Goal: Task Accomplishment & Management: Complete application form

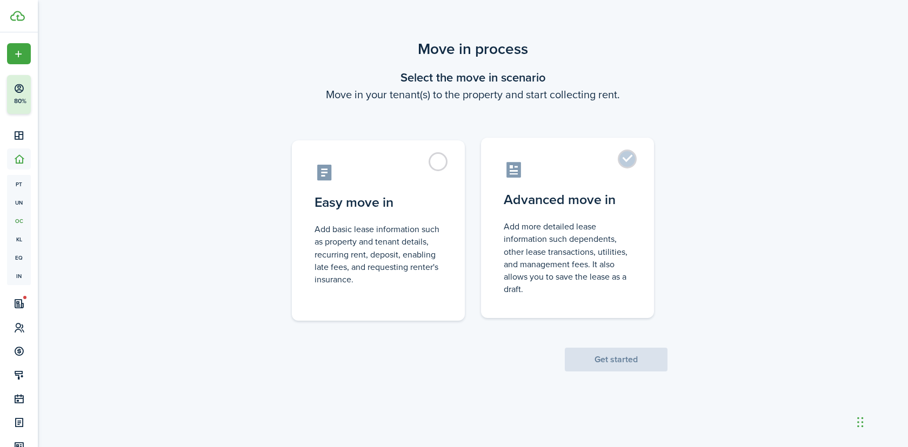
click at [553, 173] on control-radio-card-icon at bounding box center [566, 169] width 127 height 19
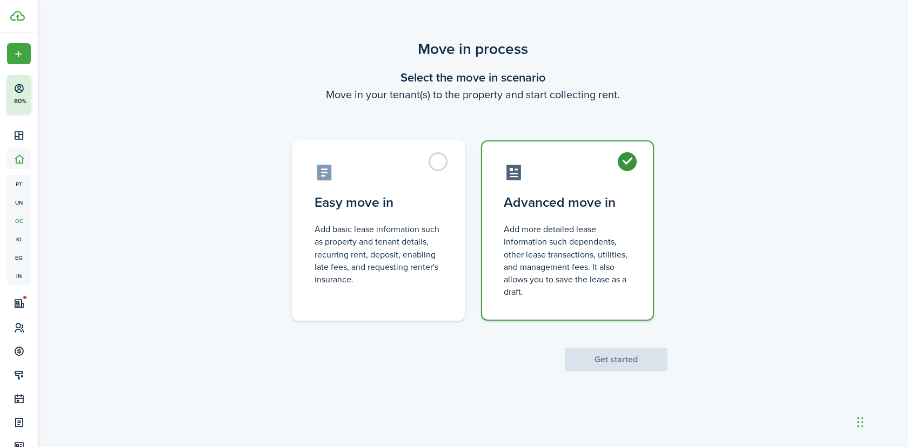
radio input "true"
click at [628, 353] on button "Get started" at bounding box center [616, 360] width 103 height 24
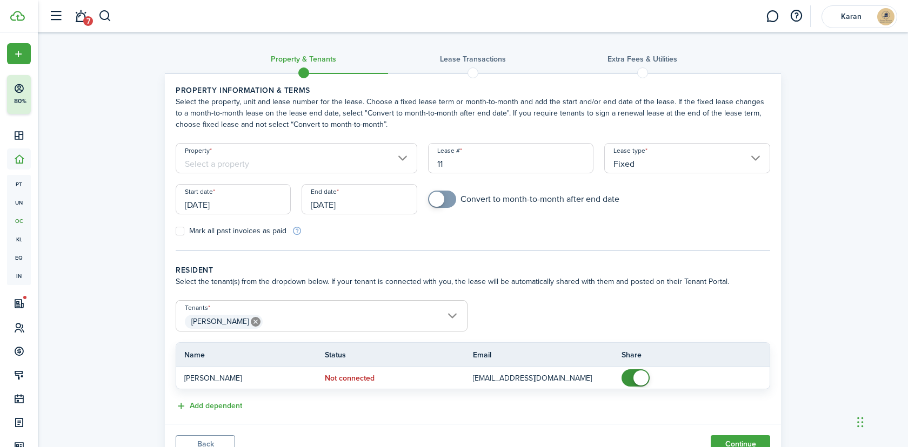
click at [288, 156] on input "Property" at bounding box center [296, 158] width 241 height 30
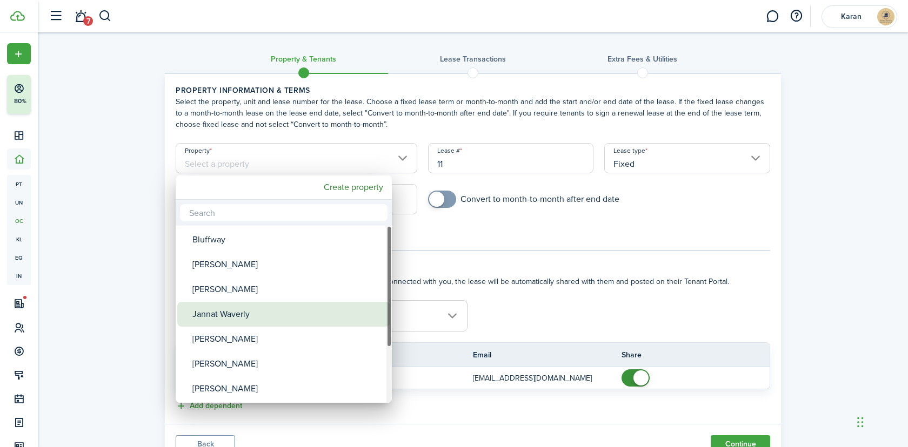
click at [256, 315] on div "Jannat Waverly" at bounding box center [287, 314] width 191 height 25
type input "Jannat Waverly"
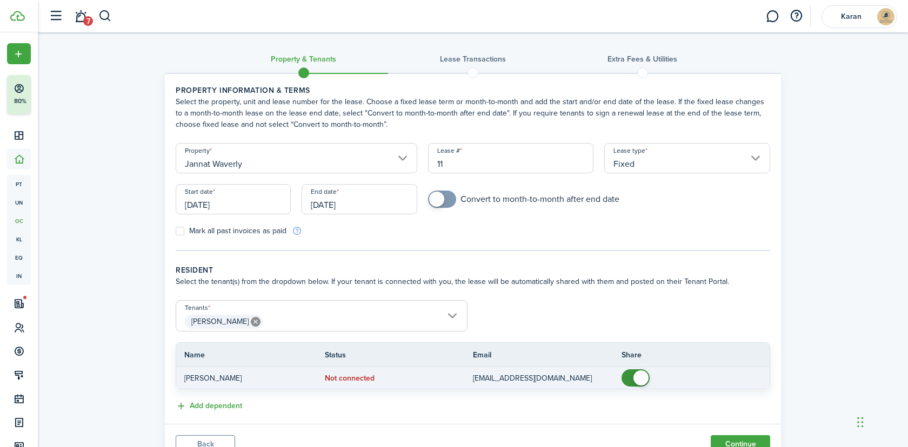
checkbox input "false"
click at [637, 375] on span at bounding box center [640, 378] width 15 height 15
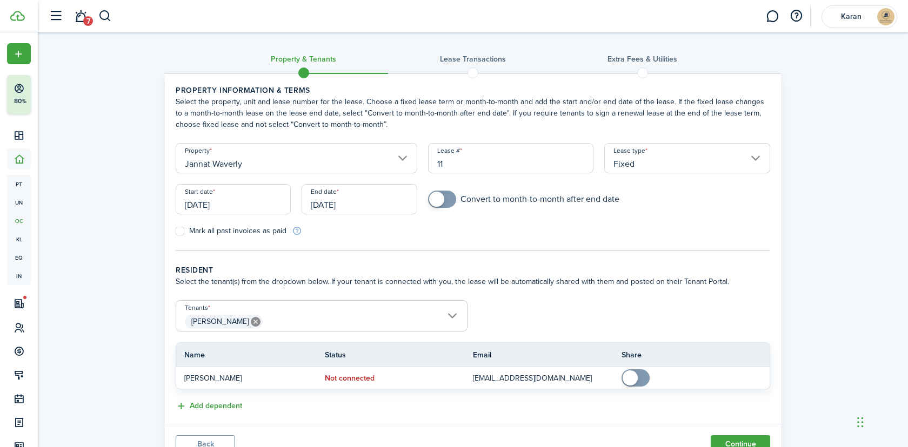
click at [258, 195] on input "[DATE]" at bounding box center [233, 199] width 115 height 30
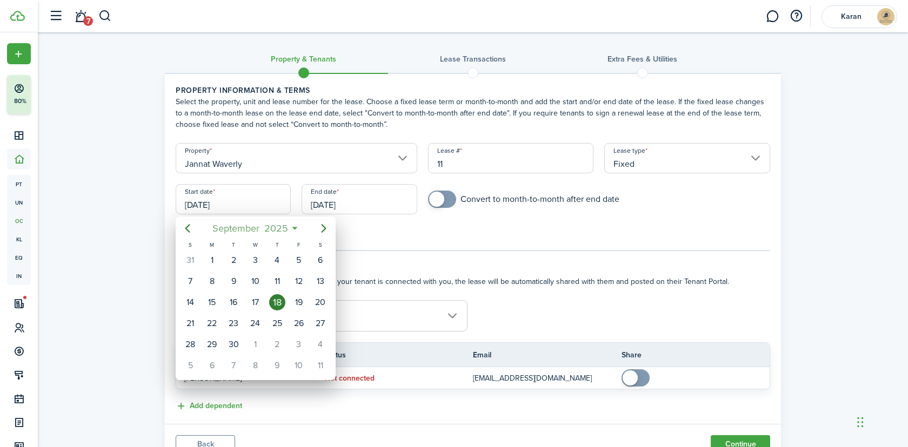
click at [260, 221] on span "September" at bounding box center [236, 228] width 52 height 19
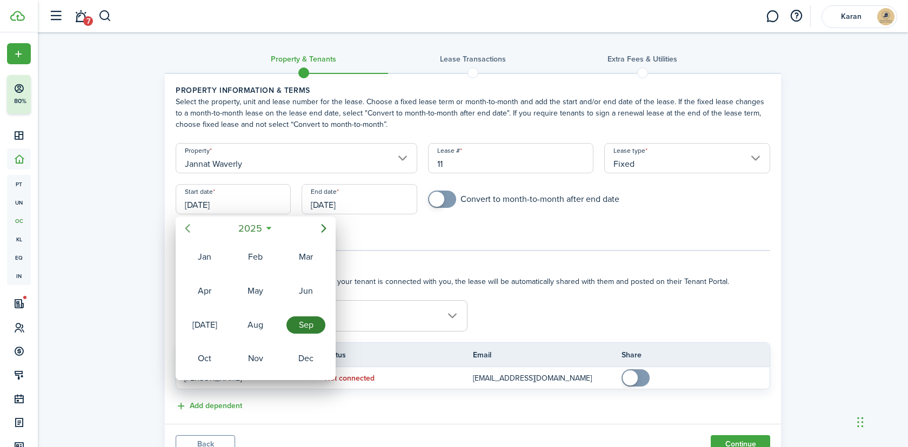
click at [193, 227] on icon "Previous page" at bounding box center [187, 228] width 13 height 13
click at [306, 323] on div "Sep" at bounding box center [305, 325] width 39 height 17
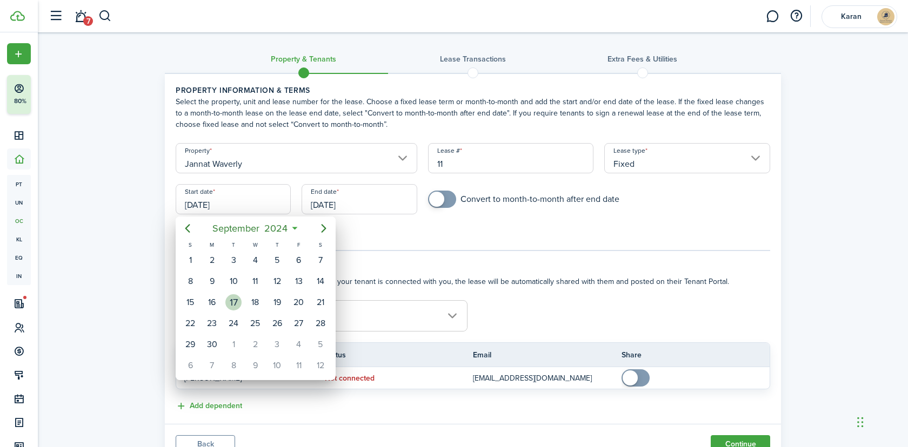
click at [238, 306] on div "17" at bounding box center [233, 302] width 16 height 16
type input "09/17/2024"
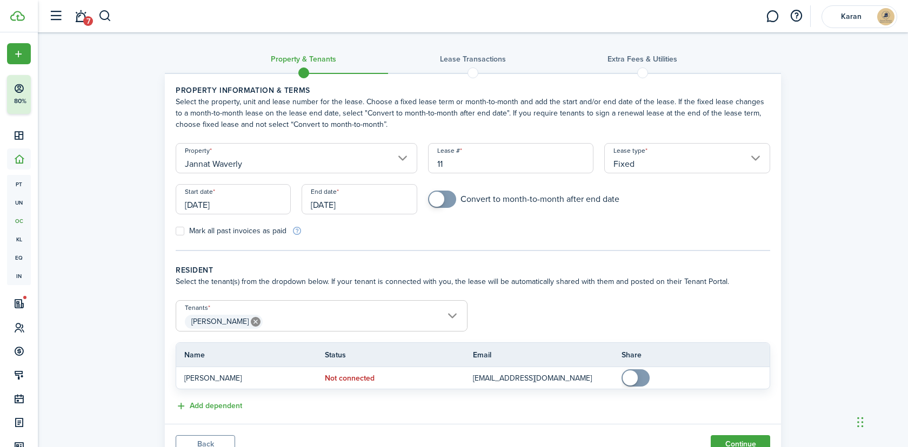
click at [345, 204] on input "[DATE]" at bounding box center [358, 199] width 115 height 30
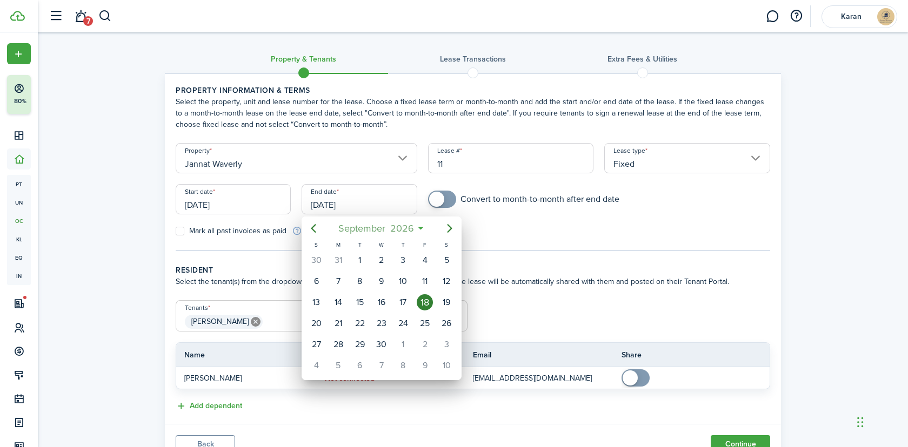
click at [400, 227] on span "2026" at bounding box center [401, 228] width 29 height 19
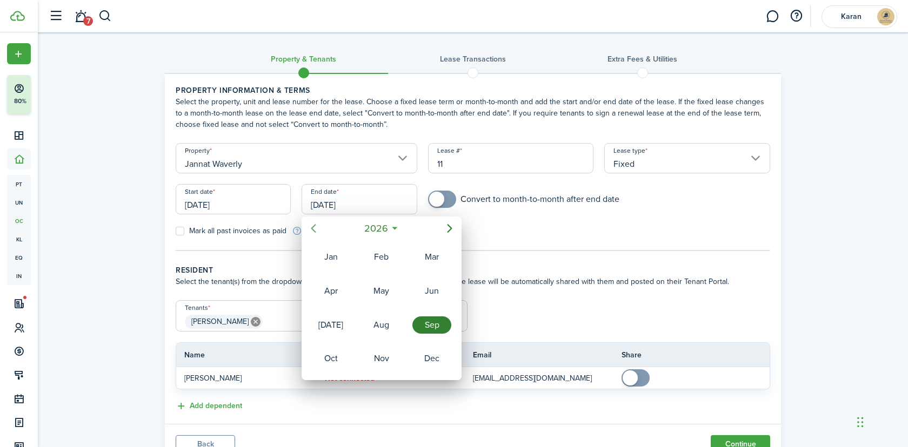
click at [321, 232] on mbsc-button "Previous page" at bounding box center [314, 229] width 22 height 22
click at [419, 327] on div "Sep" at bounding box center [431, 325] width 39 height 17
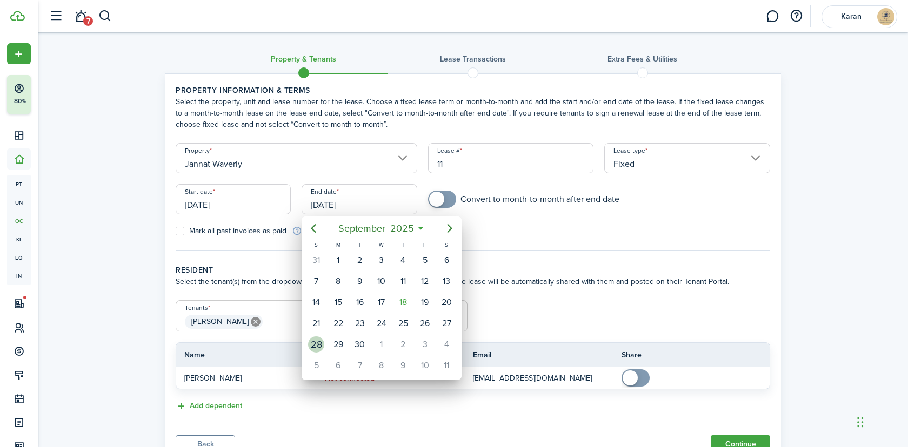
click at [321, 346] on div "28" at bounding box center [316, 345] width 16 height 16
type input "09/28/2025"
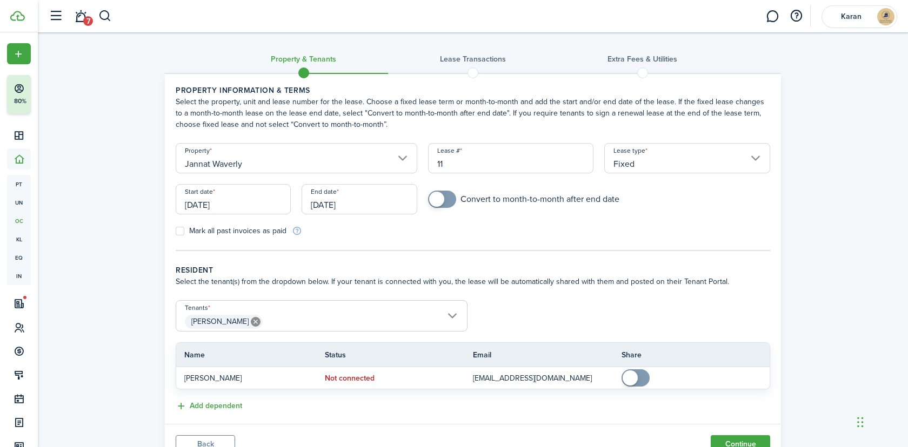
click at [348, 199] on input "09/28/2025" at bounding box center [358, 199] width 115 height 30
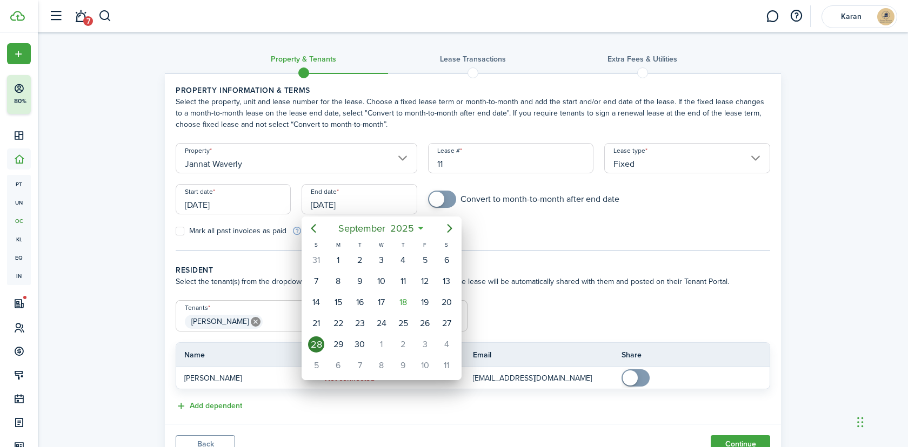
click at [685, 158] on div at bounding box center [454, 224] width 1080 height 620
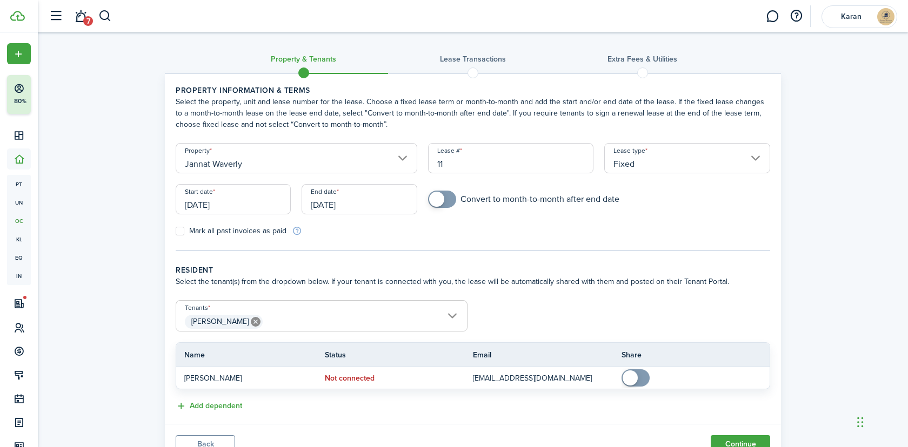
click at [685, 159] on input "Fixed" at bounding box center [687, 158] width 166 height 30
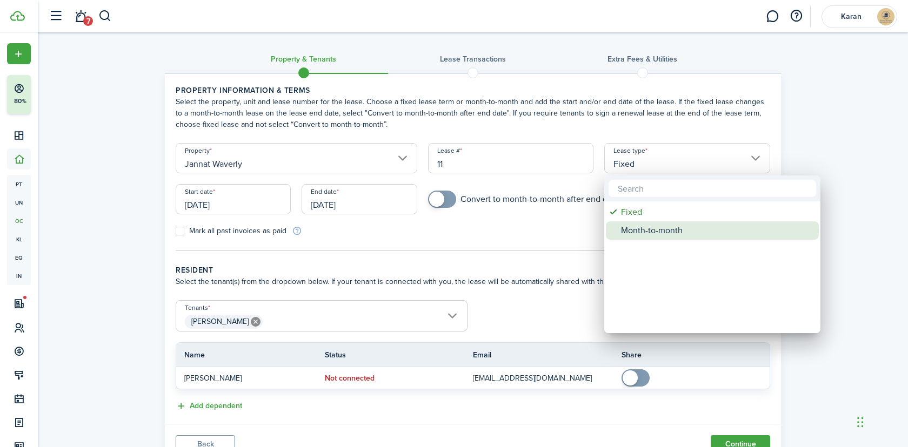
click at [651, 235] on div "Month-to-month" at bounding box center [716, 230] width 191 height 18
type input "Month-to-month"
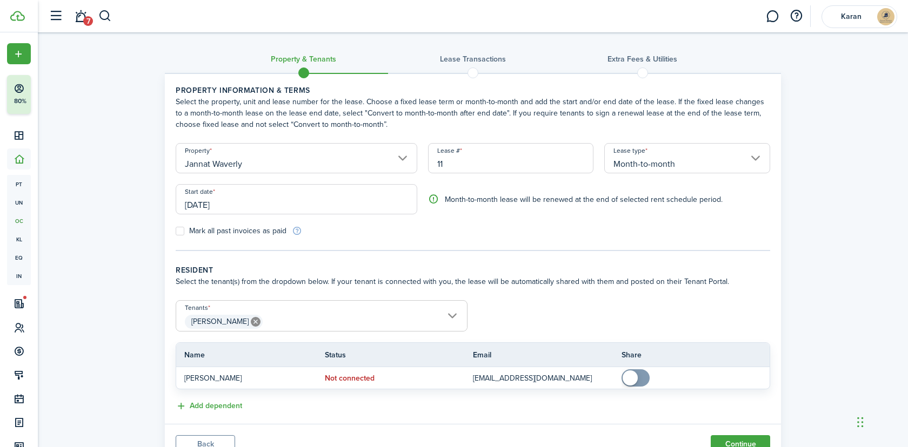
click at [250, 232] on label "Mark all past invoices as paid" at bounding box center [231, 231] width 111 height 9
click at [176, 232] on input "Mark all past invoices as paid" at bounding box center [175, 231] width 1 height 1
checkbox input "true"
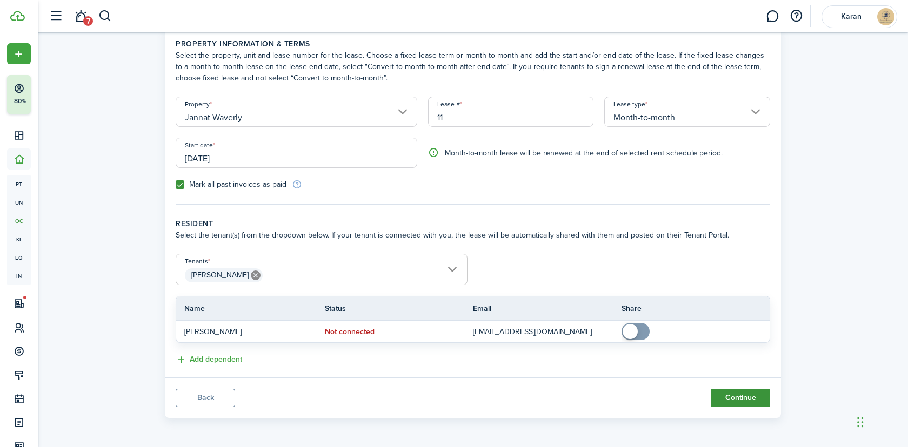
click at [742, 397] on button "Continue" at bounding box center [739, 398] width 59 height 18
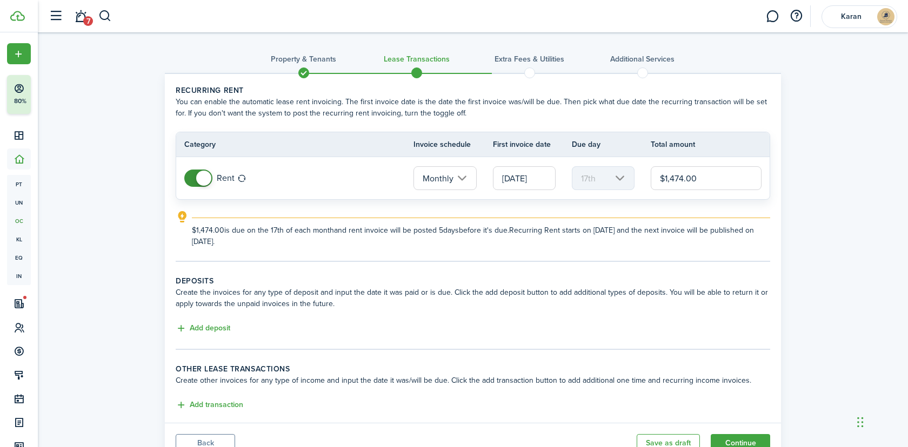
click at [528, 183] on input "09/17/2024" at bounding box center [524, 178] width 63 height 24
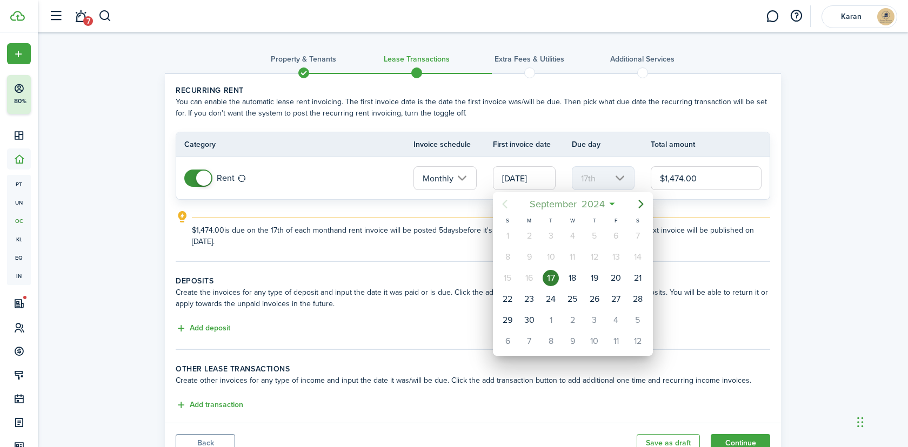
click at [555, 204] on span "September" at bounding box center [553, 203] width 52 height 19
click at [630, 204] on mbsc-button "Next page" at bounding box center [641, 204] width 22 height 22
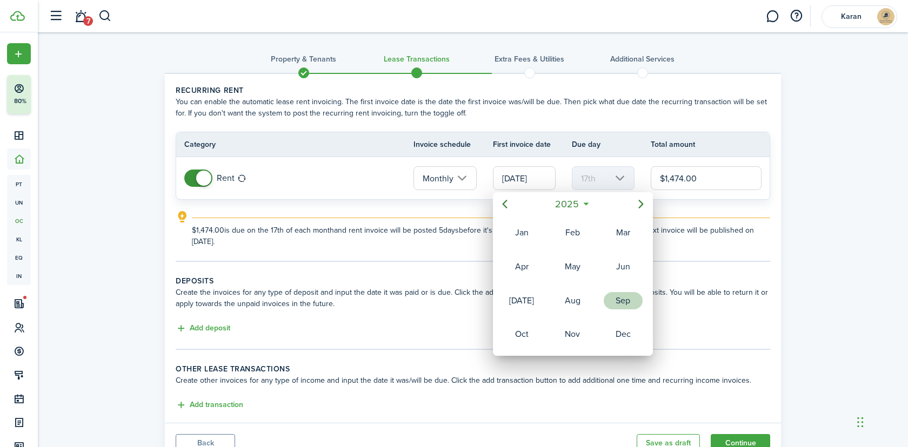
click at [620, 302] on div "Sep" at bounding box center [622, 300] width 39 height 17
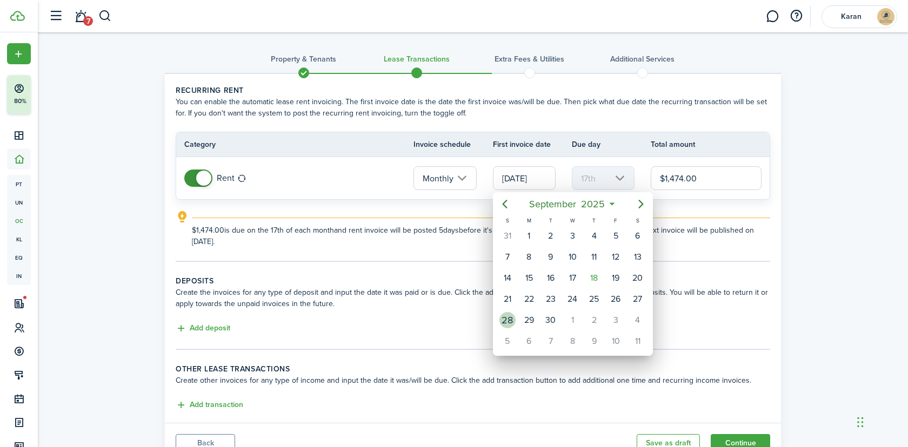
click at [514, 320] on div "28" at bounding box center [507, 320] width 16 height 16
type input "09/28/2025"
type input "28th"
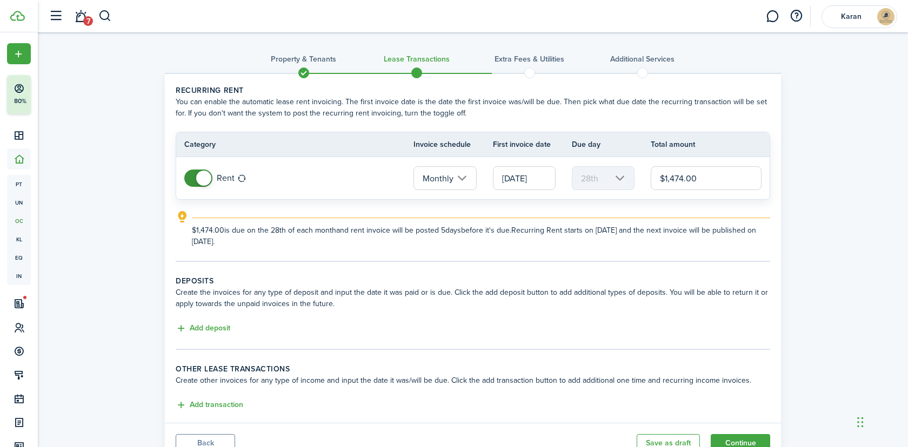
scroll to position [0, 2]
click at [202, 327] on button "Add deposit" at bounding box center [203, 329] width 55 height 12
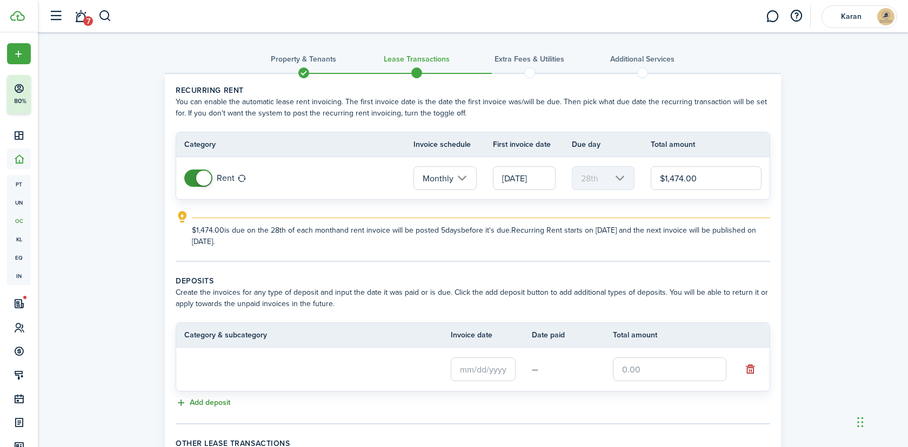
scroll to position [0, 0]
click at [657, 368] on input "text" at bounding box center [669, 369] width 113 height 24
paste input "$1,799"
type input "$1,799.00"
click at [488, 370] on input "text" at bounding box center [483, 369] width 65 height 24
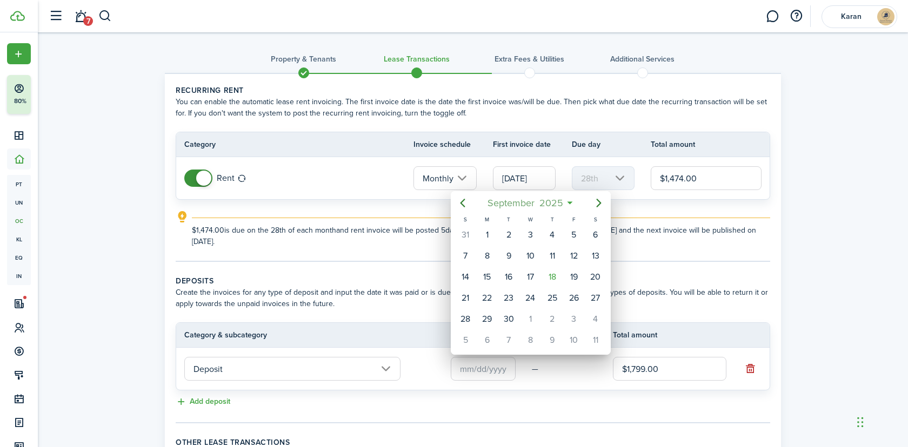
click at [532, 207] on span "September" at bounding box center [511, 202] width 52 height 19
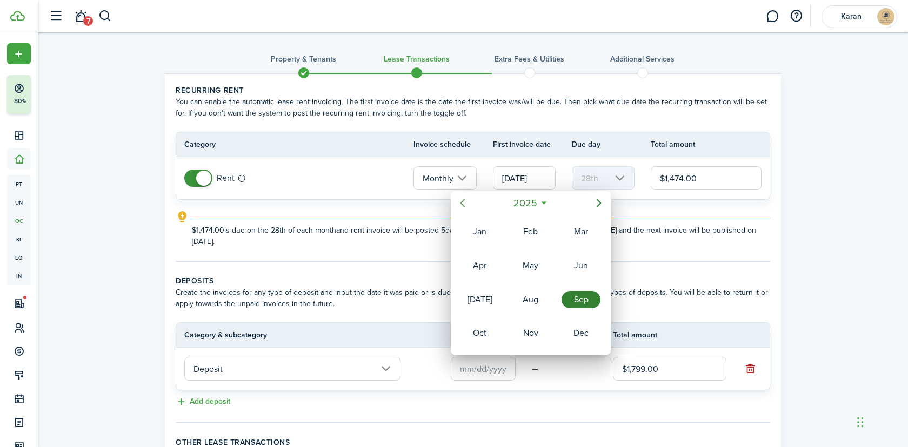
click at [467, 206] on icon "Previous page" at bounding box center [462, 203] width 13 height 13
click at [572, 295] on div "Sep" at bounding box center [580, 299] width 39 height 17
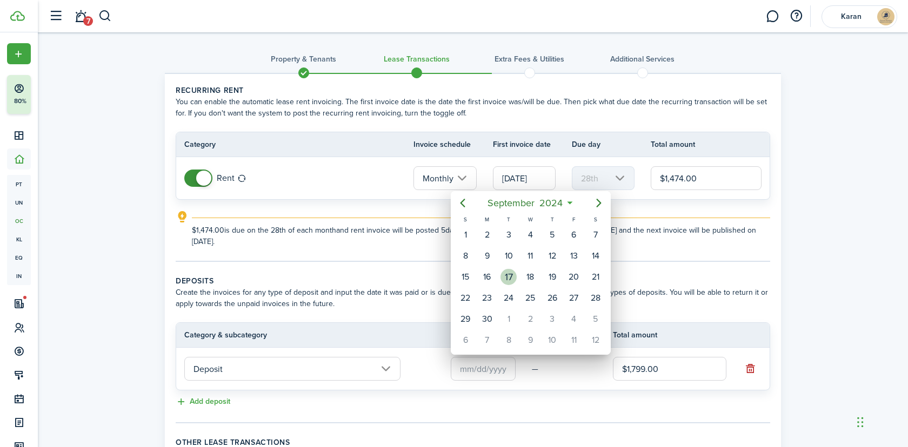
click at [511, 280] on div "17" at bounding box center [508, 277] width 16 height 16
type input "09/17/2024"
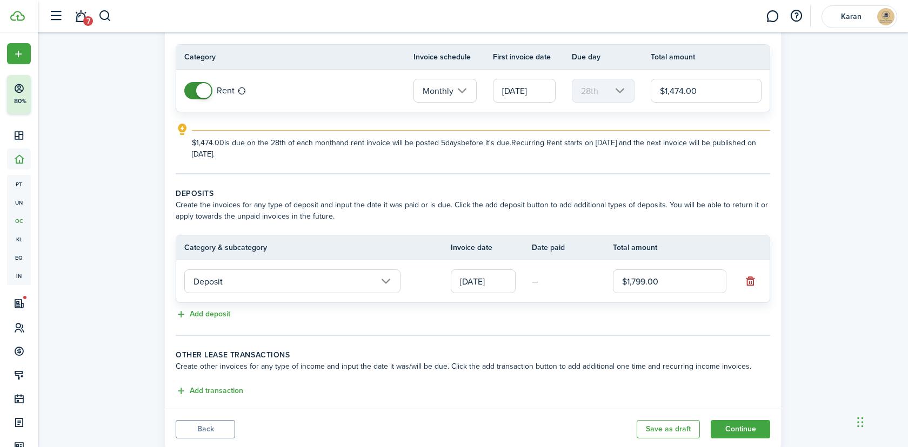
scroll to position [98, 0]
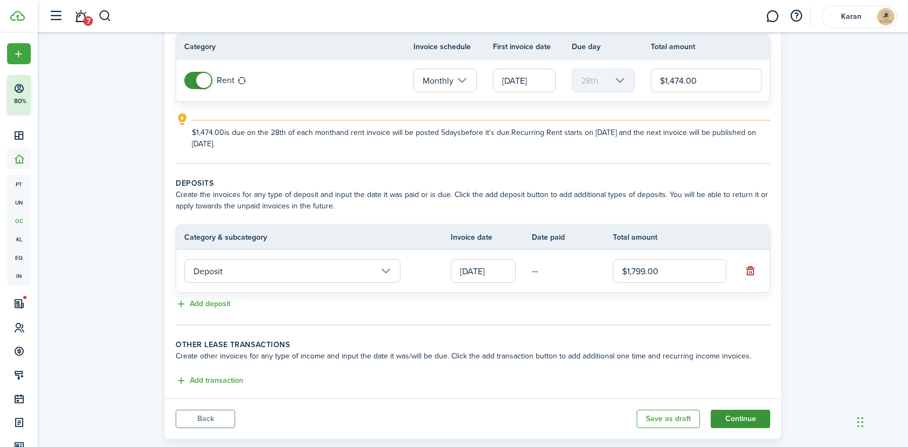
click at [726, 413] on button "Continue" at bounding box center [739, 419] width 59 height 18
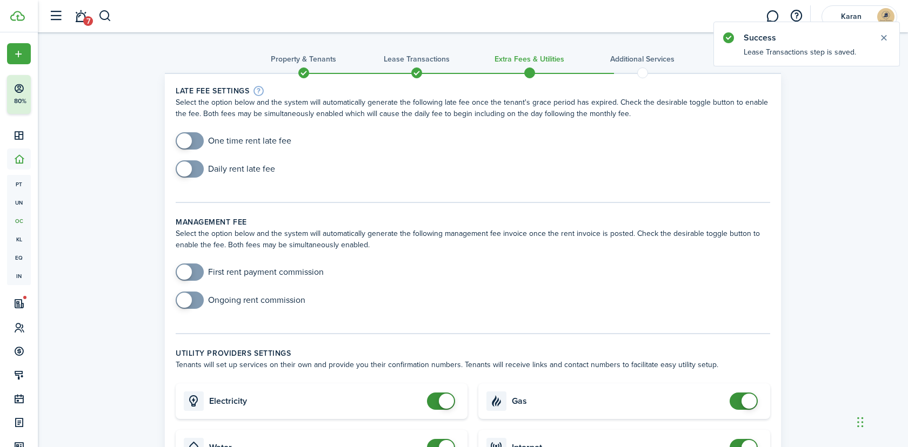
checkbox input "true"
click at [195, 145] on span at bounding box center [189, 140] width 11 height 17
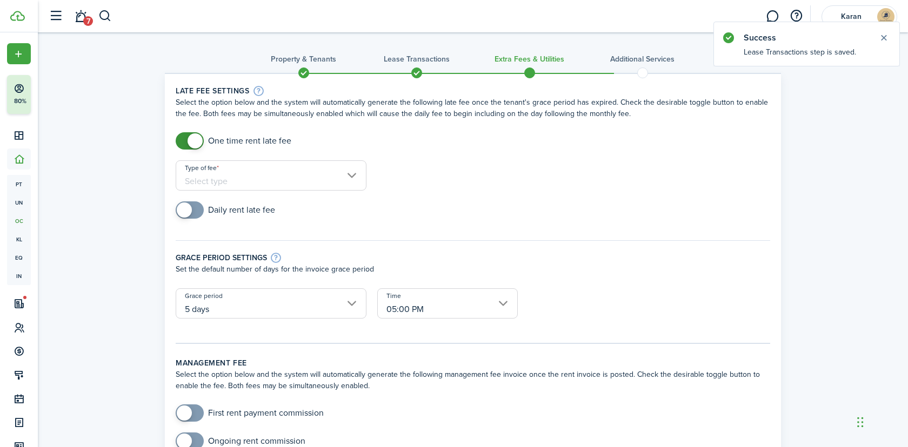
click at [249, 175] on input "Type of fee" at bounding box center [271, 175] width 191 height 30
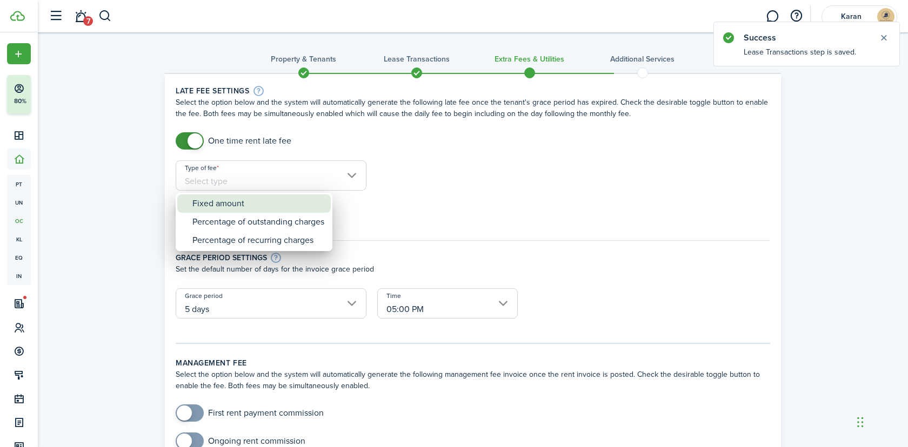
click at [247, 200] on div "Fixed amount" at bounding box center [258, 203] width 132 height 18
type input "Fixed amount"
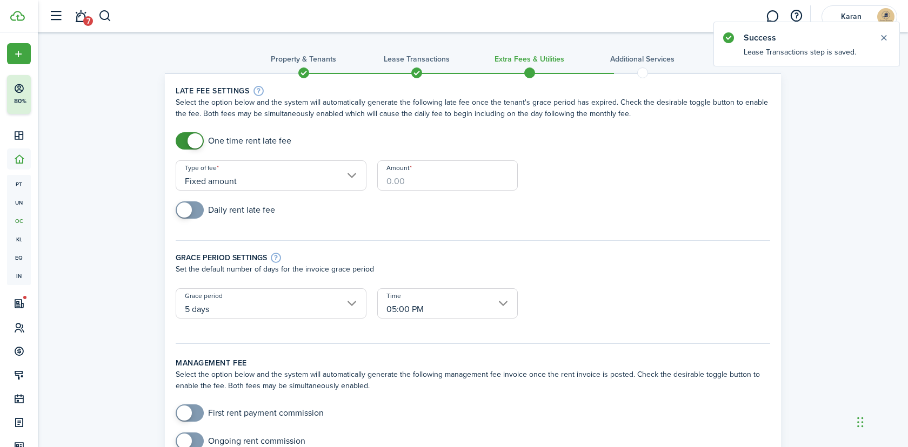
click at [434, 176] on input "Amount" at bounding box center [447, 175] width 140 height 30
paste input "$221.1"
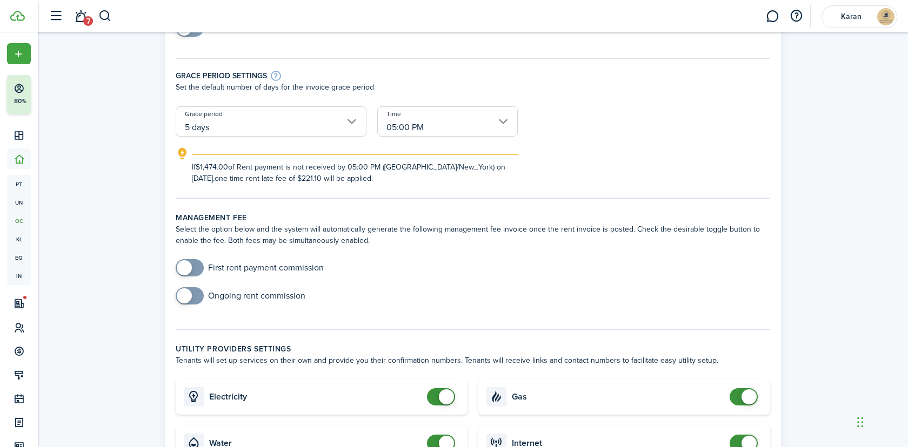
scroll to position [230, 0]
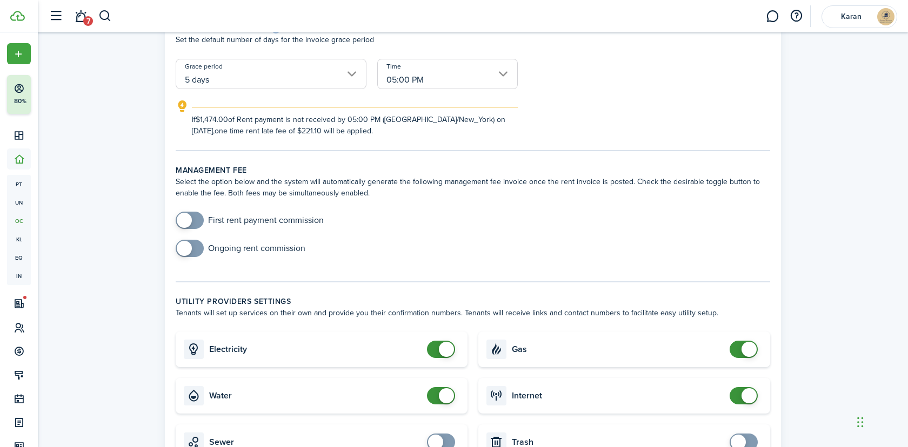
type input "$221.10"
checkbox input "false"
click at [444, 352] on span at bounding box center [446, 349] width 15 height 15
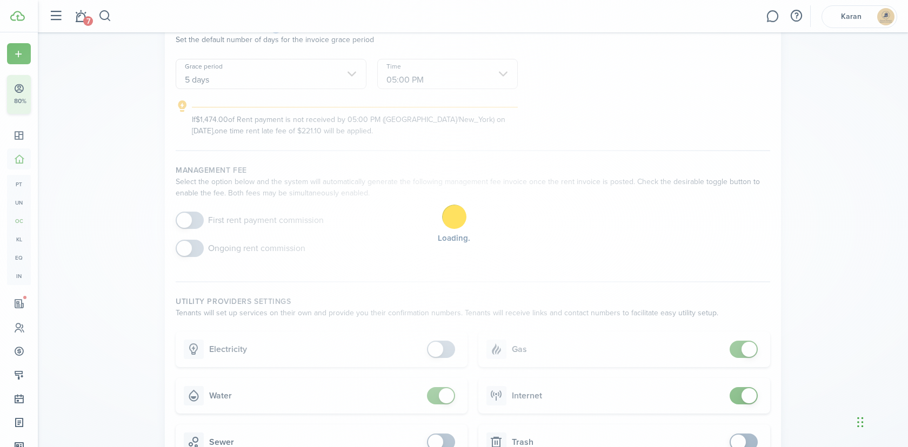
click at [446, 399] on div "Loading" at bounding box center [454, 223] width 908 height 447
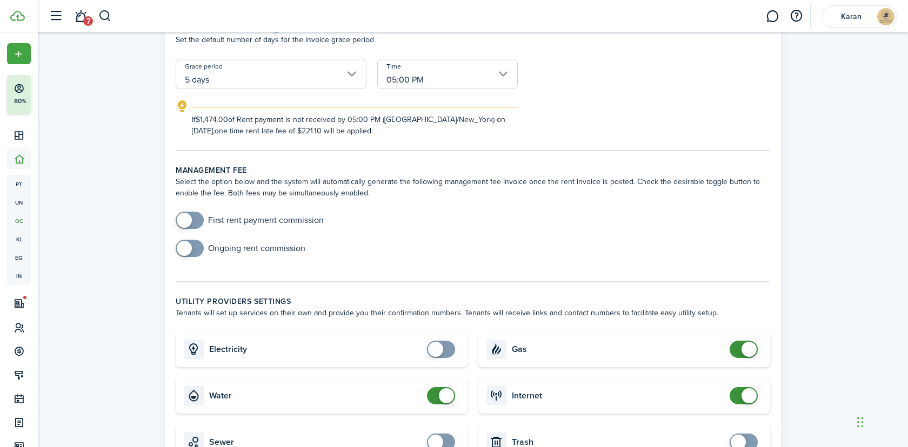
checkbox input "false"
click at [446, 399] on span at bounding box center [446, 395] width 15 height 15
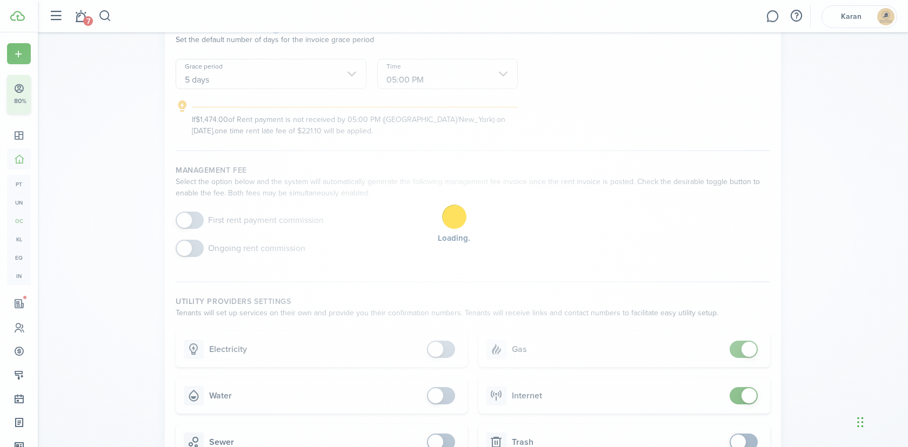
click at [747, 350] on div "Loading" at bounding box center [454, 223] width 908 height 447
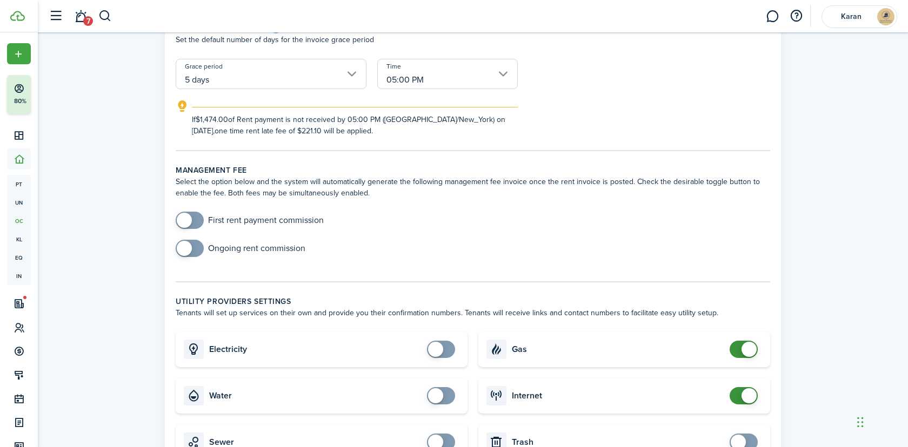
checkbox input "false"
click at [747, 353] on span at bounding box center [748, 349] width 15 height 15
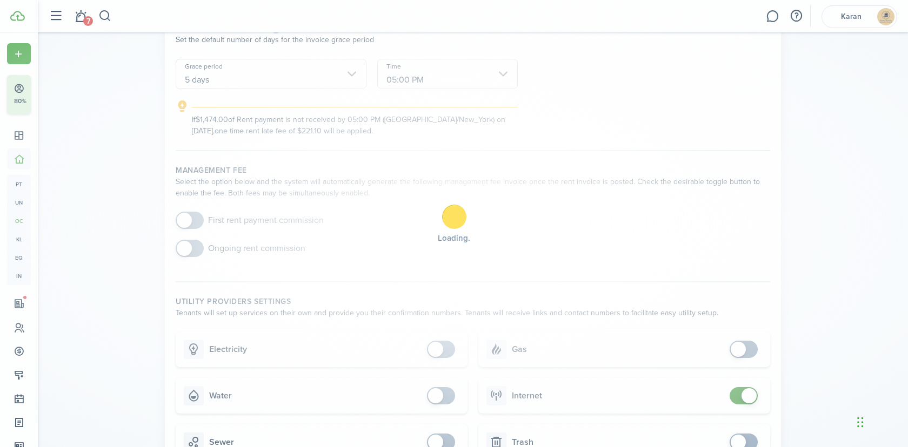
click at [748, 397] on span at bounding box center [748, 395] width 15 height 15
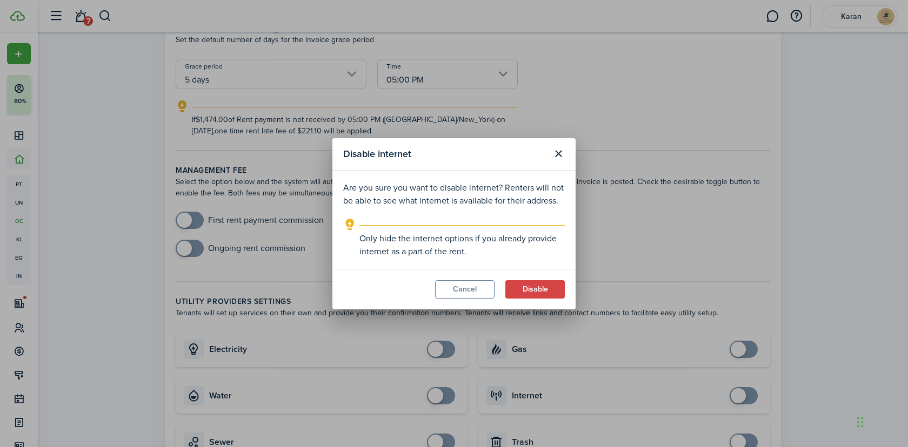
click at [748, 397] on div "Disable internet Are you sure you want to disable internet? Renters will not be…" at bounding box center [454, 223] width 908 height 447
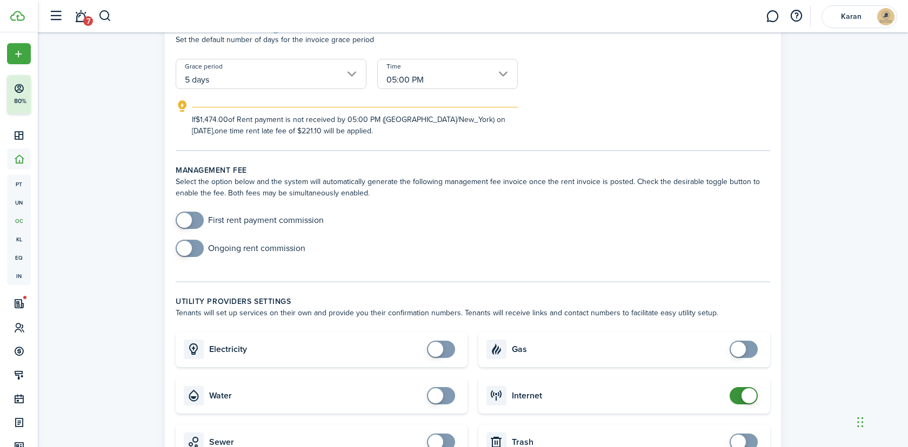
checkbox input "false"
click at [741, 400] on span at bounding box center [743, 395] width 11 height 17
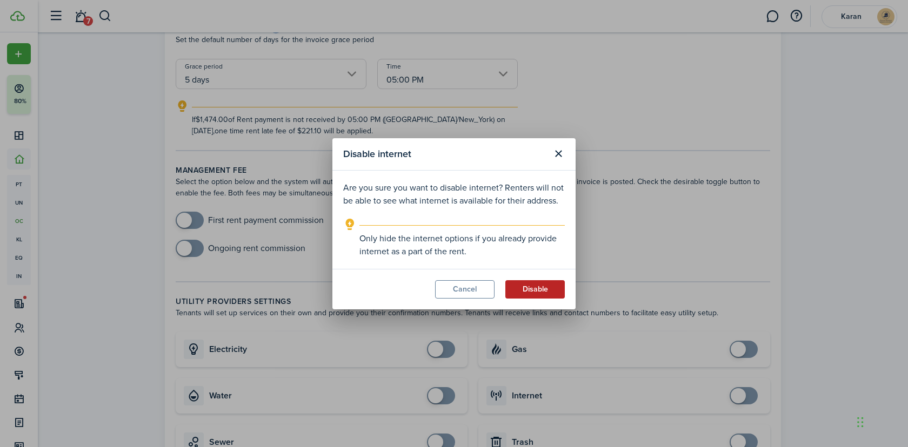
click at [539, 292] on button "Disable" at bounding box center [534, 289] width 59 height 18
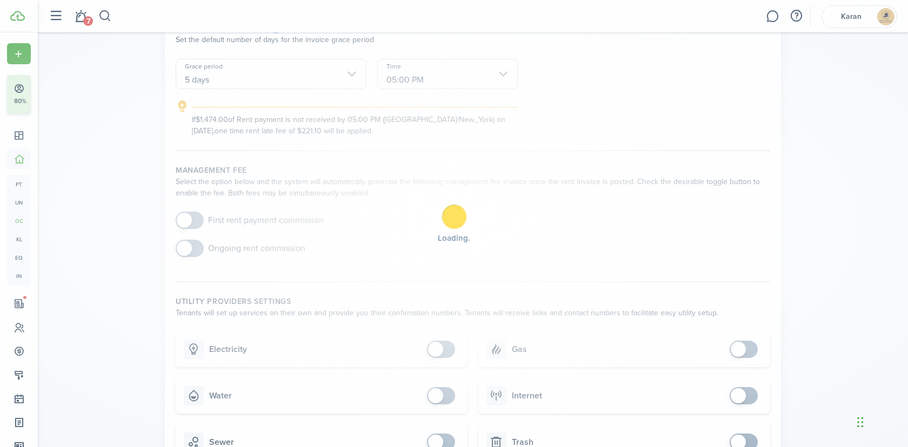
click at [756, 280] on div "Loading" at bounding box center [454, 223] width 908 height 447
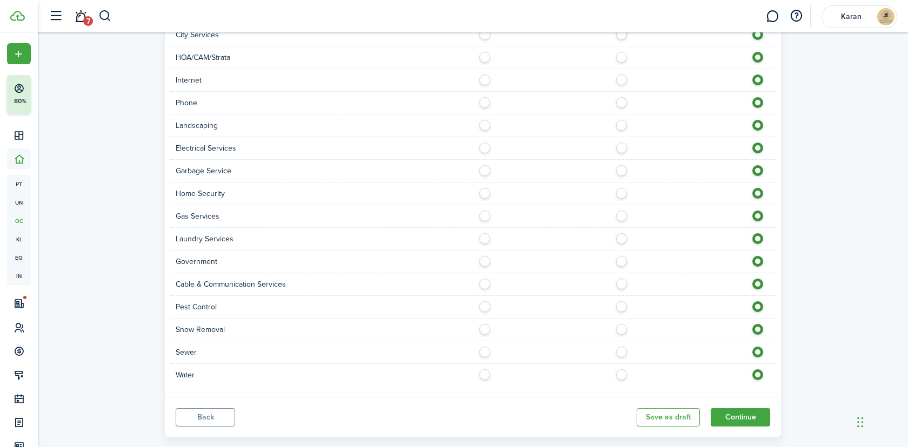
scroll to position [875, 0]
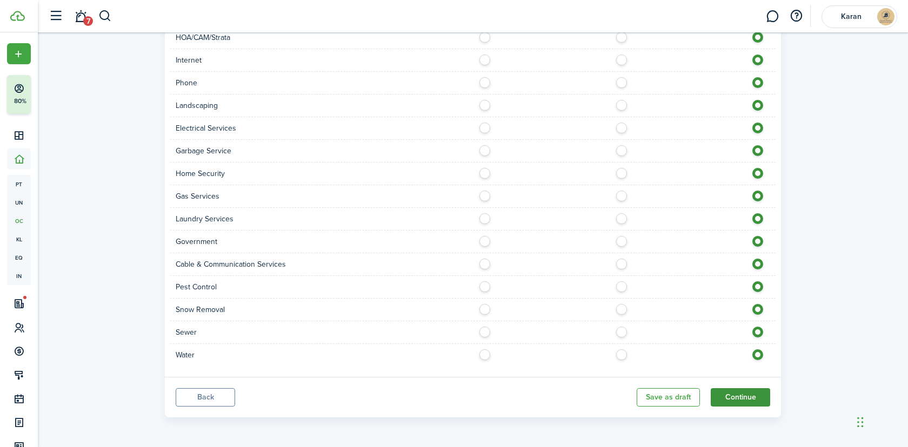
click at [740, 390] on button "Continue" at bounding box center [739, 397] width 59 height 18
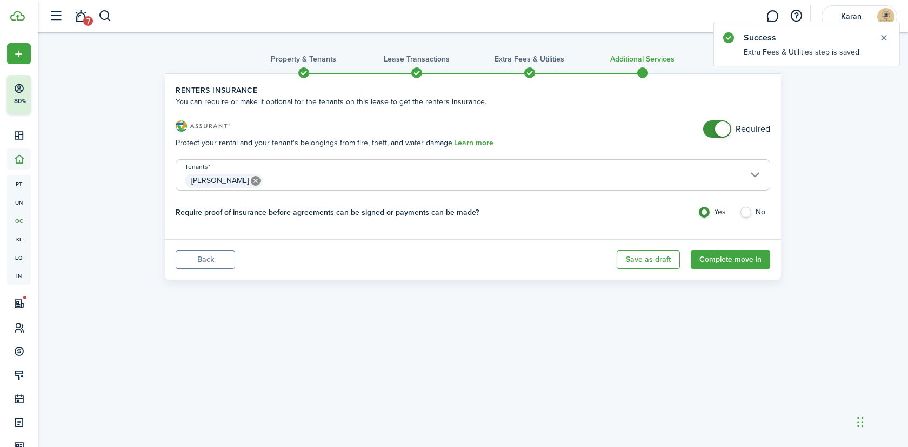
checkbox input "false"
click at [719, 130] on span at bounding box center [722, 129] width 15 height 15
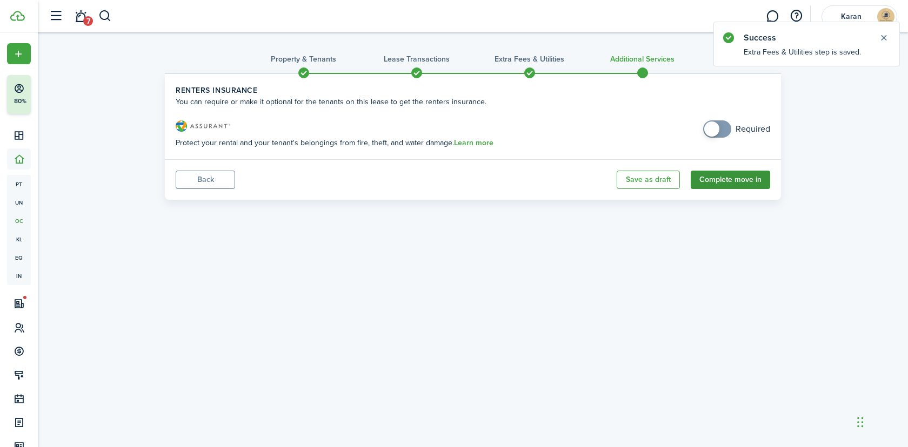
click at [747, 174] on button "Complete move in" at bounding box center [729, 180] width 79 height 18
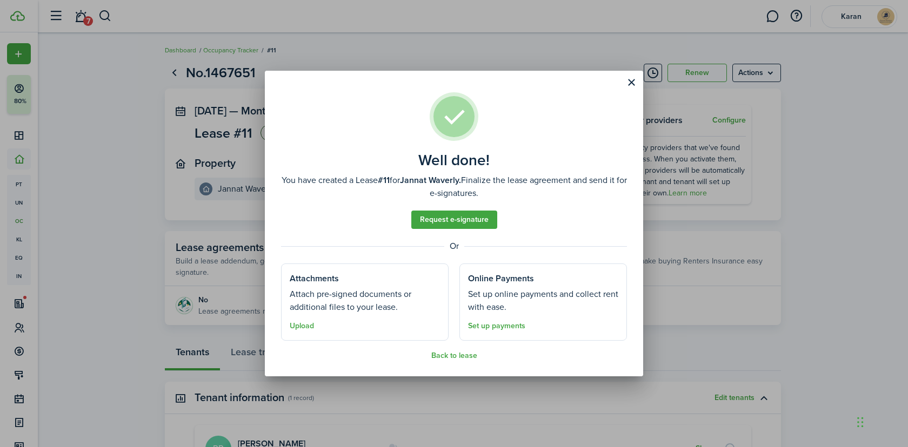
click at [232, 278] on div "Well done! You have created a Lease #11 for Jannat Waverly. Finalize the lease …" at bounding box center [454, 223] width 908 height 447
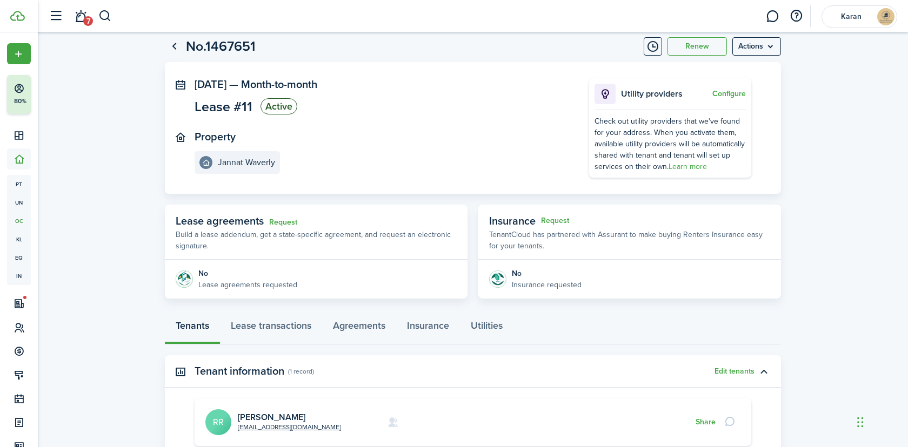
scroll to position [58, 0]
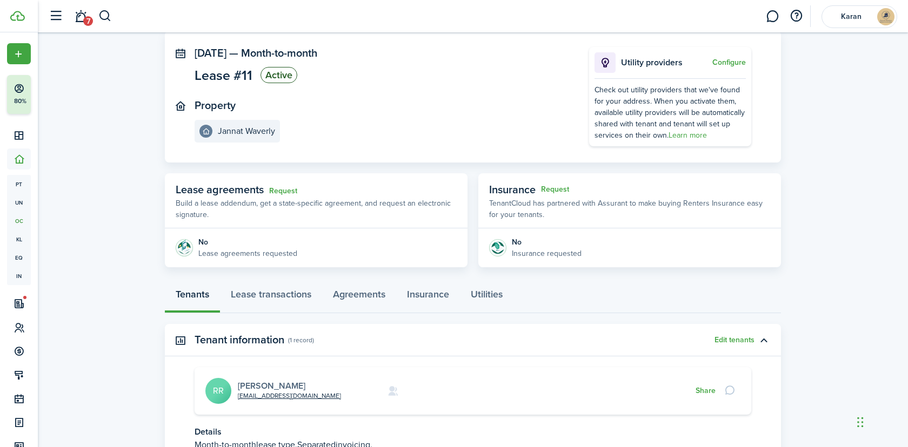
click at [281, 386] on link "Rosbely Rojas" at bounding box center [272, 386] width 68 height 12
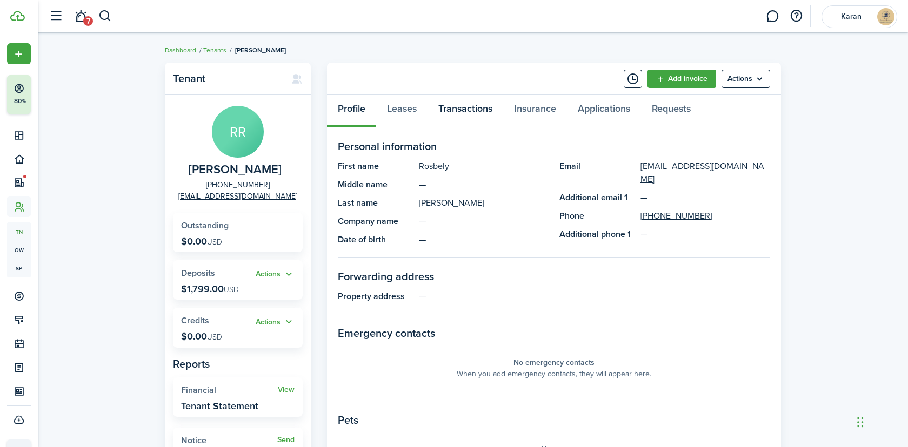
click at [466, 108] on link "Transactions" at bounding box center [465, 111] width 76 height 32
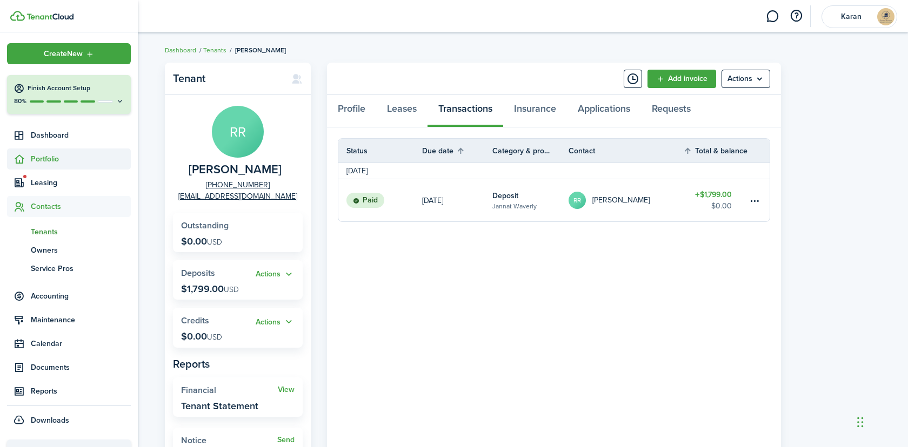
click at [41, 163] on span "Portfolio" at bounding box center [81, 158] width 100 height 11
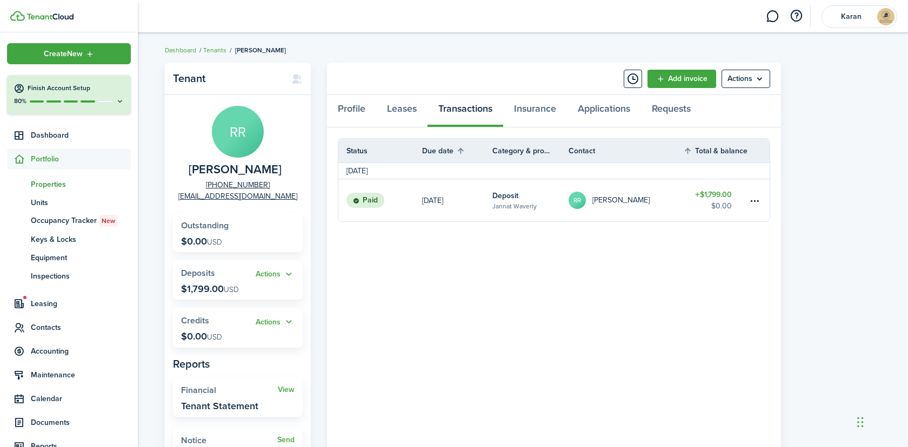
click at [41, 185] on span "Properties" at bounding box center [81, 184] width 100 height 11
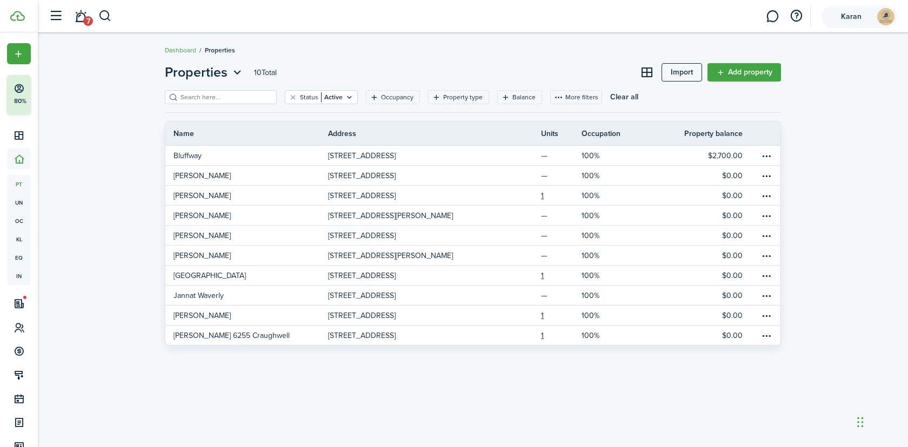
click at [892, 20] on img at bounding box center [885, 16] width 17 height 17
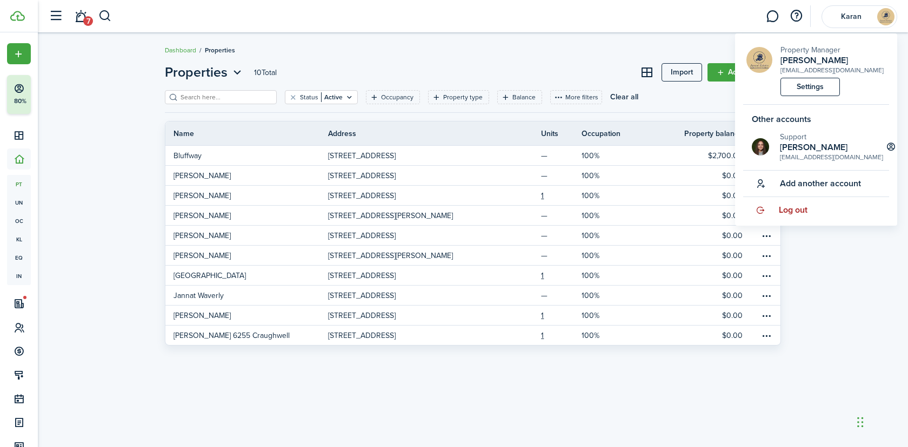
click at [802, 215] on span "Log out" at bounding box center [792, 210] width 29 height 10
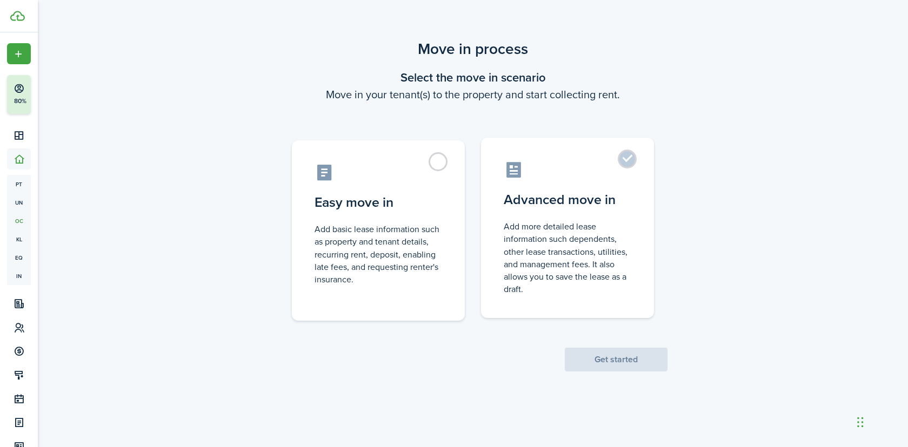
click at [538, 229] on control-radio-card-description "Add more detailed lease information such dependents, other lease transactions, …" at bounding box center [566, 257] width 127 height 75
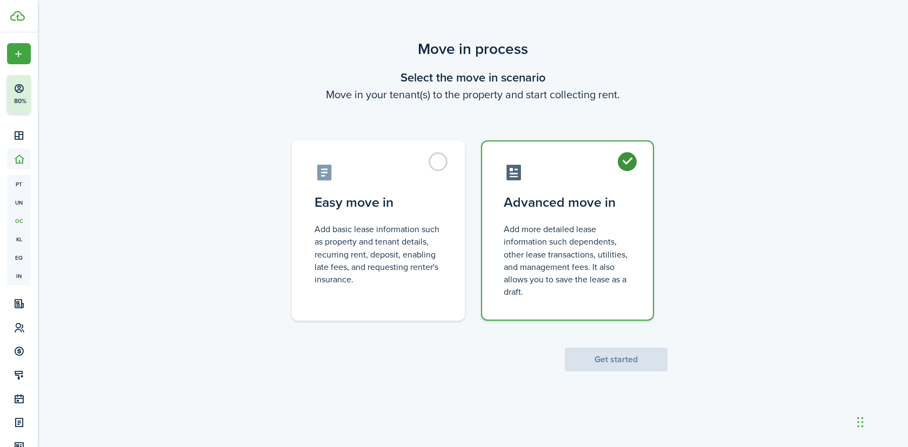
radio input "true"
click at [628, 356] on button "Get started" at bounding box center [616, 360] width 103 height 24
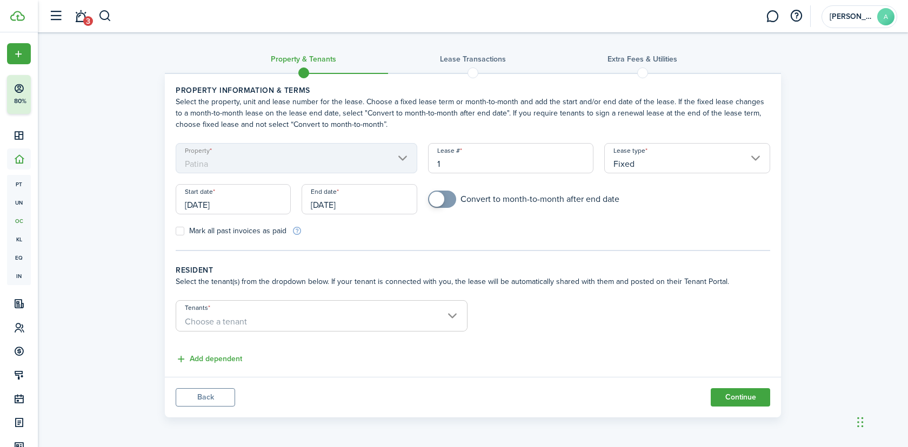
click at [271, 326] on span "Choose a tenant" at bounding box center [321, 322] width 291 height 18
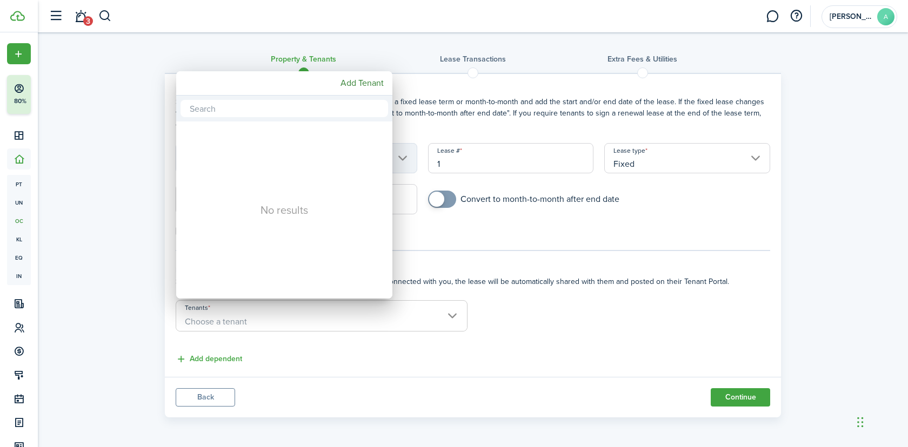
click at [492, 245] on div at bounding box center [454, 224] width 1080 height 620
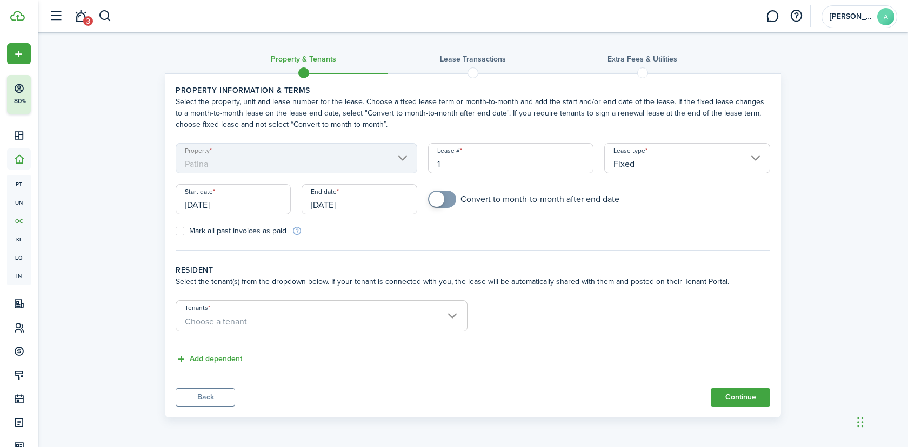
click at [274, 321] on span "Choose a tenant" at bounding box center [321, 322] width 291 height 18
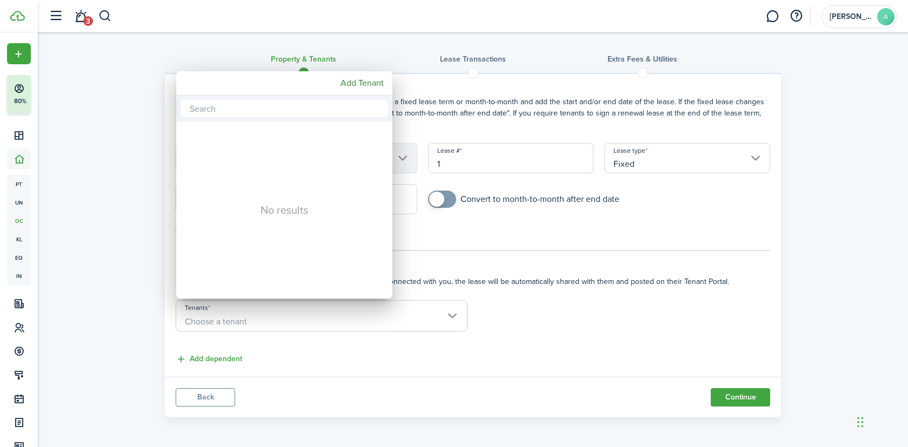
click at [350, 93] on div "Add Tenant" at bounding box center [284, 83] width 216 height 24
click at [355, 90] on mbsc-button "Add Tenant" at bounding box center [362, 82] width 52 height 19
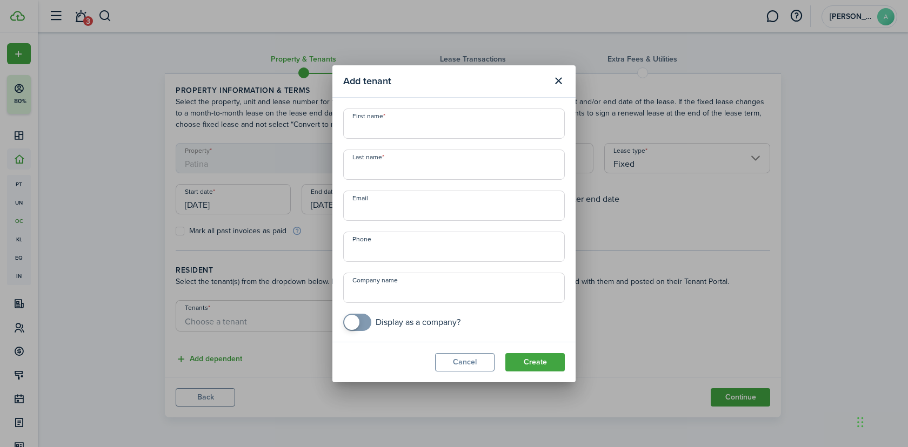
click at [433, 113] on input "First name" at bounding box center [453, 124] width 221 height 30
paste input "Shaletta"
type input "Shaletta"
click at [466, 180] on div "First name Shaletta Last name Email Phone Company name Display as a company?" at bounding box center [454, 220] width 232 height 223
click at [466, 162] on input "Last name" at bounding box center [453, 165] width 221 height 30
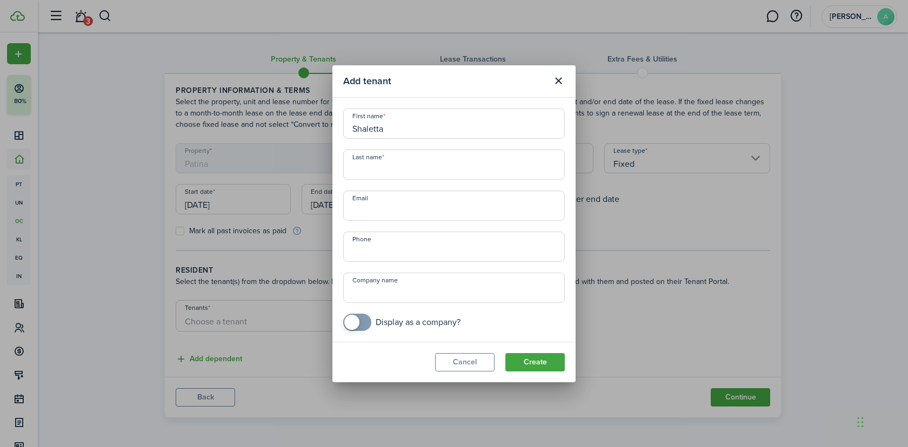
paste input "Williams"
type input "Williams"
click at [396, 207] on input "Email" at bounding box center [453, 206] width 221 height 30
paste input "shalettawilliams@gmail.com"
type input "shalettawilliams@gmail.com"
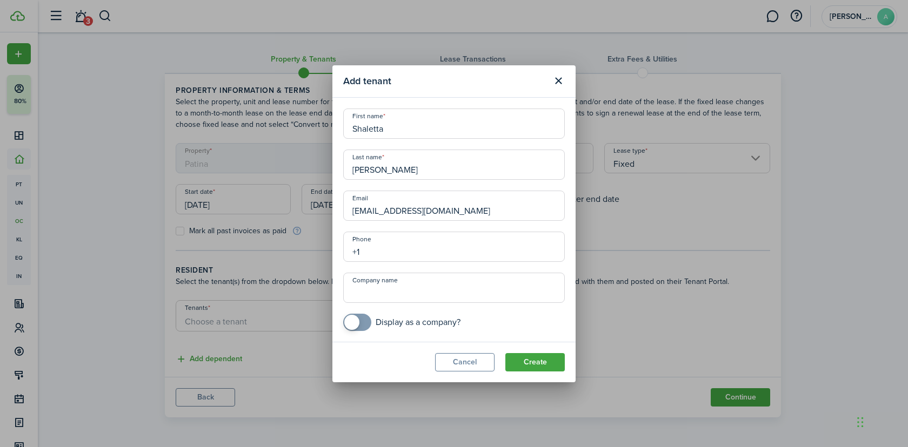
click at [425, 244] on input "+1" at bounding box center [453, 247] width 221 height 30
paste input "8049036945"
type input "+80490369451"
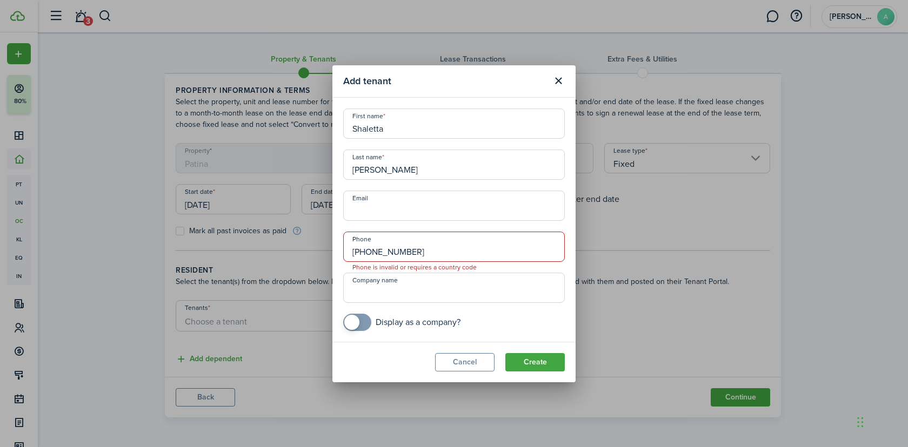
drag, startPoint x: 434, startPoint y: 249, endPoint x: 342, endPoint y: 249, distance: 92.4
click at [342, 249] on div "Phone +80490369451 Phone is invalid or requires a country code" at bounding box center [454, 247] width 232 height 30
click at [417, 296] on input "Company name" at bounding box center [453, 288] width 221 height 30
click at [418, 246] on input "+1" at bounding box center [453, 247] width 221 height 30
paste input "804-903-6945"
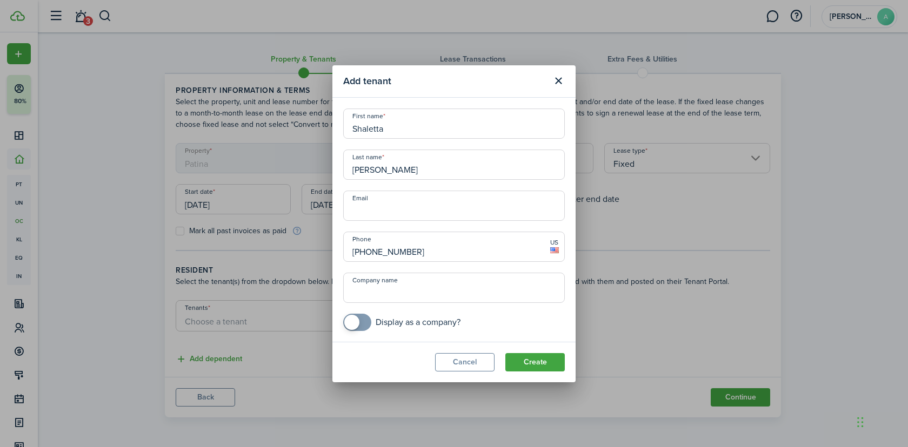
type input "+1 804-903-6945"
click at [407, 221] on div "First name Shaletta Last name Williams Email Phone +1 804-903-6945 US Company n…" at bounding box center [454, 220] width 232 height 223
click at [407, 211] on input "Email" at bounding box center [453, 206] width 221 height 30
paste input "shalettawilliams@gmail.com"
type input "shalettawilliams@gmail.com"
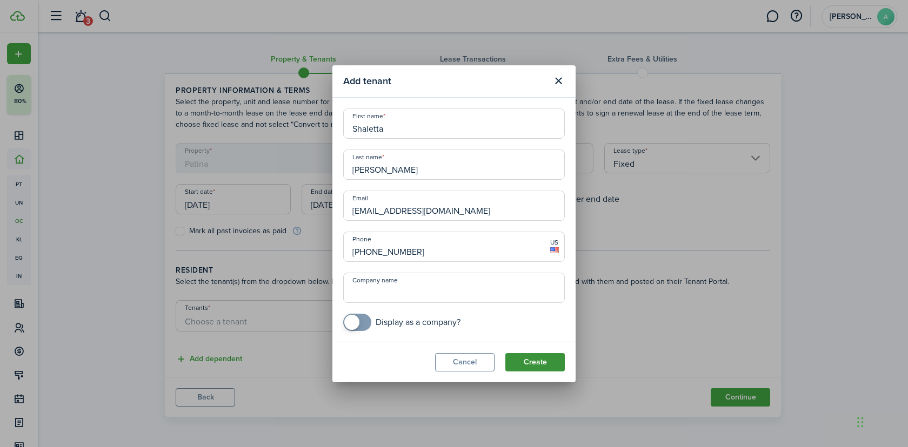
click at [537, 358] on button "Create" at bounding box center [534, 362] width 59 height 18
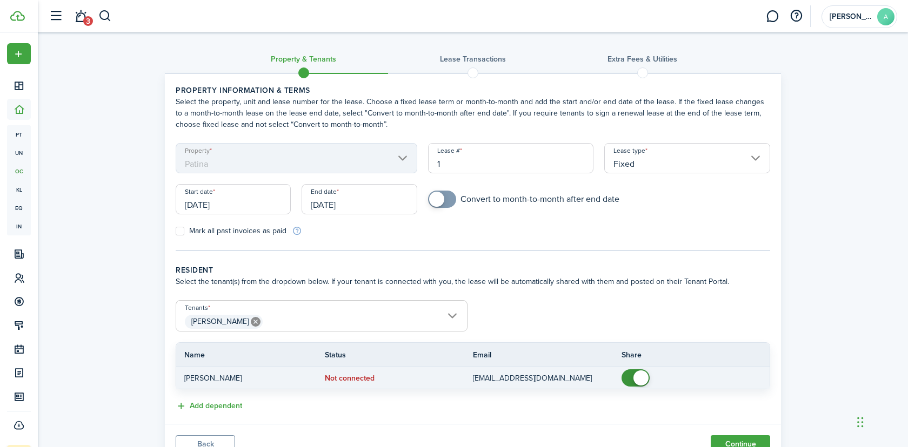
checkbox input "false"
click at [639, 376] on span at bounding box center [640, 378] width 15 height 15
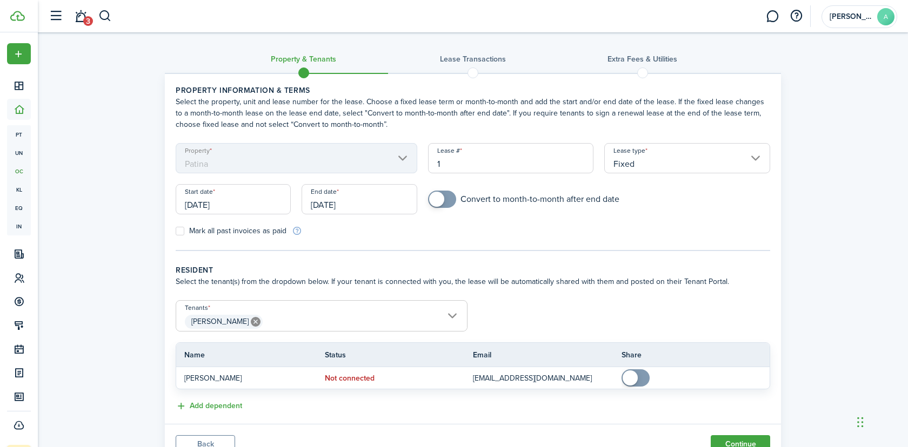
click at [224, 199] on input "[DATE]" at bounding box center [233, 199] width 115 height 30
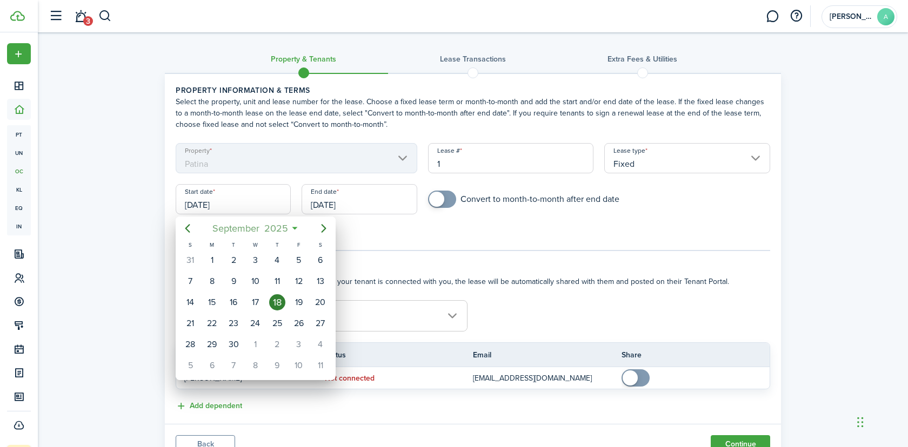
click at [242, 224] on span "September" at bounding box center [236, 228] width 52 height 19
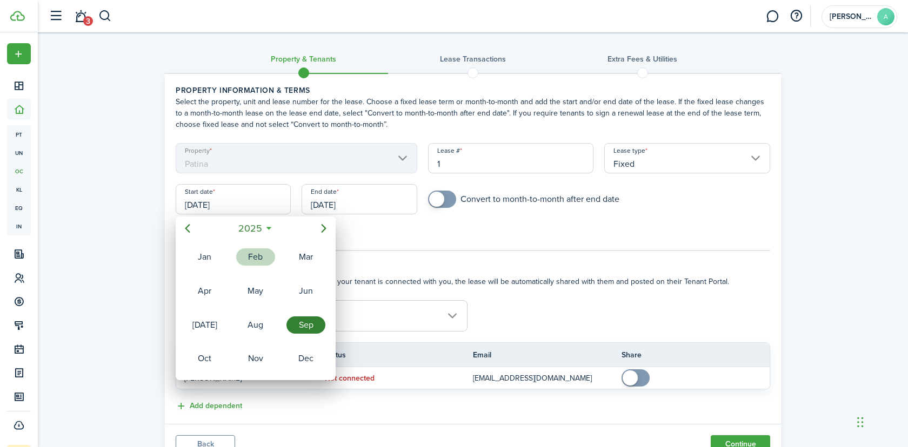
click at [256, 264] on div "Feb" at bounding box center [255, 257] width 39 height 17
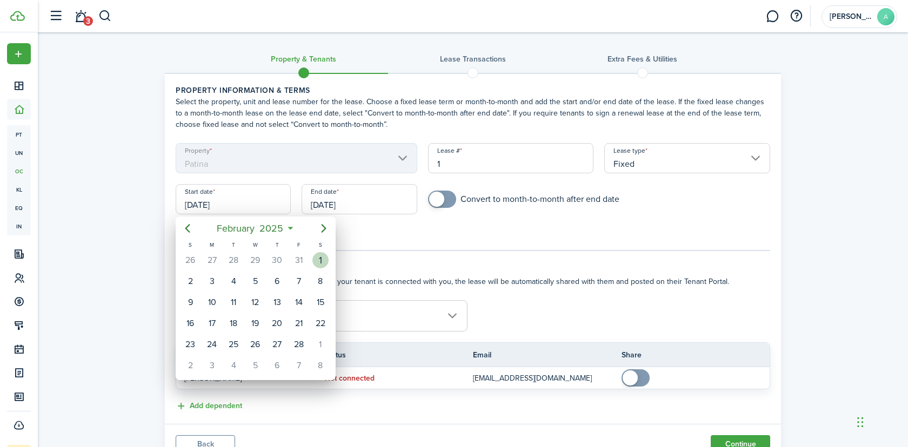
click at [324, 259] on div "1" at bounding box center [320, 260] width 16 height 16
type input "02/01/2025"
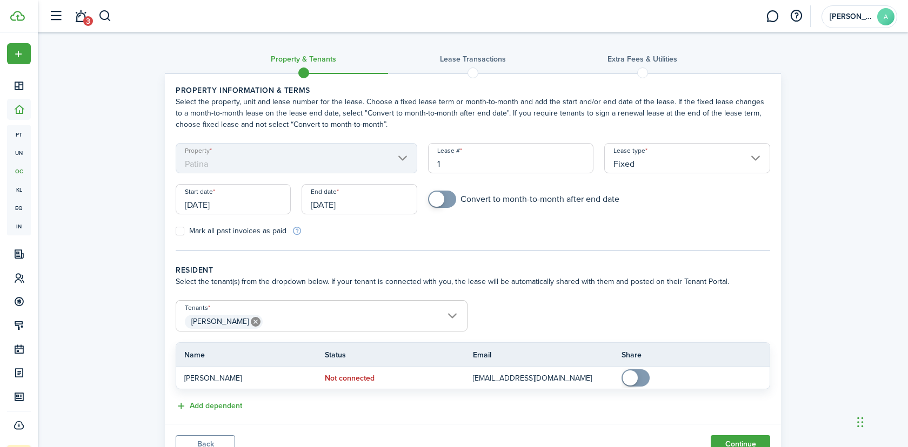
click at [353, 200] on input "[DATE]" at bounding box center [358, 199] width 115 height 30
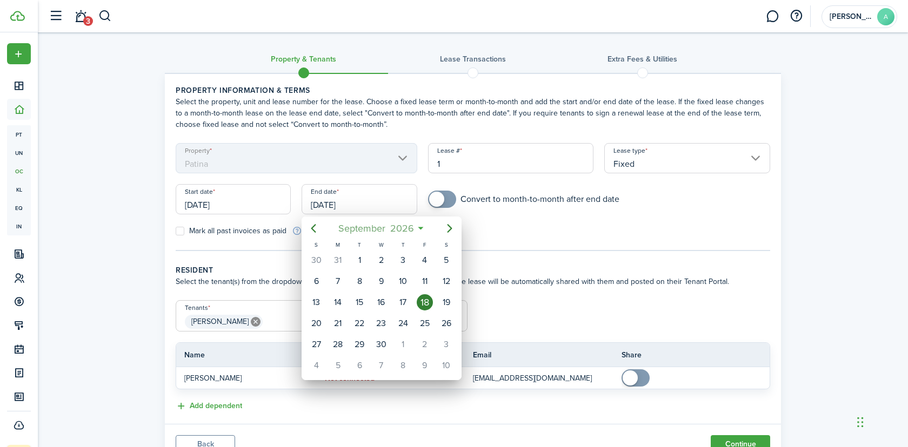
click at [378, 221] on span "September" at bounding box center [361, 228] width 52 height 19
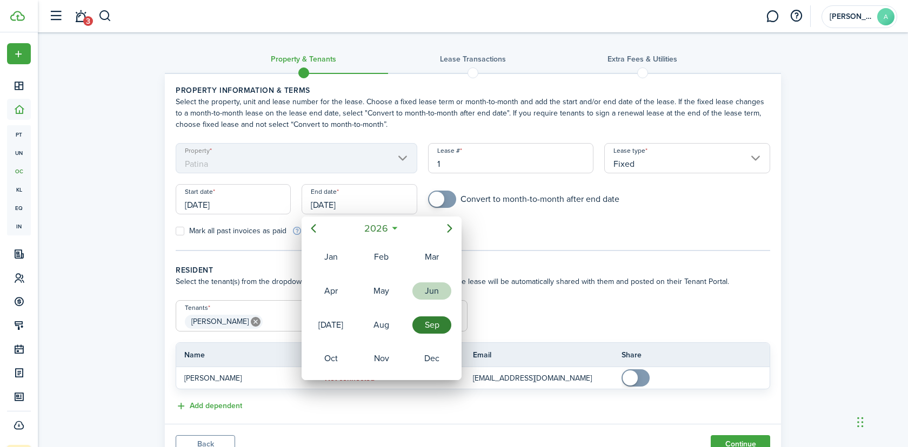
click at [428, 286] on div "Jun" at bounding box center [431, 291] width 39 height 17
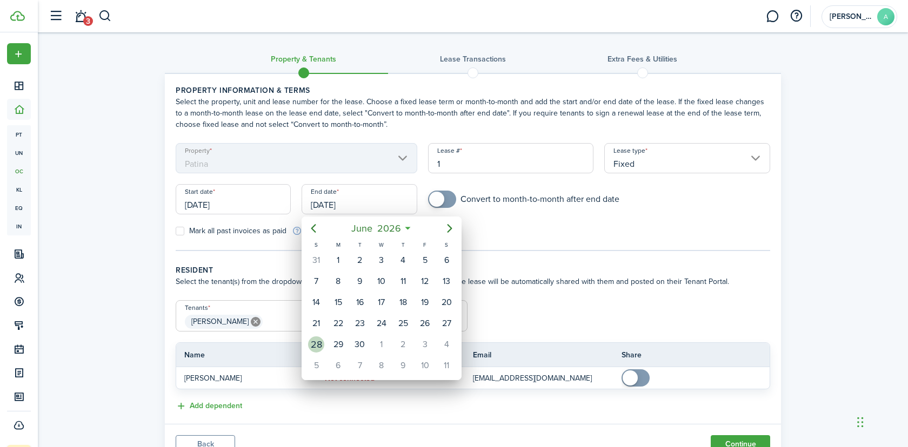
click at [319, 345] on div "28" at bounding box center [316, 345] width 16 height 16
type input "06/28/2026"
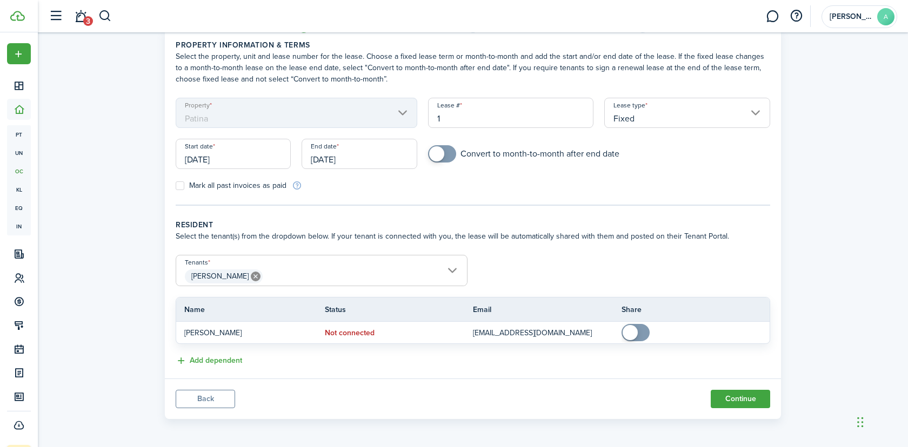
scroll to position [46, 0]
click at [198, 182] on label "Mark all past invoices as paid" at bounding box center [231, 184] width 111 height 9
click at [176, 185] on input "Mark all past invoices as paid" at bounding box center [175, 185] width 1 height 1
checkbox input "true"
click at [733, 394] on button "Continue" at bounding box center [739, 398] width 59 height 18
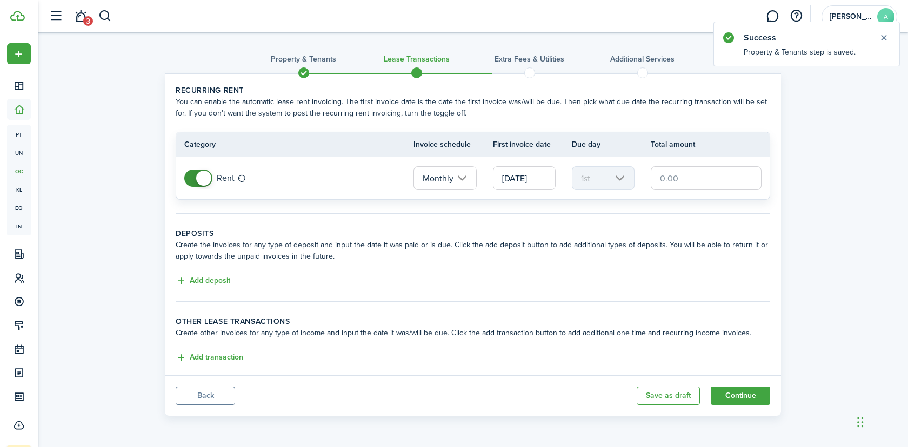
click at [674, 170] on input "text" at bounding box center [705, 178] width 111 height 24
paste input "$3,450"
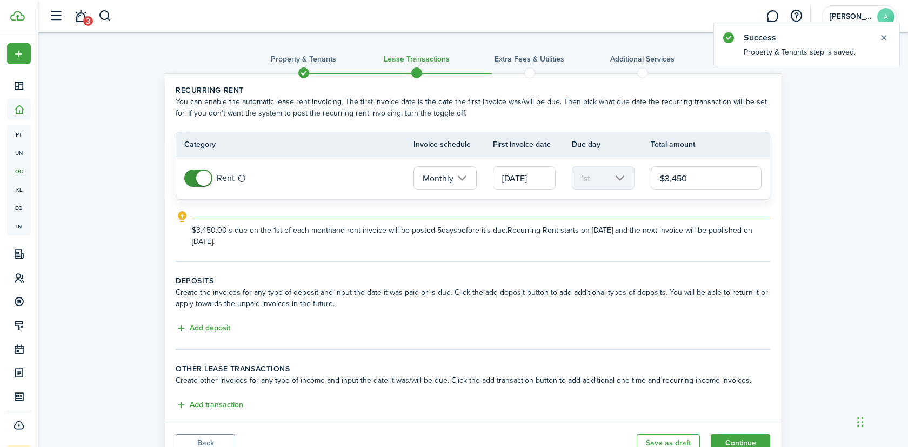
type input "$3,450.00"
click at [520, 177] on input "02/01/2025" at bounding box center [524, 178] width 63 height 24
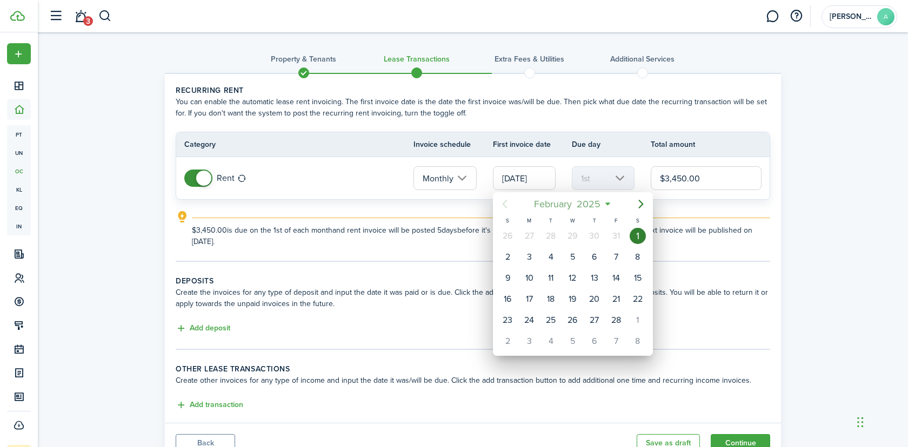
click at [583, 207] on span "2025" at bounding box center [588, 203] width 29 height 19
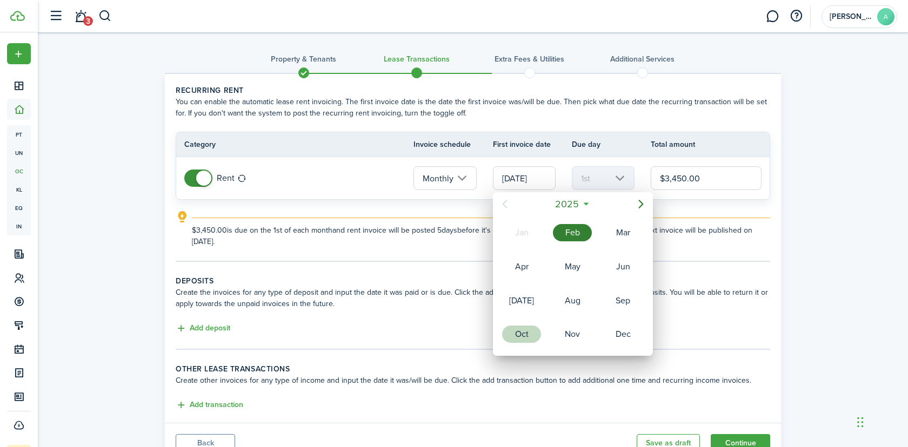
click at [525, 337] on div "Oct" at bounding box center [521, 334] width 39 height 17
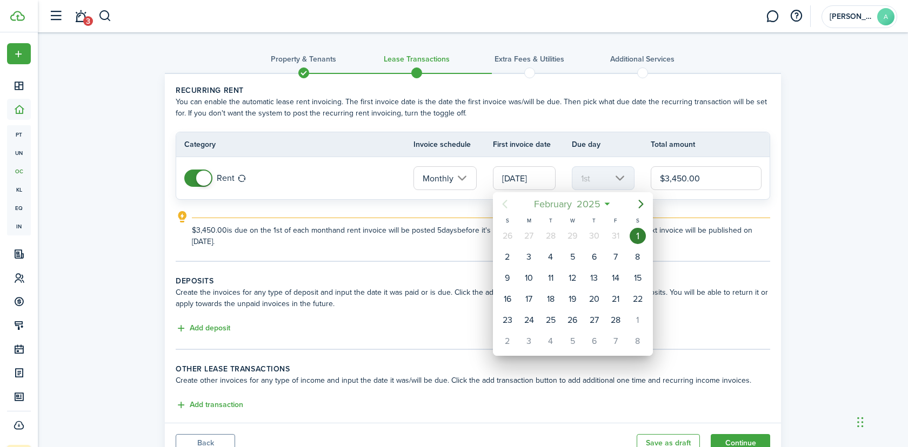
click at [563, 206] on span "February" at bounding box center [552, 203] width 43 height 19
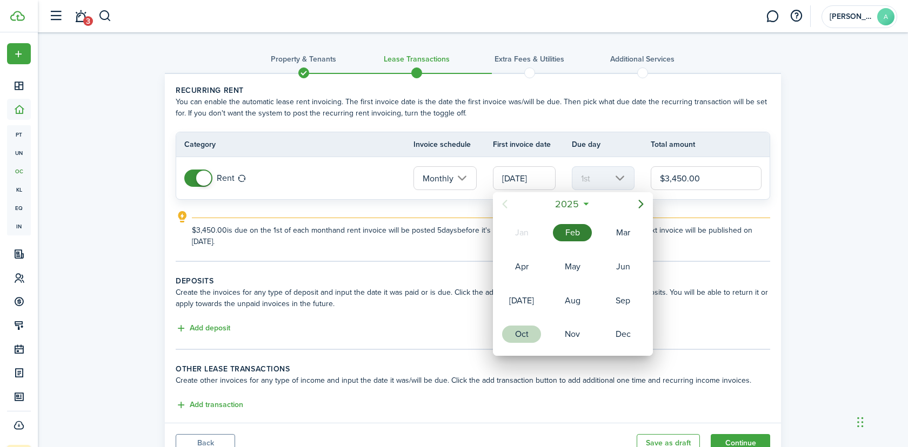
click at [523, 330] on div "Oct" at bounding box center [521, 334] width 39 height 17
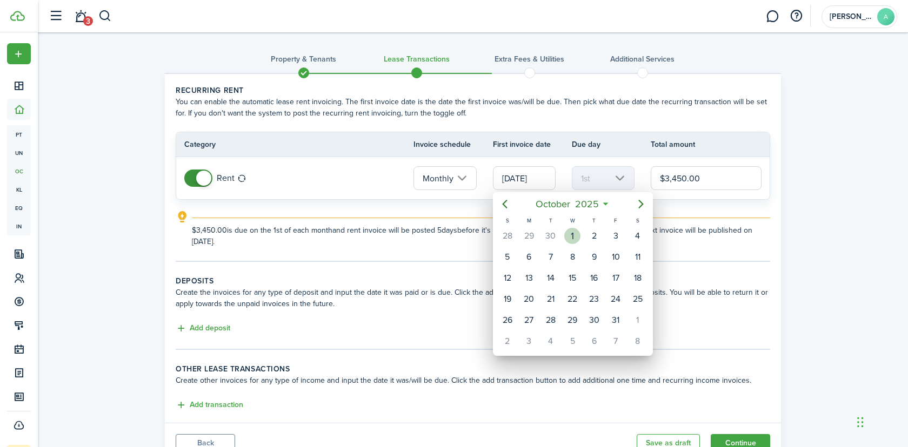
click at [573, 236] on div "1" at bounding box center [572, 236] width 16 height 16
type input "[DATE]"
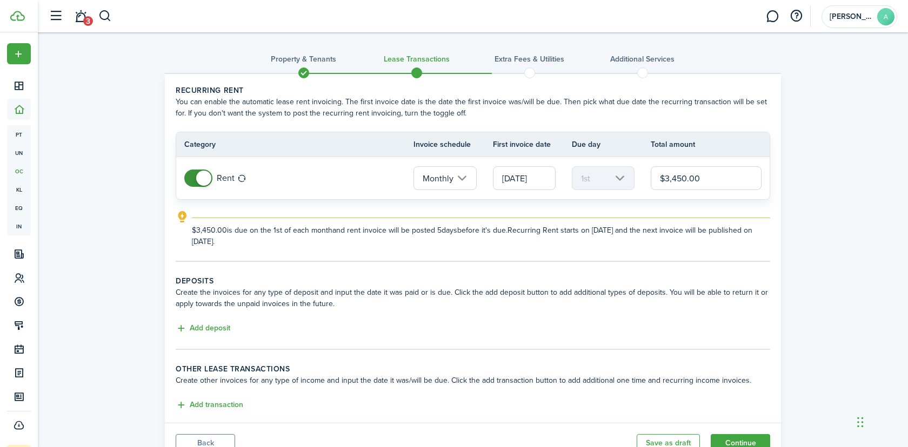
scroll to position [45, 0]
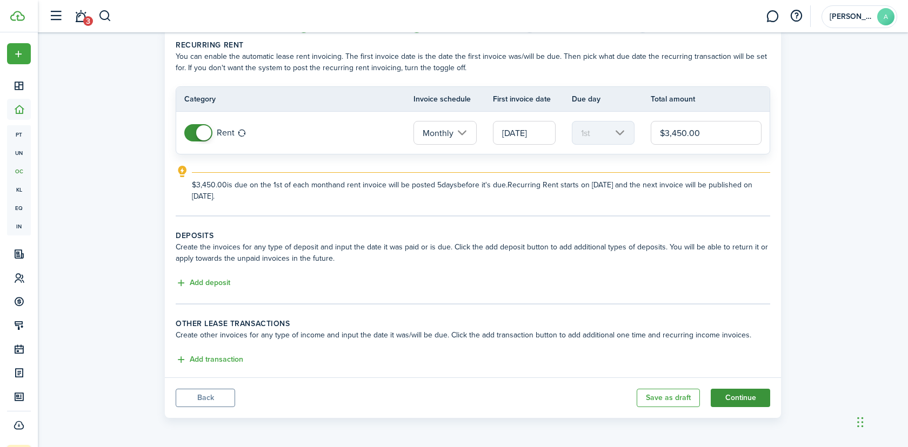
click at [753, 399] on button "Continue" at bounding box center [739, 398] width 59 height 18
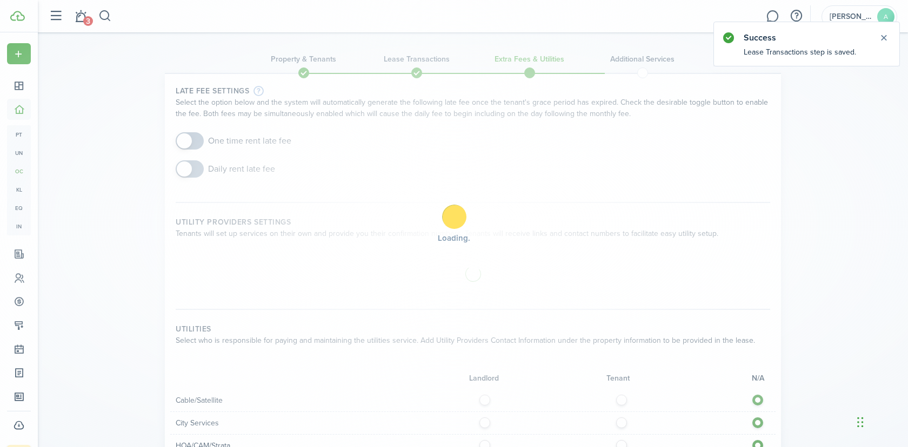
click at [227, 143] on div "Loading" at bounding box center [454, 223] width 908 height 447
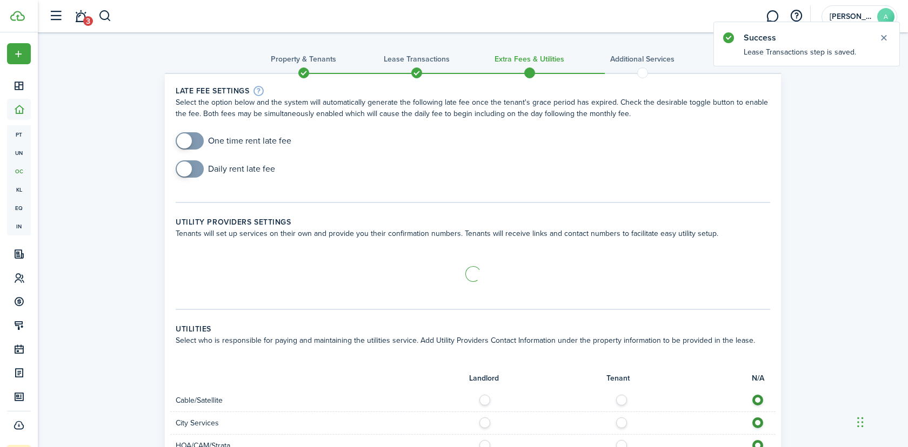
checkbox input "true"
click at [192, 145] on span at bounding box center [189, 140] width 11 height 17
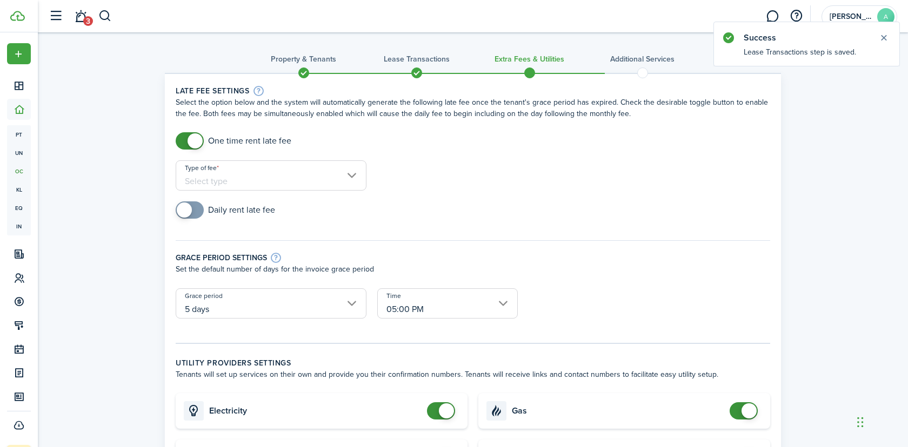
click at [243, 172] on input "Type of fee" at bounding box center [271, 175] width 191 height 30
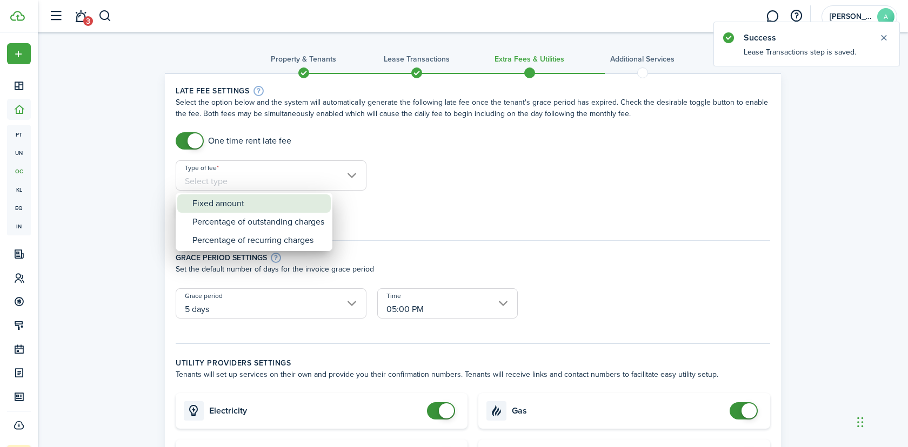
click at [252, 210] on div "Fixed amount" at bounding box center [258, 203] width 132 height 18
type input "Fixed amount"
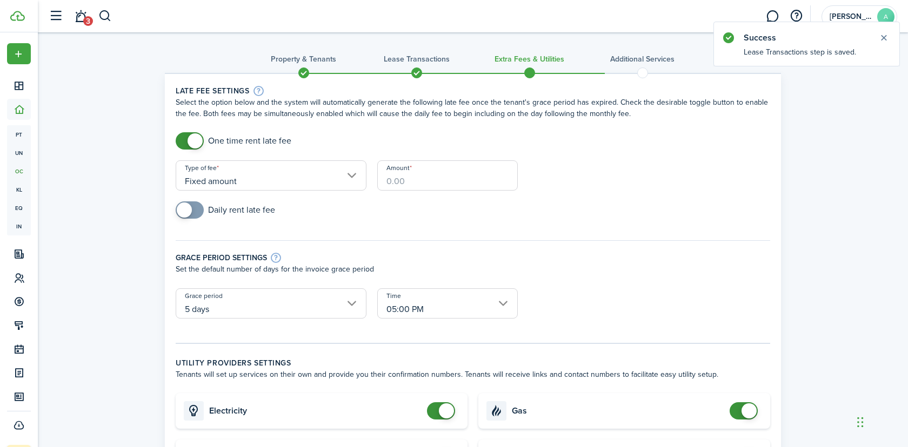
click at [394, 176] on input "Amount" at bounding box center [447, 175] width 140 height 30
paste input "$150"
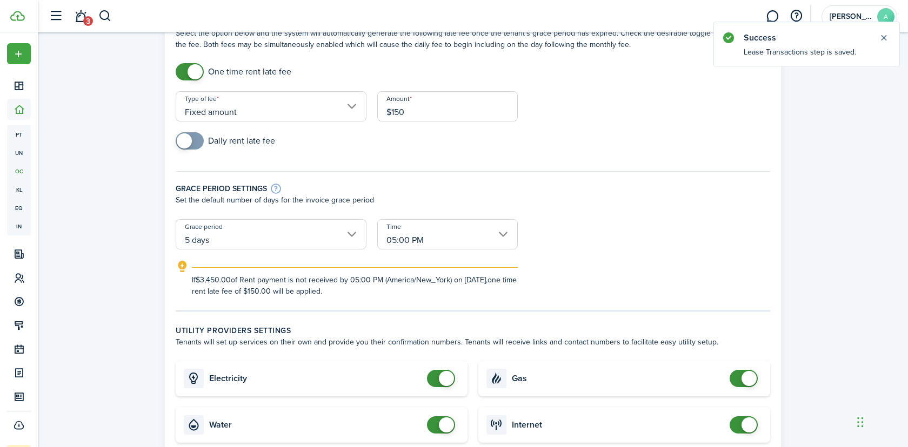
scroll to position [138, 0]
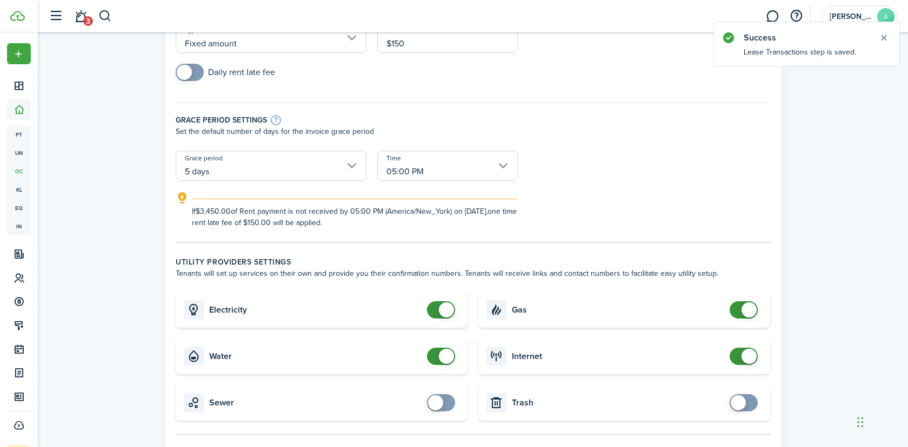
type input "$150"
checkbox input "false"
click at [439, 309] on span at bounding box center [446, 310] width 15 height 15
type input "$150.00"
checkbox input "false"
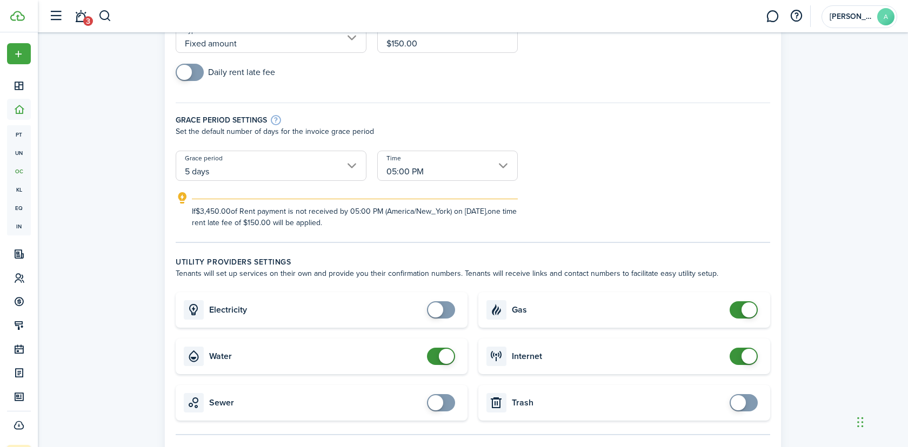
click at [444, 356] on span at bounding box center [446, 356] width 15 height 15
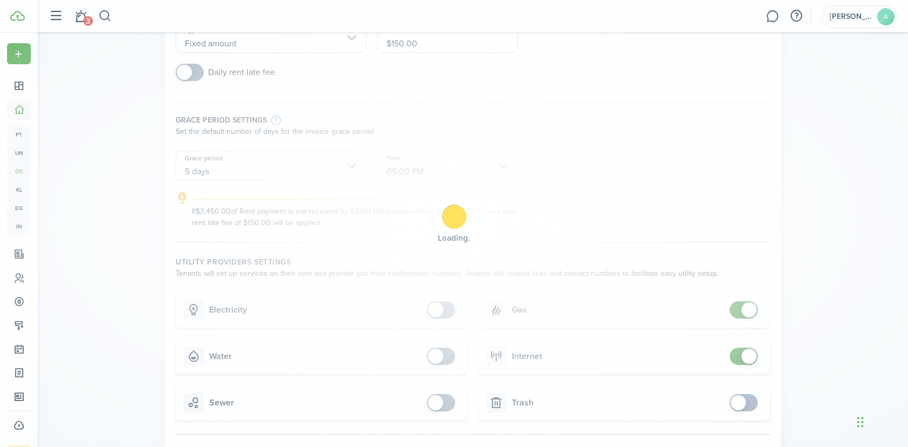
checkbox input "false"
click at [749, 303] on span at bounding box center [743, 309] width 11 height 17
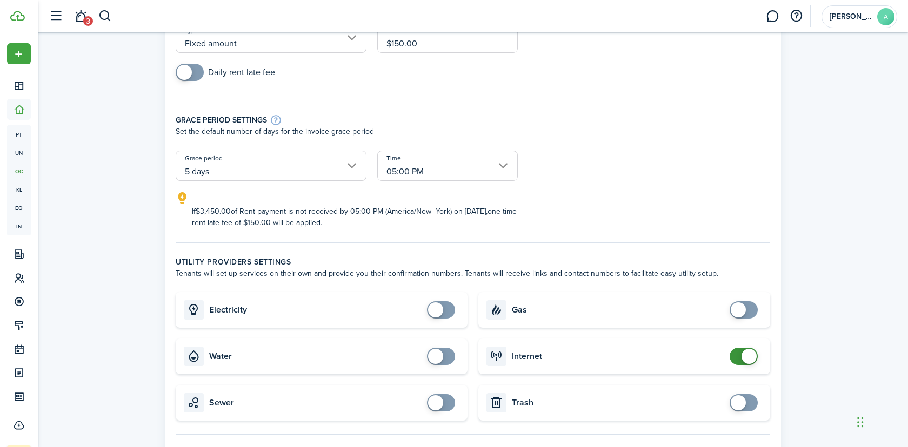
checkbox input "false"
click at [748, 359] on span at bounding box center [748, 356] width 15 height 15
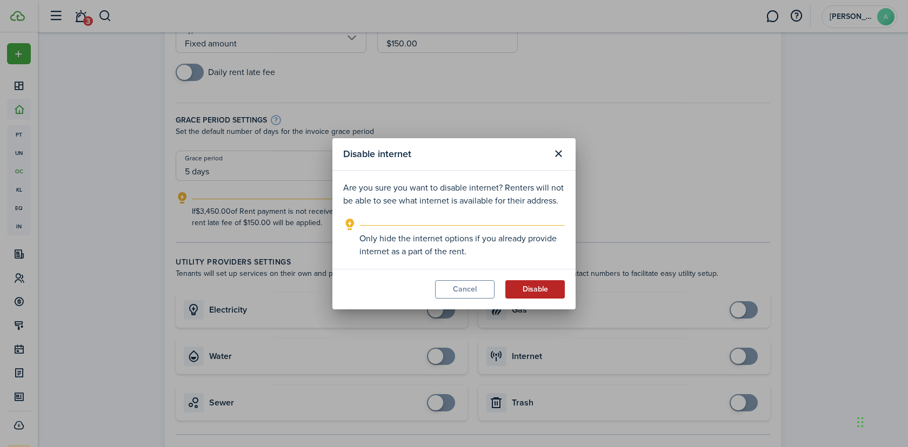
click at [545, 295] on button "Disable" at bounding box center [534, 289] width 59 height 18
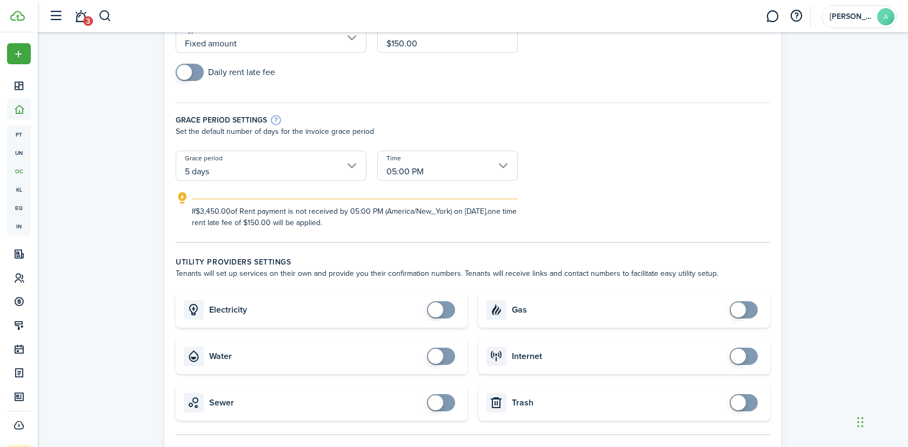
scroll to position [671, 0]
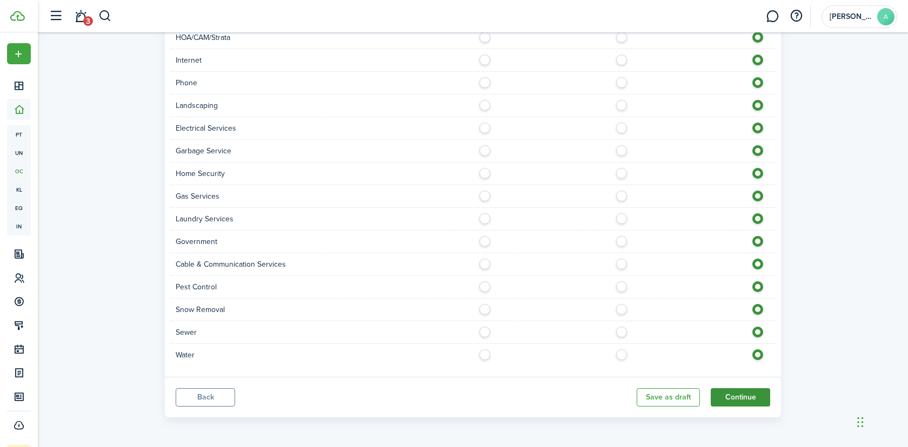
click at [748, 392] on button "Continue" at bounding box center [739, 397] width 59 height 18
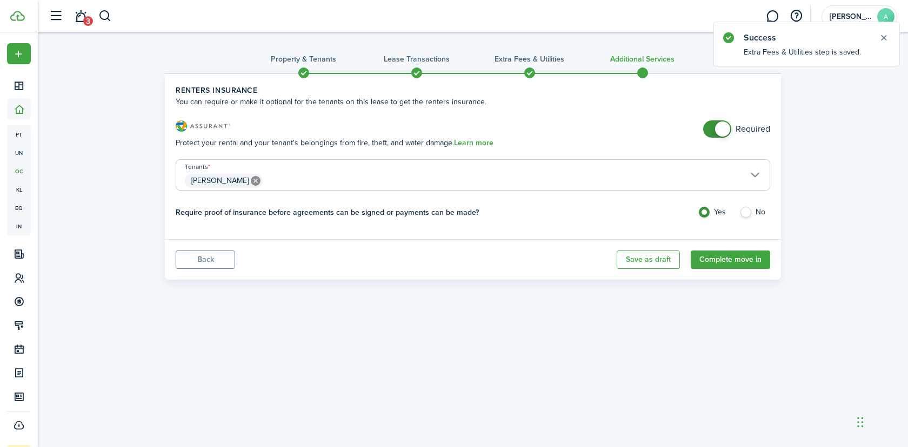
checkbox input "false"
click at [725, 125] on span at bounding box center [722, 129] width 15 height 15
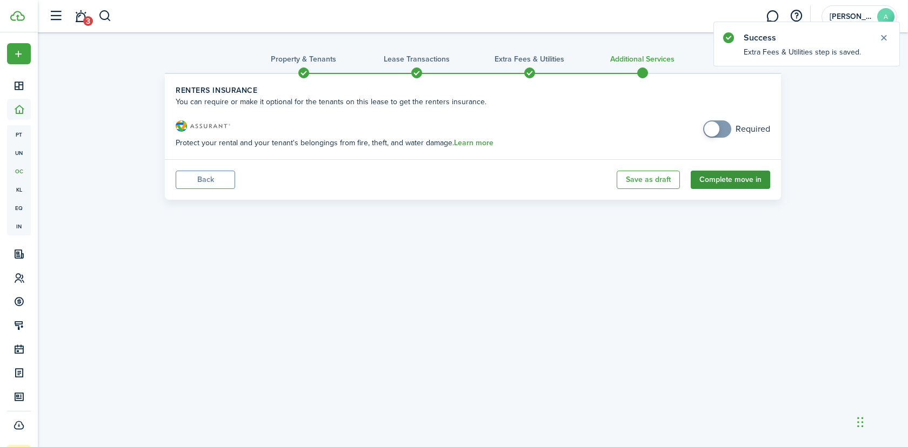
click at [728, 178] on button "Complete move in" at bounding box center [729, 180] width 79 height 18
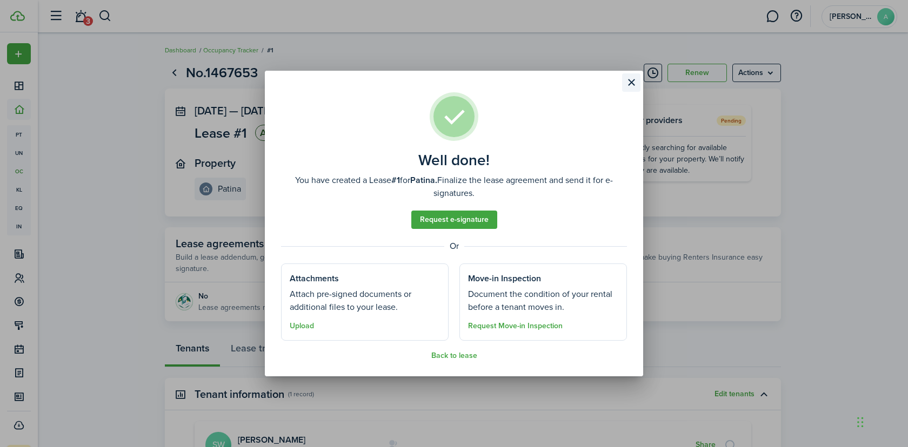
click at [630, 83] on button "Close modal" at bounding box center [631, 82] width 18 height 18
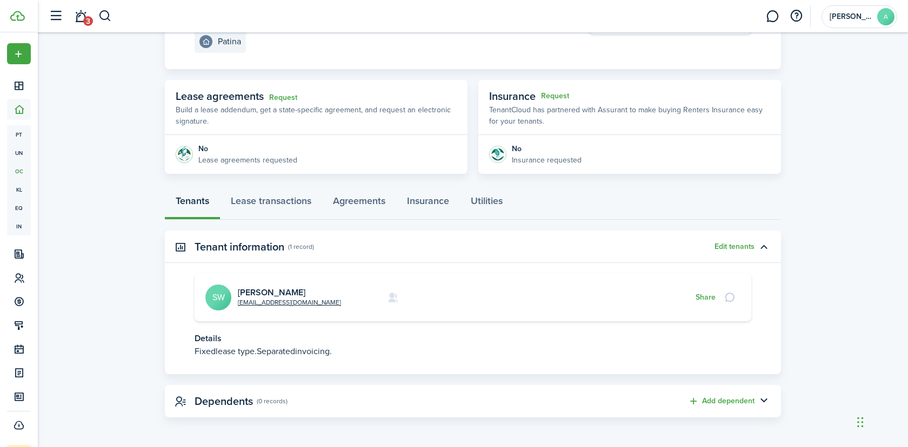
scroll to position [8, 0]
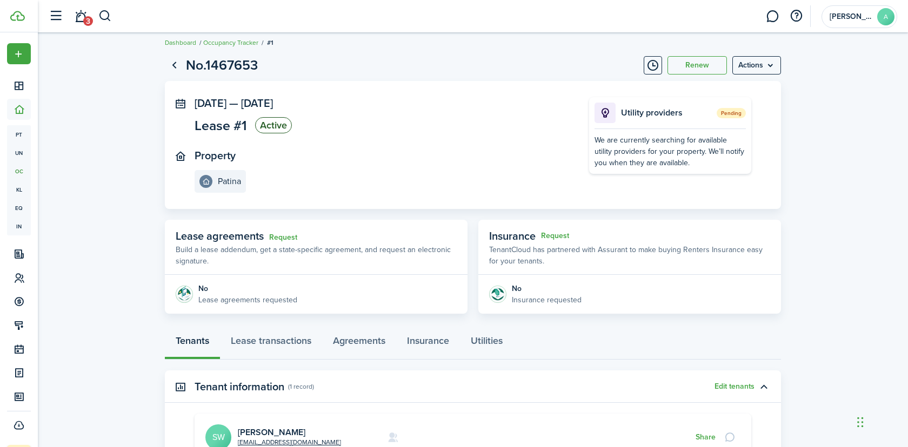
click at [506, 326] on page-view-layout "No.1467653 Renew Actions Feb 01, 2025 — Jun 28, 2026 Lease #1 Active Property P…" at bounding box center [472, 306] width 627 height 513
click at [494, 341] on link "Utilities" at bounding box center [486, 343] width 53 height 32
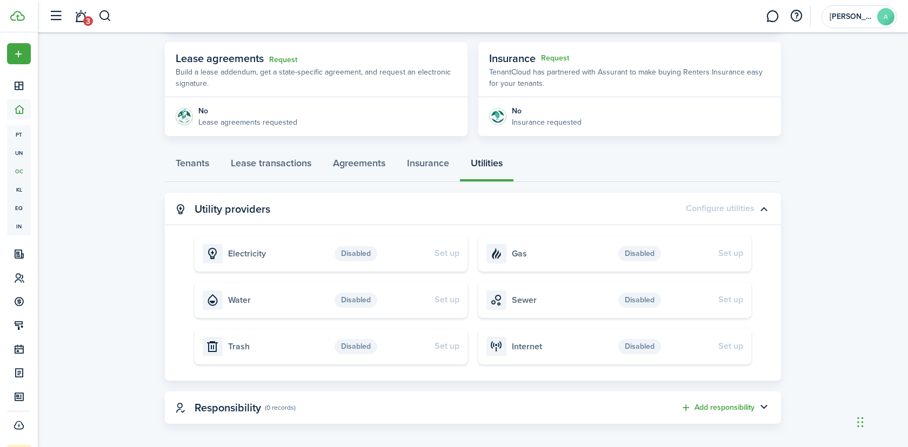
scroll to position [192, 0]
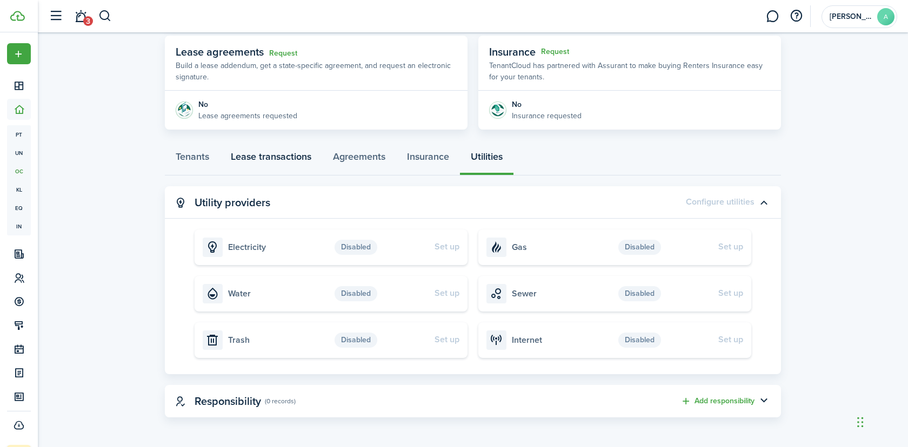
click at [240, 156] on link "Lease transactions" at bounding box center [271, 159] width 102 height 32
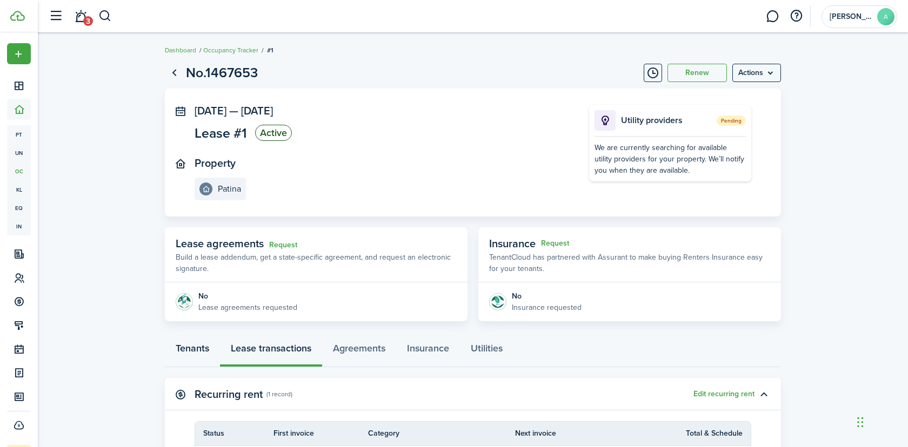
click at [193, 345] on link "Tenants" at bounding box center [192, 351] width 55 height 32
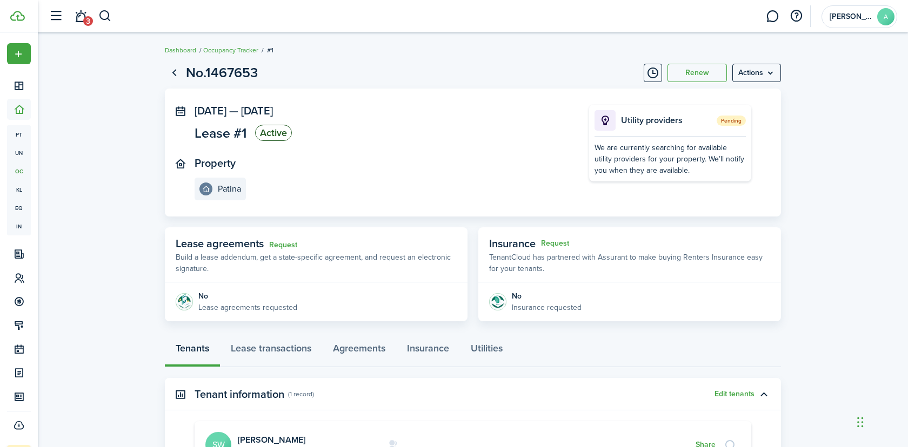
scroll to position [113, 0]
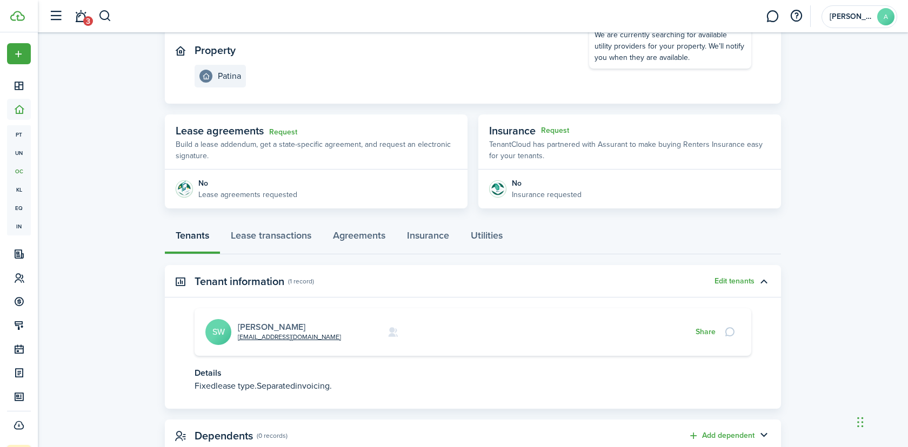
click at [299, 325] on link "Shaletta Williams" at bounding box center [272, 327] width 68 height 12
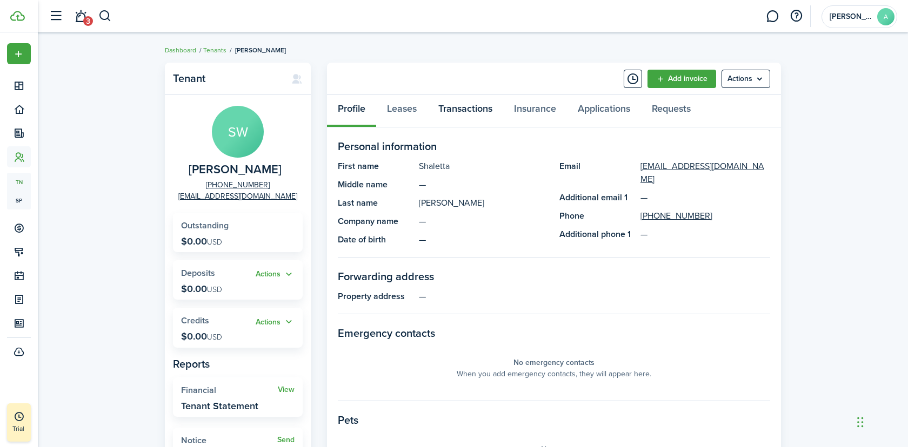
click at [458, 102] on link "Transactions" at bounding box center [465, 111] width 76 height 32
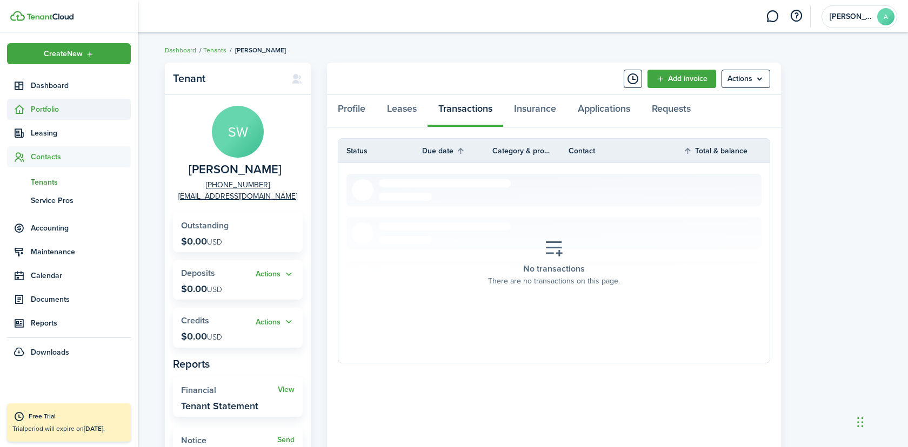
click at [58, 110] on span "Portfolio" at bounding box center [81, 109] width 100 height 11
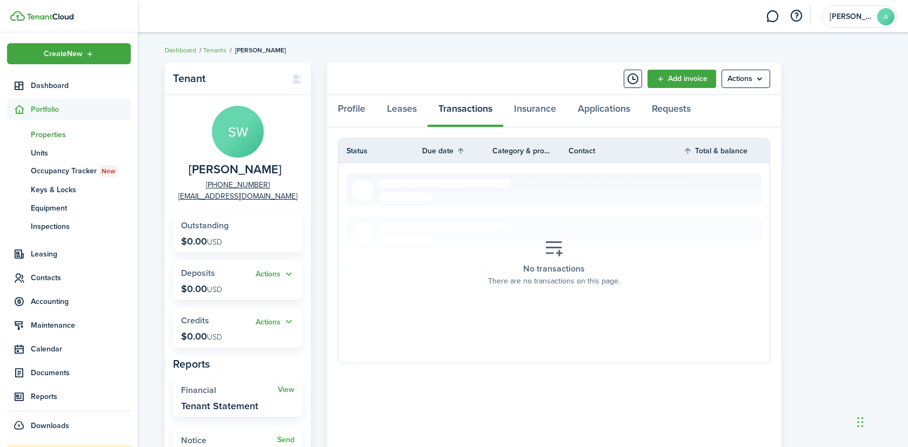
click at [58, 135] on span "Properties" at bounding box center [81, 134] width 100 height 11
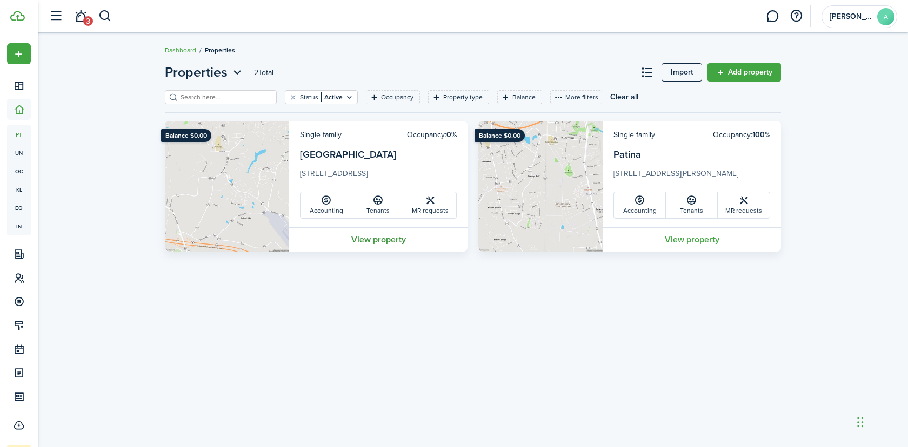
click at [373, 240] on link "View property" at bounding box center [378, 239] width 178 height 24
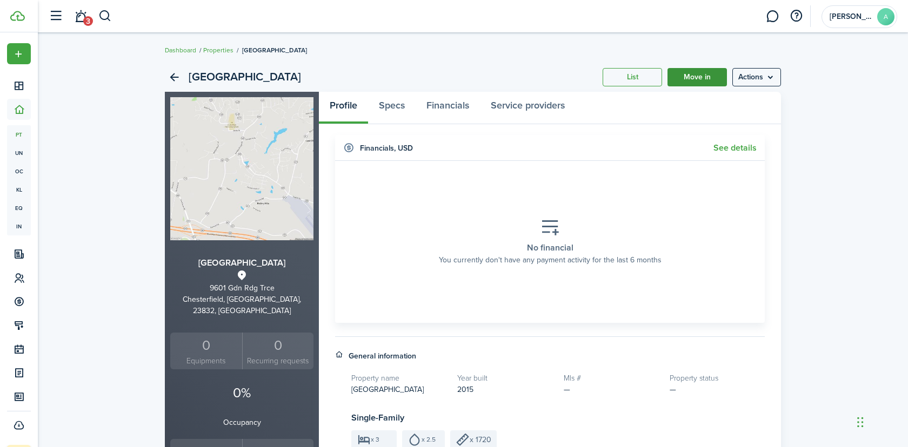
click at [701, 73] on link "Move in" at bounding box center [696, 77] width 59 height 18
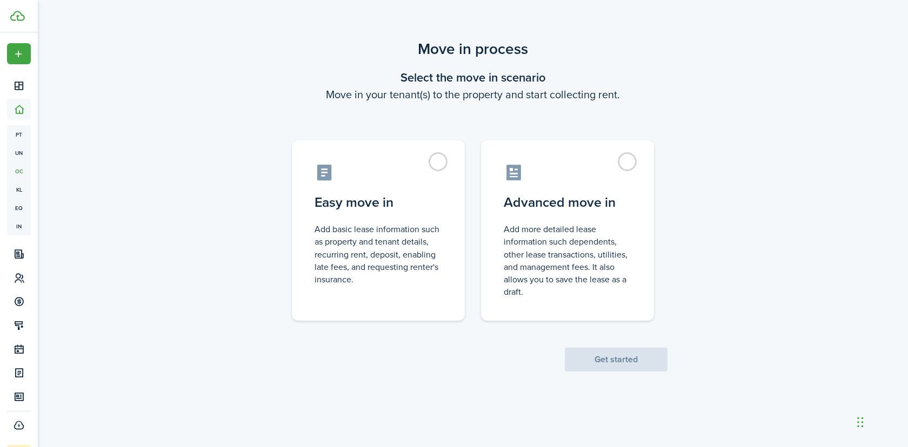
click at [129, 141] on div "Move in process Select the move in scenario Move in your tenant(s) to the prope…" at bounding box center [473, 204] width 870 height 345
click at [512, 240] on control-radio-card-description "Add more detailed lease information such dependents, other lease transactions, …" at bounding box center [566, 257] width 127 height 75
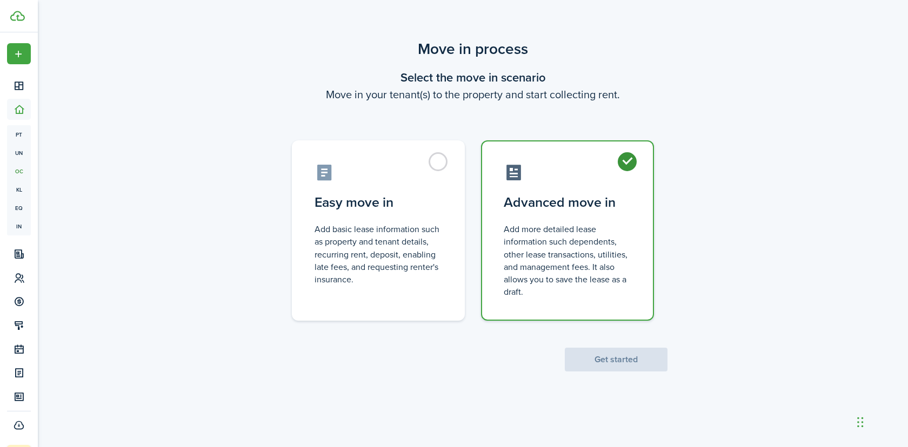
radio input "true"
click at [607, 364] on button "Get started" at bounding box center [616, 360] width 103 height 24
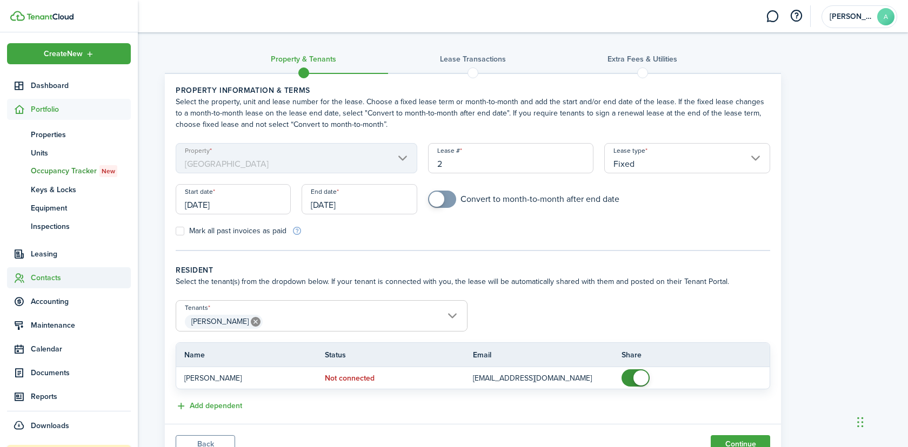
click at [51, 282] on span "Contacts" at bounding box center [81, 277] width 100 height 11
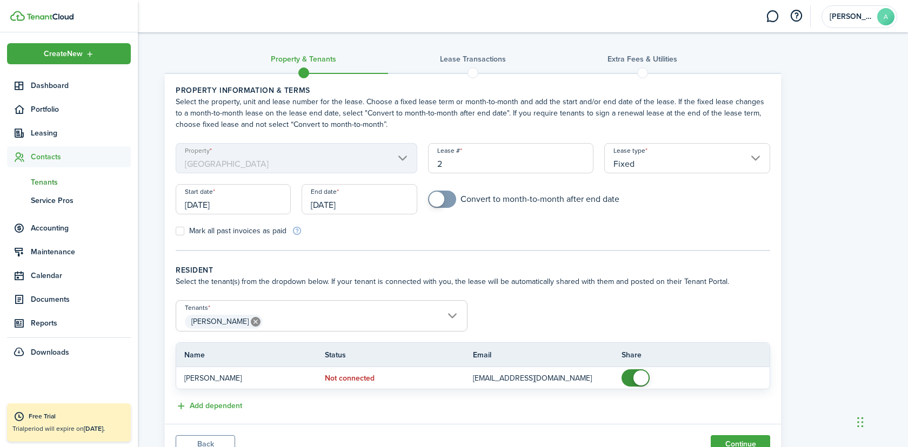
click at [57, 179] on span "Tenants" at bounding box center [81, 182] width 100 height 11
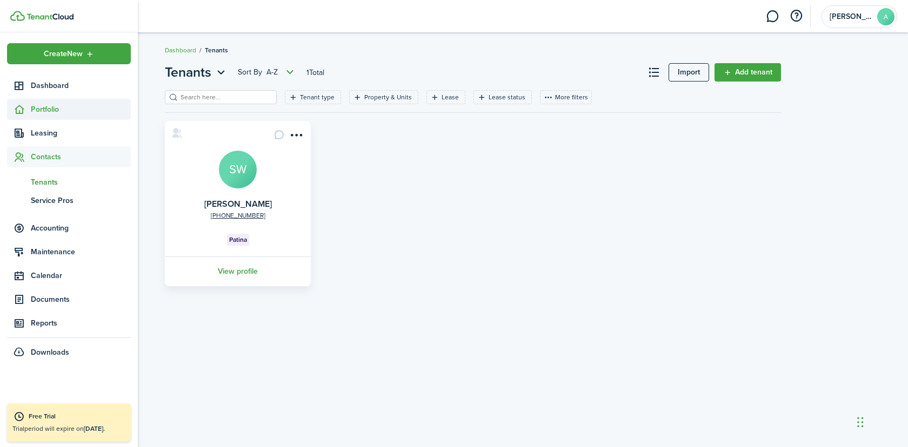
click at [47, 108] on span "Portfolio" at bounding box center [81, 109] width 100 height 11
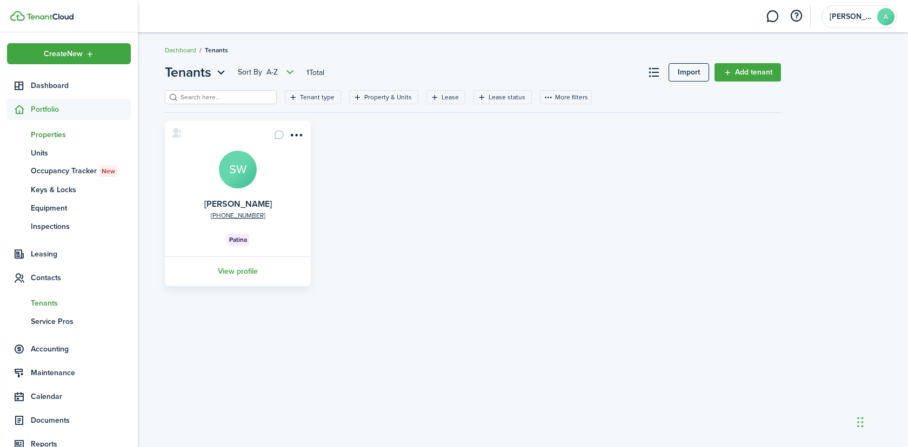
click at [42, 138] on span "Properties" at bounding box center [81, 134] width 100 height 11
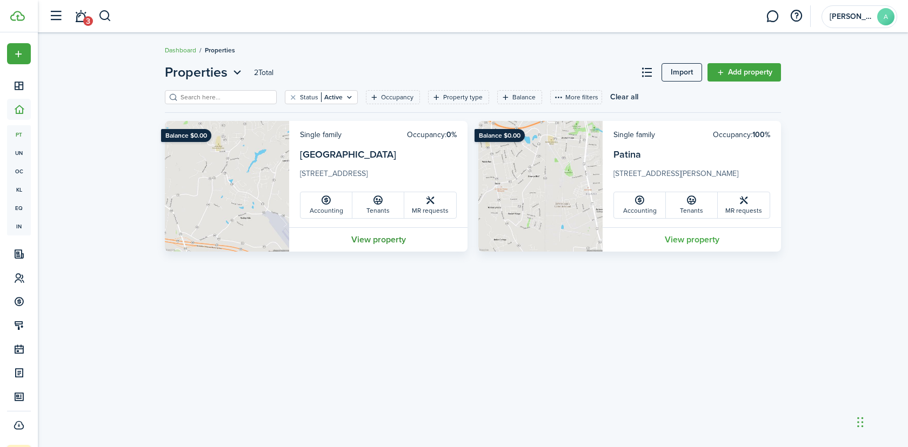
click at [397, 245] on link "View property" at bounding box center [378, 239] width 178 height 24
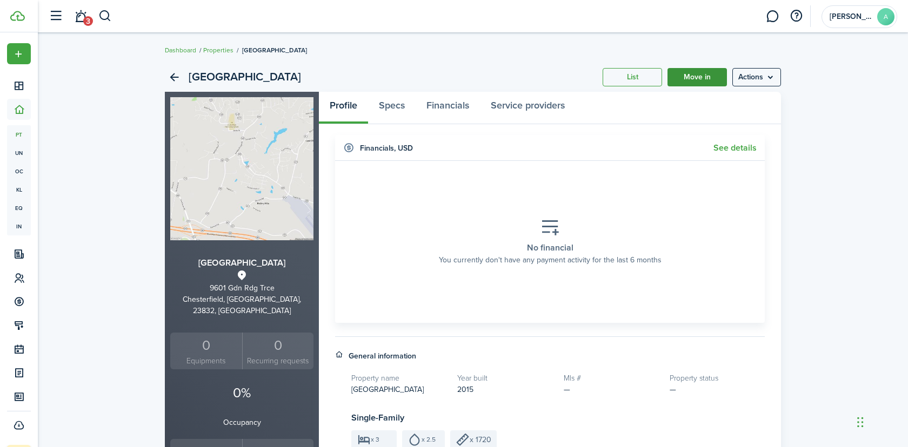
click at [699, 79] on link "Move in" at bounding box center [696, 77] width 59 height 18
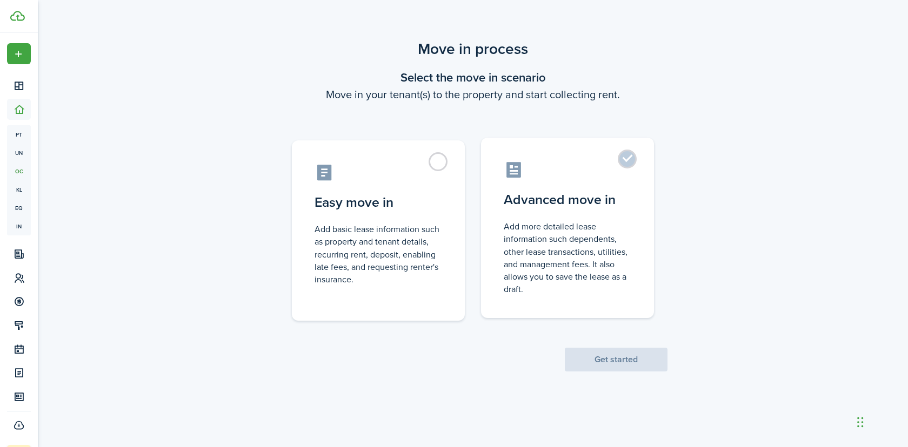
click at [576, 231] on control-radio-card-description "Add more detailed lease information such dependents, other lease transactions, …" at bounding box center [566, 257] width 127 height 75
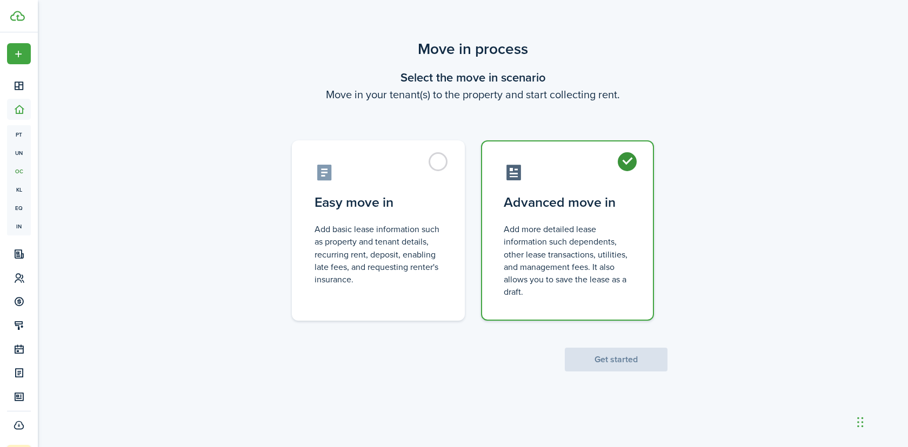
radio input "true"
click at [613, 348] on button "Get started" at bounding box center [616, 360] width 103 height 24
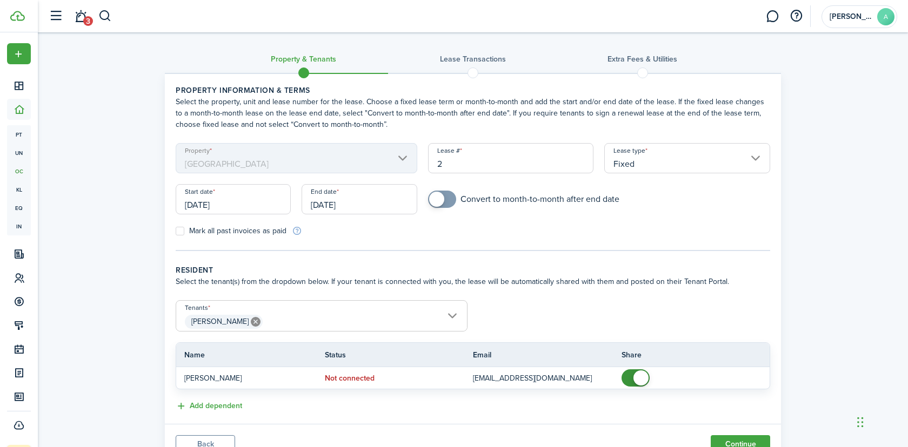
click at [254, 321] on icon at bounding box center [256, 322] width 10 height 10
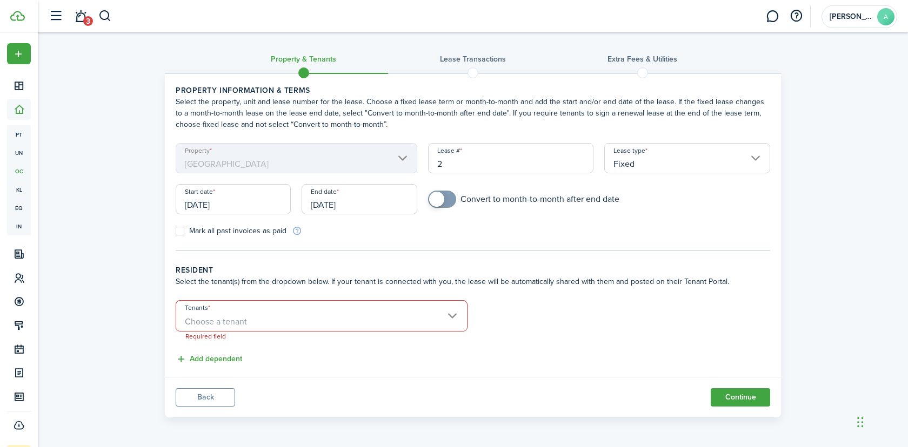
click at [280, 317] on span "Choose a tenant" at bounding box center [321, 322] width 291 height 18
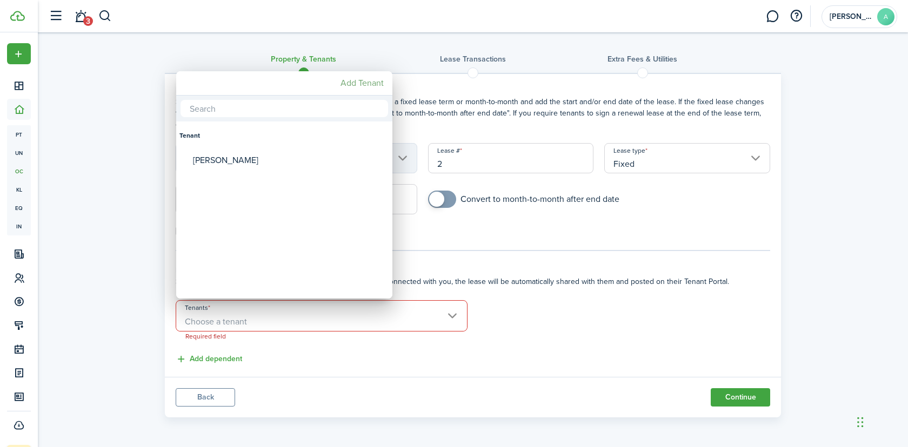
click at [384, 85] on mbsc-button "Add Tenant" at bounding box center [362, 82] width 52 height 19
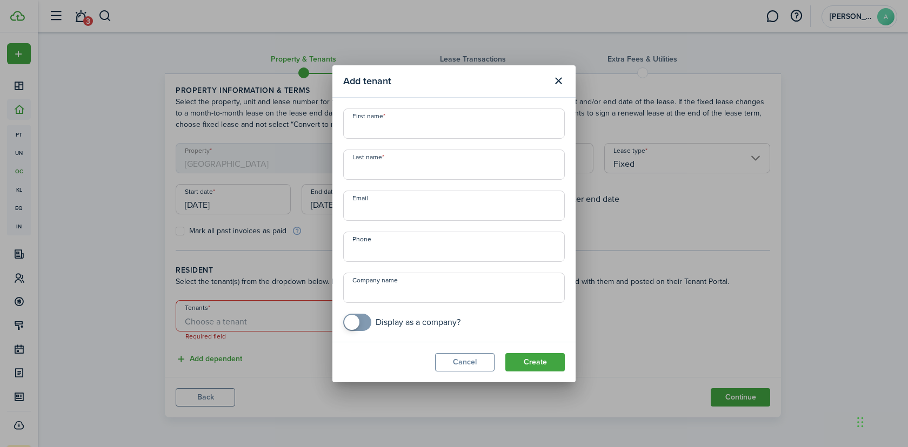
click at [431, 134] on input "First name" at bounding box center [453, 124] width 221 height 30
paste input "Maurice"
type input "Maurice"
click at [406, 169] on input "Last name" at bounding box center [453, 165] width 221 height 30
paste input "Crawley"
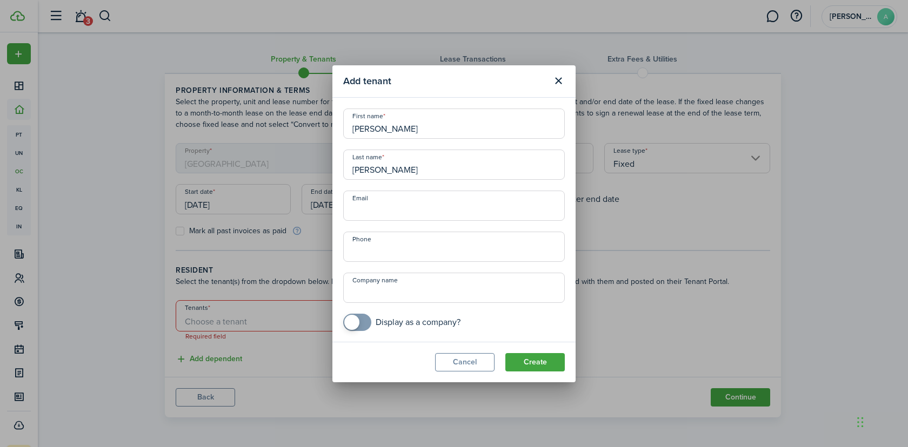
type input "Crawley"
type input "+1"
click at [405, 239] on input "+1" at bounding box center [453, 247] width 221 height 30
click at [403, 271] on div "First name Maurice Last name Crawley Email Phone +1 US Company name Display as …" at bounding box center [454, 220] width 232 height 223
click at [407, 288] on input "Company name" at bounding box center [453, 288] width 221 height 30
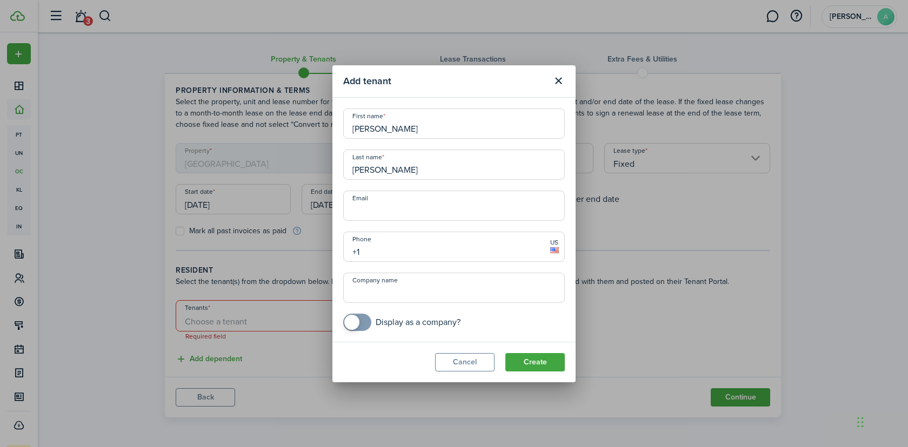
paste input "Next Level"
type input "Next Level"
click at [408, 215] on input "Email" at bounding box center [453, 206] width 221 height 30
paste input "ceo@nextlevelhco.info"
type input "ceo@nextlevelhco.info"
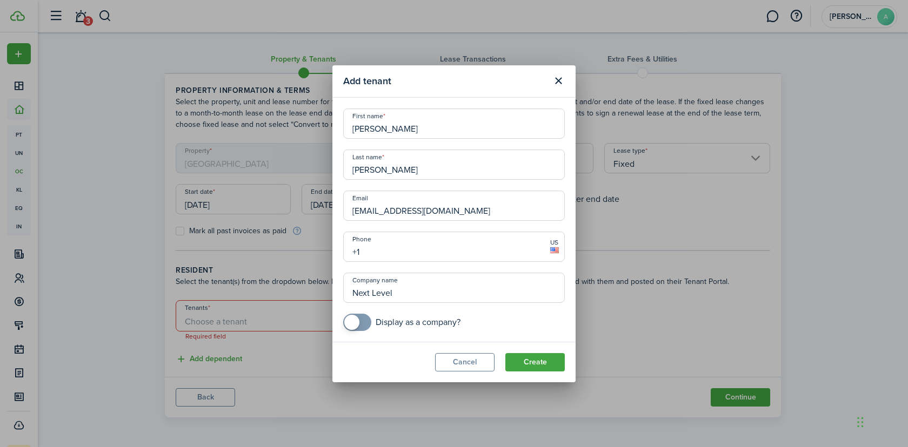
click at [456, 245] on input "+1" at bounding box center [453, 247] width 221 height 30
click at [397, 247] on input "+1" at bounding box center [453, 247] width 221 height 30
paste input "804-593-6342"
type input "+1 804-593-6342"
click at [546, 362] on button "Create" at bounding box center [534, 362] width 59 height 18
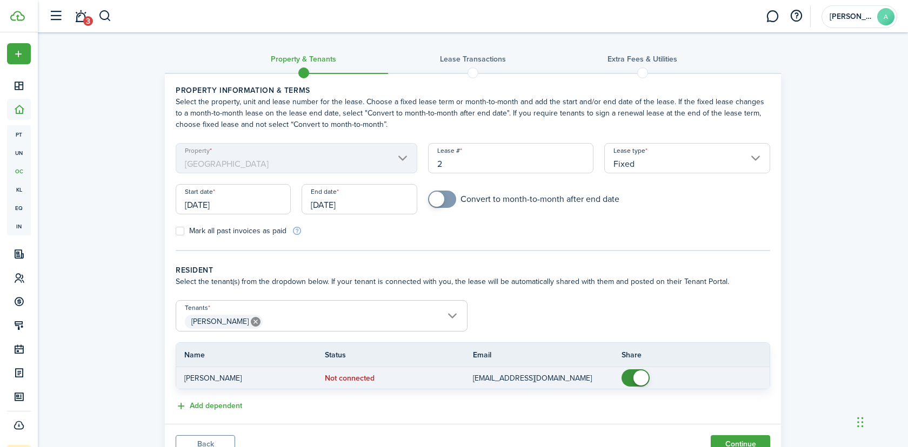
checkbox input "false"
click at [637, 378] on span at bounding box center [640, 378] width 15 height 15
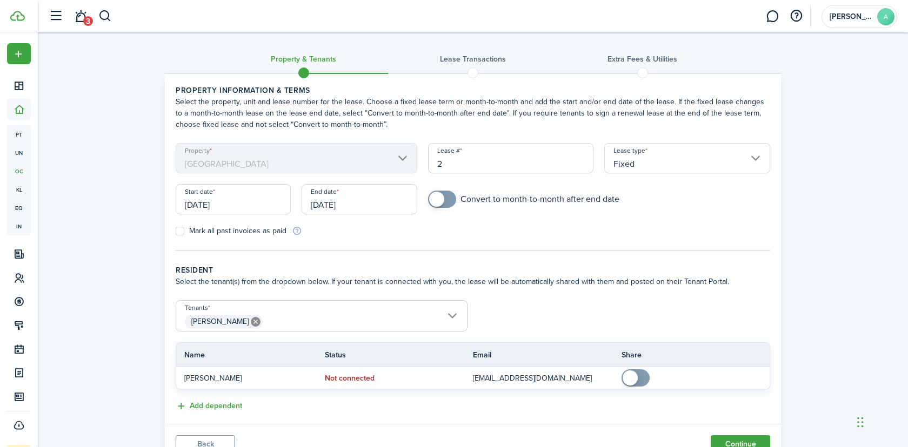
click at [325, 318] on span "Maurice Crawley" at bounding box center [321, 322] width 291 height 18
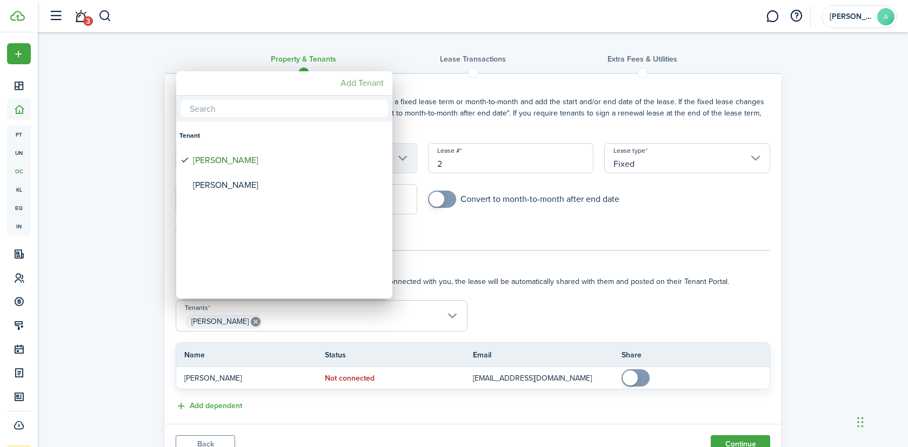
click at [363, 81] on mbsc-button "Add Tenant" at bounding box center [362, 82] width 52 height 19
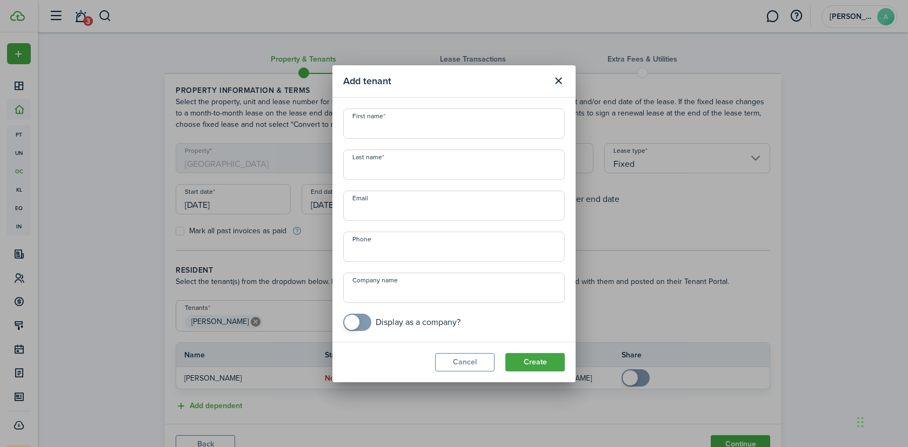
click at [404, 122] on input "First name" at bounding box center [453, 124] width 221 height 30
paste input "Asia"
type input "Asia"
click at [401, 161] on input "Last name" at bounding box center [453, 165] width 221 height 30
paste input "Rankins"
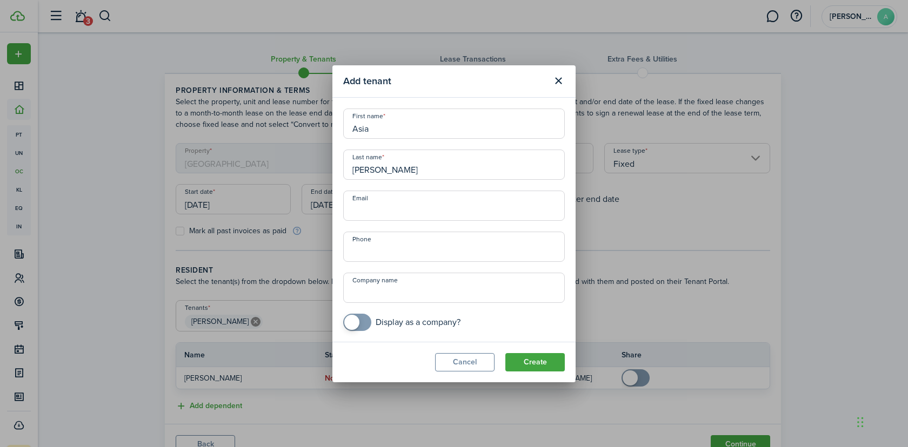
type input "Rankins"
click at [406, 287] on input "Company name" at bounding box center [453, 288] width 221 height 30
paste input "Top Ranks"
type input "Top Ranks"
click at [408, 210] on input "Email" at bounding box center [453, 206] width 221 height 30
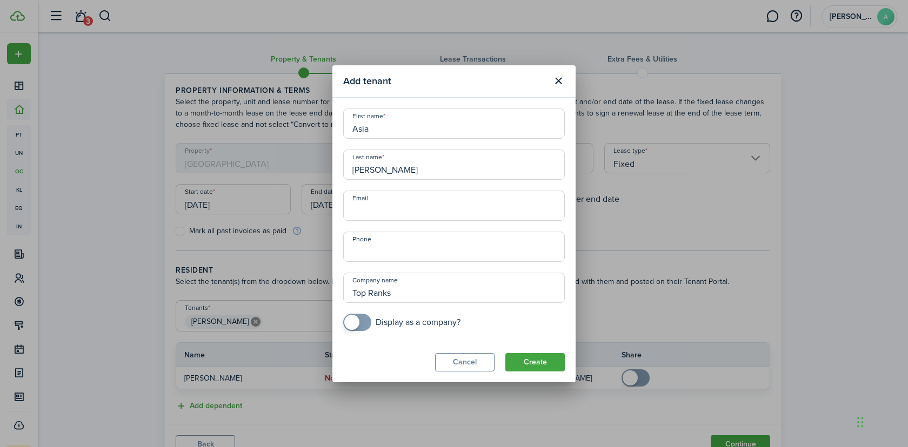
paste input "asiarankins24@gmail.com"
type input "asiarankins24@gmail.com"
click at [428, 254] on input "+1" at bounding box center [453, 247] width 221 height 30
paste input "732-207-2645"
type input "+1 732-207-2645"
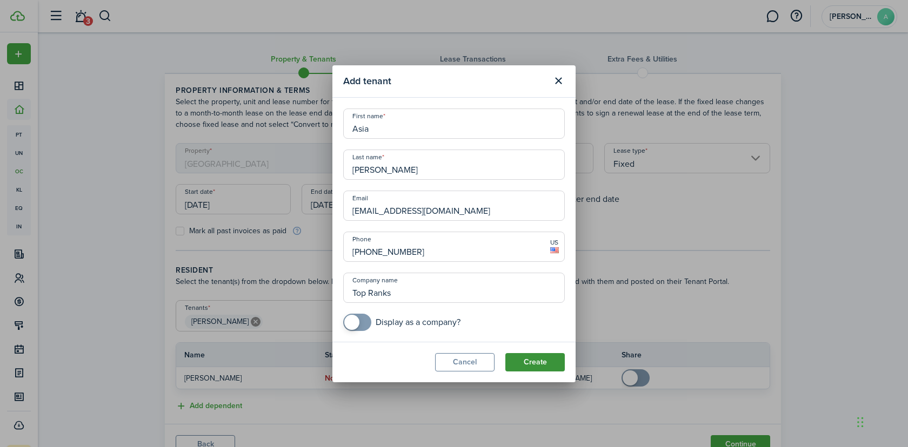
click at [537, 364] on button "Create" at bounding box center [534, 362] width 59 height 18
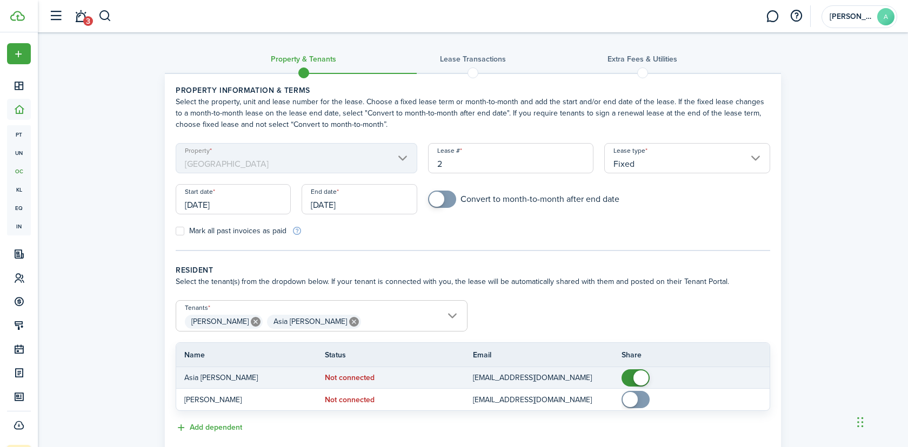
checkbox input "false"
click at [639, 371] on span at bounding box center [640, 378] width 15 height 15
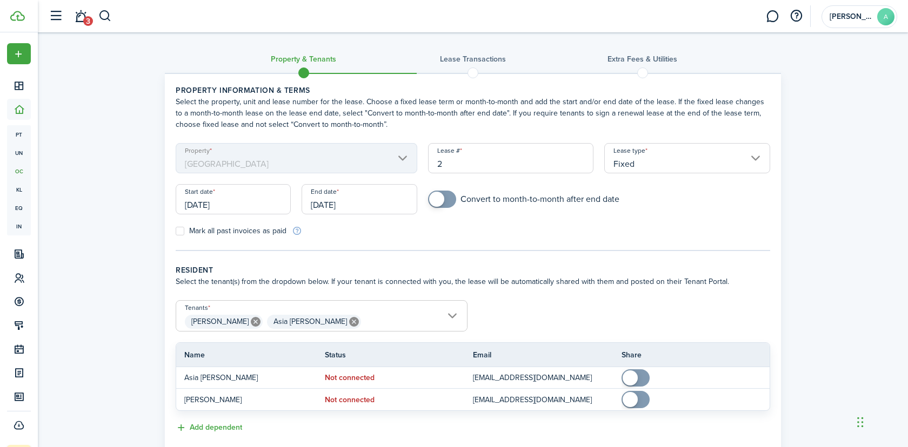
click at [248, 197] on input "[DATE]" at bounding box center [233, 199] width 115 height 30
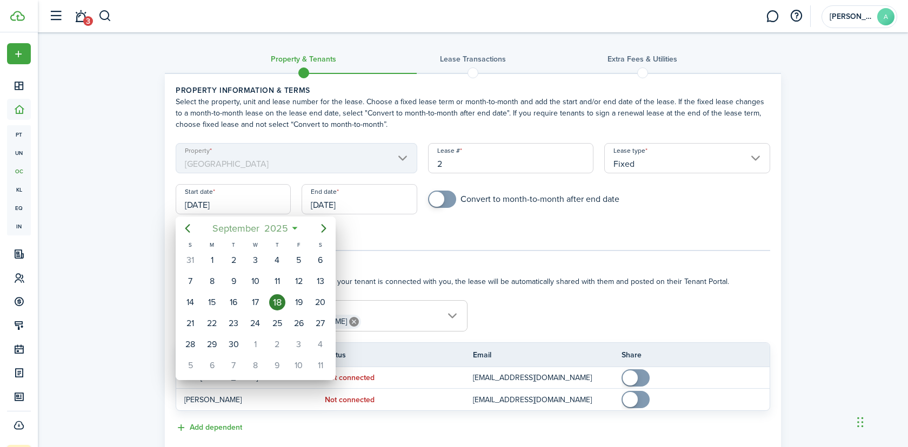
click at [266, 229] on span "2025" at bounding box center [275, 228] width 29 height 19
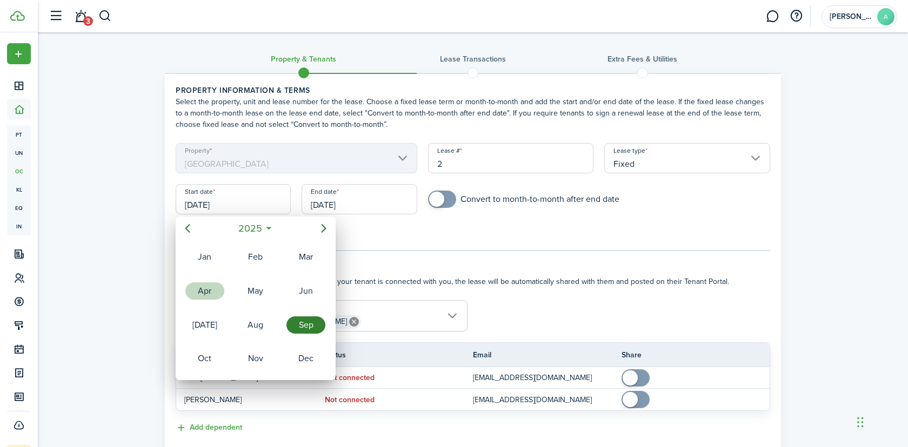
click at [213, 282] on div "Apr" at bounding box center [204, 291] width 43 height 32
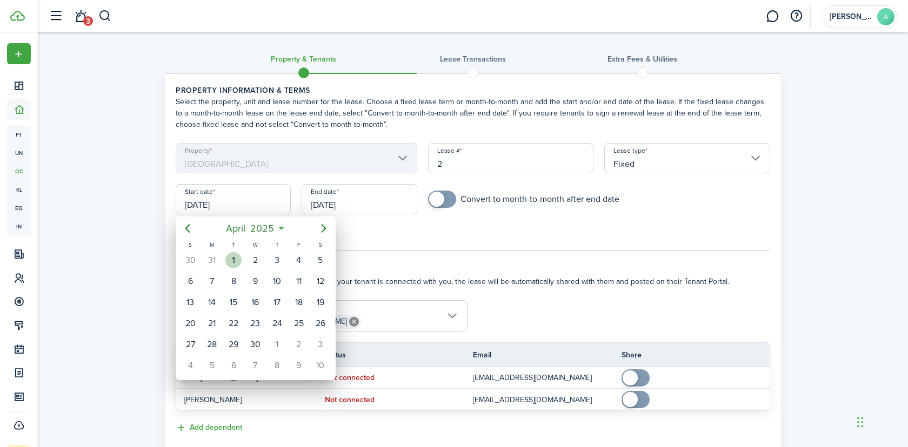
click at [233, 258] on div "1" at bounding box center [233, 260] width 16 height 16
type input "04/01/2025"
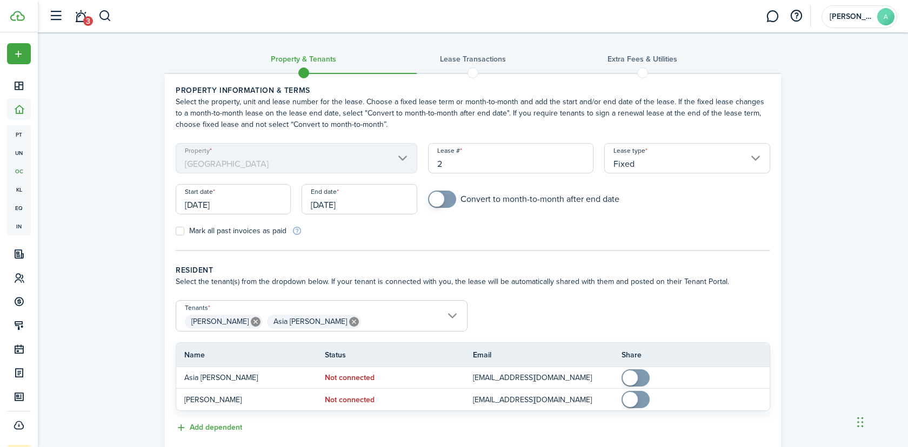
click at [213, 231] on label "Mark all past invoices as paid" at bounding box center [231, 231] width 111 height 9
click at [176, 231] on input "Mark all past invoices as paid" at bounding box center [175, 231] width 1 height 1
checkbox input "true"
click at [364, 203] on input "[DATE]" at bounding box center [358, 199] width 115 height 30
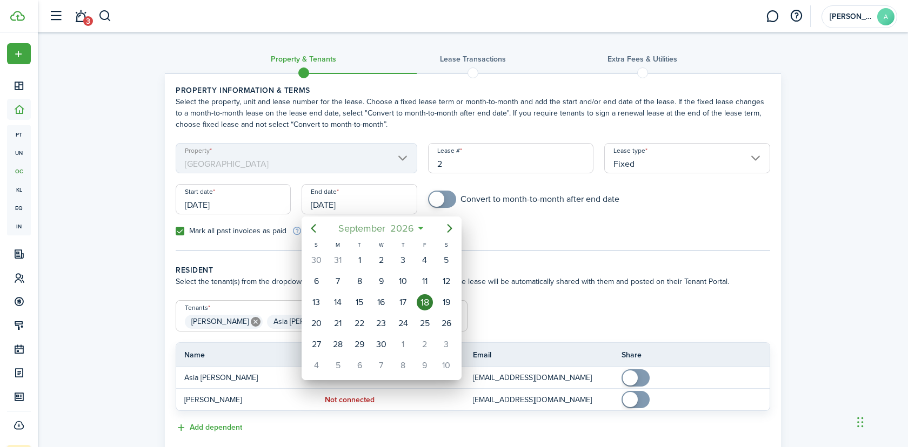
click at [367, 227] on span "September" at bounding box center [361, 228] width 52 height 19
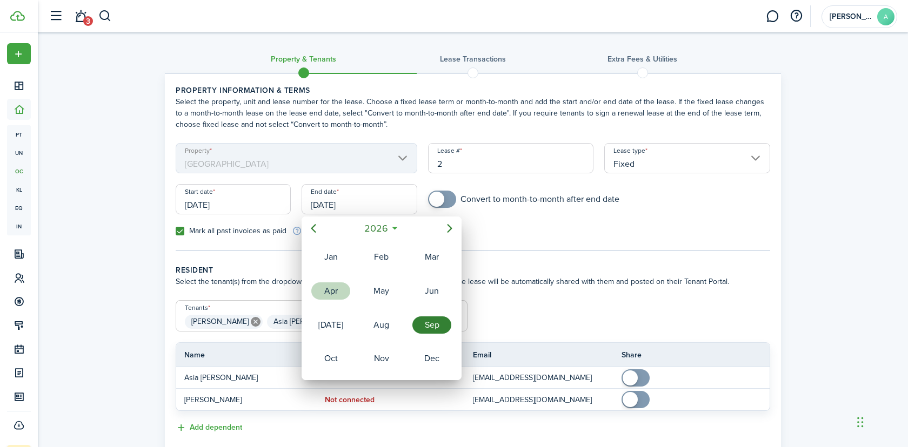
click at [336, 293] on div "Apr" at bounding box center [330, 291] width 39 height 17
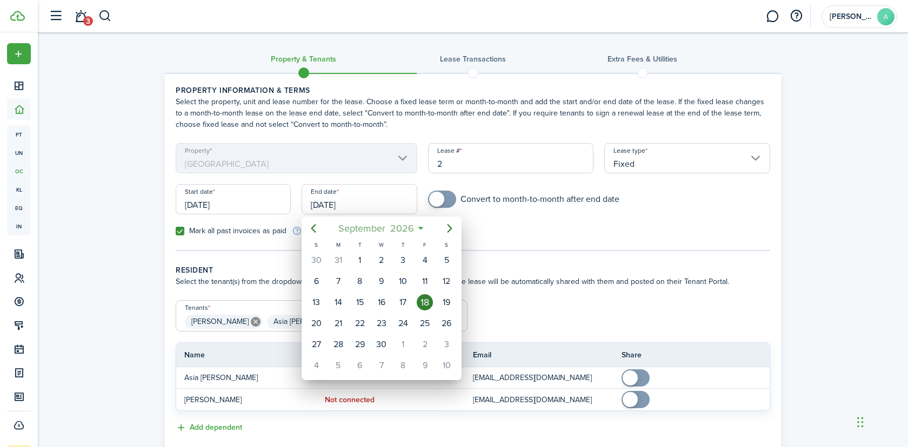
click at [370, 232] on span "September" at bounding box center [361, 228] width 52 height 19
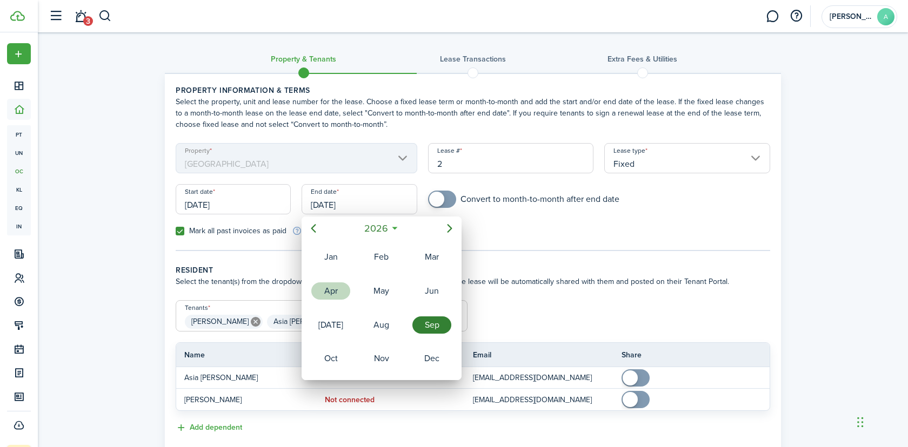
click at [333, 286] on div "Apr" at bounding box center [330, 291] width 39 height 17
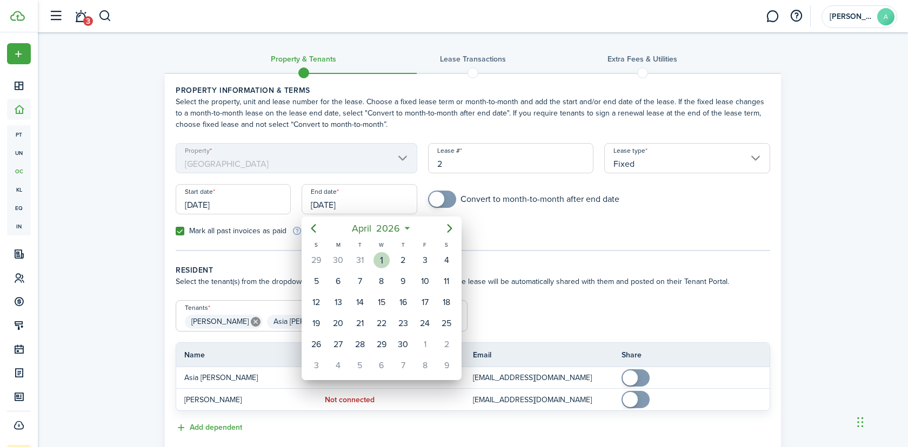
click at [375, 258] on div "1" at bounding box center [381, 260] width 16 height 16
type input "04/01/2026"
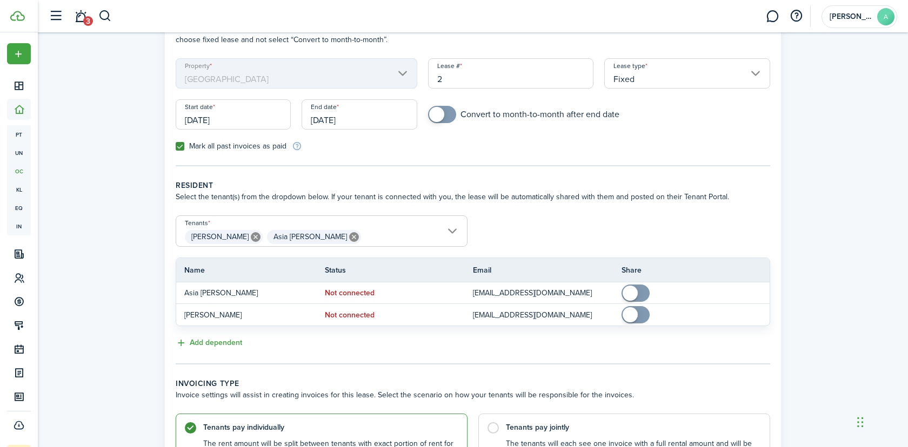
scroll to position [89, 0]
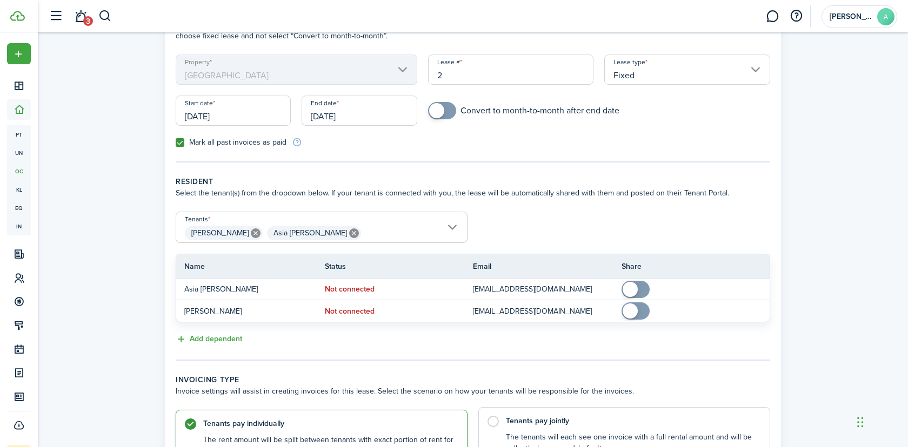
click at [592, 431] on label "Tenants pay jointly The tenants will each see one invoice with a full rental am…" at bounding box center [624, 435] width 292 height 56
radio input "false"
radio input "true"
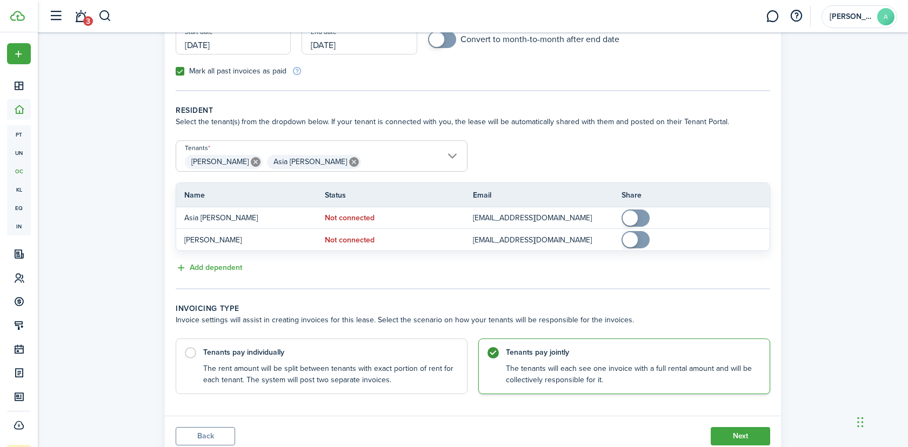
scroll to position [198, 0]
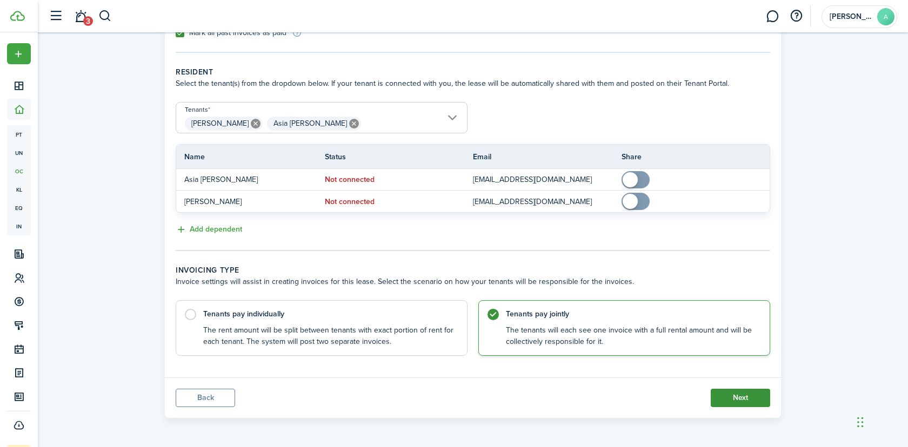
click at [728, 399] on button "Next" at bounding box center [739, 398] width 59 height 18
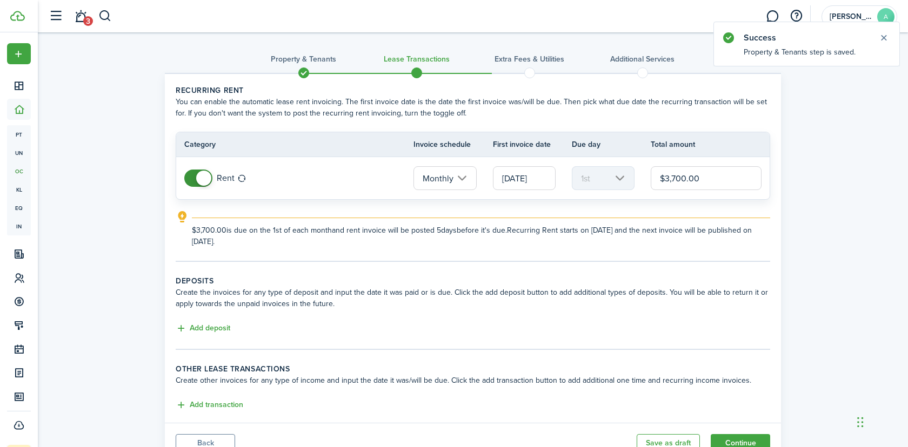
click at [522, 178] on input "04/01/2025" at bounding box center [524, 178] width 63 height 24
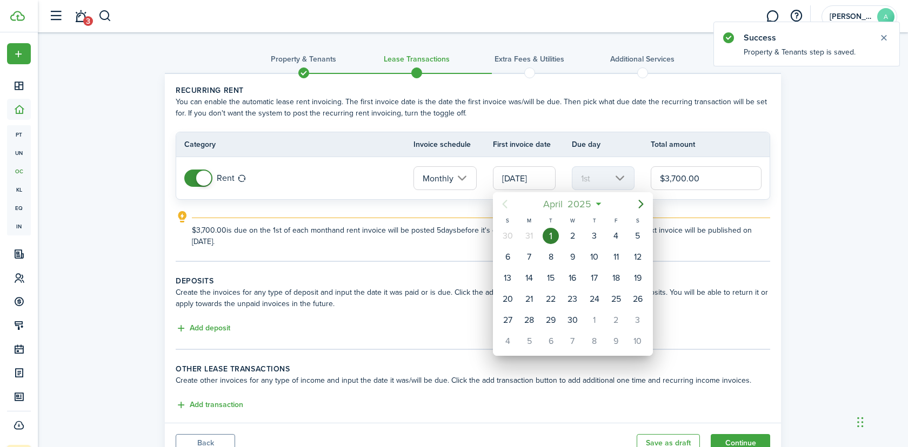
click at [575, 200] on span "2025" at bounding box center [579, 203] width 29 height 19
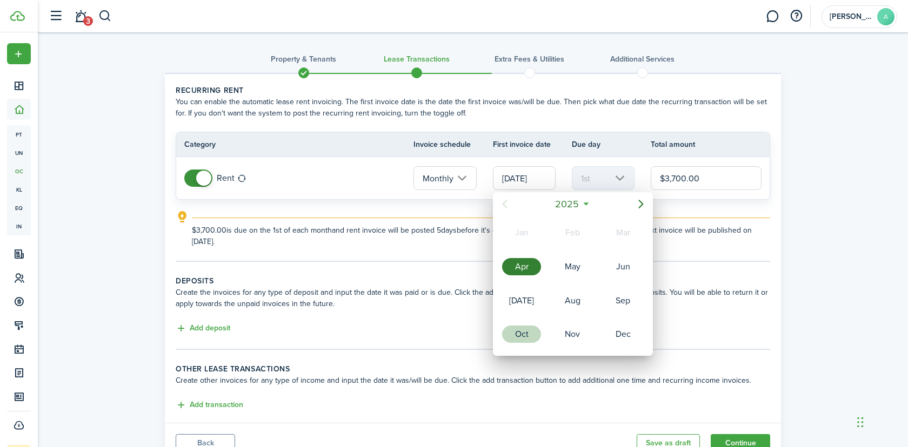
click at [528, 326] on div "Oct" at bounding box center [521, 334] width 39 height 17
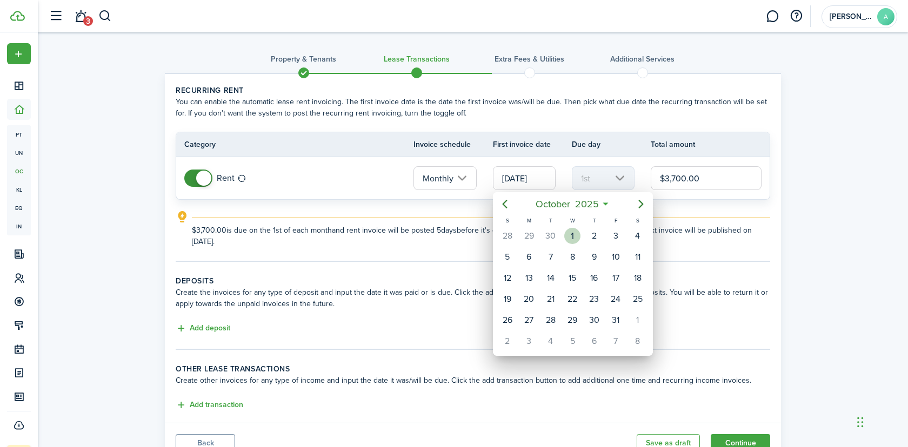
click at [573, 236] on div "1" at bounding box center [572, 236] width 16 height 16
type input "[DATE]"
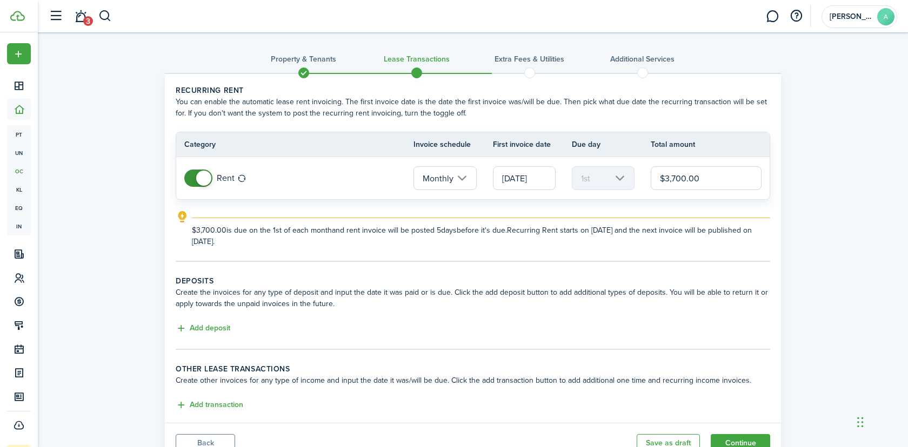
scroll to position [45, 0]
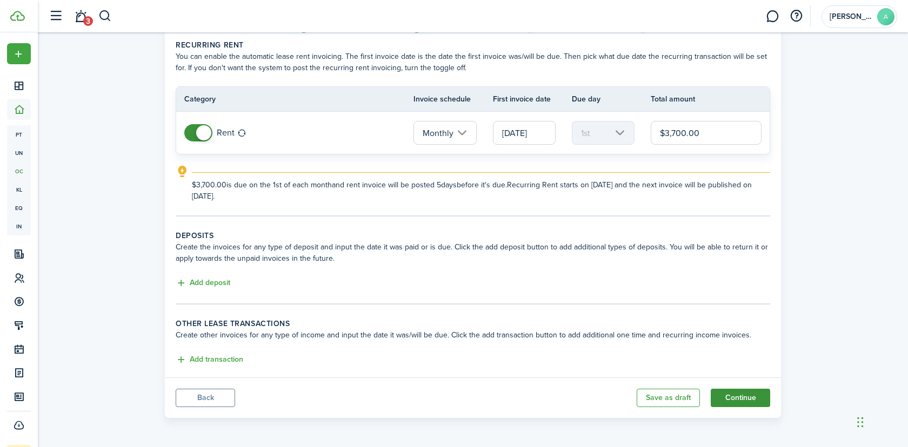
click at [738, 395] on button "Continue" at bounding box center [739, 398] width 59 height 18
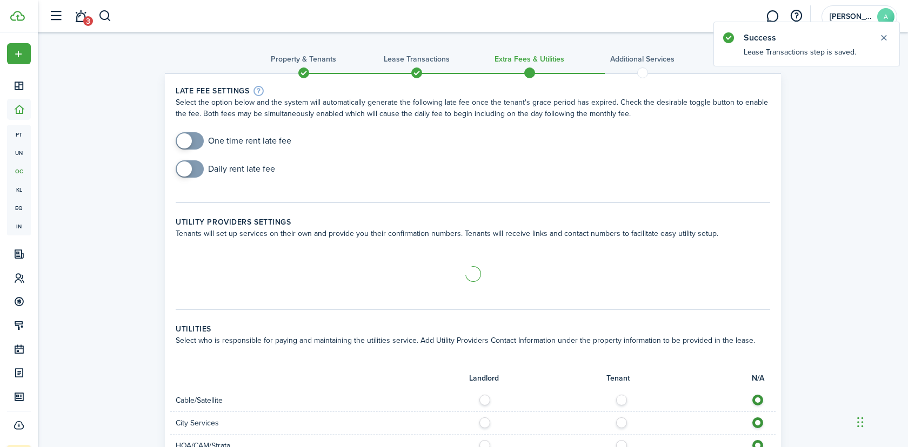
click at [216, 143] on input "checkbox" at bounding box center [234, 140] width 116 height 17
checkbox input "true"
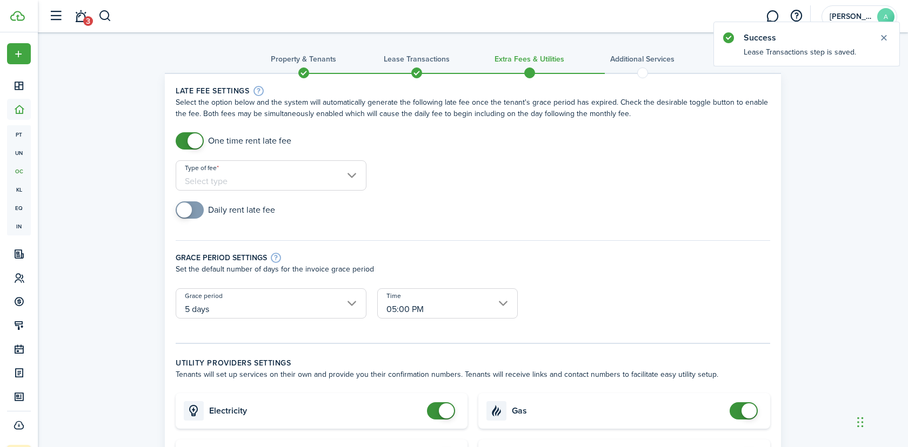
click at [238, 174] on input "Type of fee" at bounding box center [271, 175] width 191 height 30
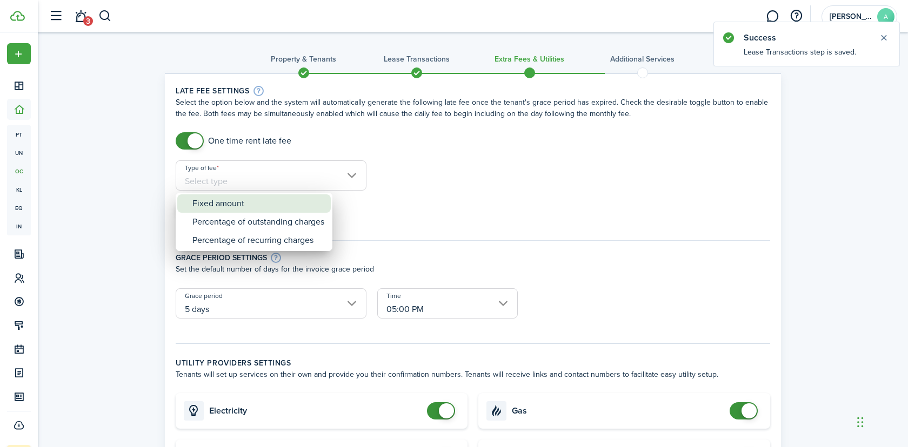
click at [250, 204] on div "Fixed amount" at bounding box center [258, 203] width 132 height 18
type input "Fixed amount"
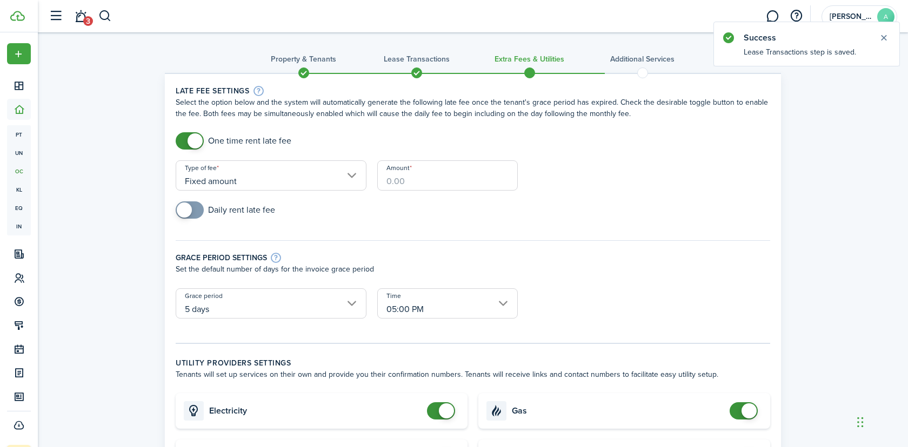
click at [444, 178] on input "Amount" at bounding box center [447, 175] width 140 height 30
paste input "$100"
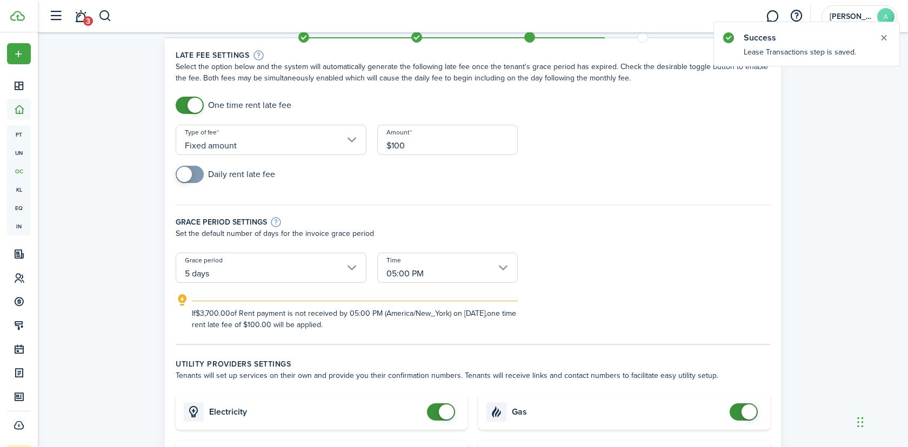
scroll to position [94, 0]
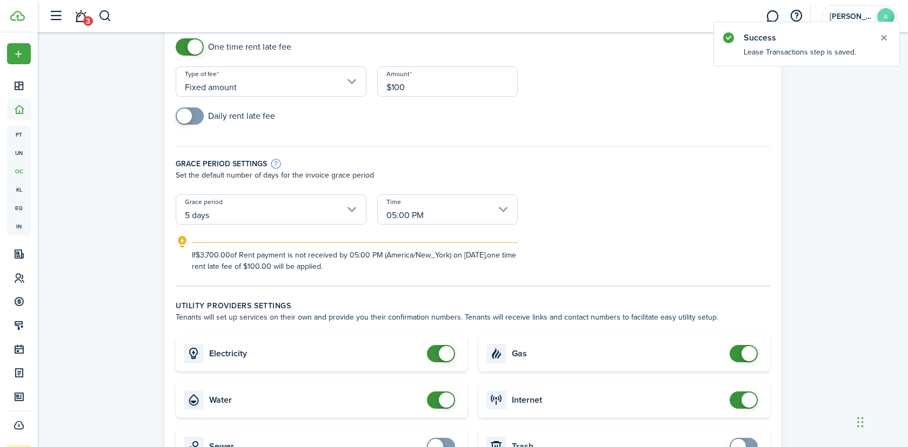
type input "$100.00"
checkbox input "false"
click at [443, 350] on span at bounding box center [446, 353] width 15 height 15
checkbox input "false"
click at [446, 399] on span at bounding box center [446, 400] width 15 height 15
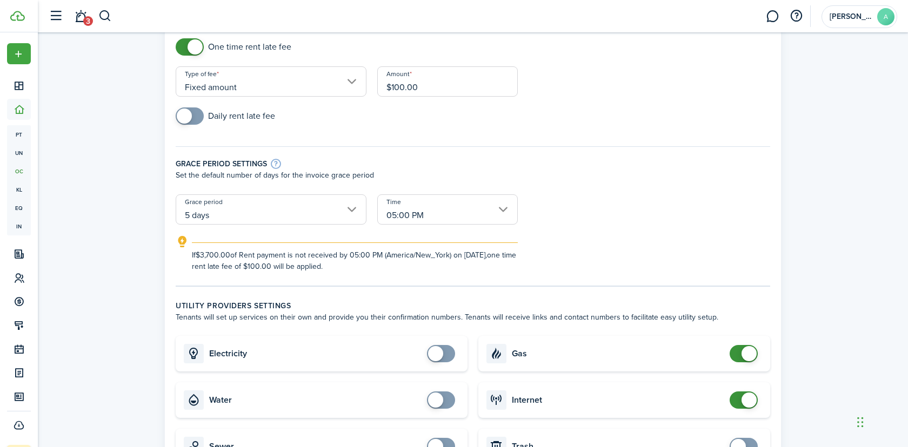
checkbox input "false"
click at [750, 352] on span at bounding box center [748, 353] width 15 height 15
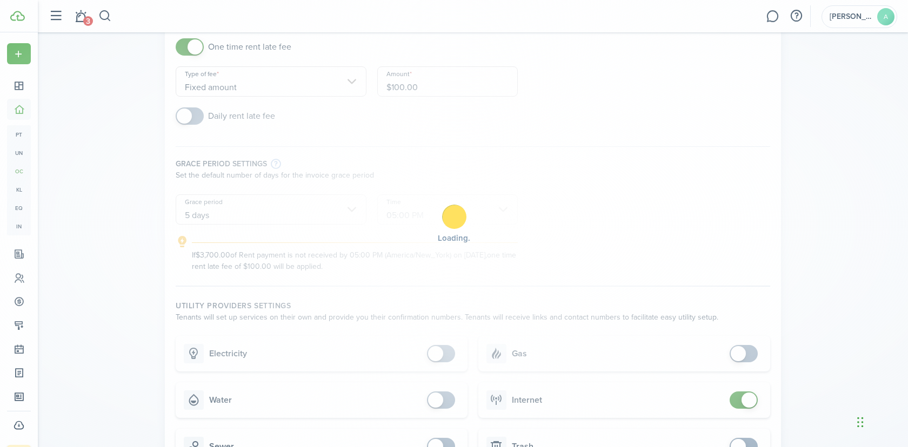
checkbox input "false"
click at [746, 399] on span at bounding box center [748, 400] width 15 height 15
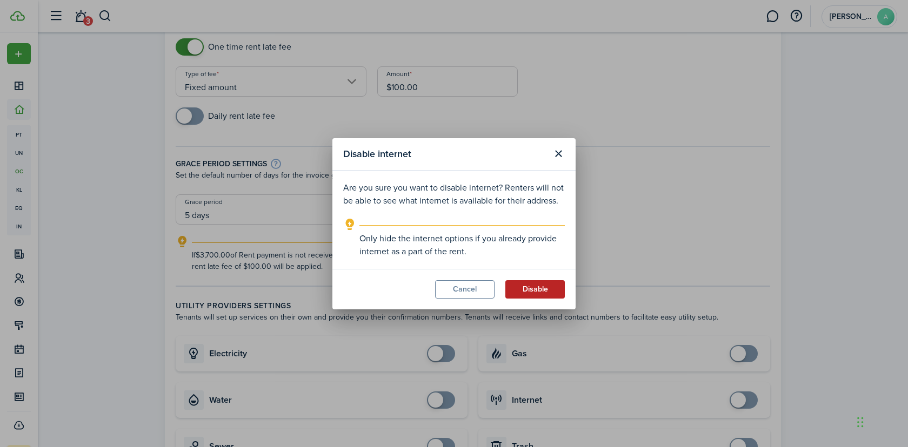
click at [547, 290] on button "Disable" at bounding box center [534, 289] width 59 height 18
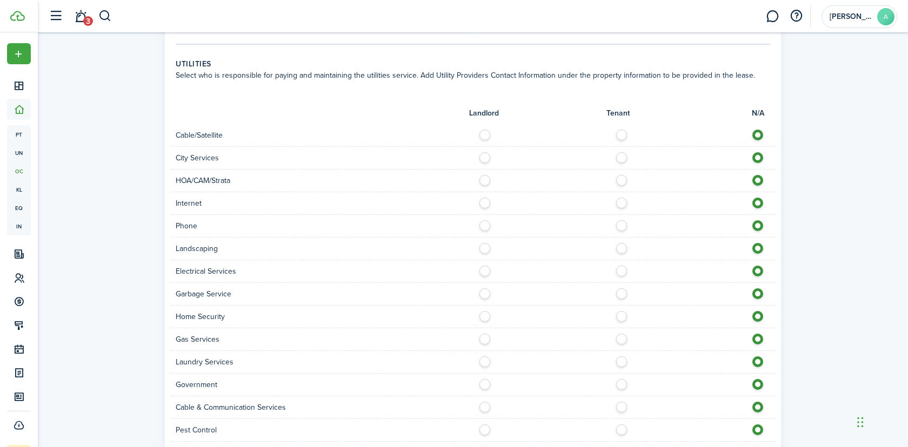
scroll to position [671, 0]
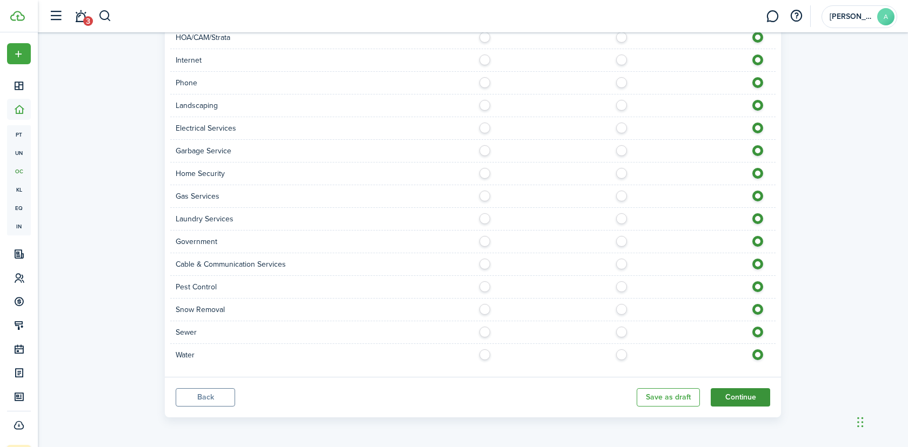
click at [741, 403] on button "Continue" at bounding box center [739, 397] width 59 height 18
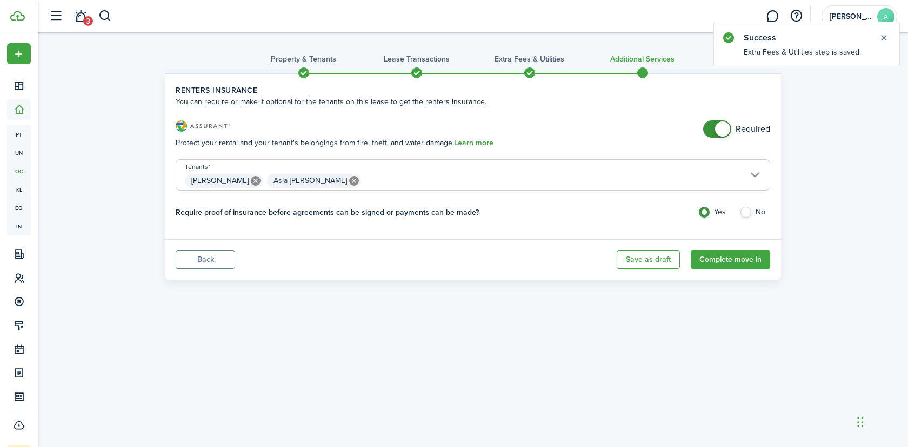
checkbox input "false"
click at [720, 132] on span at bounding box center [722, 129] width 15 height 15
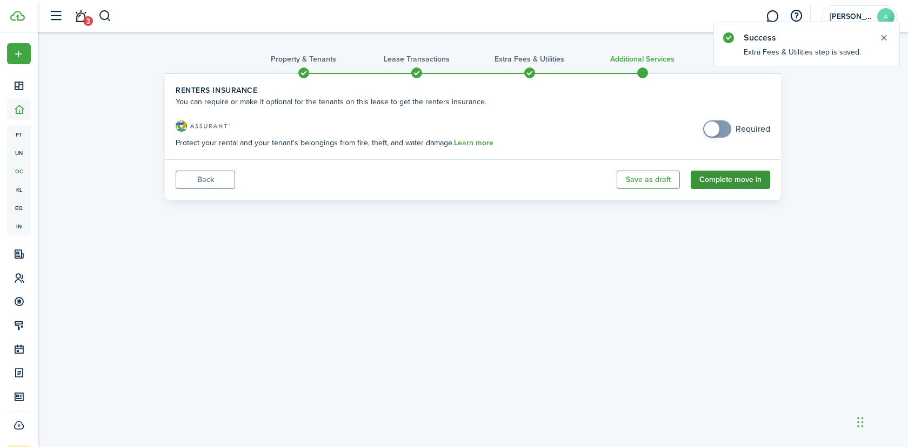
click at [741, 179] on button "Complete move in" at bounding box center [729, 180] width 79 height 18
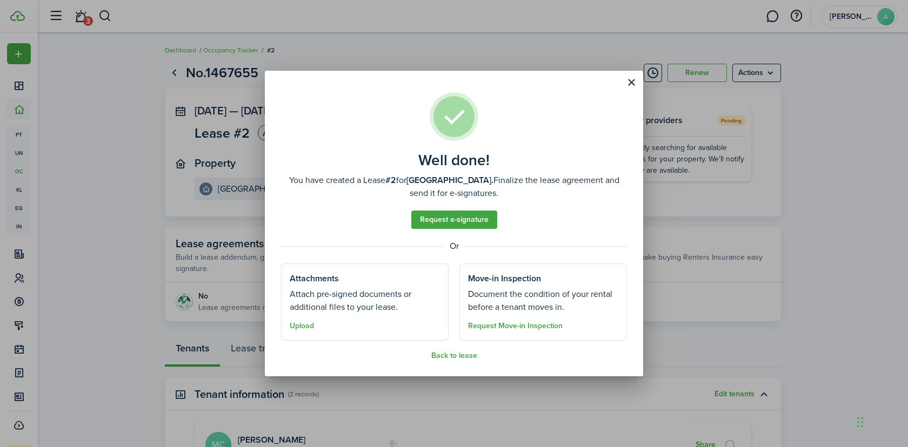
click at [196, 228] on div "Well done! You have created a Lease #2 for Garden Ridge. Finalize the lease agr…" at bounding box center [454, 223] width 908 height 447
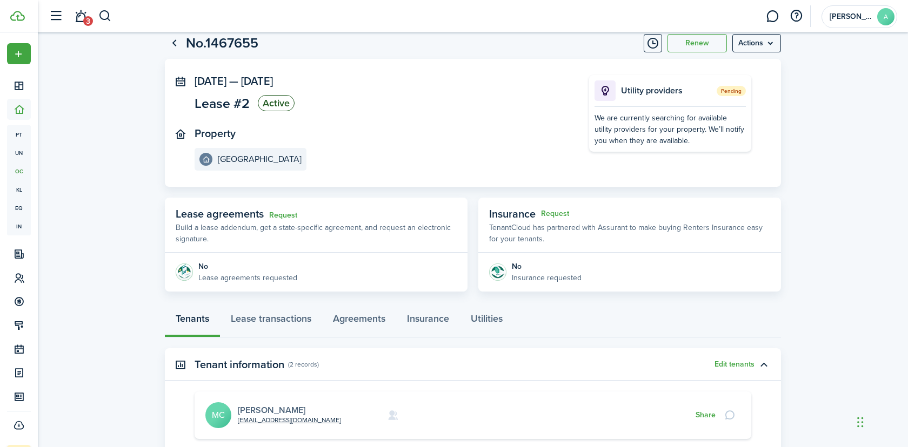
scroll to position [43, 0]
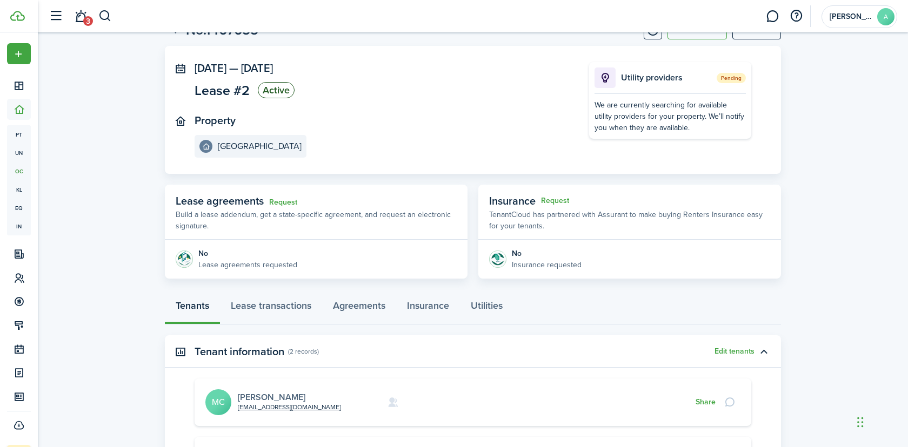
click at [279, 394] on link "Maurice Crawley" at bounding box center [272, 397] width 68 height 12
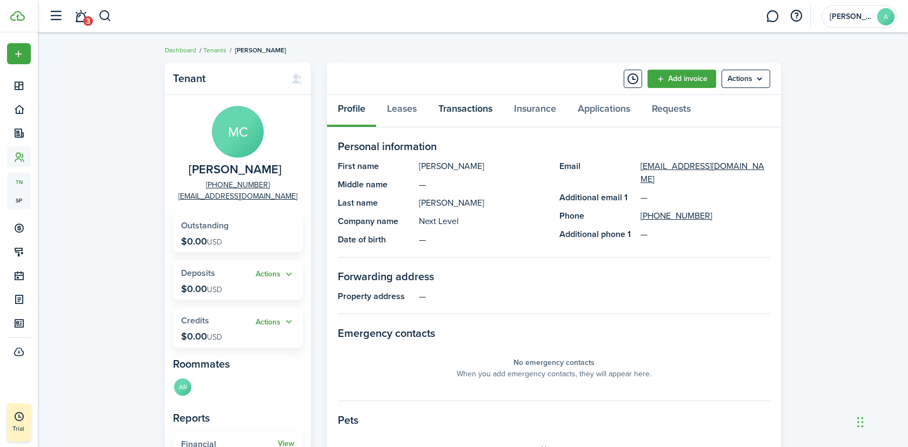
click at [437, 108] on link "Transactions" at bounding box center [465, 111] width 76 height 32
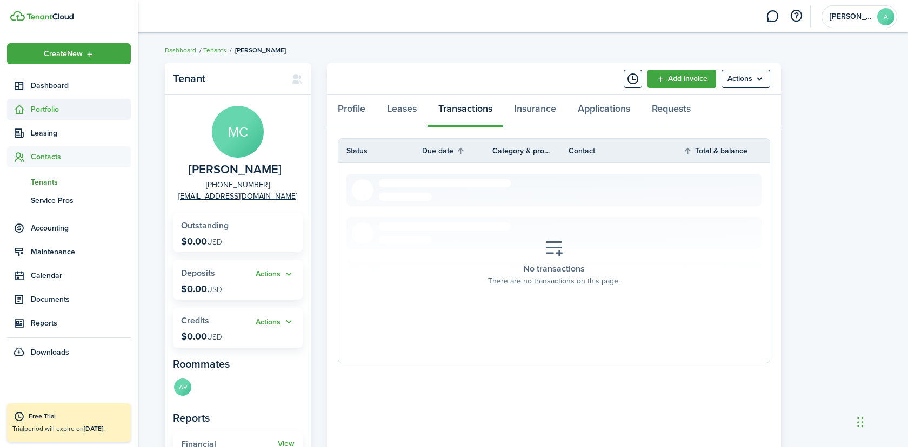
click at [55, 112] on span "Portfolio" at bounding box center [81, 109] width 100 height 11
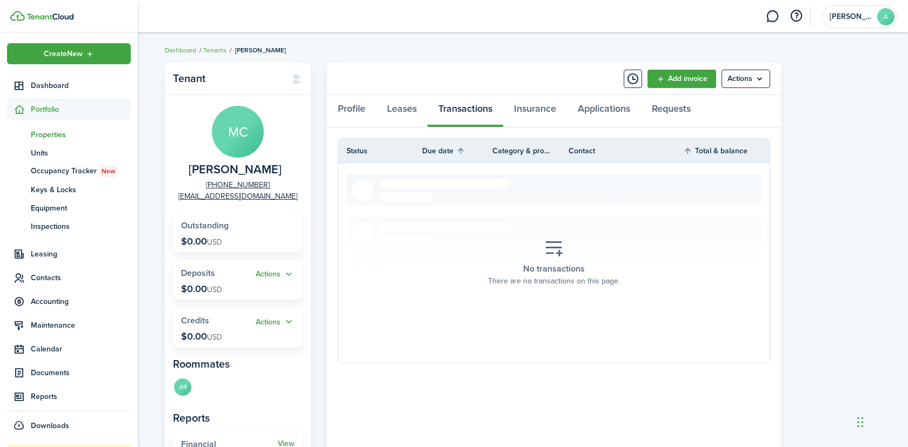
click at [52, 129] on span "Properties" at bounding box center [81, 134] width 100 height 11
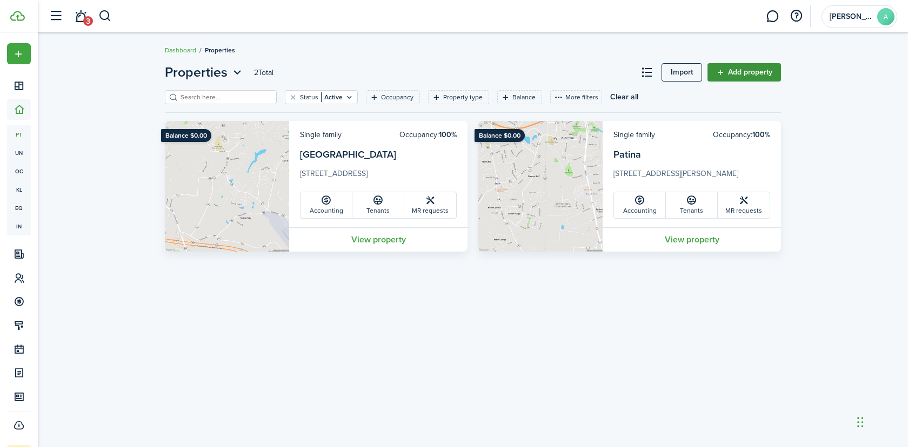
click at [723, 68] on link "Add property" at bounding box center [743, 72] width 73 height 18
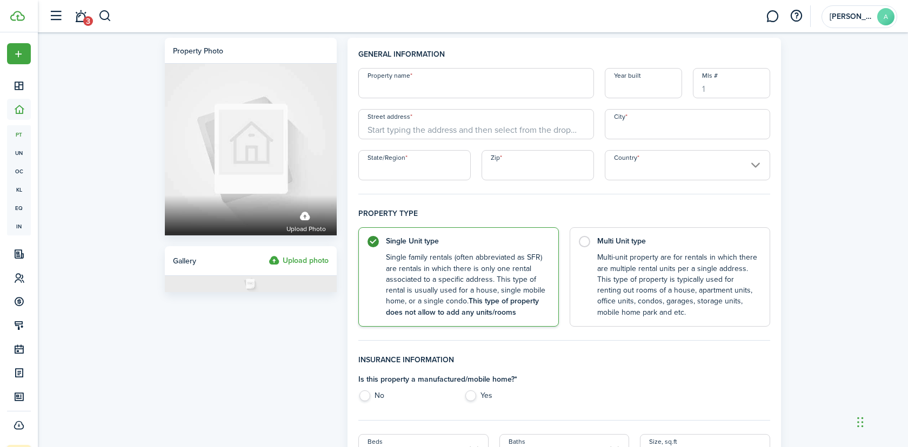
click at [488, 91] on input "Property name" at bounding box center [476, 83] width 236 height 30
paste input "Etching"
type input "Etching"
click at [444, 120] on input "Street address" at bounding box center [476, 124] width 236 height 30
paste input "7880 Etching Street Chesterfield VA 23237"
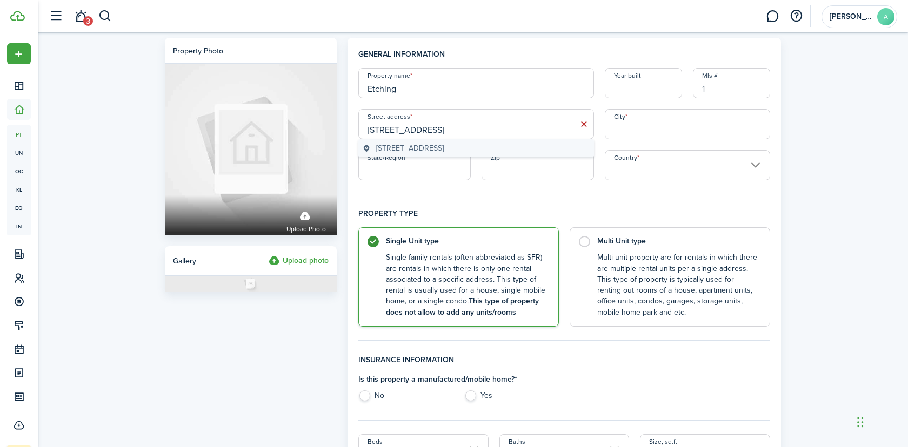
click at [444, 151] on span "7880 Etching Street, North Chesterfield, Chesterfield, VA 23237, USA" at bounding box center [410, 148] width 68 height 11
type input "7880 Etching St"
type input "Meadowbrook"
type input "VA"
type input "23237"
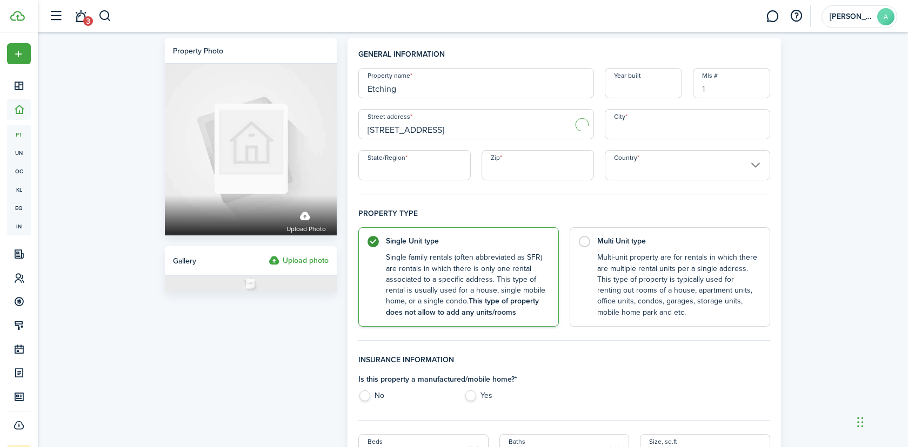
type input "United States"
click at [614, 297] on control-radio-card-description "Multi-unit property are for rentals in which there are multiple rental units pe…" at bounding box center [678, 283] width 162 height 66
radio input "false"
radio input "true"
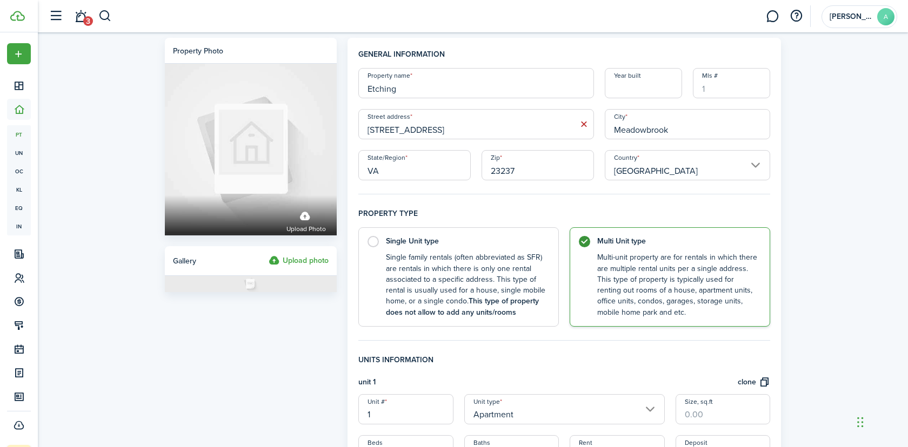
click at [588, 124] on icon at bounding box center [583, 124] width 11 height 11
click at [430, 138] on input "Street address" at bounding box center [476, 124] width 236 height 30
paste input "7880 Etching Street Chesterfield VA 23237"
click at [444, 154] on span "7880 Etching Street, North Chesterfield, Chesterfield, VA 23237, USA" at bounding box center [410, 148] width 68 height 11
type input "7880 Etching St"
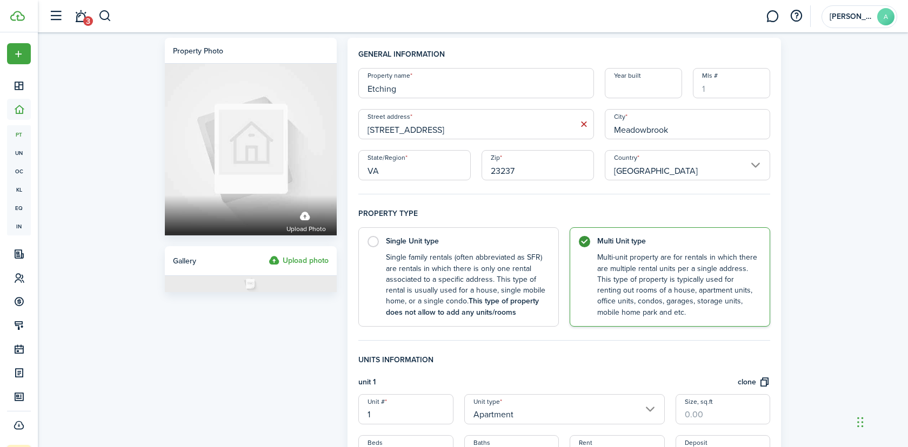
click at [661, 132] on input "Meadowbrook" at bounding box center [687, 124] width 165 height 30
paste input "Chesterfield"
type input "Chesterfield"
click at [842, 172] on div "Property photo Upload photo Gallery Upload photo General information Property n…" at bounding box center [473, 422] width 870 height 780
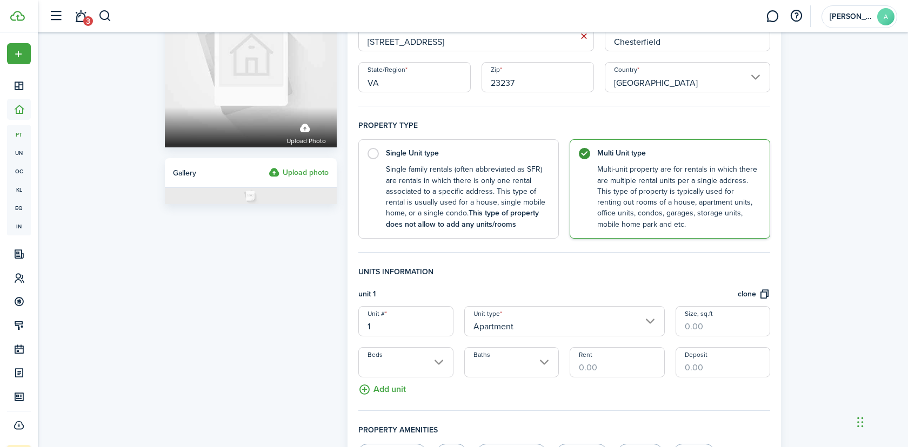
scroll to position [95, 0]
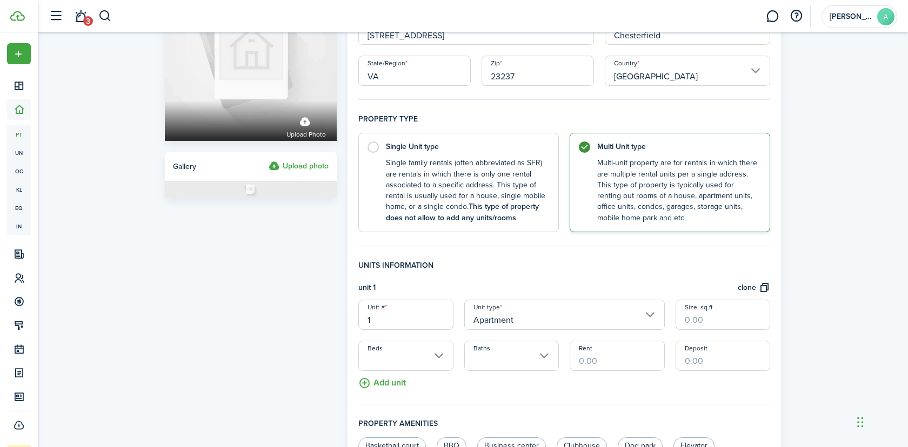
click at [707, 313] on input "Size, sq.ft" at bounding box center [722, 315] width 95 height 30
paste input "1,680"
type input "1,680"
click at [462, 171] on control-radio-card-description "Single family rentals (often abbreviated as SFR) are rentals in which there is …" at bounding box center [467, 188] width 162 height 66
radio input "true"
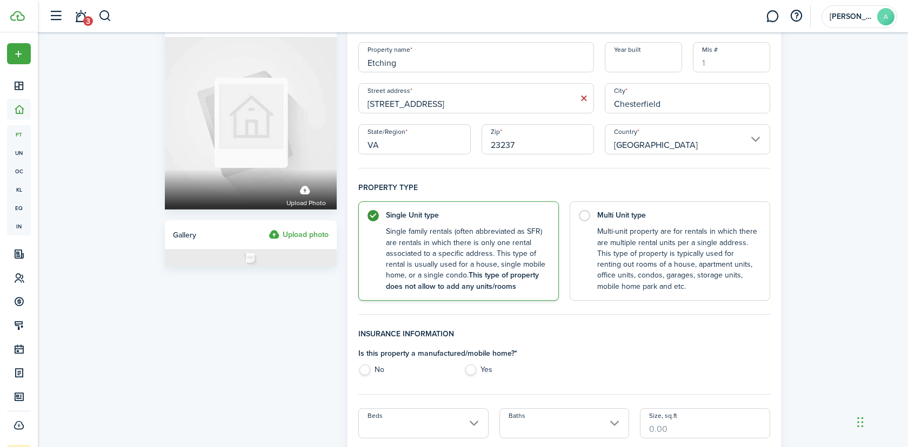
scroll to position [21, 0]
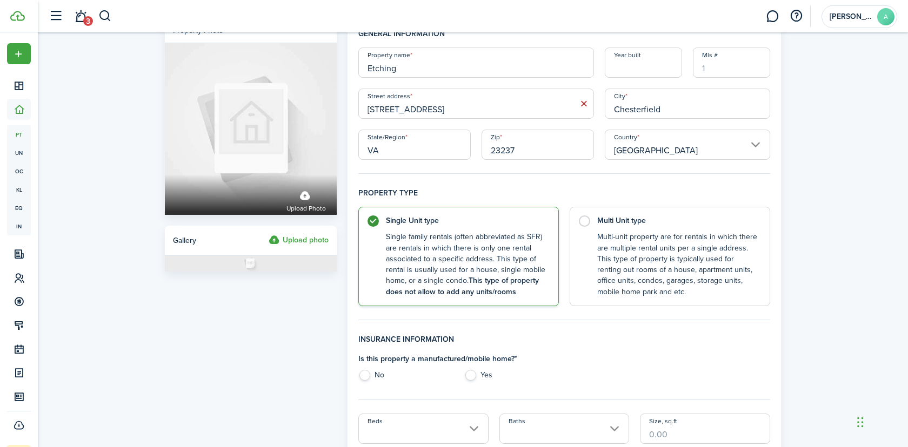
click at [671, 438] on input "Size, sq.ft" at bounding box center [705, 429] width 130 height 30
paste input "1,680"
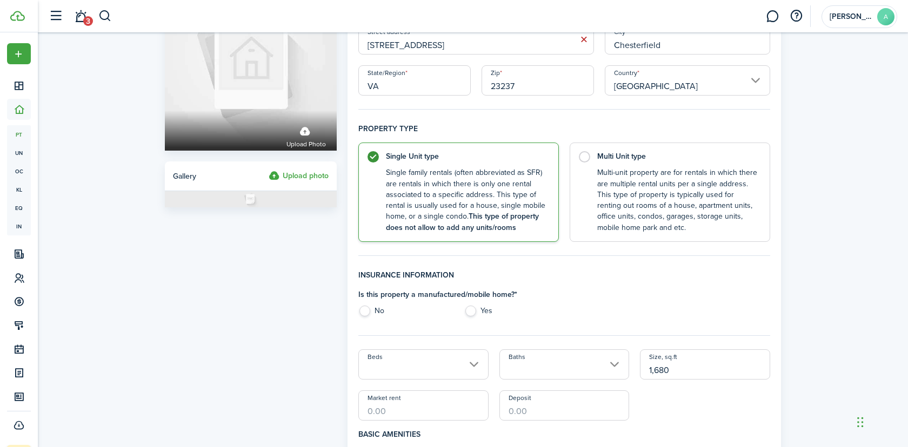
scroll to position [90, 0]
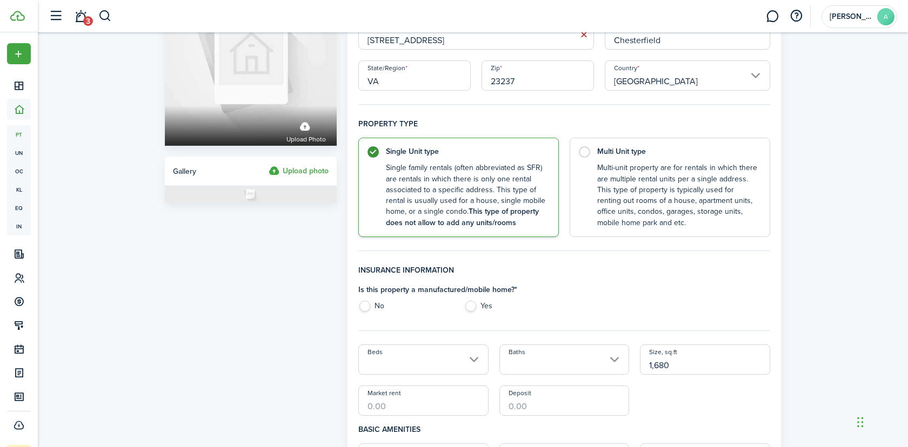
type input "1,680"
click at [373, 311] on label "No" at bounding box center [405, 309] width 95 height 16
radio input "true"
click at [422, 358] on input "Beds" at bounding box center [423, 360] width 130 height 30
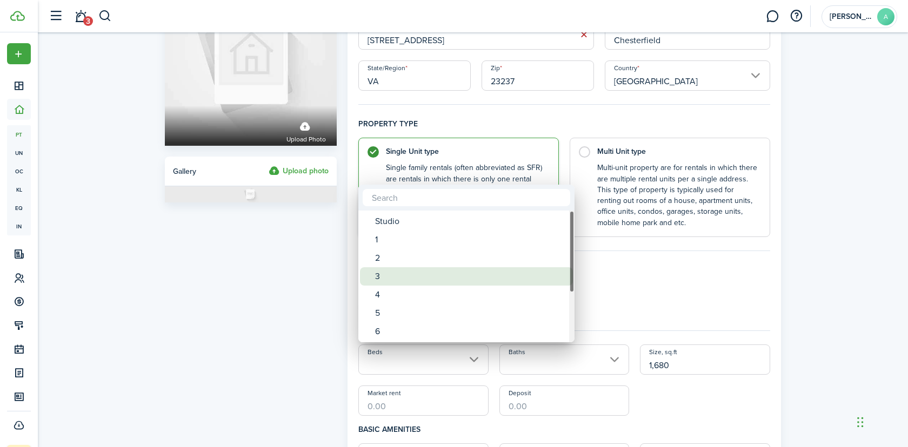
click at [400, 279] on div "3" at bounding box center [470, 276] width 191 height 18
type input "3"
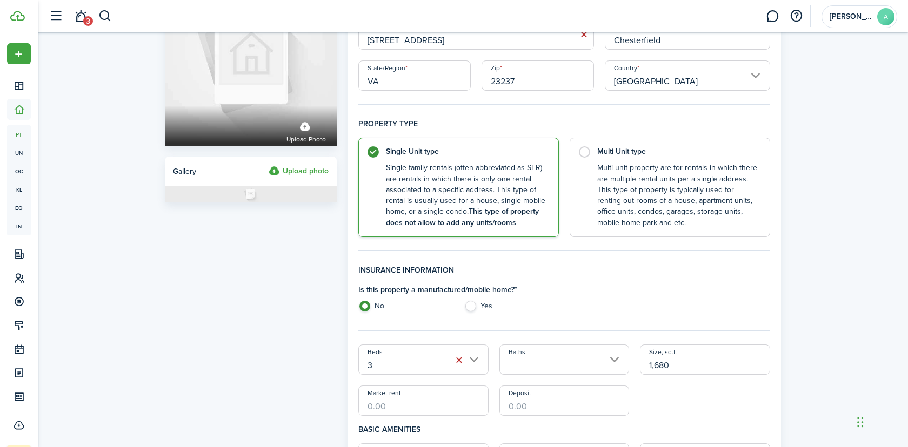
click at [521, 358] on input "Baths" at bounding box center [564, 360] width 130 height 30
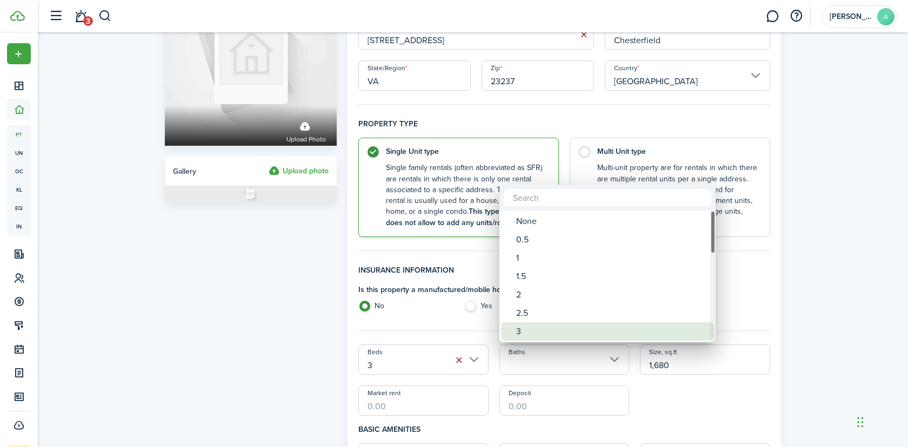
click at [532, 328] on div "3" at bounding box center [611, 332] width 191 height 18
type input "3"
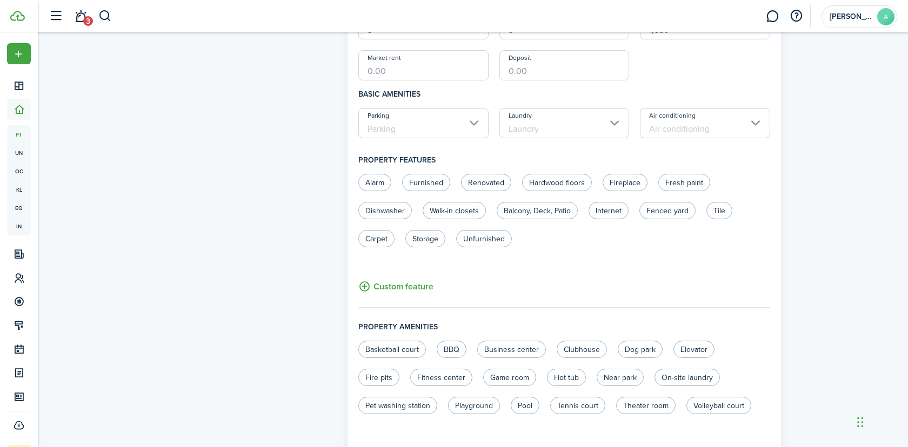
scroll to position [622, 0]
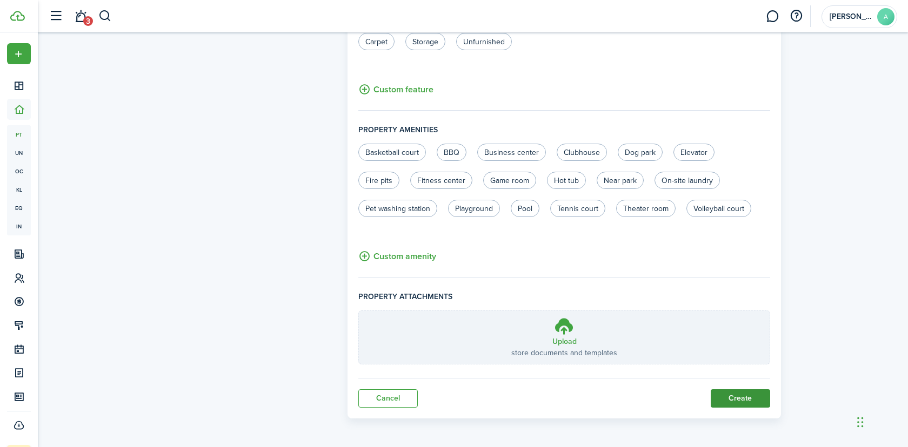
click at [741, 397] on button "Create" at bounding box center [739, 399] width 59 height 18
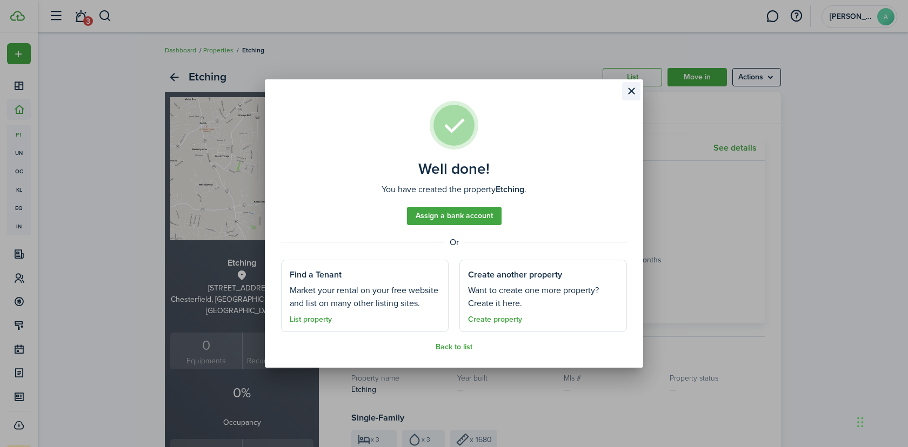
click at [632, 93] on button "Close modal" at bounding box center [631, 91] width 18 height 18
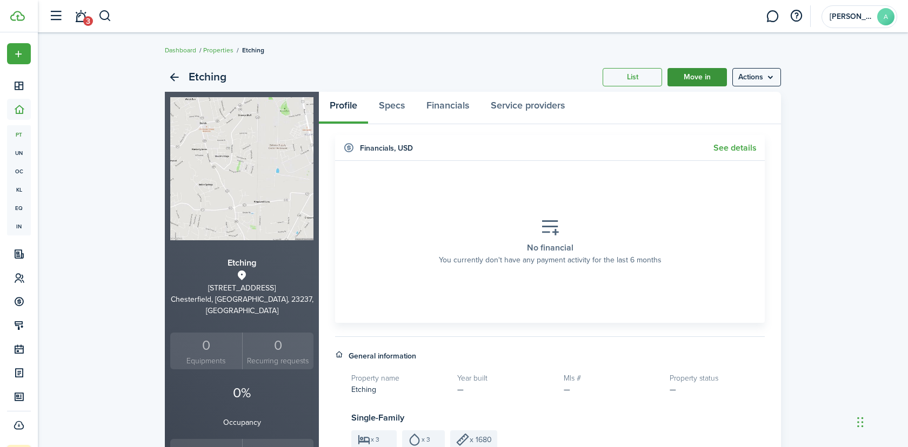
click at [703, 76] on link "Move in" at bounding box center [696, 77] width 59 height 18
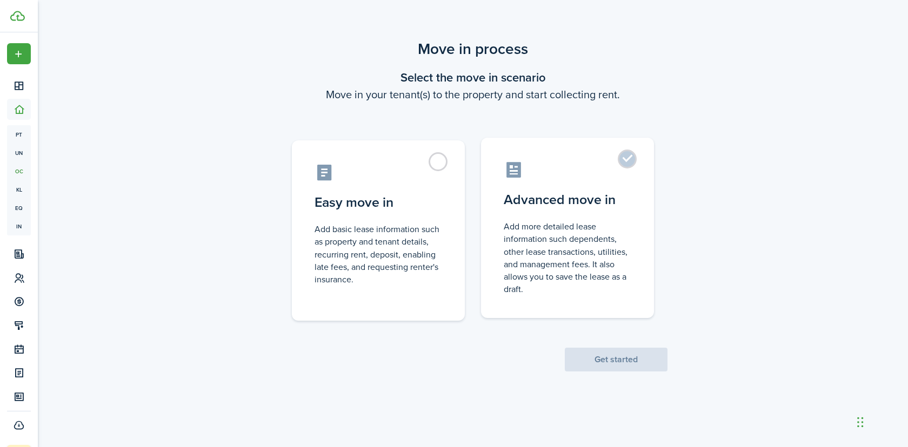
click at [557, 263] on control-radio-card-description "Add more detailed lease information such dependents, other lease transactions, …" at bounding box center [566, 257] width 127 height 75
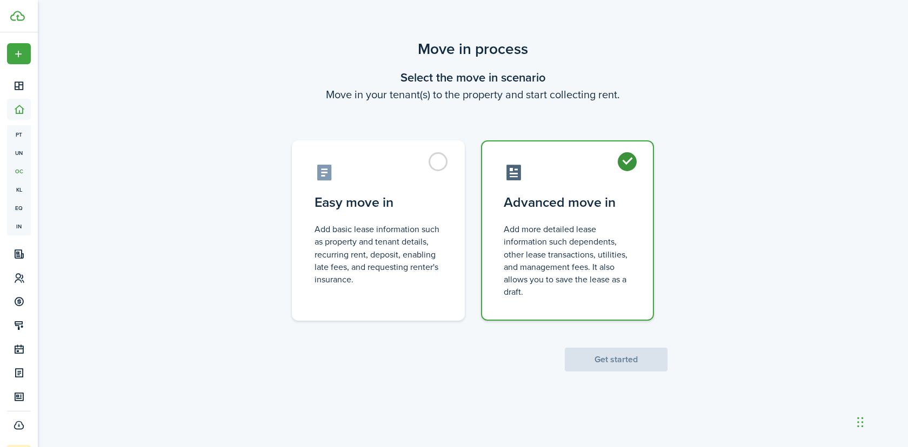
radio input "true"
click at [612, 370] on button "Get started" at bounding box center [616, 360] width 103 height 24
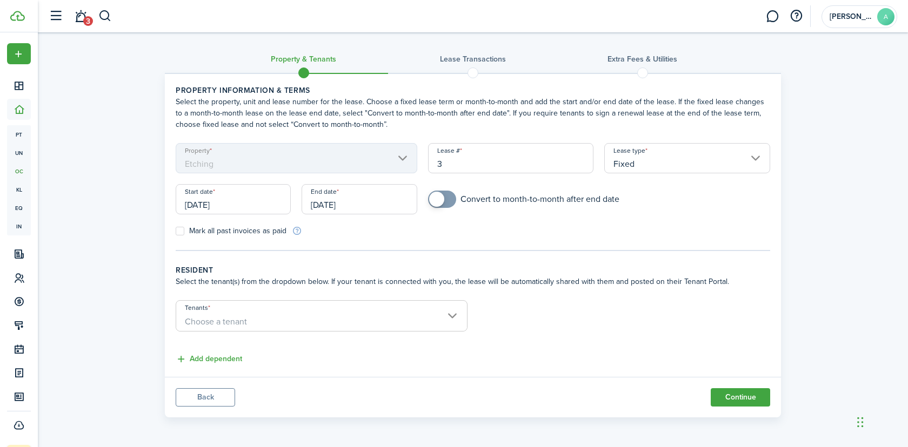
click at [303, 315] on span "Choose a tenant" at bounding box center [321, 322] width 291 height 18
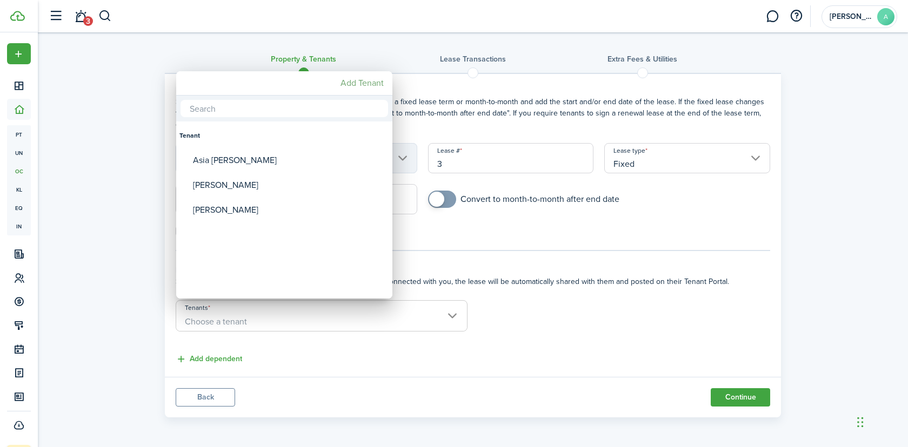
click at [366, 79] on mbsc-button "Add Tenant" at bounding box center [362, 82] width 52 height 19
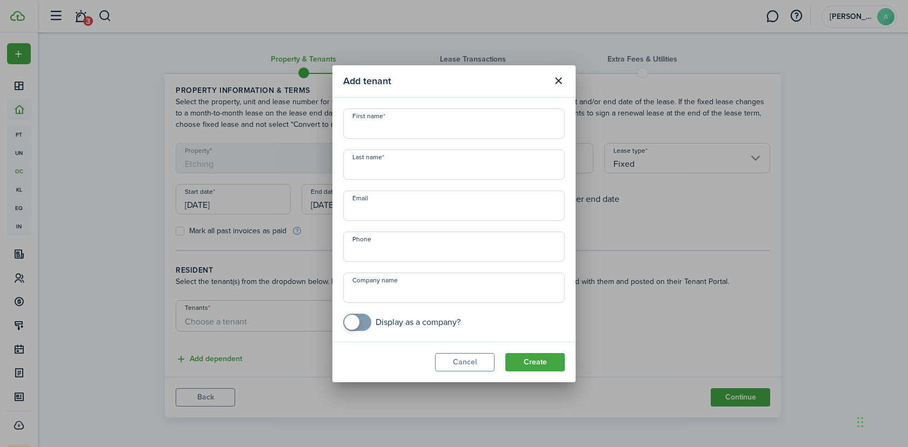
click at [422, 132] on input "First name" at bounding box center [453, 124] width 221 height 30
paste input "Melvin"
type input "Melvin"
click at [433, 172] on input "Last name" at bounding box center [453, 165] width 221 height 30
paste input "Stith"
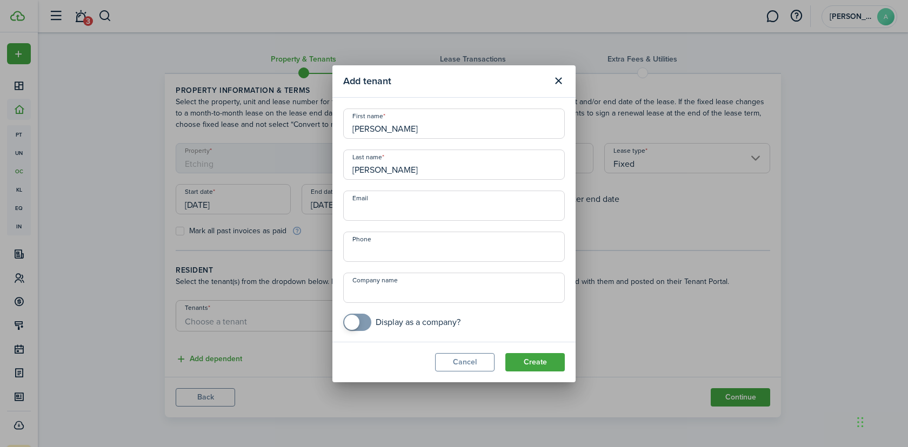
type input "Stith"
click at [410, 206] on input "Email" at bounding box center [453, 206] width 221 height 30
paste input "Stithmelvin@yahoo.com"
type input "Stithmelvin@yahoo.com"
click at [429, 240] on input "+1" at bounding box center [453, 247] width 221 height 30
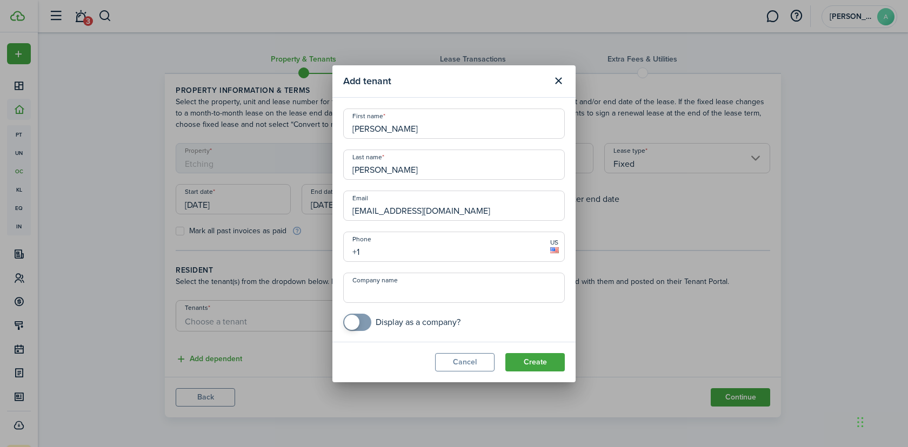
click at [427, 251] on input "+1" at bounding box center [453, 247] width 221 height 30
paste input "804-715-7209"
type input "+1 804-715-7209"
click at [533, 362] on button "Create" at bounding box center [534, 362] width 59 height 18
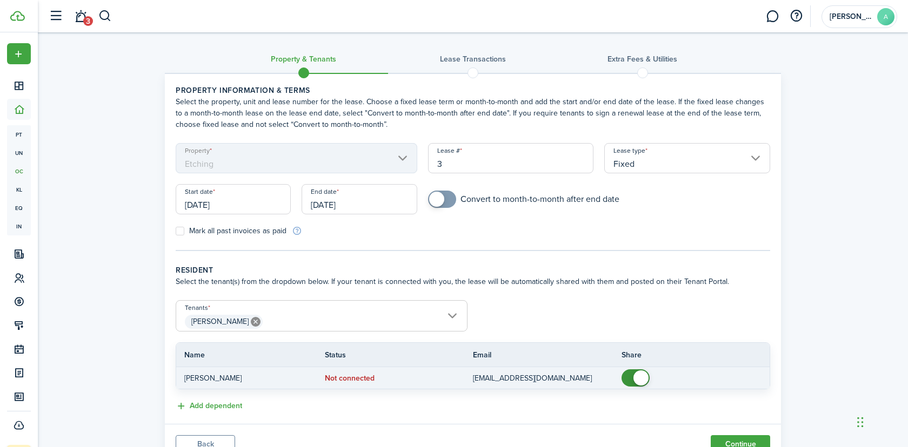
checkbox input "false"
click at [642, 382] on span at bounding box center [640, 378] width 15 height 15
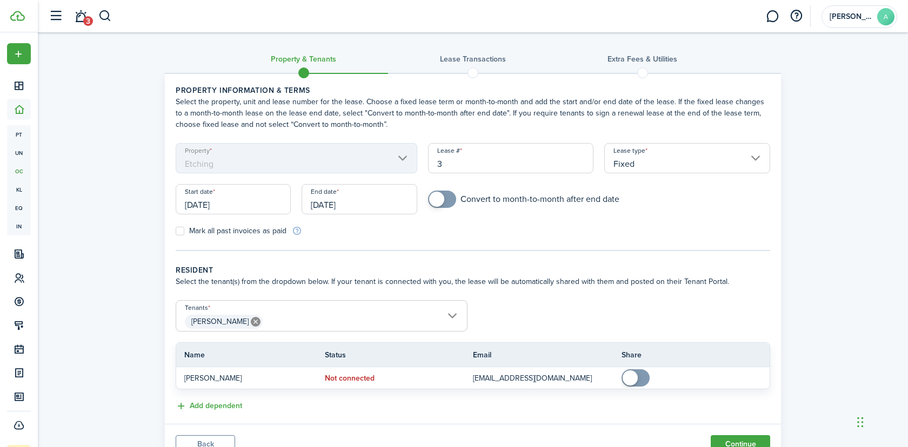
click at [368, 313] on span "Melvin Stith" at bounding box center [321, 322] width 291 height 18
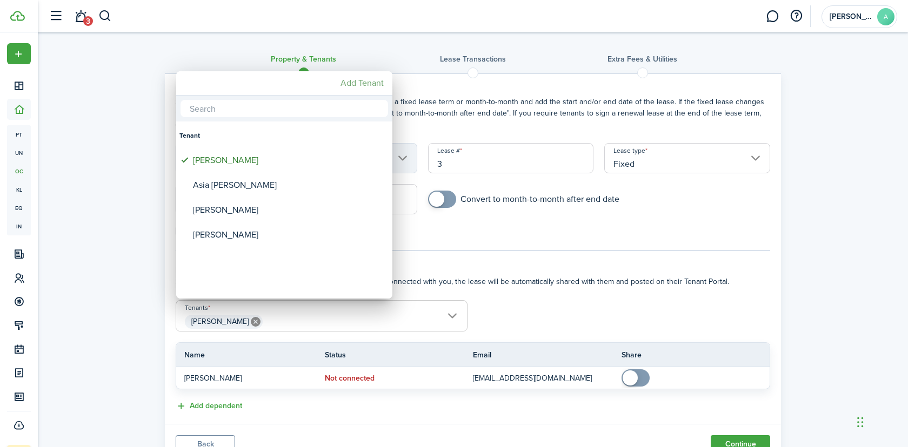
click at [363, 89] on mbsc-button "Add Tenant" at bounding box center [362, 82] width 52 height 19
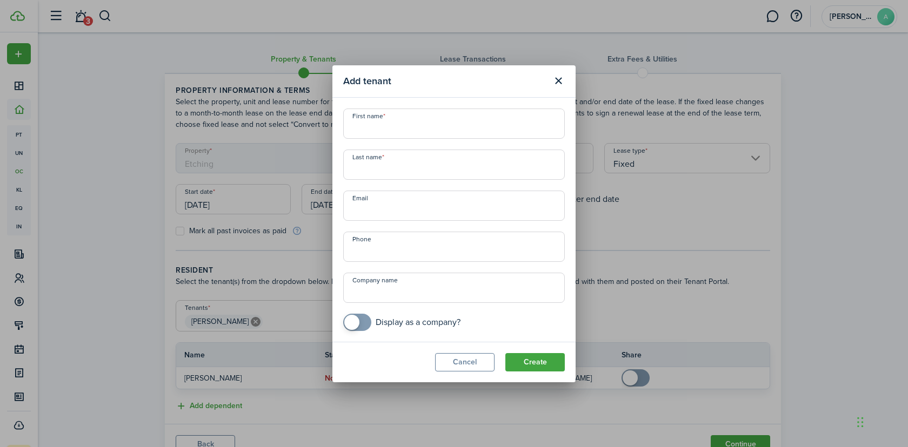
click at [392, 121] on input "First name" at bounding box center [453, 124] width 221 height 30
paste input "Taniequa"
type input "Taniequa"
click at [408, 181] on div "First name Taniequa Last name Email Phone Company name Display as a company?" at bounding box center [454, 220] width 232 height 223
click at [412, 164] on input "Last name" at bounding box center [453, 165] width 221 height 30
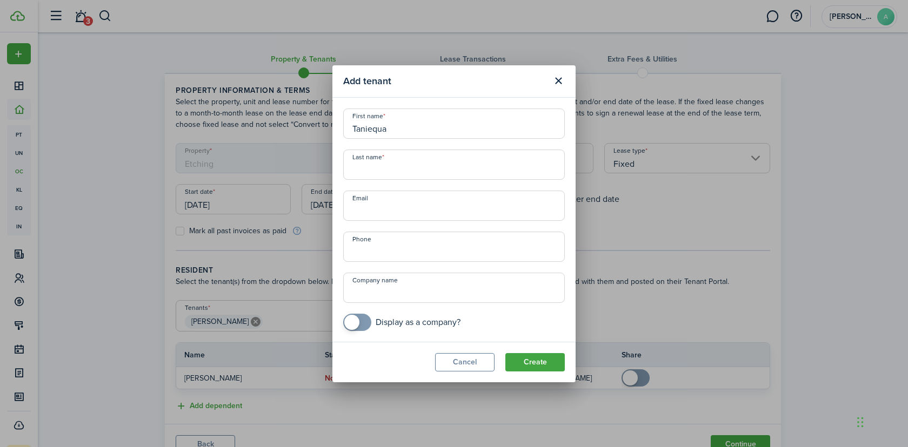
paste input "Stith"
type input "Stith"
click at [464, 185] on div "First name Taniequa Last name Stith Email Phone Company name Display as a compa…" at bounding box center [454, 220] width 232 height 223
click at [456, 201] on input "Email" at bounding box center [453, 206] width 221 height 30
paste input "TaniequaMiles@gmail.com"
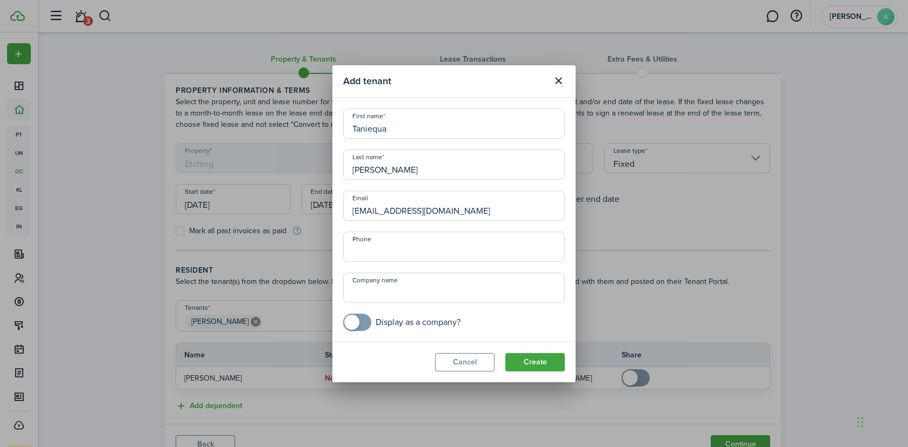
type input "TaniequaMiles@gmail.com"
click at [461, 249] on input "+1" at bounding box center [453, 247] width 221 height 30
paste input "804-216-9191"
type input "+1 804-216-9191"
click at [539, 360] on button "Create" at bounding box center [534, 362] width 59 height 18
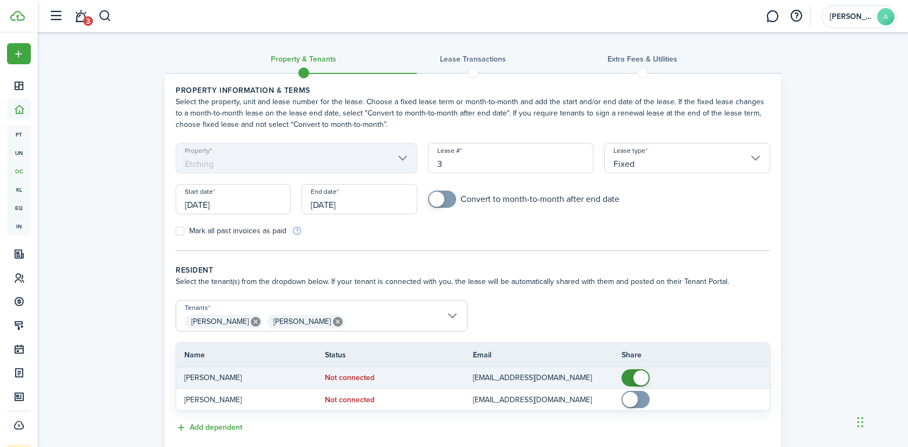
checkbox input "false"
click at [642, 380] on span at bounding box center [640, 378] width 15 height 15
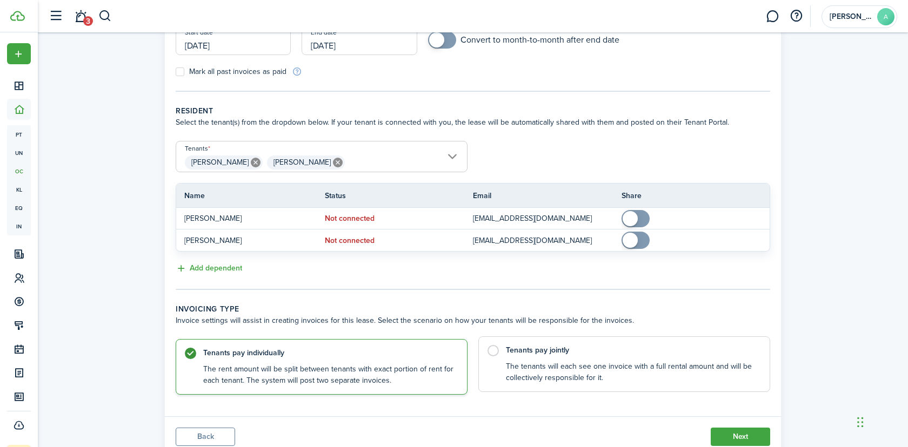
click at [603, 378] on control-radio-card-description "The tenants will each see one invoice with a full rental amount and will be col…" at bounding box center [632, 372] width 253 height 22
radio input "false"
radio input "true"
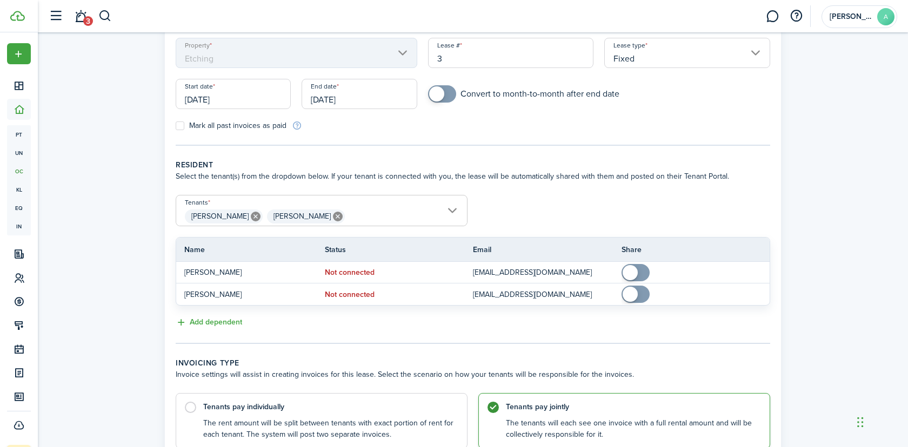
scroll to position [5, 0]
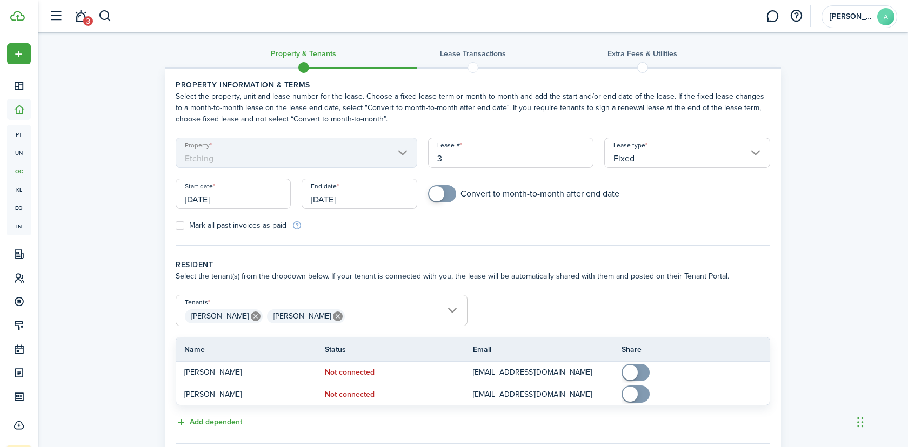
click at [231, 197] on input "[DATE]" at bounding box center [233, 194] width 115 height 30
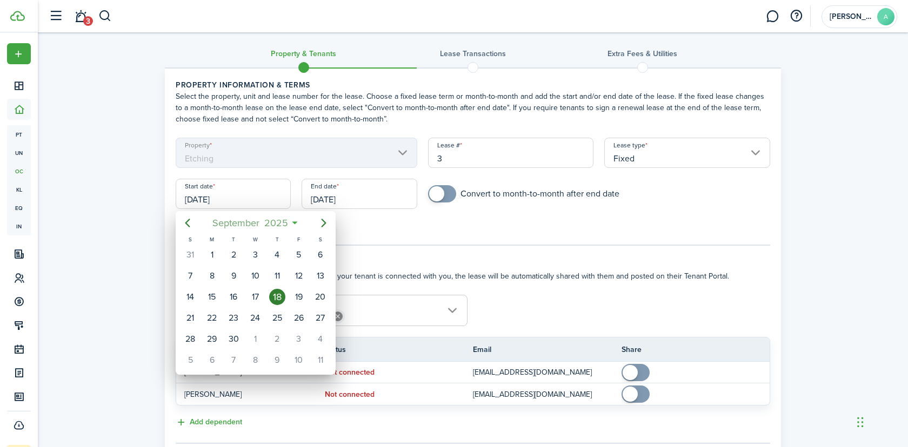
click at [246, 220] on span "September" at bounding box center [236, 222] width 52 height 19
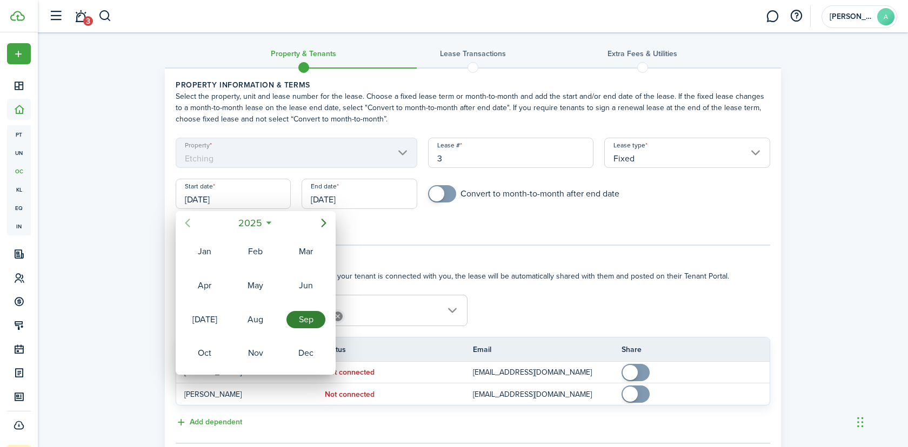
click at [190, 221] on icon "Previous page" at bounding box center [187, 223] width 13 height 13
click at [309, 357] on div "Dec" at bounding box center [305, 353] width 39 height 17
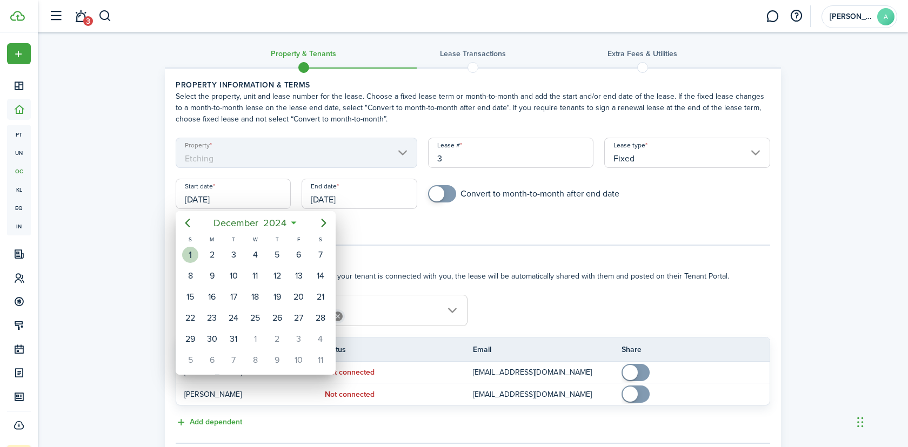
click at [194, 260] on div "1" at bounding box center [190, 255] width 16 height 16
type input "12/01/2024"
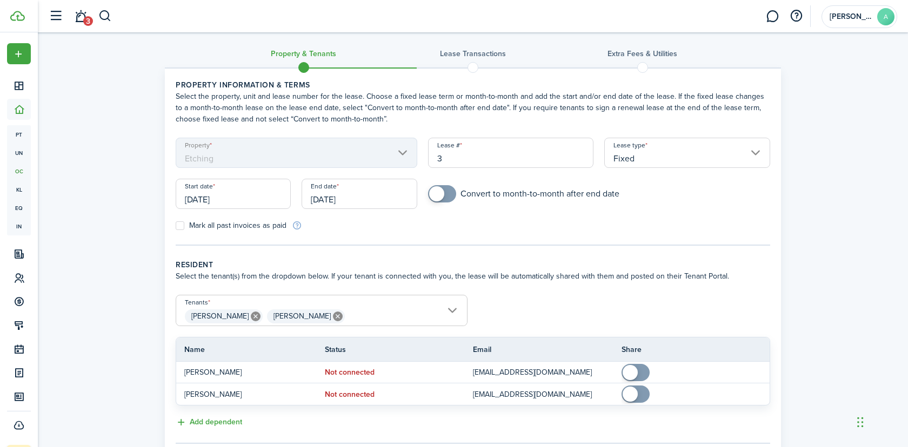
click at [264, 221] on label "Mark all past invoices as paid" at bounding box center [231, 225] width 111 height 9
click at [176, 226] on input "Mark all past invoices as paid" at bounding box center [175, 226] width 1 height 1
checkbox input "true"
click at [366, 195] on input "[DATE]" at bounding box center [358, 194] width 115 height 30
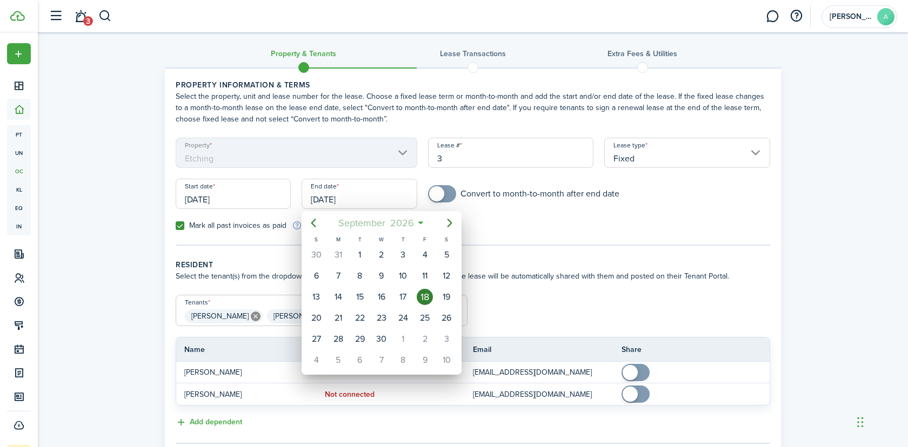
click at [395, 222] on span "2026" at bounding box center [401, 222] width 29 height 19
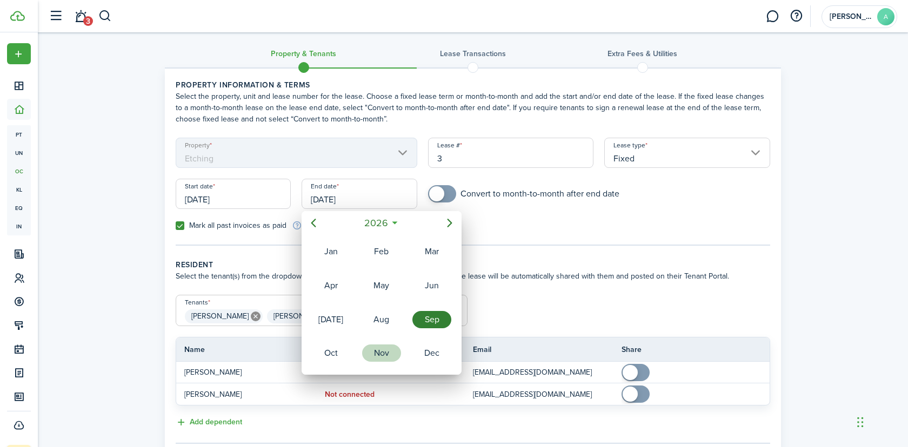
click at [379, 353] on div "Nov" at bounding box center [381, 353] width 39 height 17
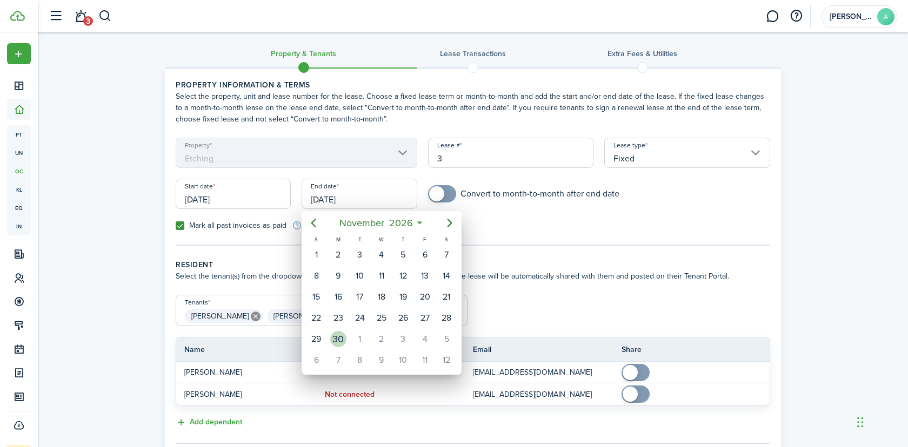
click at [339, 339] on div "30" at bounding box center [338, 339] width 16 height 16
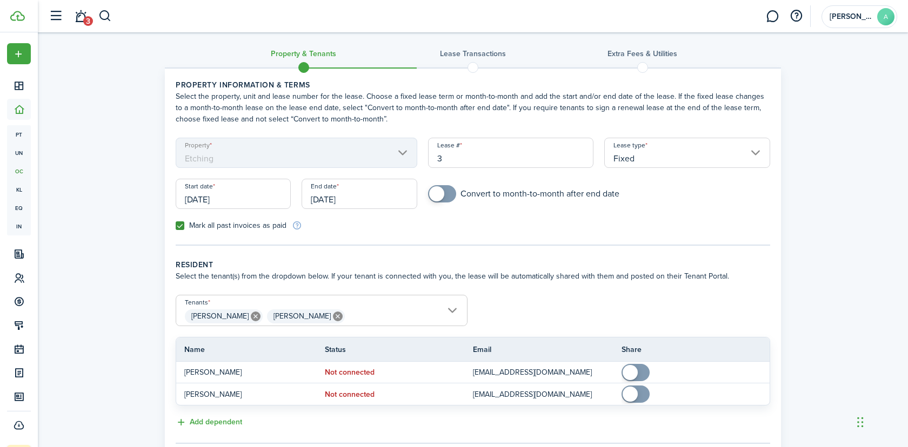
click at [367, 201] on input "11/30/2026" at bounding box center [358, 194] width 115 height 30
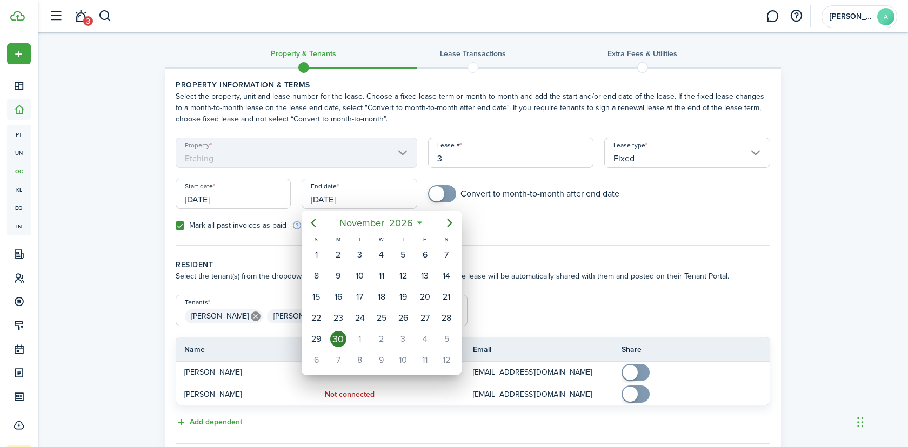
click at [369, 215] on span "November" at bounding box center [362, 222] width 50 height 19
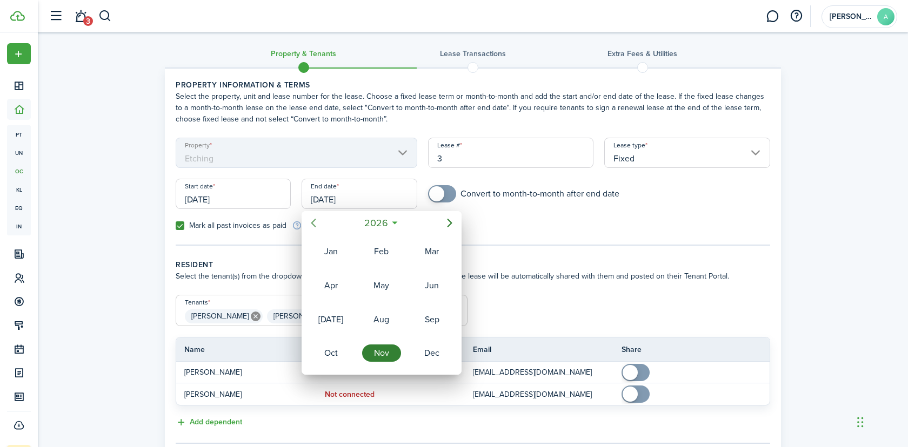
click at [317, 221] on icon "Previous page" at bounding box center [313, 223] width 13 height 13
click at [390, 351] on div "Nov" at bounding box center [381, 353] width 39 height 17
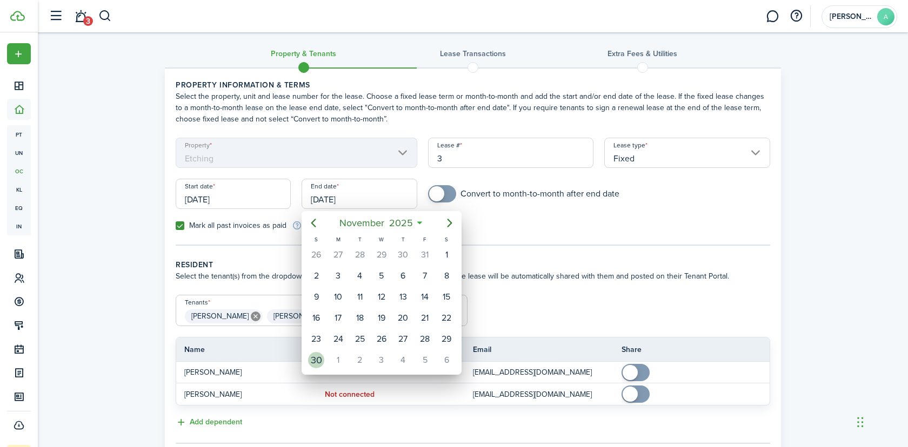
click at [326, 359] on div "30" at bounding box center [316, 360] width 22 height 21
type input "11/30/2025"
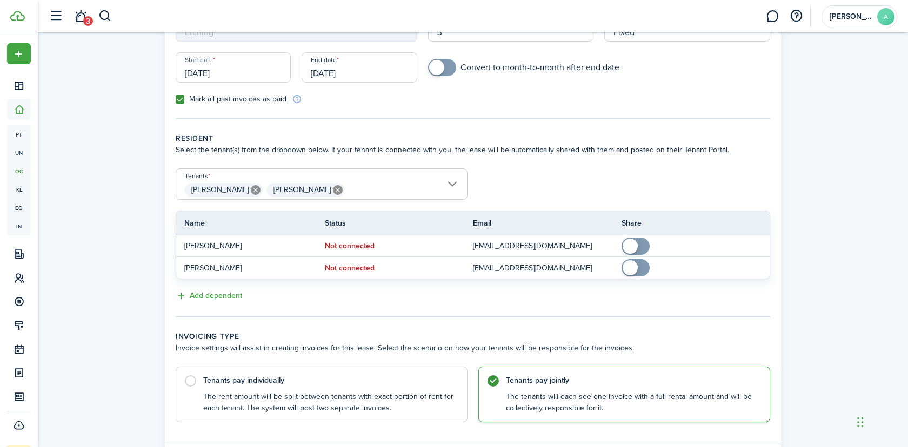
scroll to position [198, 0]
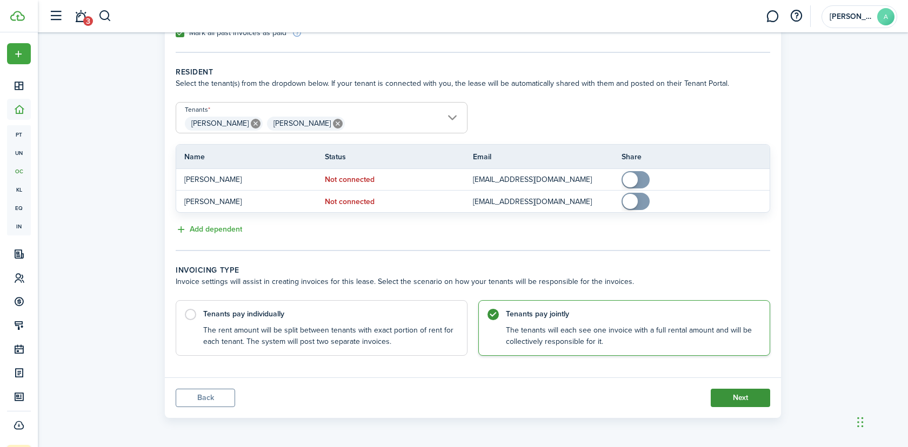
click at [735, 404] on button "Next" at bounding box center [739, 398] width 59 height 18
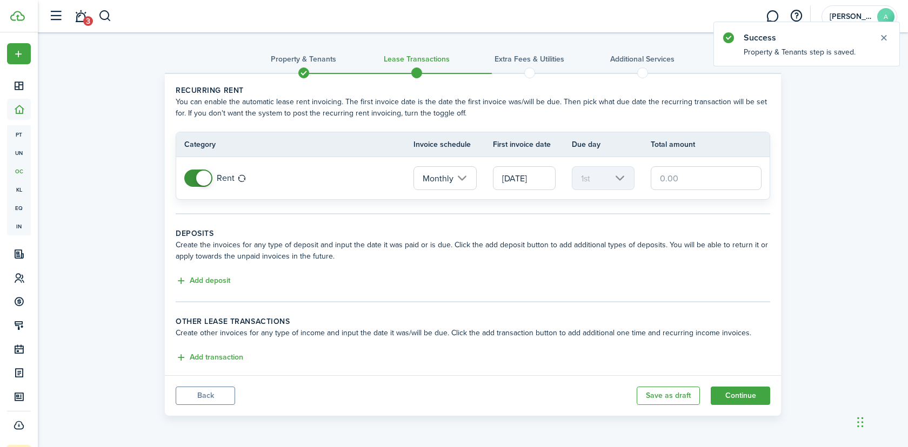
click at [692, 183] on input "text" at bounding box center [705, 178] width 111 height 24
paste input "$2,500"
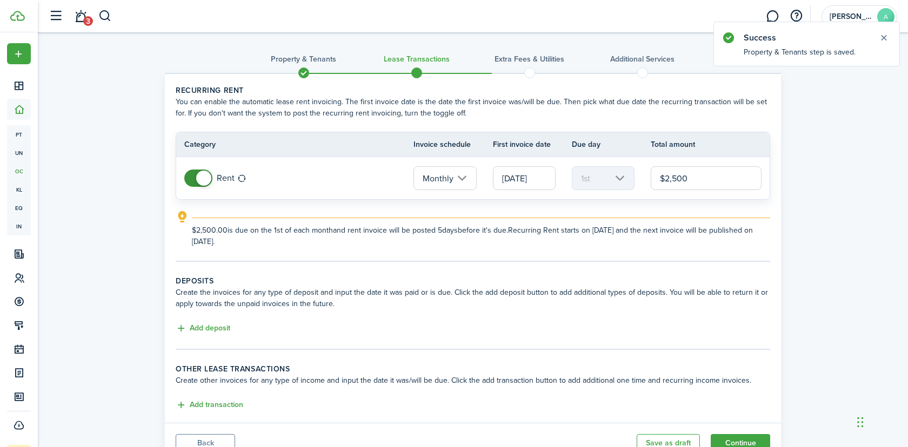
click at [502, 171] on input "12/01/2024" at bounding box center [524, 178] width 63 height 24
type input "$2,500.00"
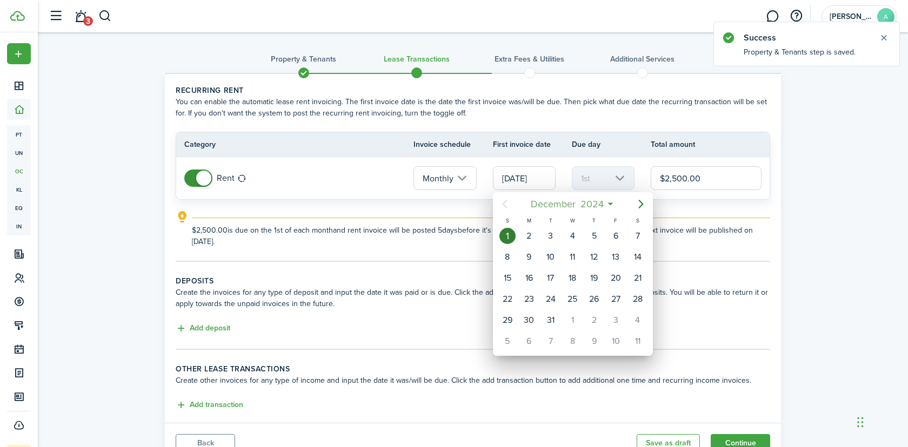
click at [563, 200] on span "December" at bounding box center [553, 203] width 50 height 19
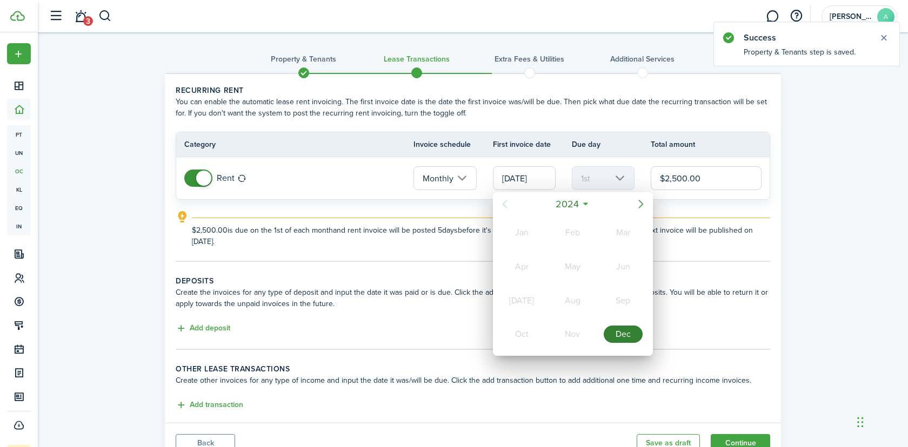
click at [644, 202] on icon "Next page" at bounding box center [640, 204] width 13 height 13
click at [526, 343] on div "Oct" at bounding box center [521, 334] width 43 height 32
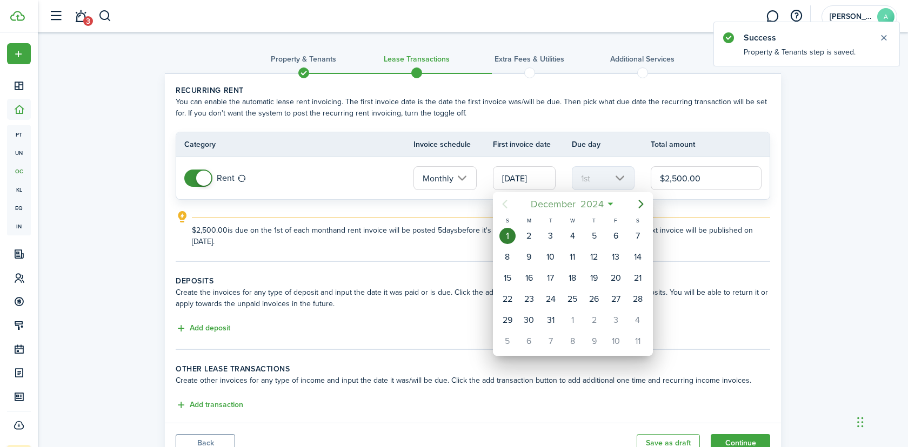
click at [562, 207] on span "December" at bounding box center [553, 203] width 50 height 19
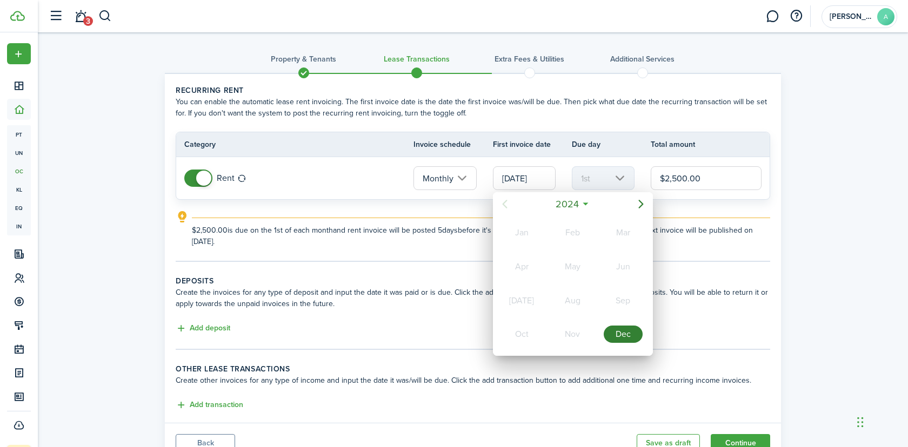
click at [628, 207] on div "2024" at bounding box center [572, 203] width 115 height 19
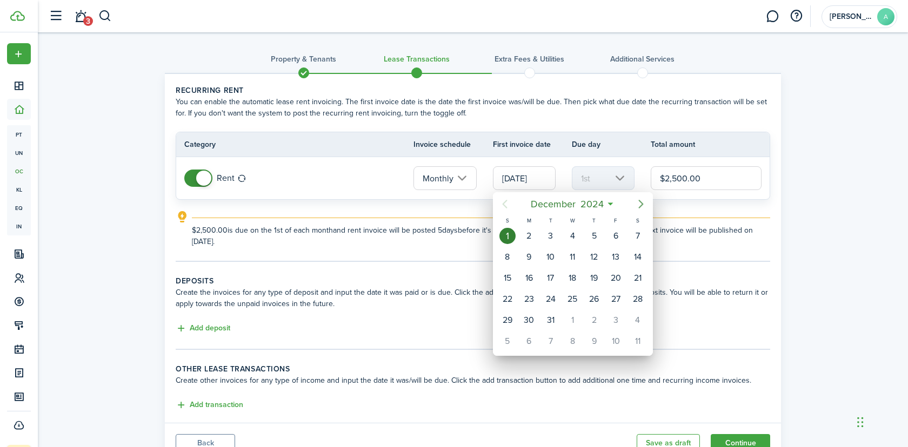
click at [635, 207] on icon "Next page" at bounding box center [640, 204] width 13 height 13
click at [607, 198] on div "January 2025" at bounding box center [572, 203] width 115 height 19
click at [589, 205] on span "2025" at bounding box center [586, 203] width 29 height 19
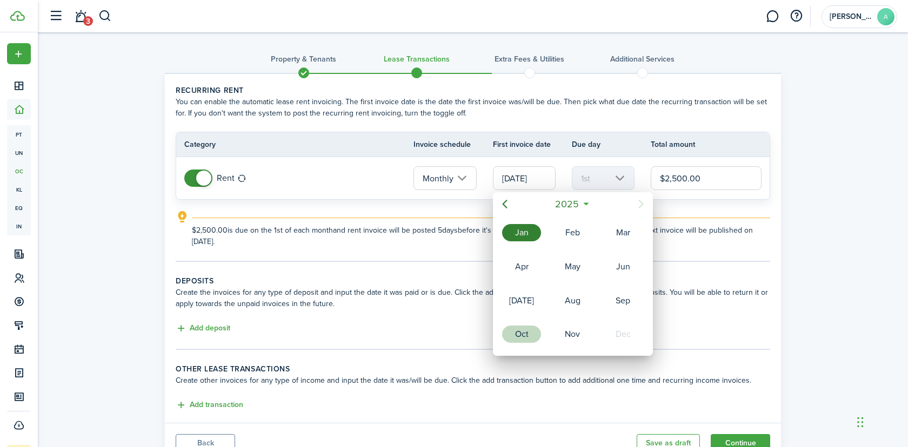
click at [516, 338] on div "Oct" at bounding box center [521, 334] width 39 height 17
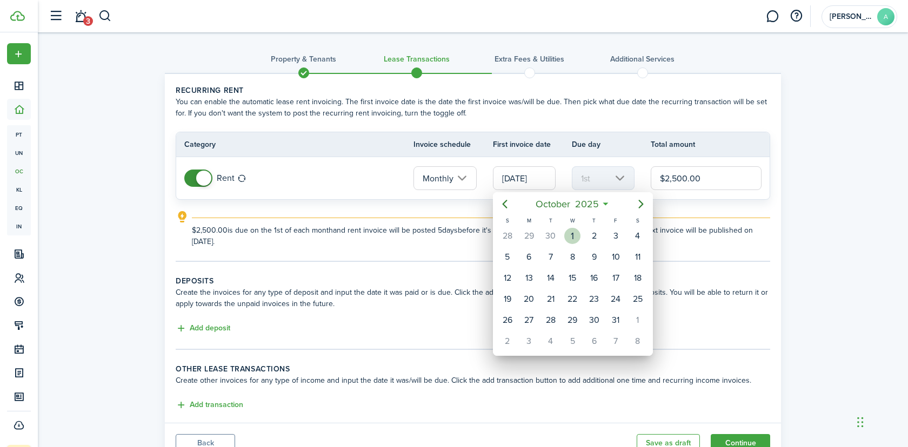
click at [572, 237] on div "1" at bounding box center [572, 236] width 16 height 16
type input "[DATE]"
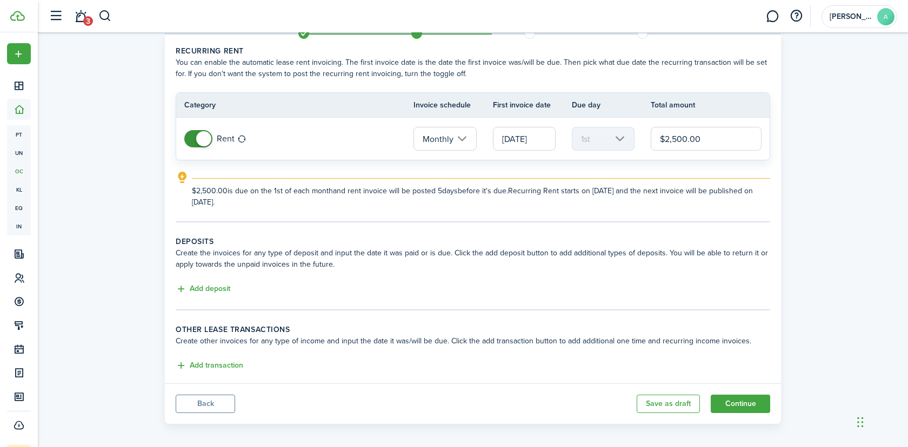
scroll to position [45, 0]
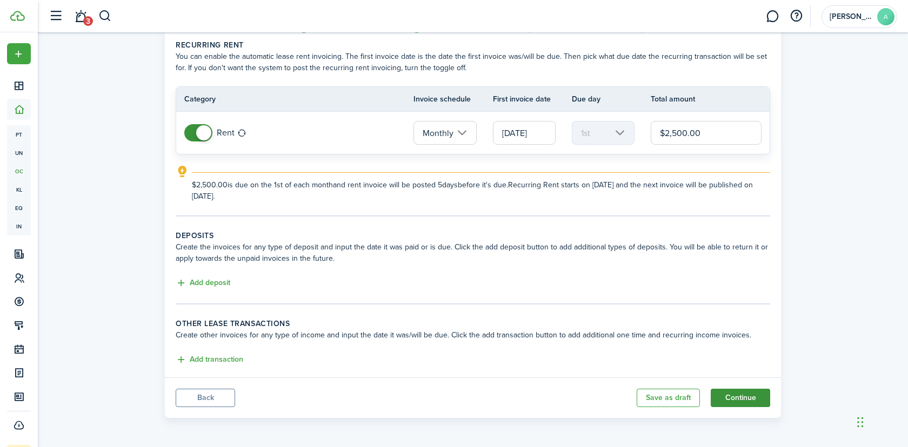
click at [742, 394] on button "Continue" at bounding box center [739, 398] width 59 height 18
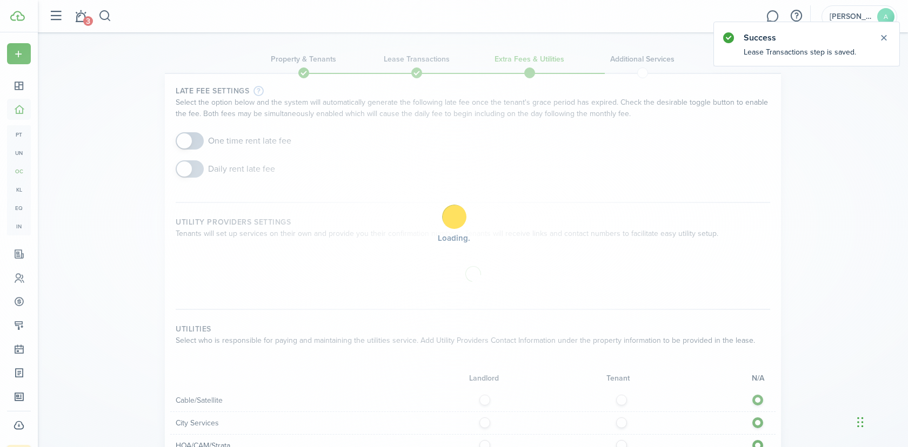
click at [224, 140] on div "Loading" at bounding box center [454, 223] width 908 height 447
click at [203, 143] on div "Loading" at bounding box center [454, 223] width 908 height 447
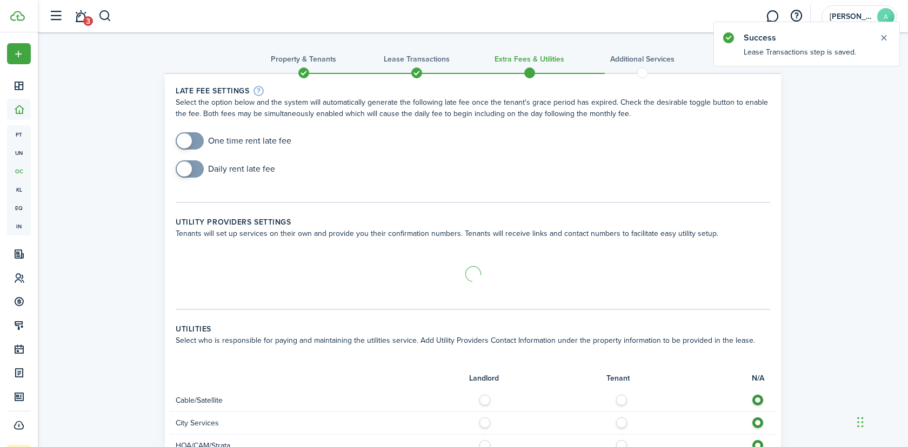
checkbox input "true"
click at [195, 143] on span at bounding box center [189, 140] width 11 height 17
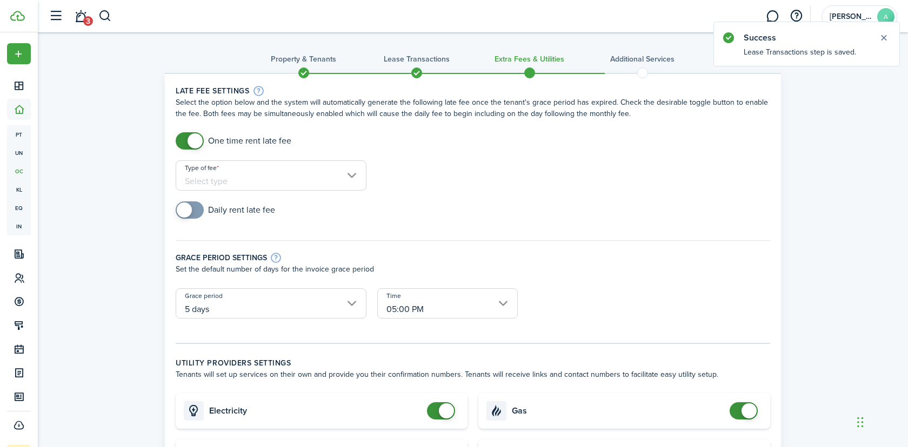
click at [256, 164] on input "Type of fee" at bounding box center [271, 175] width 191 height 30
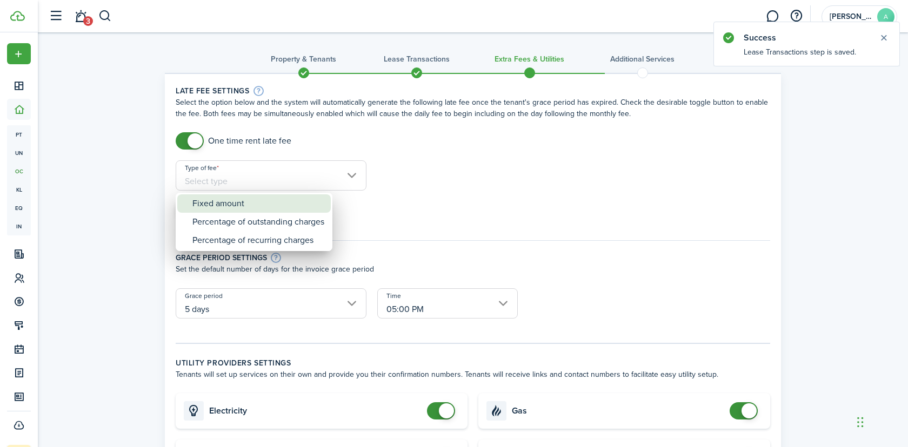
click at [260, 206] on div "Fixed amount" at bounding box center [258, 203] width 132 height 18
type input "Fixed amount"
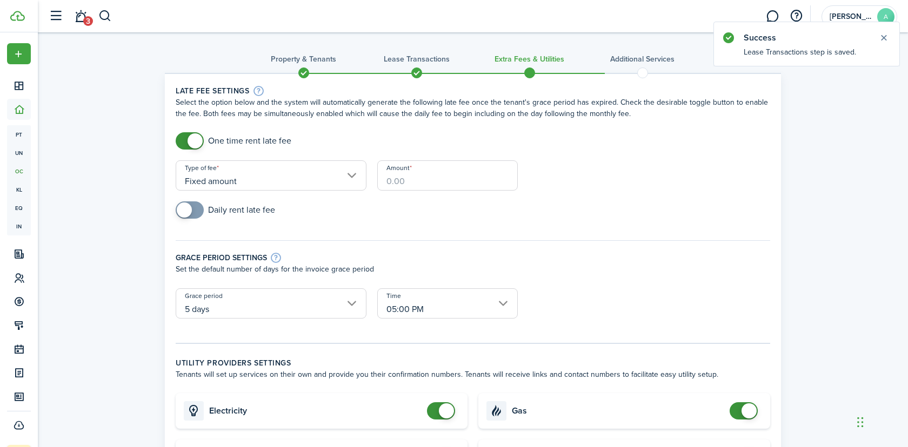
click at [422, 184] on input "Amount" at bounding box center [447, 175] width 140 height 30
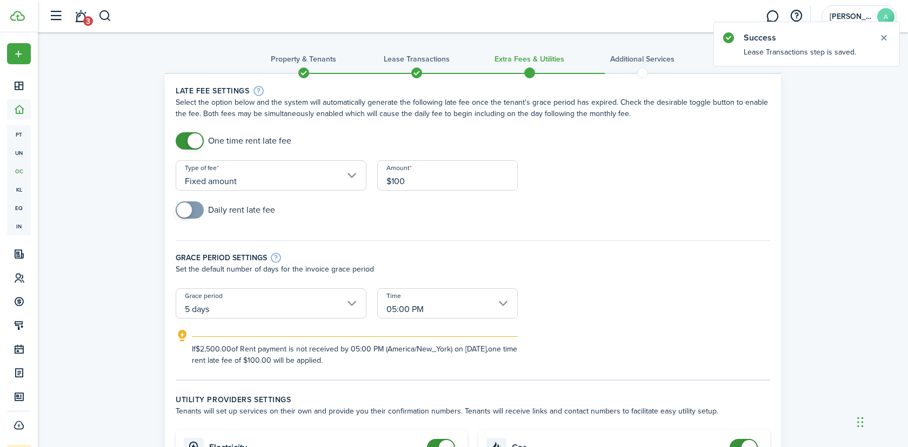
type input "$100.00"
click at [368, 219] on div "Daily rent late fee" at bounding box center [472, 216] width 605 height 28
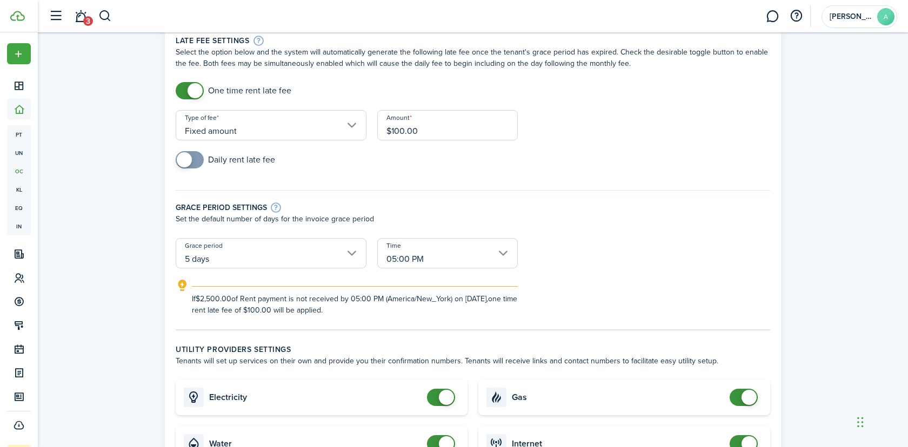
scroll to position [116, 0]
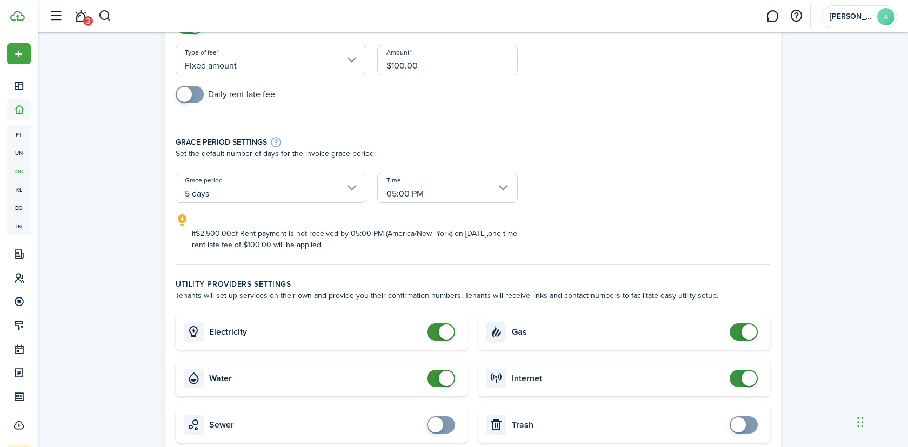
checkbox input "false"
click at [444, 327] on span at bounding box center [446, 332] width 15 height 15
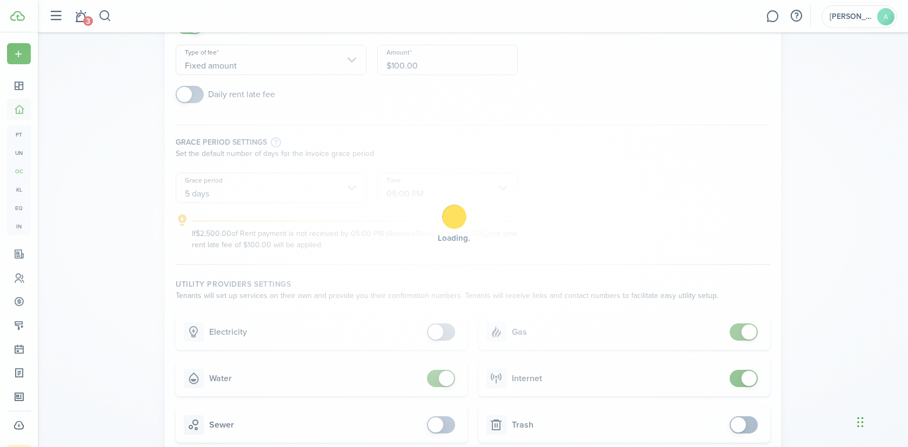
checkbox input "false"
click at [445, 378] on span at bounding box center [446, 378] width 15 height 15
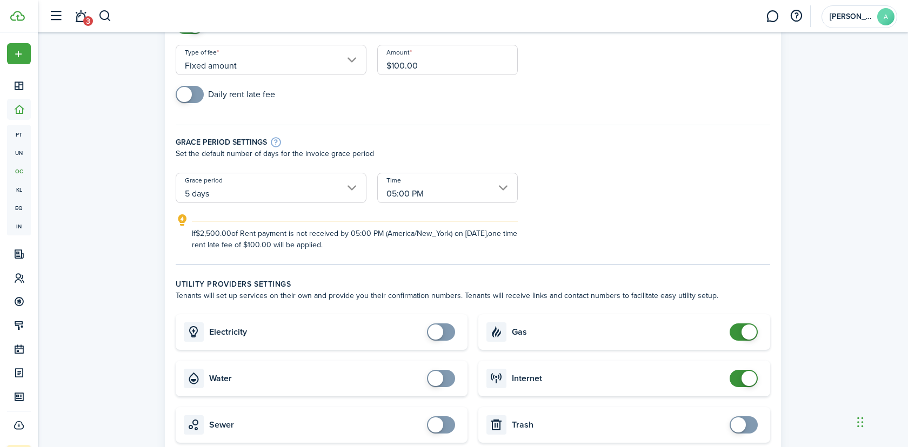
checkbox input "false"
click at [746, 336] on span at bounding box center [748, 332] width 15 height 15
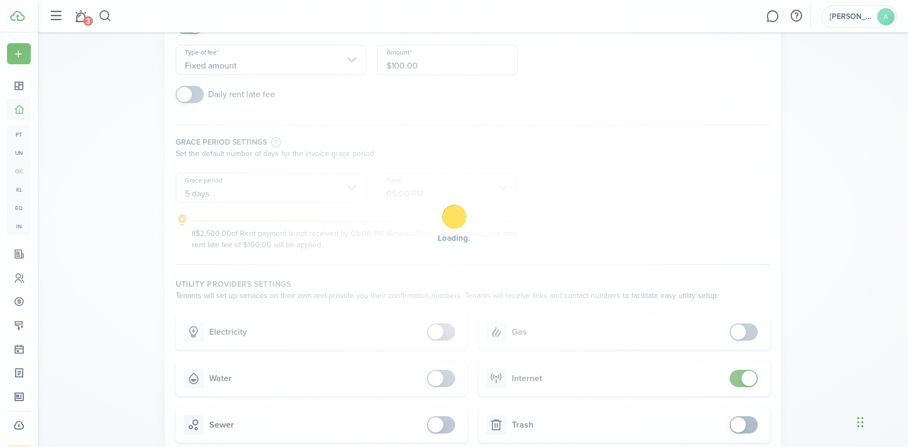
checkbox input "false"
click at [749, 382] on span at bounding box center [748, 378] width 15 height 15
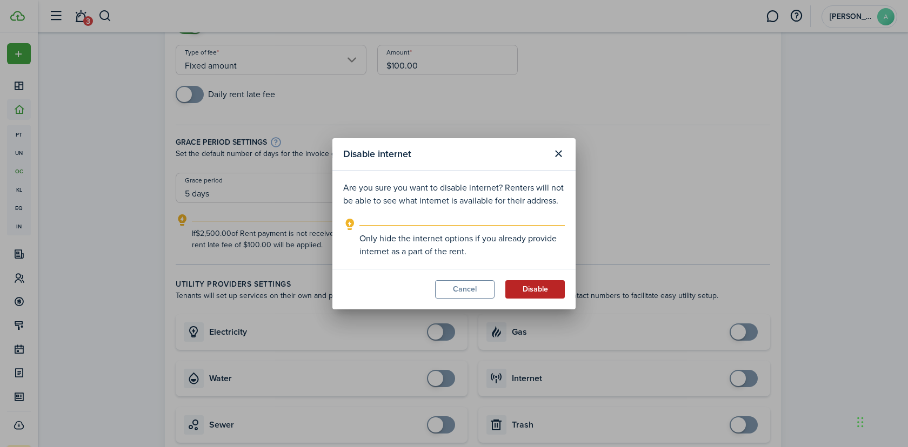
click at [526, 287] on button "Disable" at bounding box center [534, 289] width 59 height 18
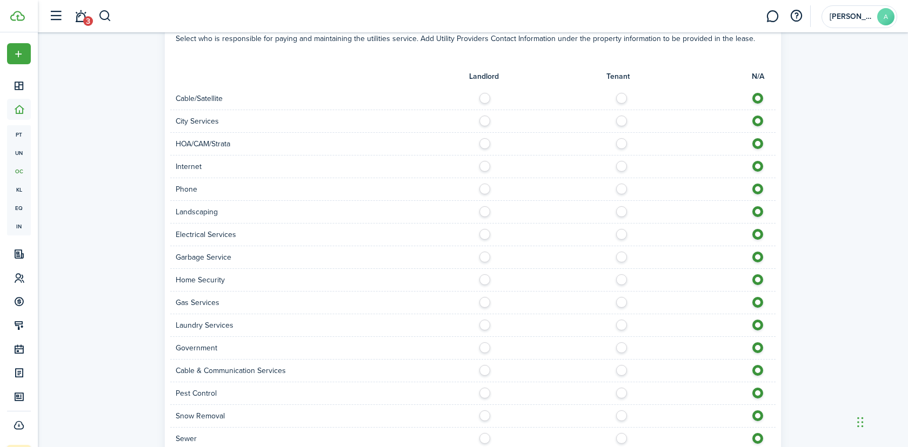
scroll to position [671, 0]
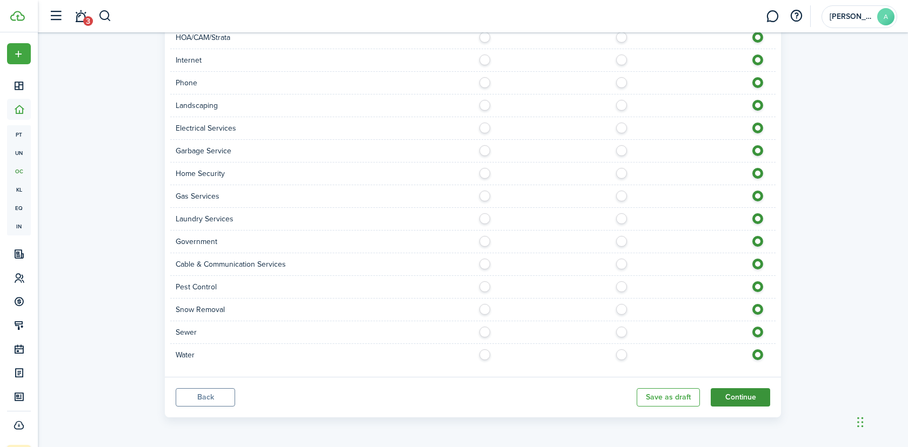
click at [750, 398] on button "Continue" at bounding box center [739, 397] width 59 height 18
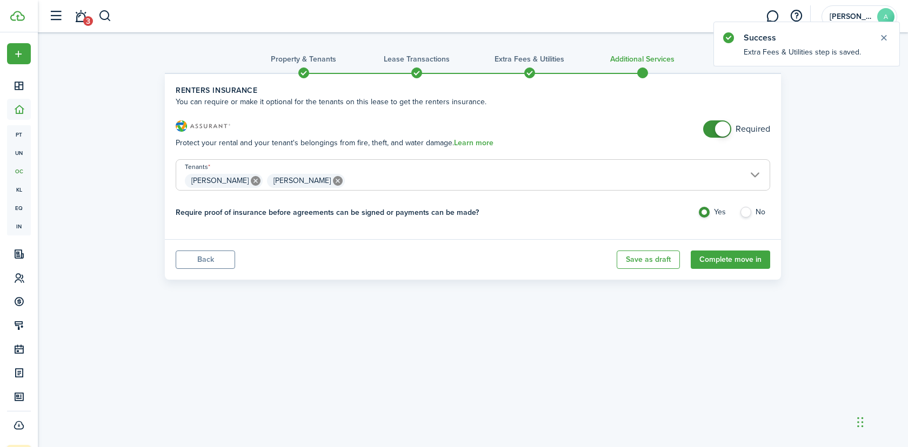
checkbox input "false"
click at [727, 132] on span at bounding box center [722, 129] width 15 height 15
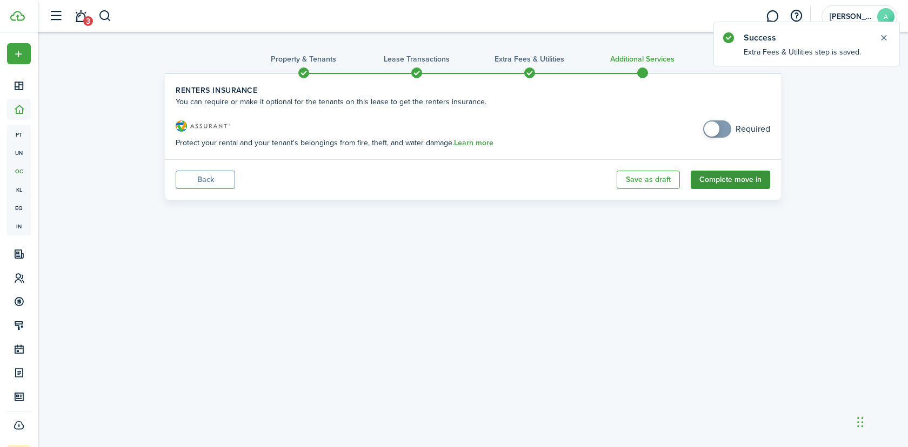
click at [734, 181] on button "Complete move in" at bounding box center [729, 180] width 79 height 18
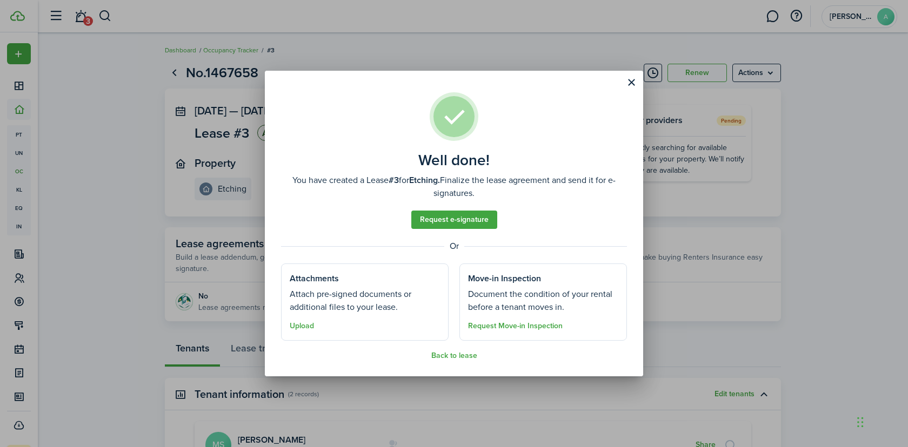
click at [244, 163] on div "Well done! You have created a Lease #3 for Etching. Finalize the lease agreemen…" at bounding box center [454, 223] width 908 height 447
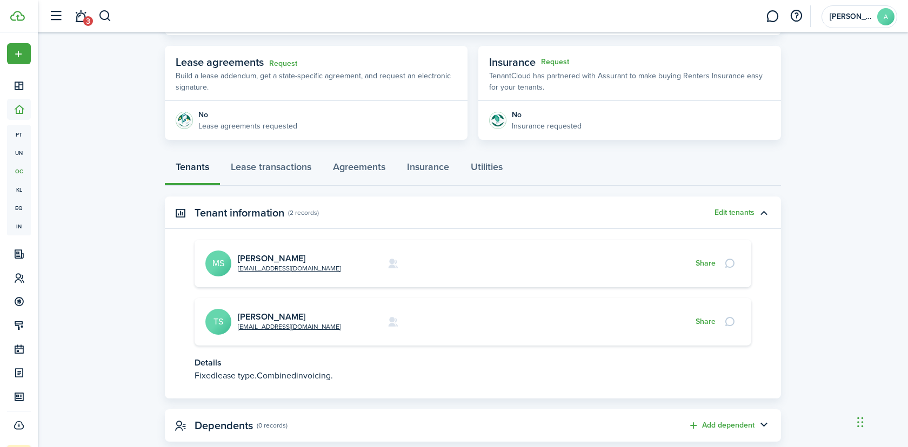
scroll to position [198, 0]
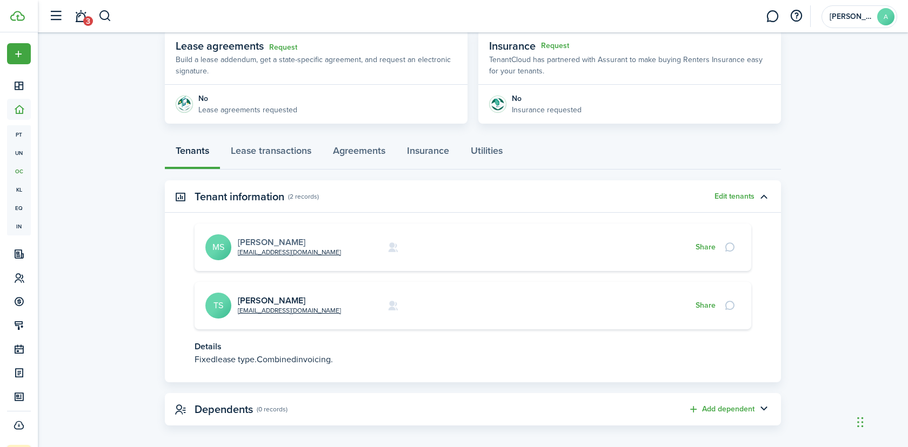
click at [276, 238] on link "Melvin Stith" at bounding box center [272, 242] width 68 height 12
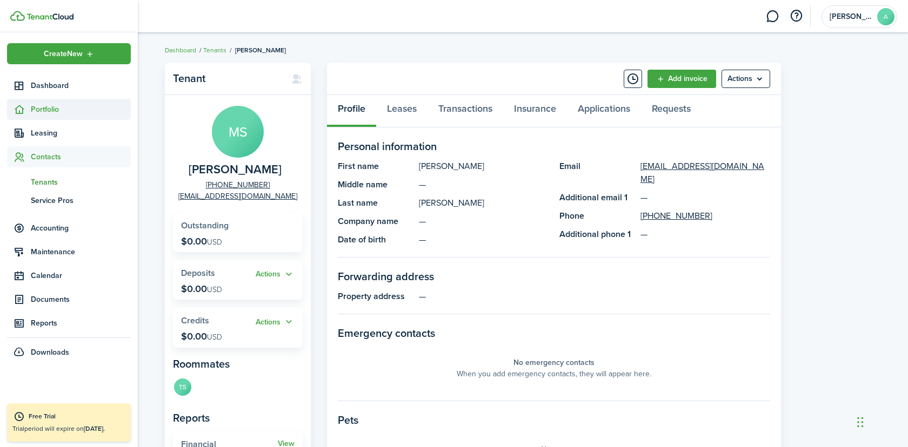
click at [46, 112] on span "Portfolio" at bounding box center [81, 109] width 100 height 11
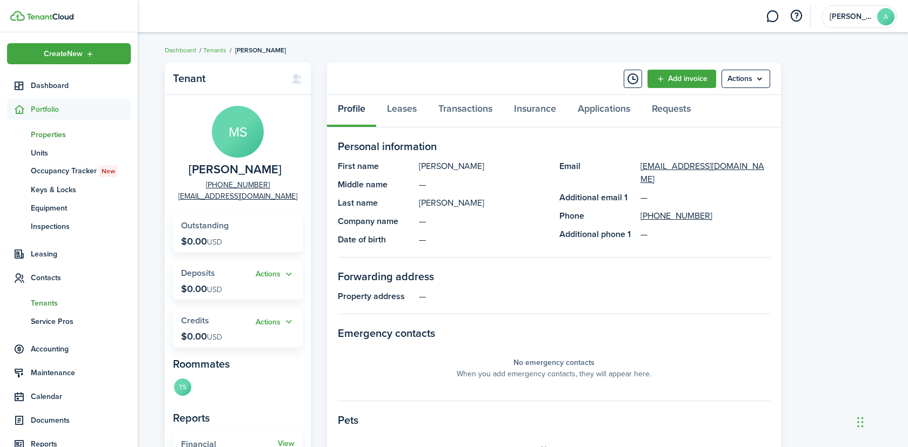
click at [46, 133] on span "Properties" at bounding box center [81, 134] width 100 height 11
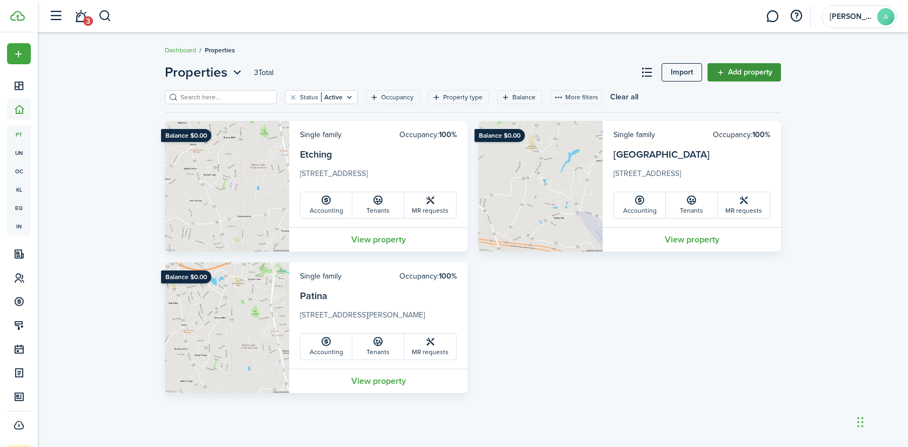
click at [746, 70] on link "Add property" at bounding box center [743, 72] width 73 height 18
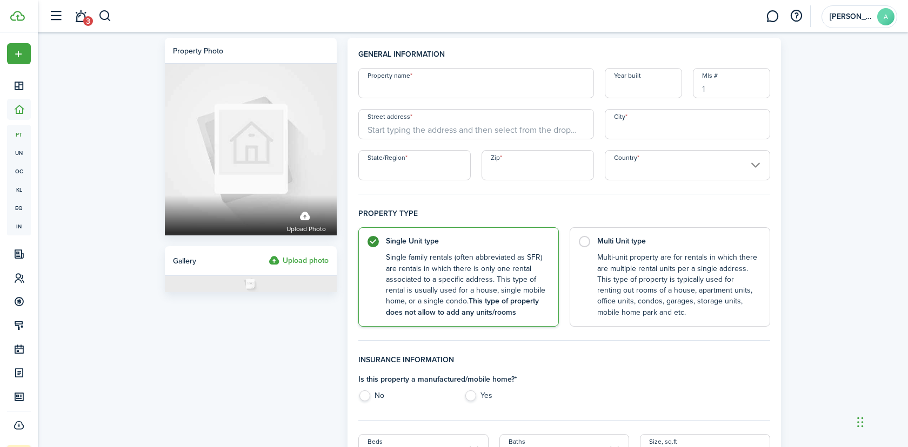
click at [482, 93] on input "Property name" at bounding box center [476, 83] width 236 height 30
paste input "Meridian"
type input "Meridian"
click at [436, 126] on input "Street address" at bounding box center [476, 124] width 236 height 30
paste input "3813 Meridian Ave Richmond VA 23234"
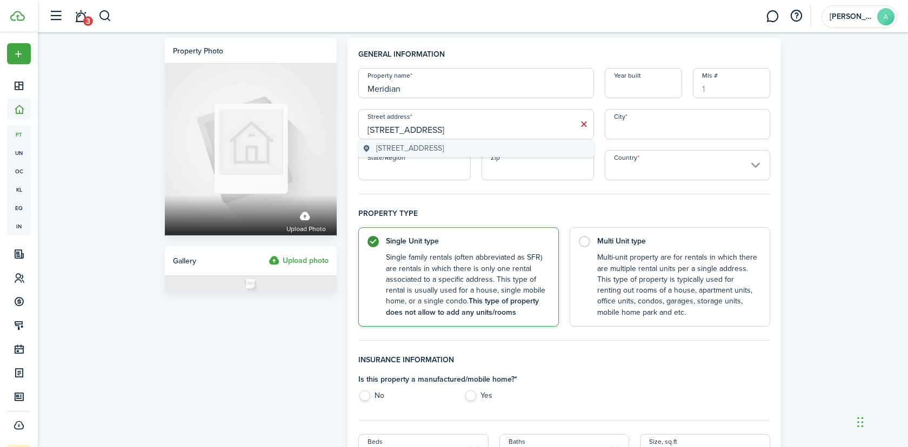
click at [444, 151] on span "3813 Meridian Ave, Richmond, VA 23234, USA" at bounding box center [410, 148] width 68 height 11
type input "3813 Meridian Ave"
type input "Richmond"
type input "VA"
type input "23234"
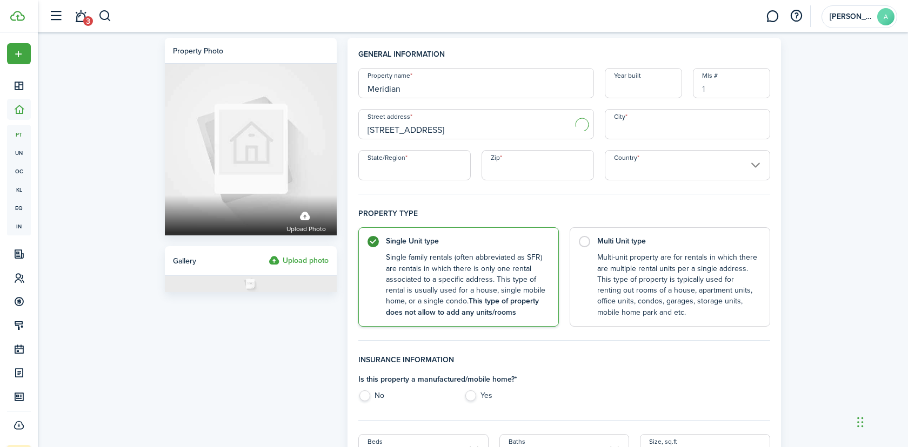
type input "United States"
click at [371, 395] on label "No" at bounding box center [405, 399] width 95 height 16
radio input "true"
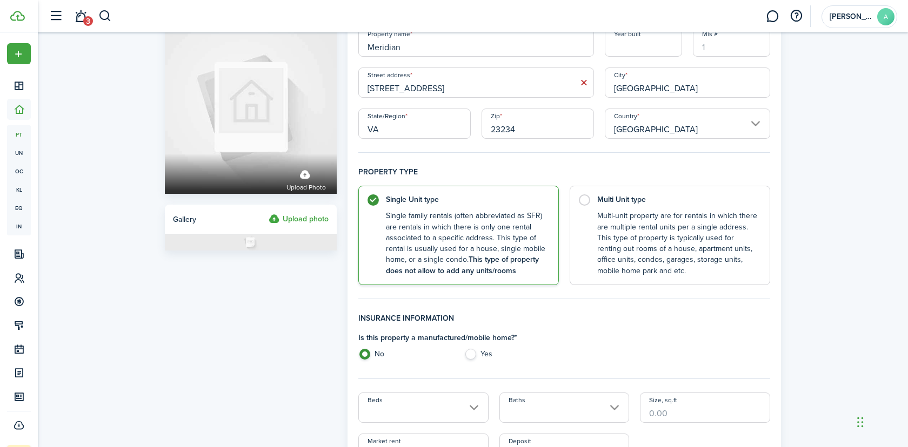
scroll to position [93, 0]
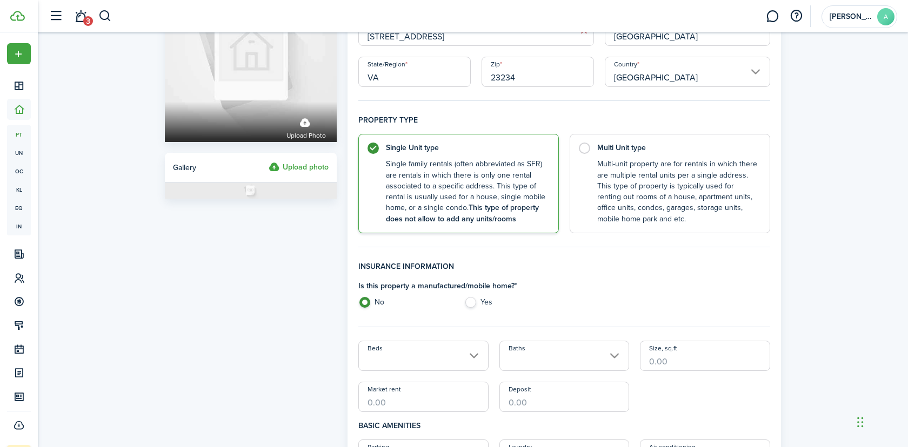
click at [410, 350] on input "Beds" at bounding box center [423, 356] width 130 height 30
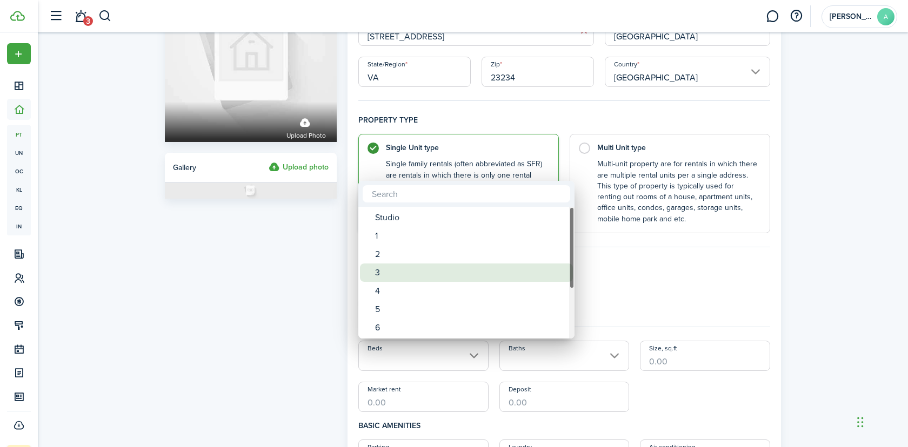
click at [392, 272] on div "3" at bounding box center [470, 273] width 191 height 18
type input "3"
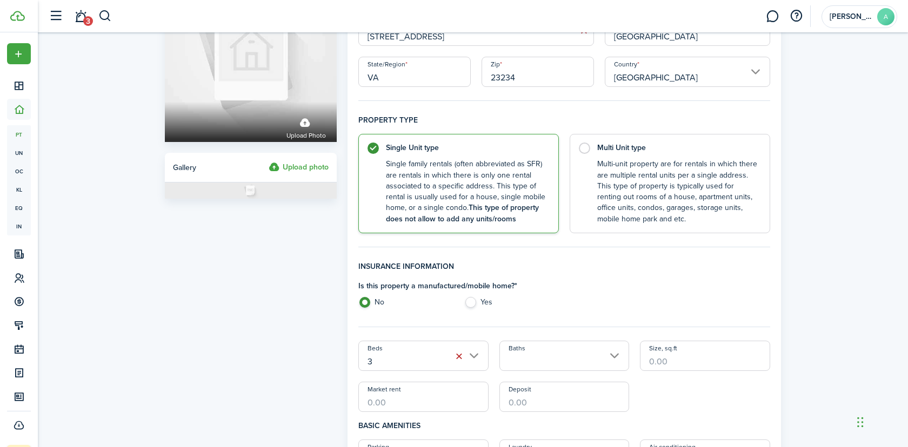
click at [525, 351] on input "Baths" at bounding box center [564, 356] width 130 height 30
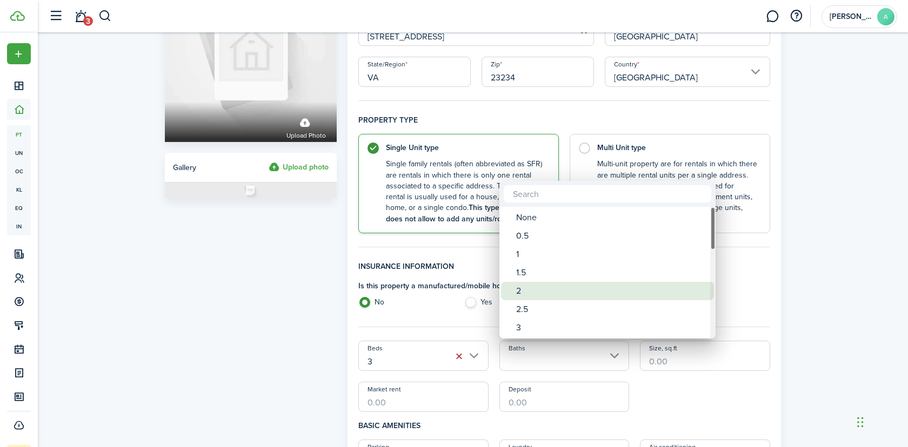
click at [529, 288] on div "2" at bounding box center [611, 291] width 191 height 18
type input "2"
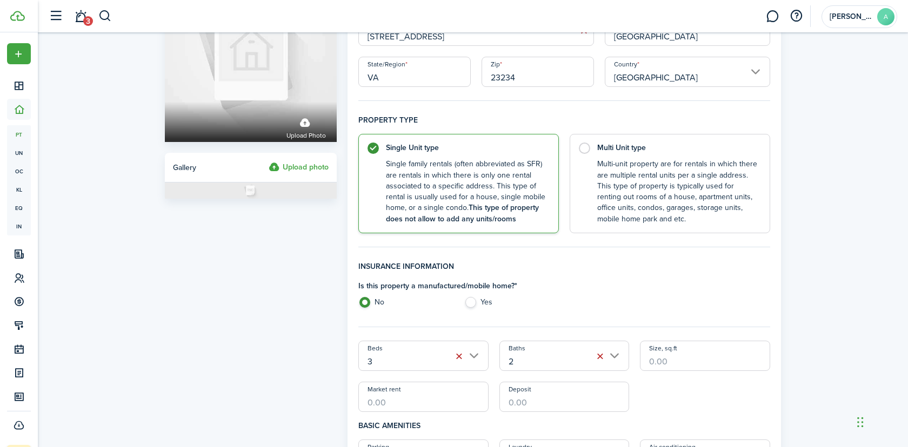
click at [666, 362] on input "Size, sq.ft" at bounding box center [705, 356] width 130 height 30
paste input "1,815"
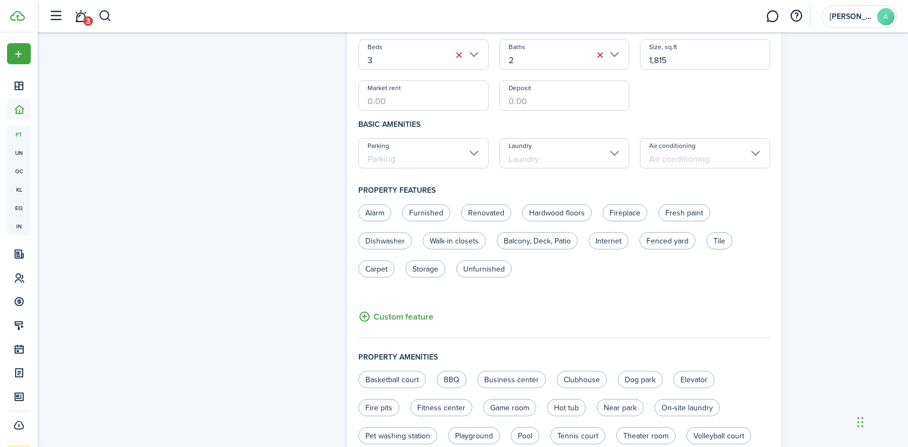
scroll to position [622, 0]
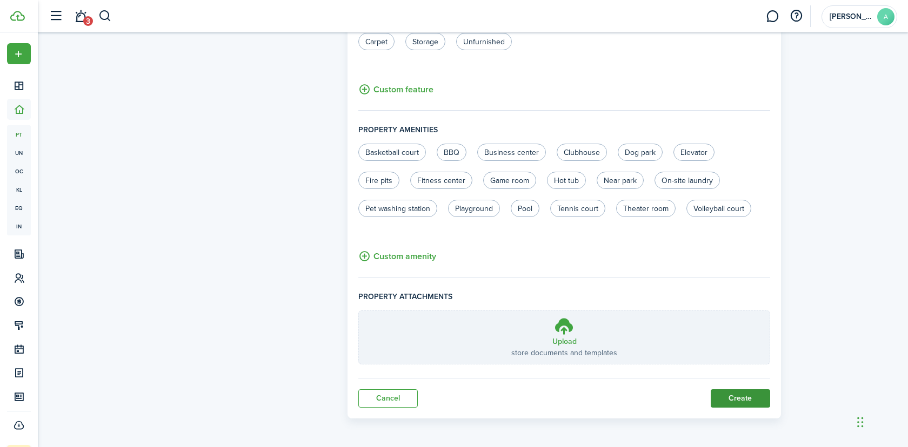
type input "1,815"
click at [749, 395] on button "Create" at bounding box center [739, 399] width 59 height 18
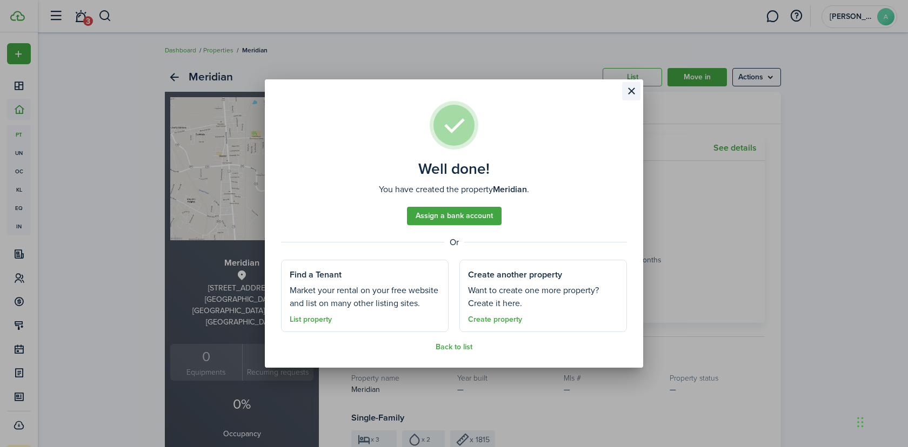
click at [632, 85] on button "Close modal" at bounding box center [631, 91] width 18 height 18
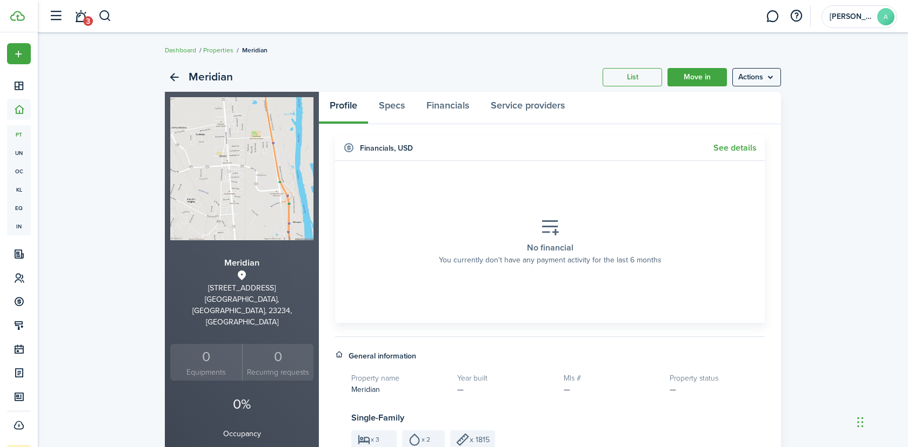
click at [699, 82] on link "Move in" at bounding box center [696, 77] width 59 height 18
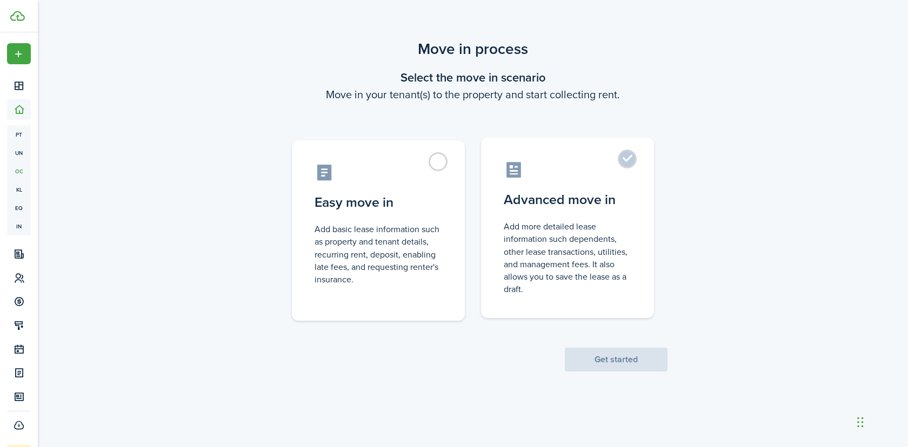
click at [585, 243] on control-radio-card-description "Add more detailed lease information such dependents, other lease transactions, …" at bounding box center [566, 257] width 127 height 75
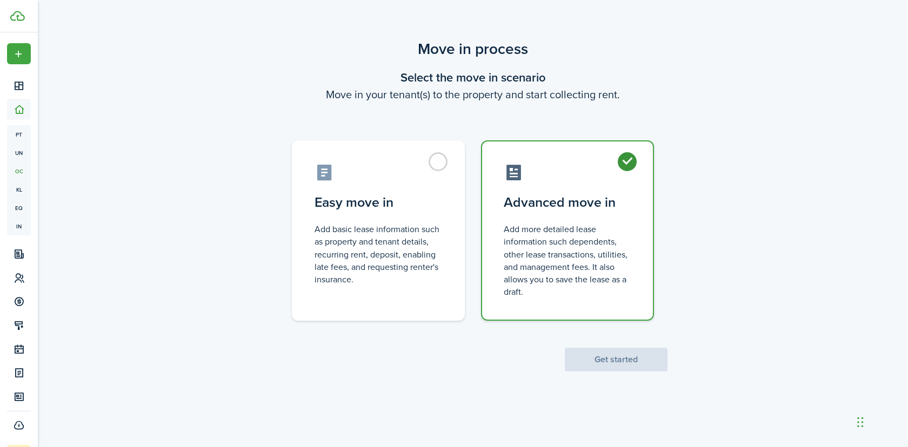
radio input "true"
click at [624, 364] on button "Get started" at bounding box center [616, 360] width 103 height 24
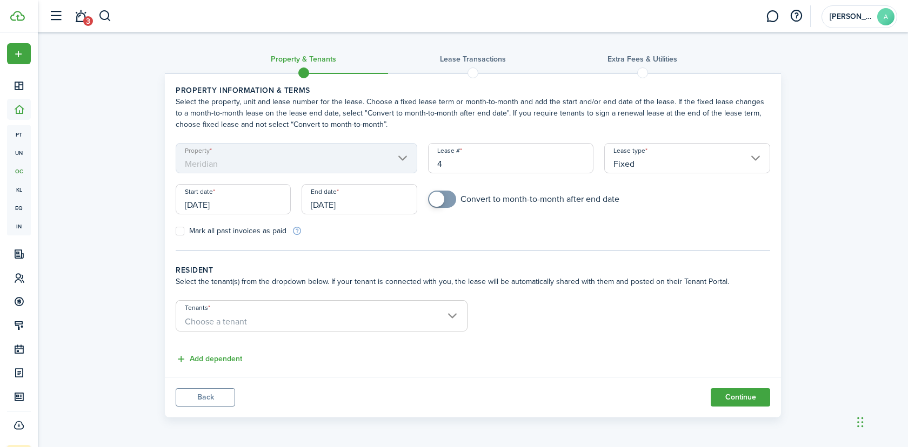
click at [248, 314] on span "Choose a tenant" at bounding box center [321, 322] width 291 height 18
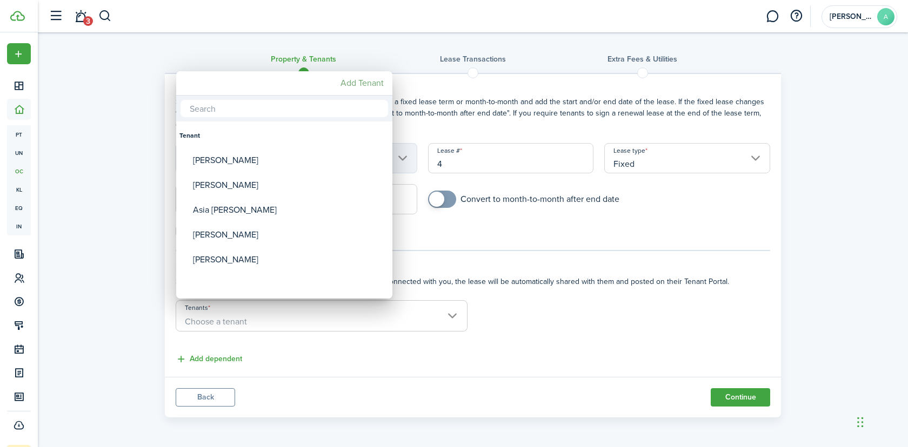
click at [363, 78] on mbsc-button "Add Tenant" at bounding box center [362, 82] width 52 height 19
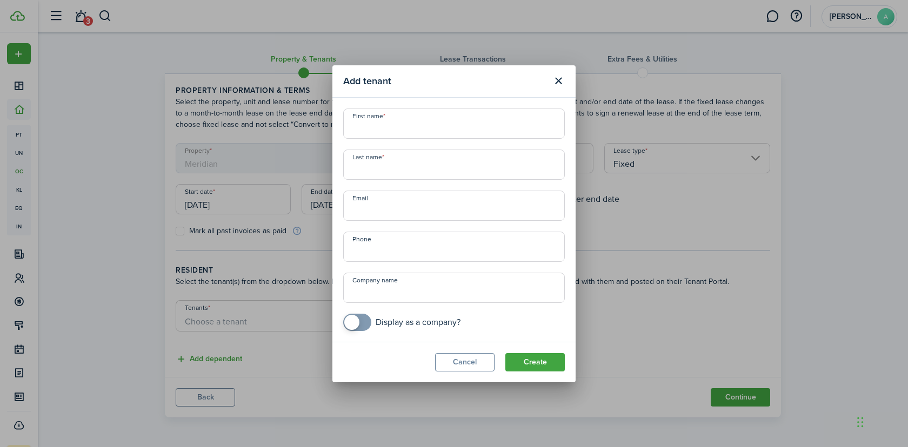
click at [405, 132] on input "First name" at bounding box center [453, 124] width 221 height 30
paste input "Miketez"
type input "Miketez"
click at [460, 172] on input "Last name" at bounding box center [453, 165] width 221 height 30
paste input "Coleman"
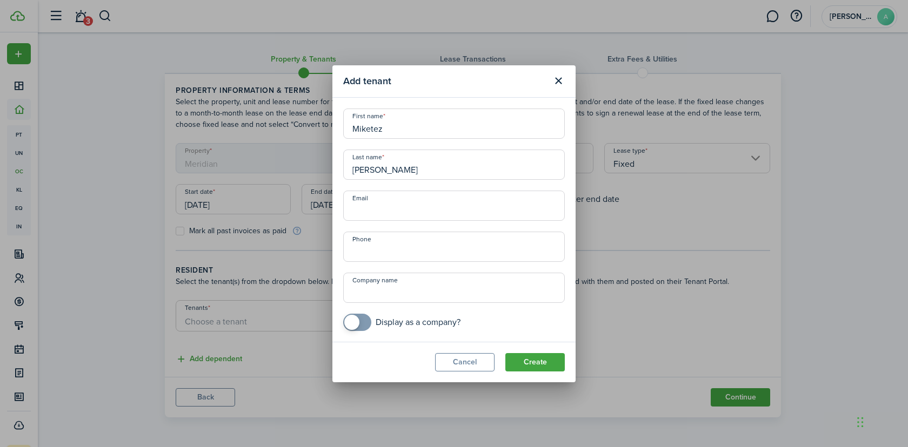
type input "Coleman"
click at [410, 205] on input "Email" at bounding box center [453, 206] width 221 height 30
paste input "Miketez.Coleman89@gmail.com"
type input "Miketez.Coleman89@gmail.com"
click at [438, 250] on input "+1" at bounding box center [453, 247] width 221 height 30
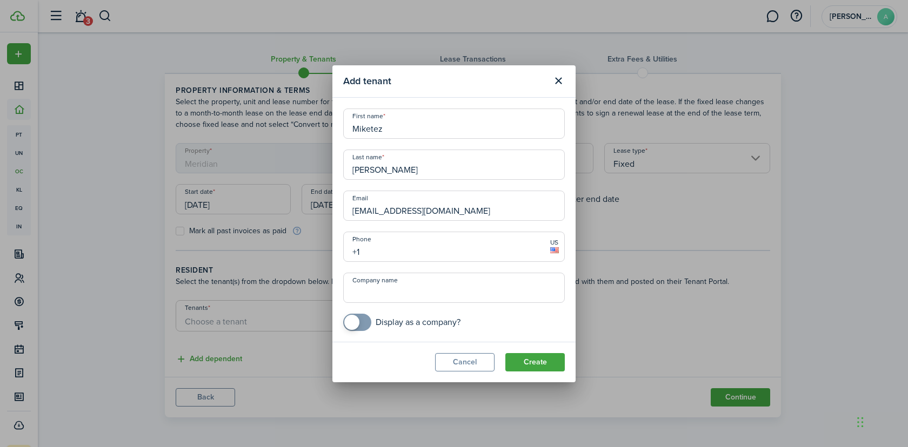
paste input "804-480-9112"
type input "+1 804-480-9112"
click at [540, 361] on button "Create" at bounding box center [534, 362] width 59 height 18
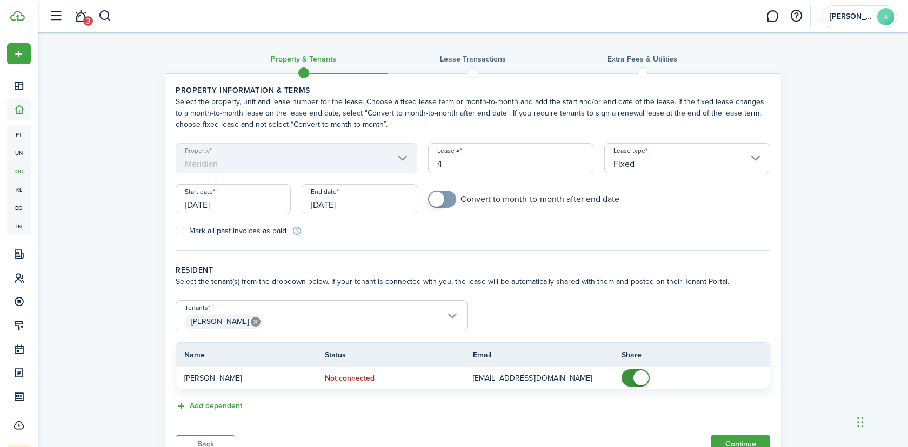
click at [242, 204] on input "[DATE]" at bounding box center [233, 199] width 115 height 30
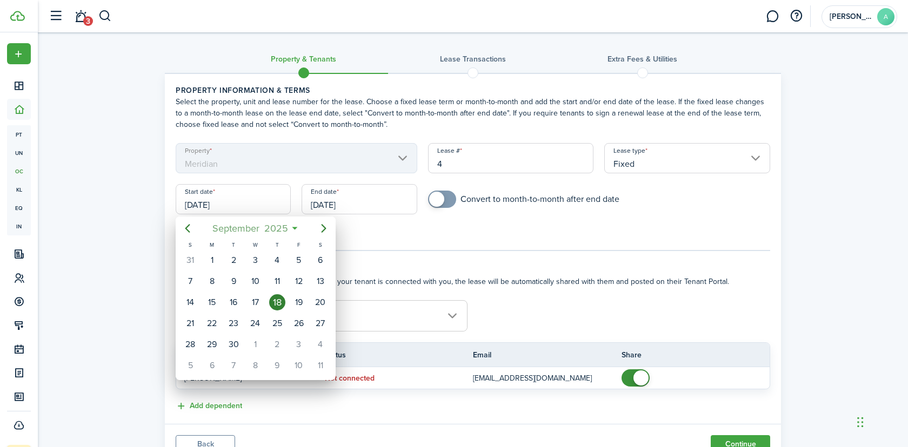
click at [261, 229] on span "September" at bounding box center [236, 228] width 52 height 19
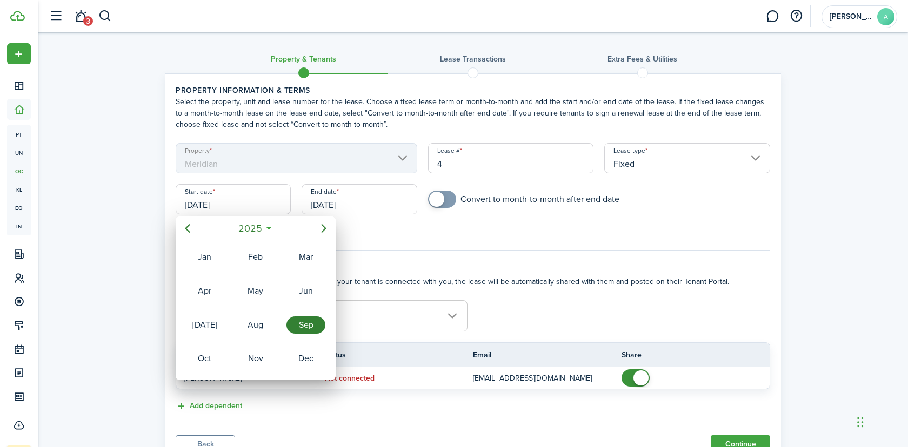
click at [311, 321] on div "Sep" at bounding box center [305, 325] width 39 height 17
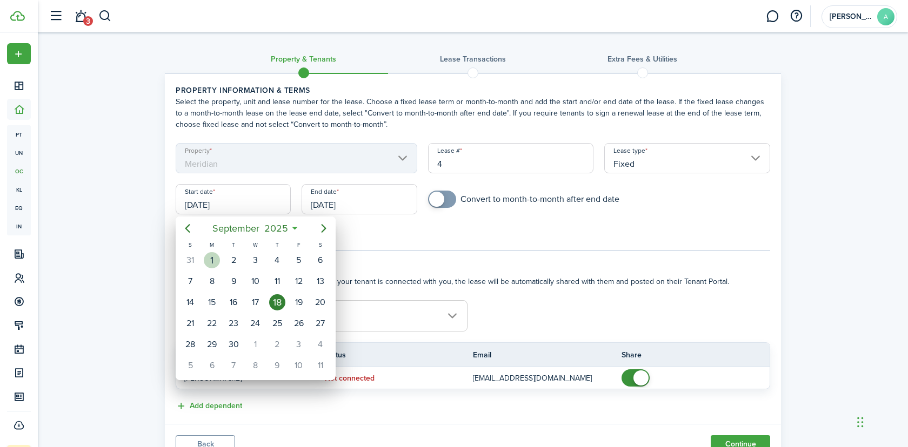
click at [213, 260] on div "1" at bounding box center [212, 260] width 16 height 16
type input "[DATE]"
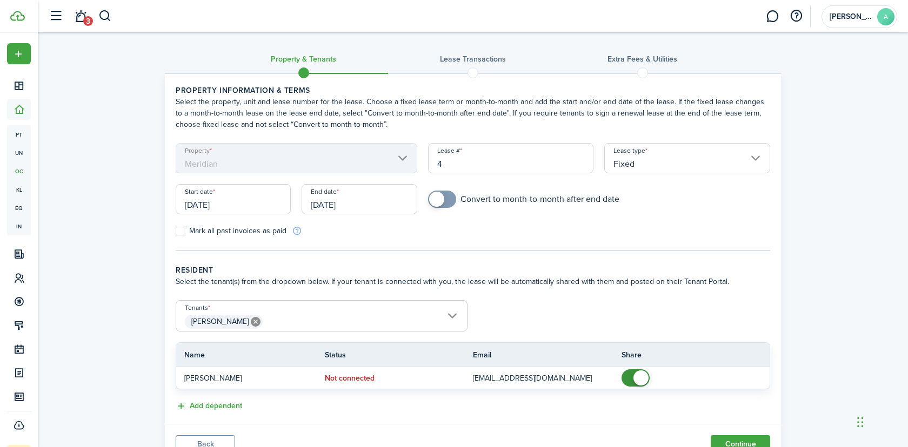
click at [348, 204] on input "[DATE]" at bounding box center [358, 199] width 115 height 30
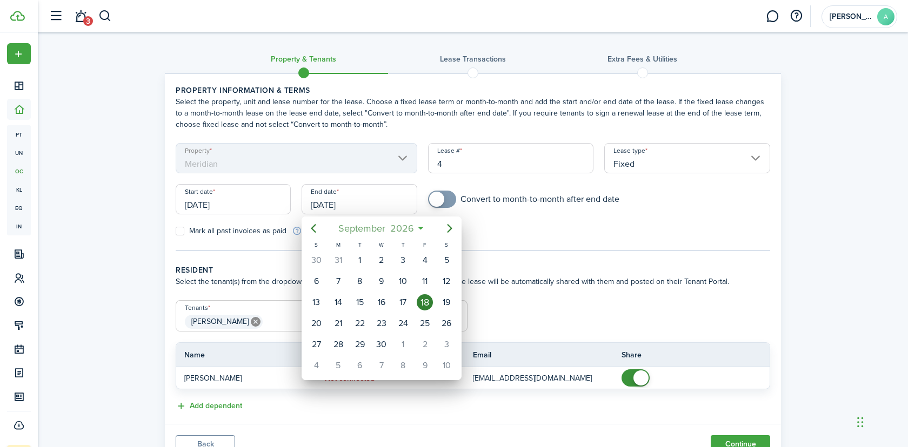
click at [376, 233] on span "September" at bounding box center [361, 228] width 52 height 19
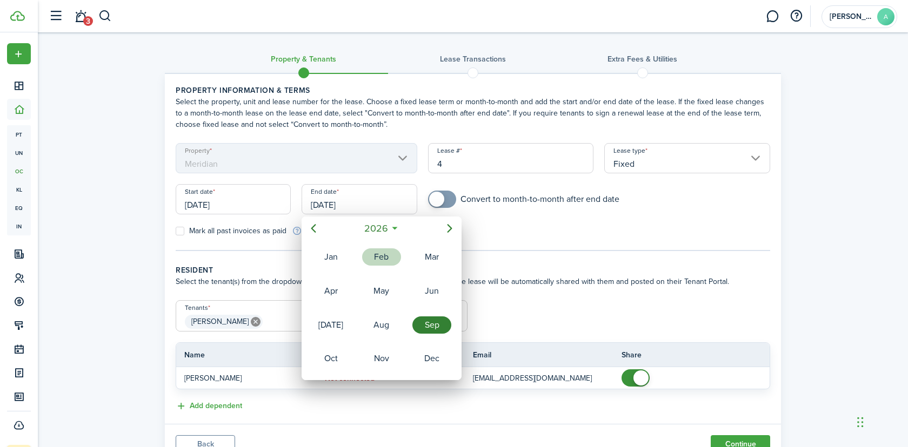
click at [378, 264] on div "Feb" at bounding box center [381, 257] width 39 height 17
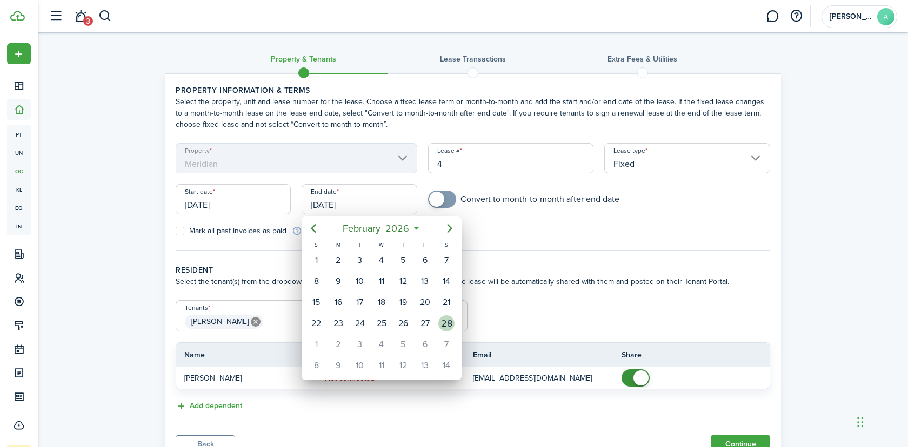
click at [447, 322] on div "28" at bounding box center [446, 323] width 16 height 16
type input "02/28/2026"
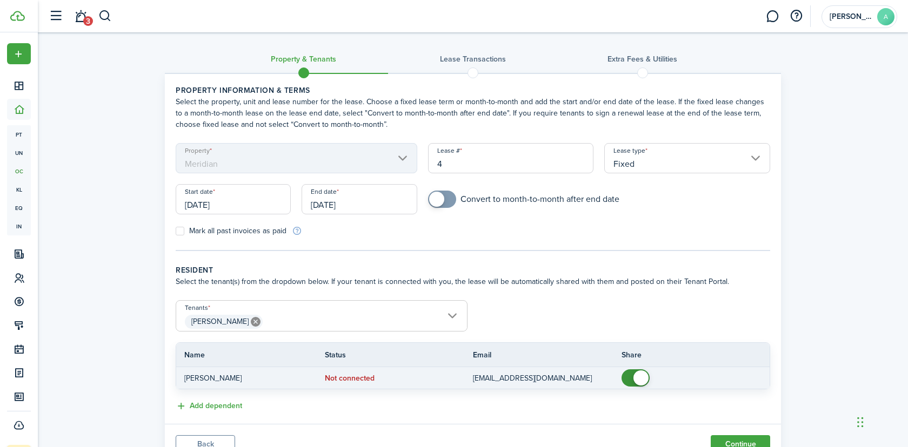
checkbox input "false"
click at [644, 380] on span at bounding box center [640, 378] width 15 height 15
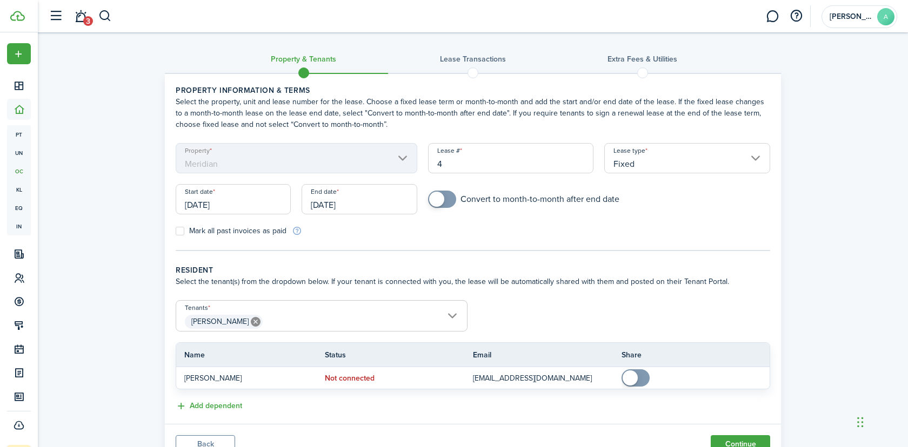
click at [246, 230] on label "Mark all past invoices as paid" at bounding box center [231, 231] width 111 height 9
click at [176, 231] on input "Mark all past invoices as paid" at bounding box center [175, 231] width 1 height 1
checkbox input "true"
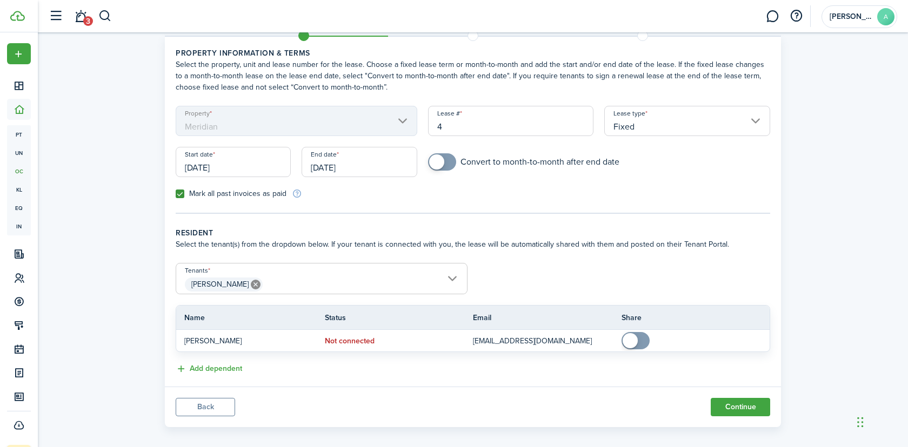
scroll to position [46, 0]
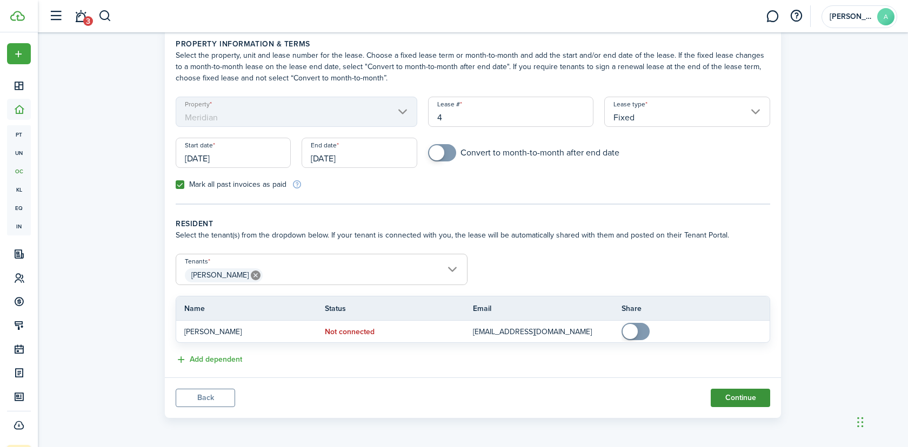
click at [750, 402] on button "Continue" at bounding box center [739, 398] width 59 height 18
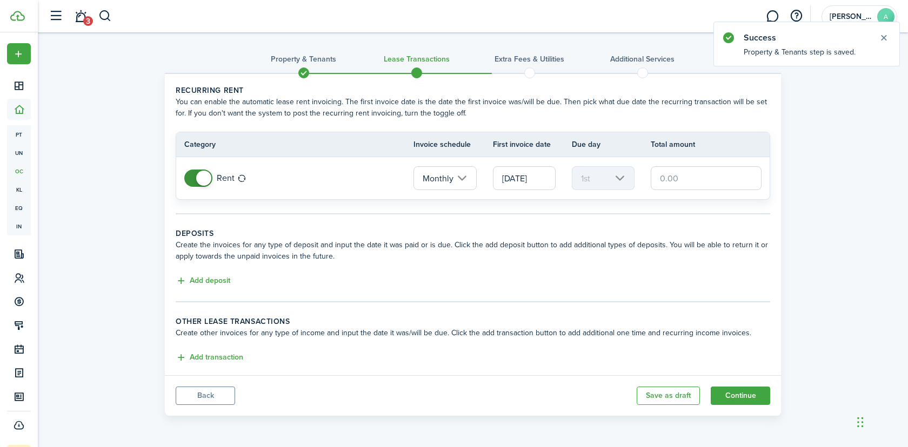
click at [679, 178] on input "text" at bounding box center [705, 178] width 111 height 24
paste input "$3,000"
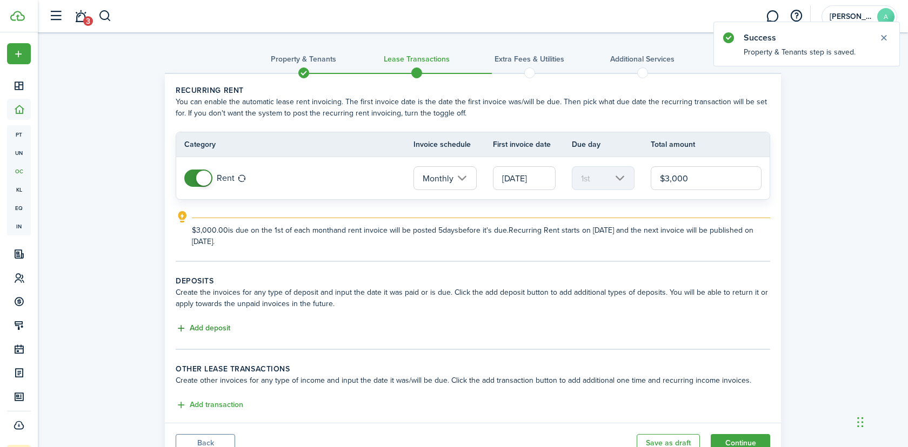
type input "$3,000.00"
click at [214, 324] on button "Add deposit" at bounding box center [203, 329] width 55 height 12
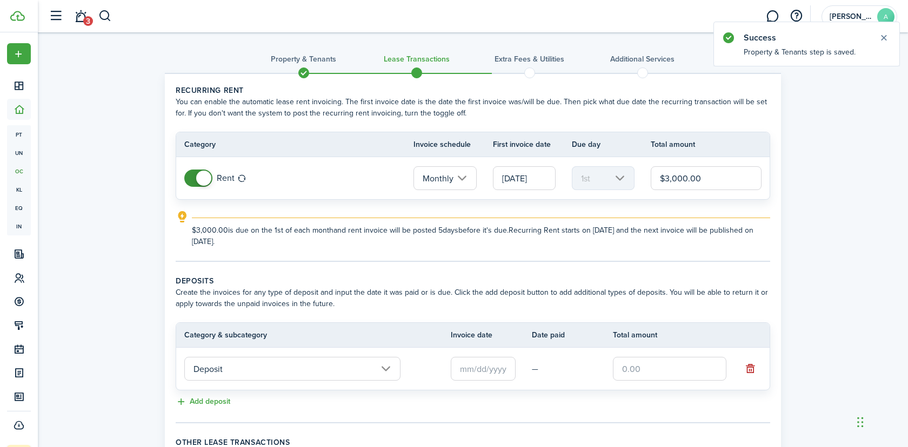
click at [483, 363] on input "text" at bounding box center [483, 369] width 65 height 24
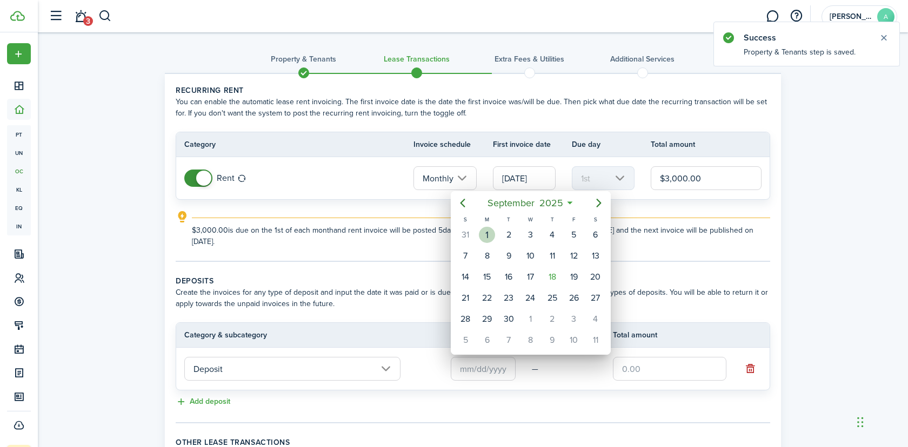
click at [487, 236] on div "1" at bounding box center [487, 235] width 16 height 16
type input "[DATE]"
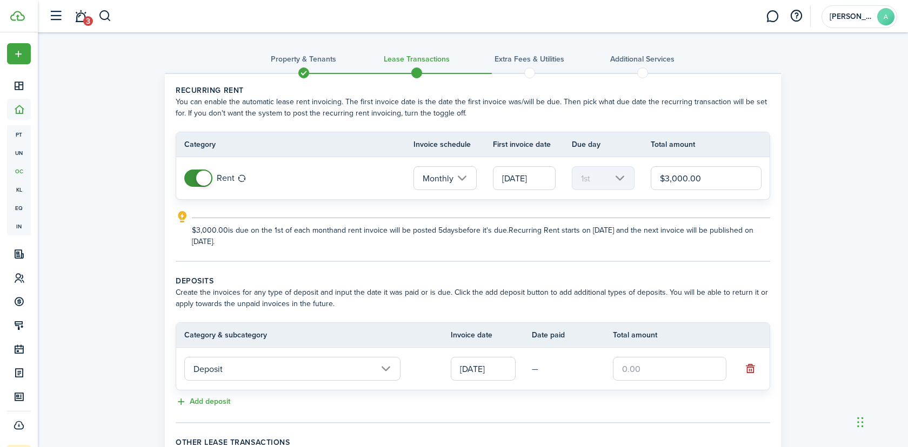
click at [649, 366] on input "text" at bounding box center [669, 369] width 113 height 24
paste input "$1,500"
type input "$1,500.00"
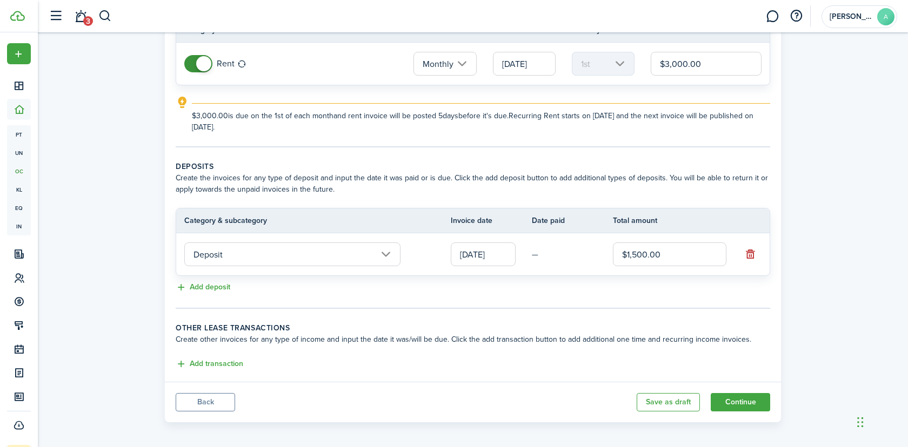
scroll to position [119, 0]
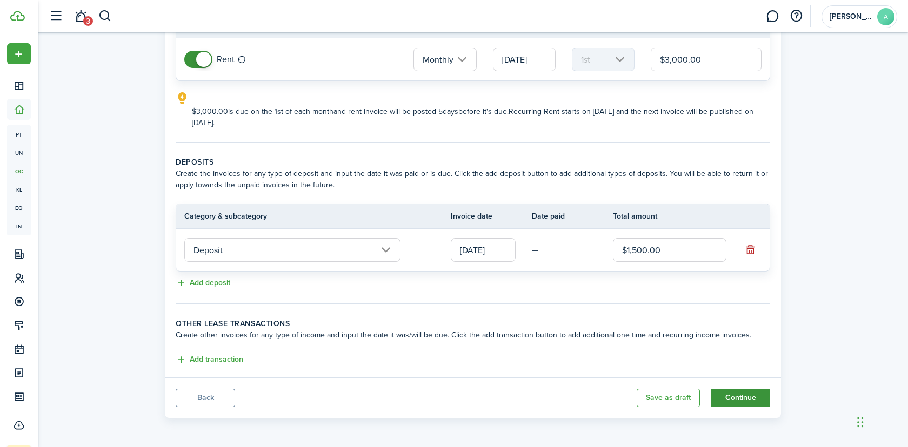
click at [750, 394] on button "Continue" at bounding box center [739, 398] width 59 height 18
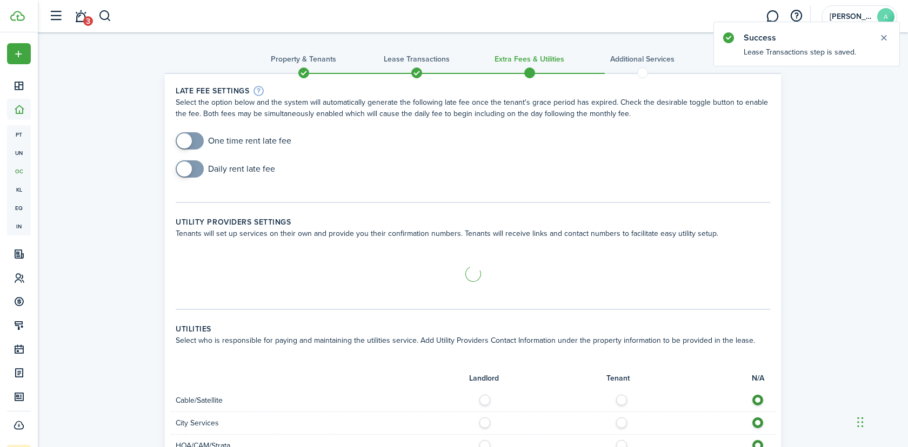
click at [206, 144] on input "checkbox" at bounding box center [234, 140] width 116 height 17
checkbox input "true"
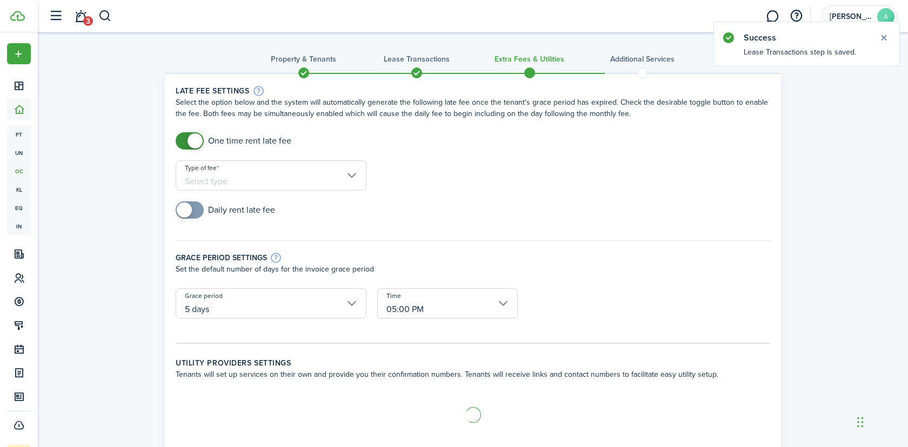
click at [238, 170] on input "Type of fee" at bounding box center [271, 175] width 191 height 30
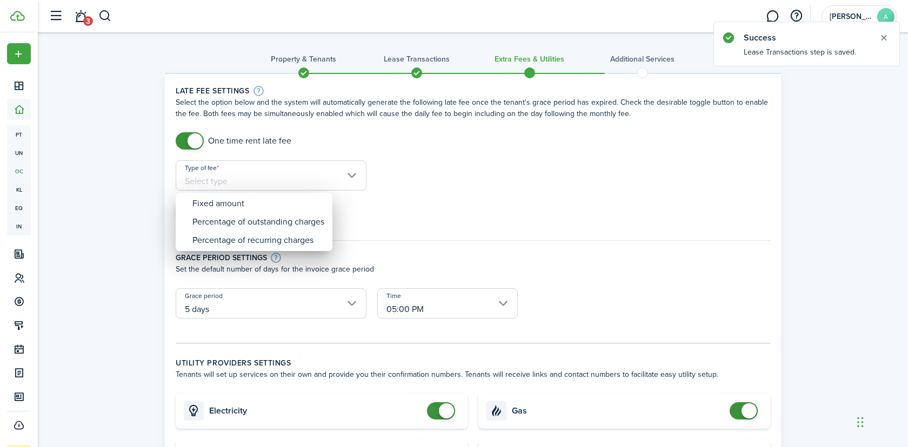
click at [260, 194] on div "Fixed amount" at bounding box center [258, 203] width 132 height 18
type input "Fixed amount"
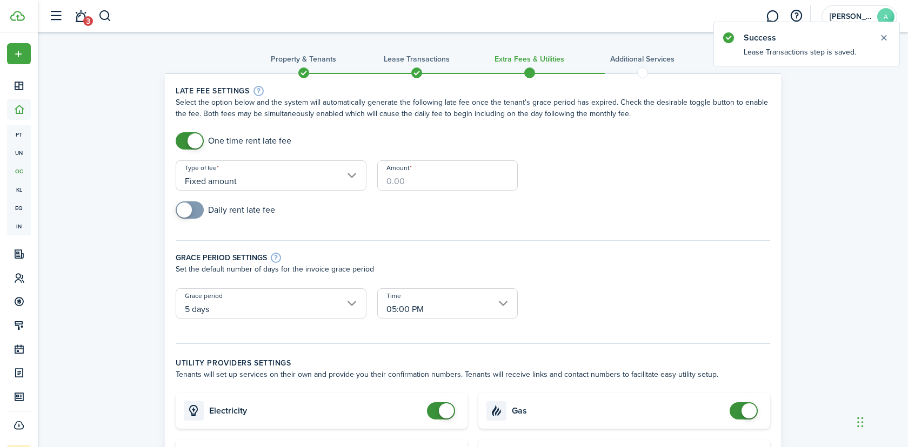
click at [416, 178] on input "Amount" at bounding box center [447, 175] width 140 height 30
paste input "$200"
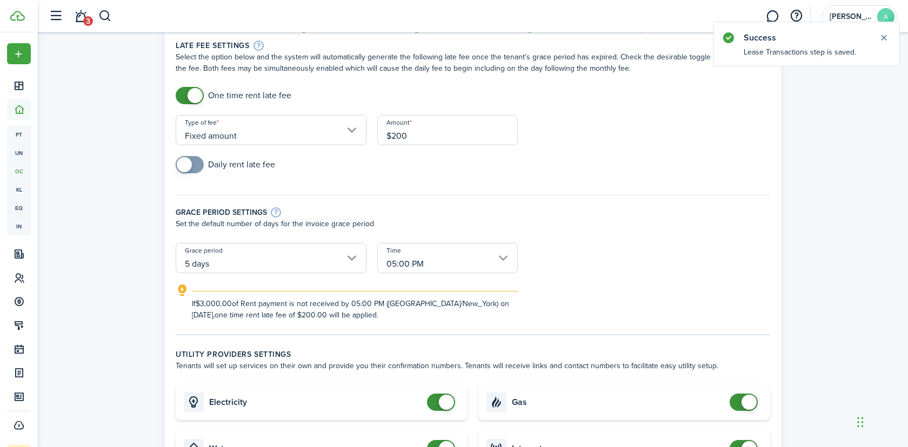
type input "$200.00"
checkbox input "false"
click at [446, 407] on span at bounding box center [446, 402] width 15 height 15
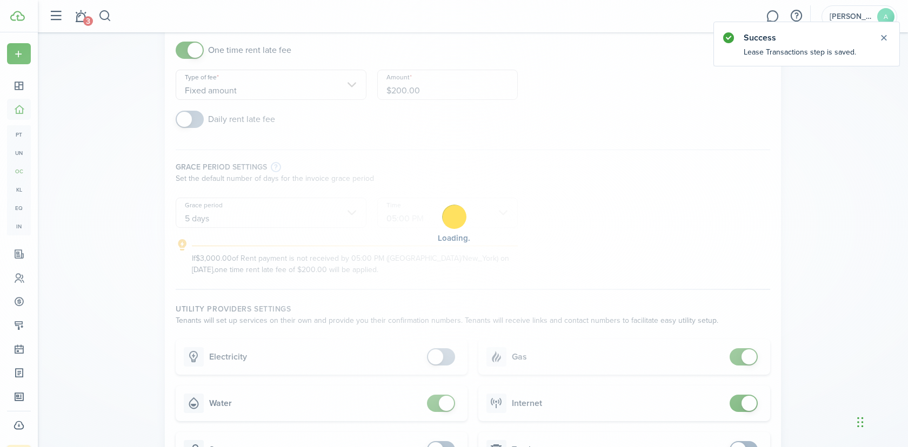
scroll to position [104, 0]
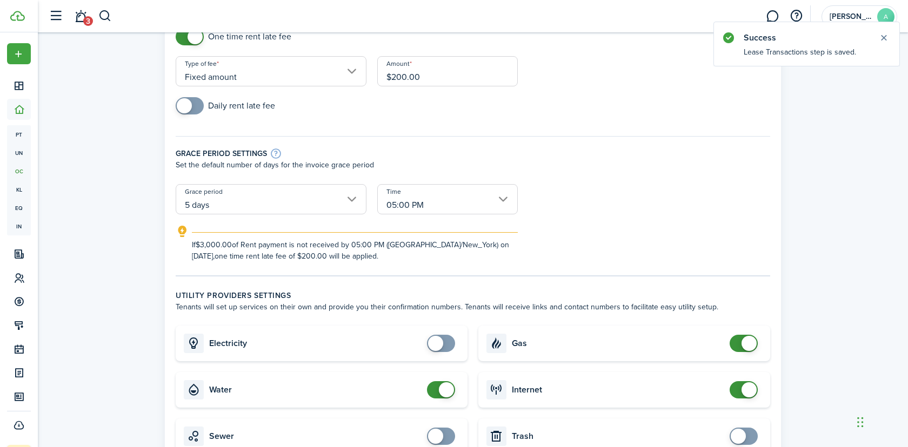
checkbox input "false"
click at [447, 397] on span at bounding box center [446, 389] width 15 height 15
checkbox input "false"
click at [746, 342] on span at bounding box center [748, 343] width 15 height 15
checkbox input "false"
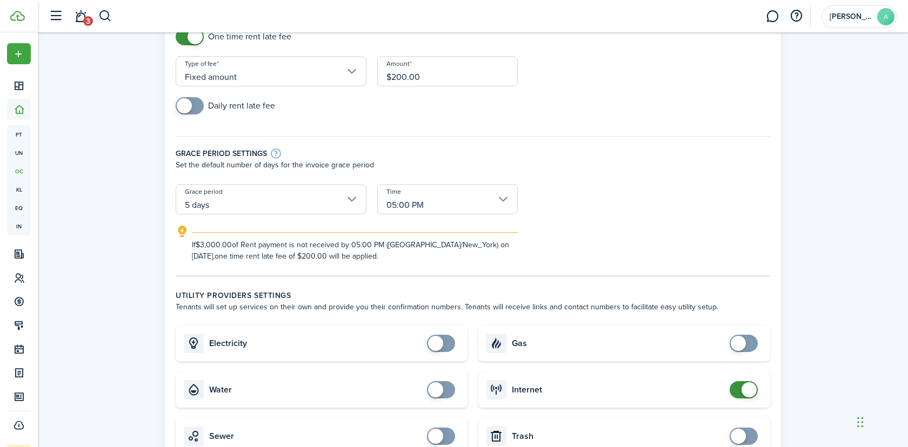
click at [746, 392] on span at bounding box center [748, 389] width 15 height 15
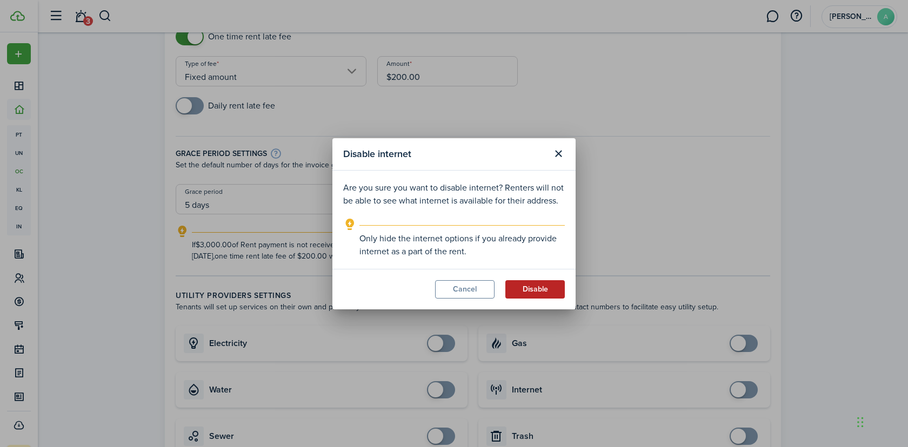
click at [545, 296] on button "Disable" at bounding box center [534, 289] width 59 height 18
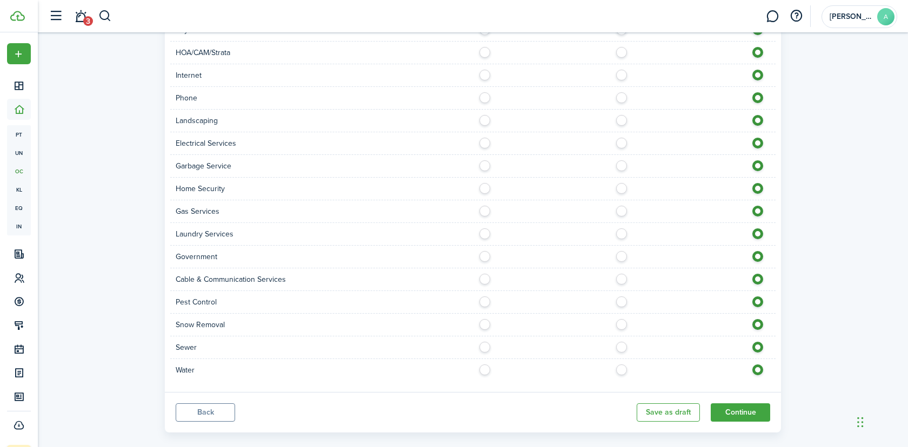
scroll to position [671, 0]
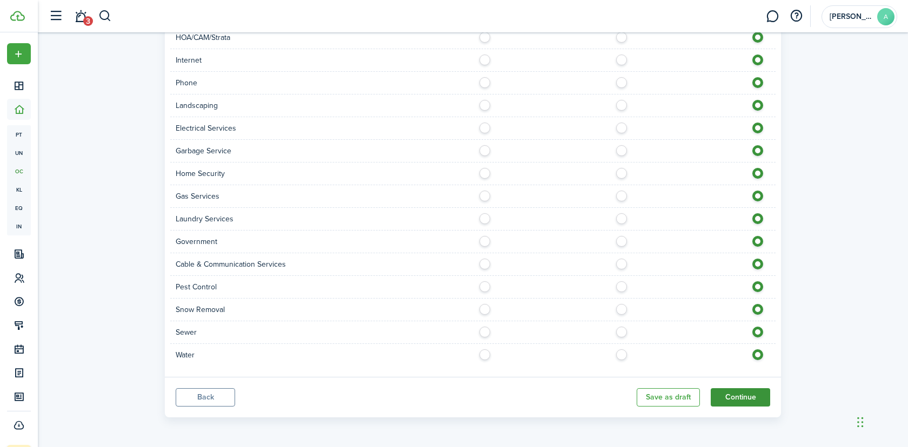
click at [731, 397] on button "Continue" at bounding box center [739, 397] width 59 height 18
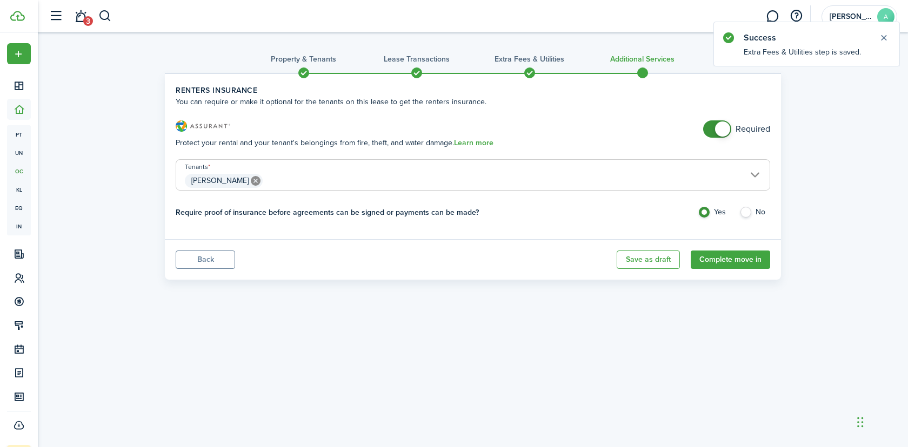
checkbox input "false"
click at [726, 135] on span at bounding box center [722, 129] width 15 height 15
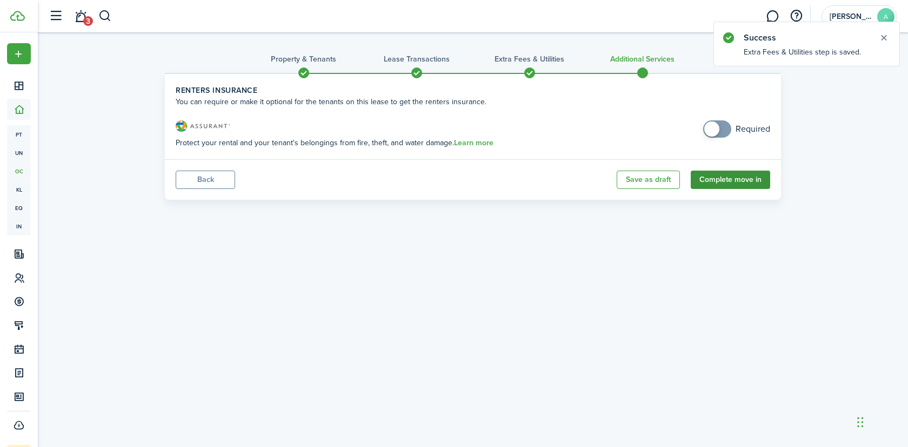
click at [729, 182] on button "Complete move in" at bounding box center [729, 180] width 79 height 18
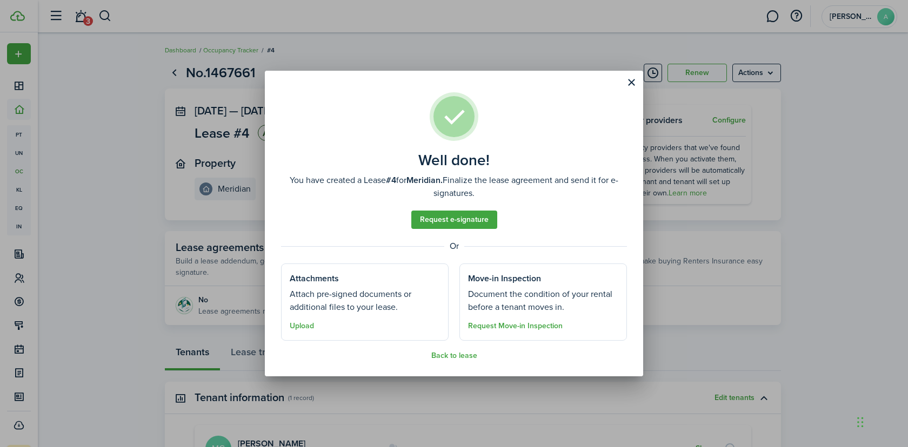
click at [222, 206] on div "Well done! You have created a Lease #4 for Meridian. Finalize the lease agreeme…" at bounding box center [454, 223] width 908 height 447
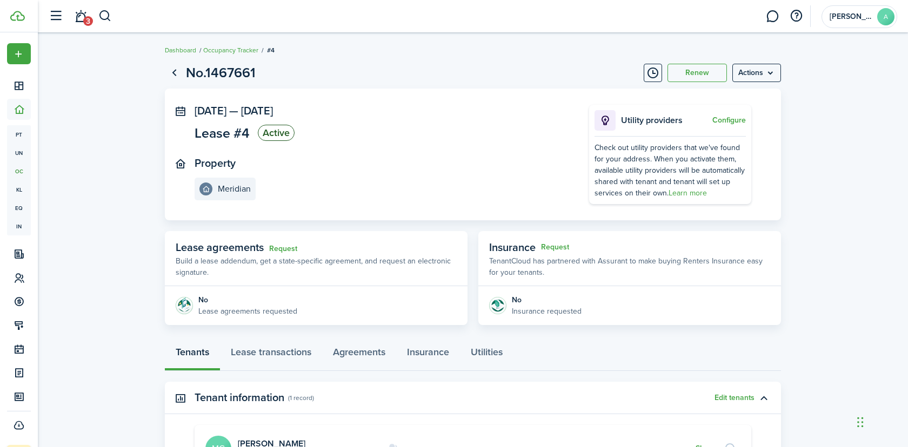
scroll to position [73, 0]
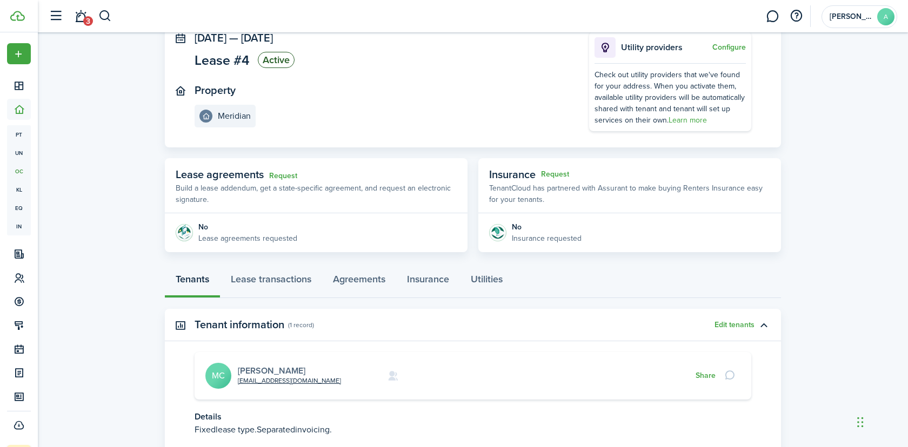
click at [293, 370] on link "Miketez Coleman" at bounding box center [272, 371] width 68 height 12
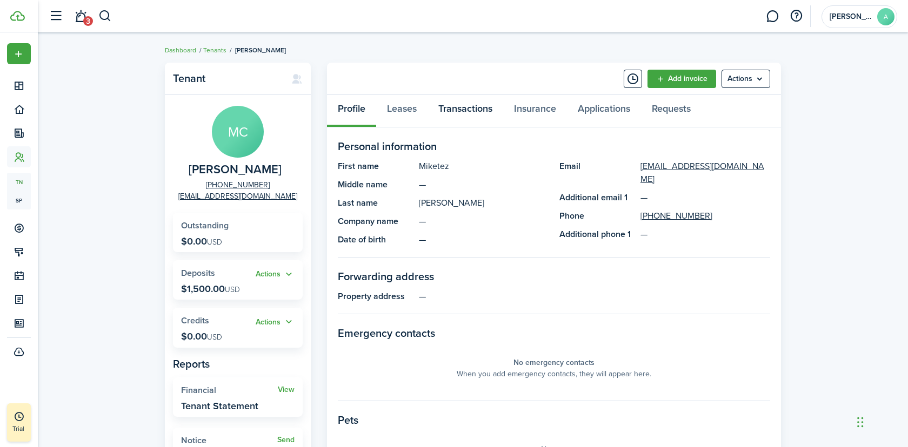
click at [433, 111] on link "Transactions" at bounding box center [465, 111] width 76 height 32
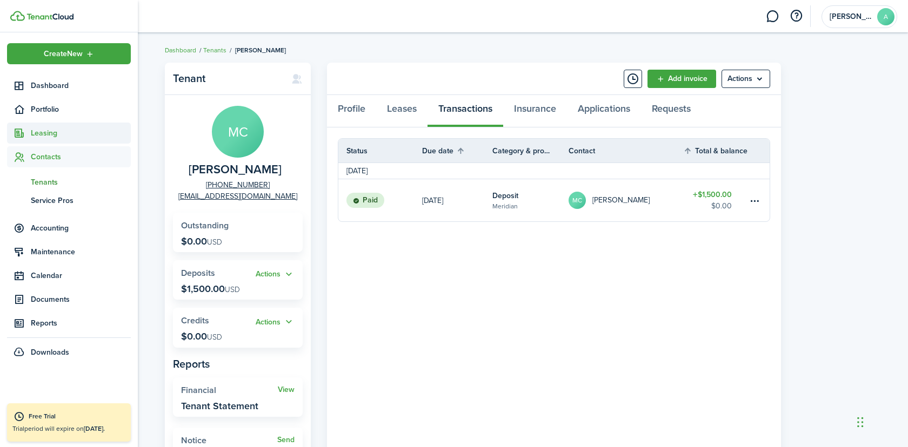
click at [43, 126] on span "Leasing" at bounding box center [69, 133] width 124 height 21
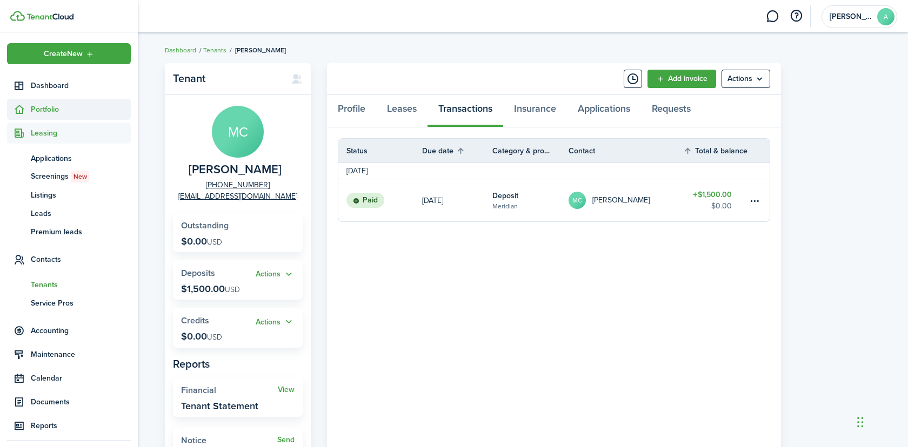
click at [48, 112] on span "Portfolio" at bounding box center [81, 109] width 100 height 11
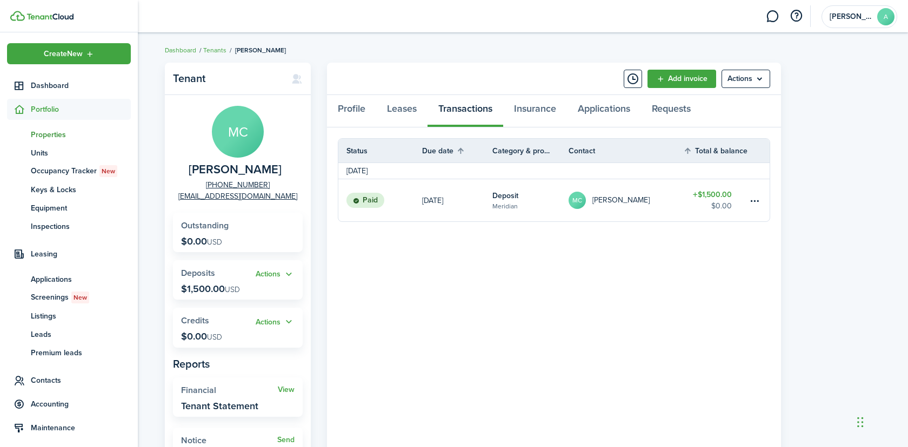
click at [48, 131] on span "Properties" at bounding box center [81, 134] width 100 height 11
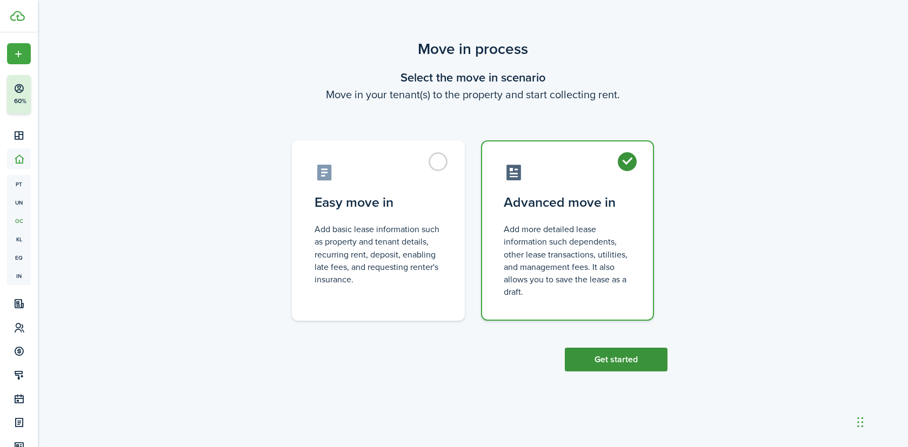
click at [612, 364] on button "Get started" at bounding box center [616, 360] width 103 height 24
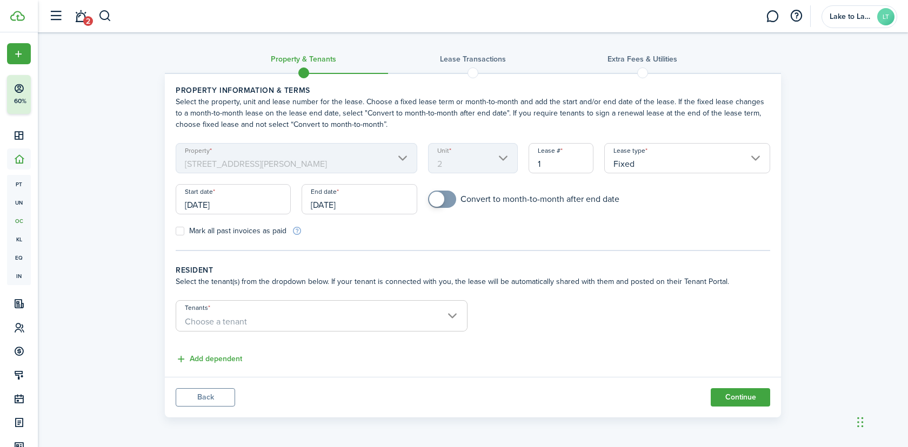
click at [329, 311] on input "Tenants" at bounding box center [321, 307] width 291 height 13
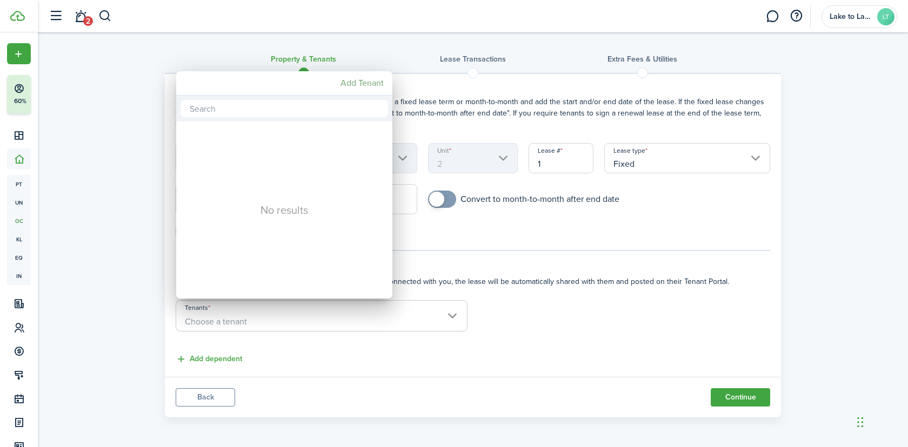
click at [358, 92] on mbsc-button "Add Tenant" at bounding box center [362, 82] width 52 height 19
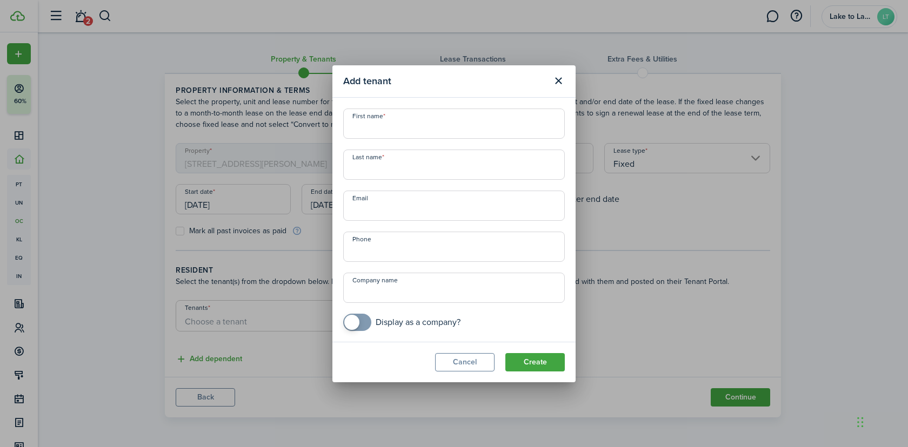
click at [412, 135] on input "First name" at bounding box center [453, 124] width 221 height 30
paste input "[PERSON_NAME]"
type input "[PERSON_NAME]"
click at [447, 165] on input "Last name" at bounding box center [453, 165] width 221 height 30
paste input "[PERSON_NAME]"
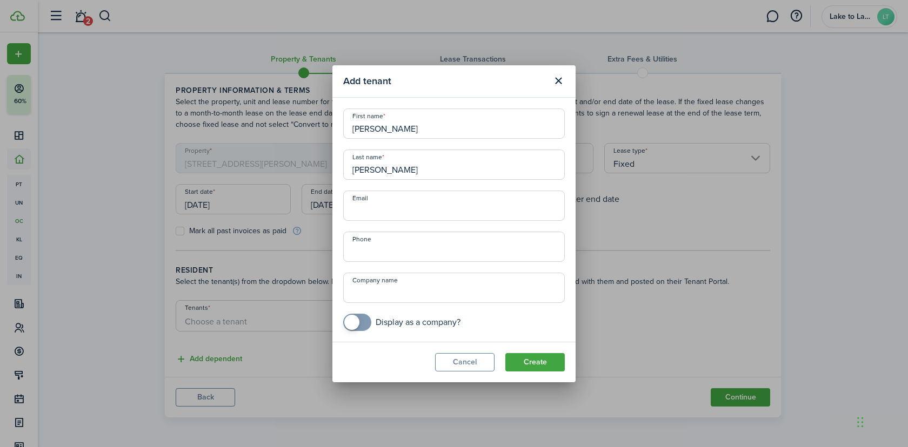
type input "[PERSON_NAME]"
click at [395, 211] on input "Email" at bounding box center [453, 206] width 221 height 30
paste input "[EMAIL_ADDRESS][DOMAIN_NAME]"
type input "[EMAIL_ADDRESS][DOMAIN_NAME]"
click at [435, 243] on input "+1" at bounding box center [453, 247] width 221 height 30
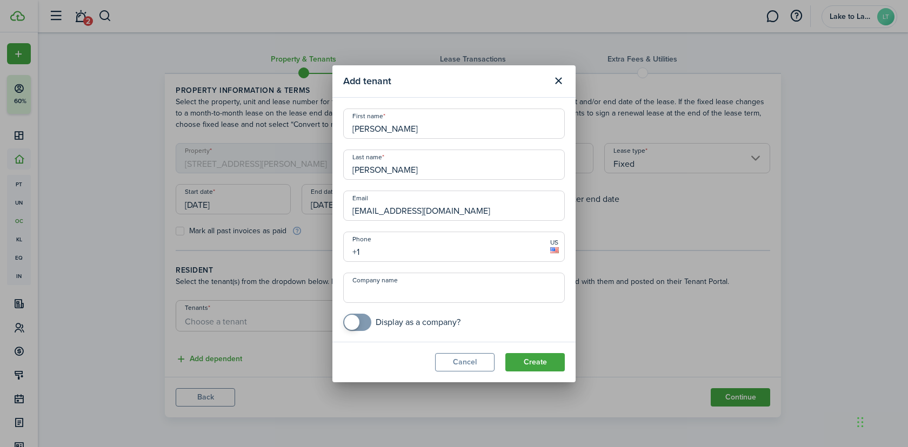
click at [406, 253] on input "+1" at bounding box center [453, 247] width 221 height 30
paste input "[PHONE_NUMBER]"
type input "[PHONE_NUMBER]"
click at [533, 362] on button "Create" at bounding box center [534, 362] width 59 height 18
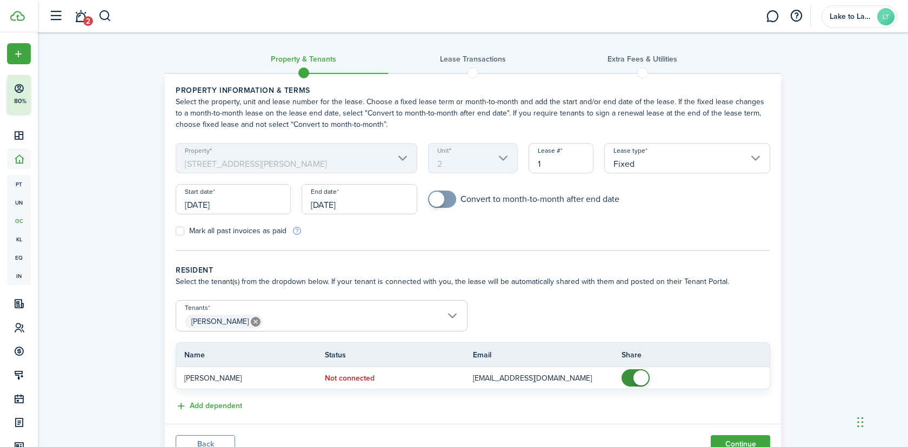
click at [229, 204] on input "[DATE]" at bounding box center [233, 199] width 115 height 30
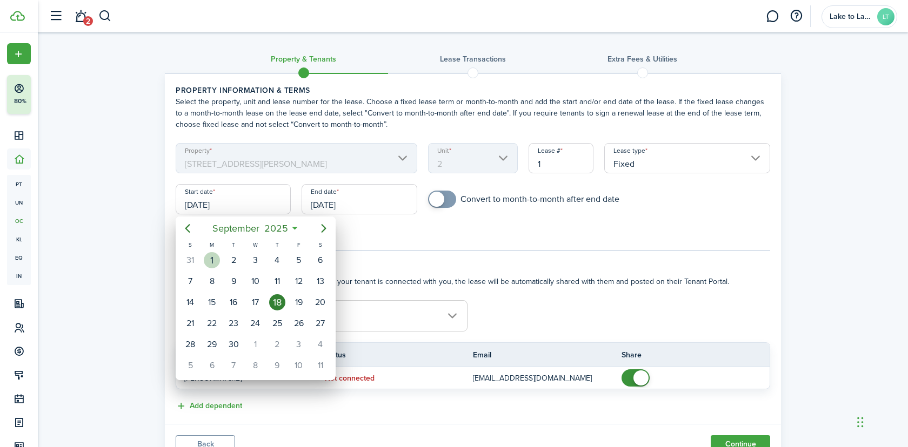
click at [214, 266] on div "1" at bounding box center [212, 260] width 16 height 16
type input "[DATE]"
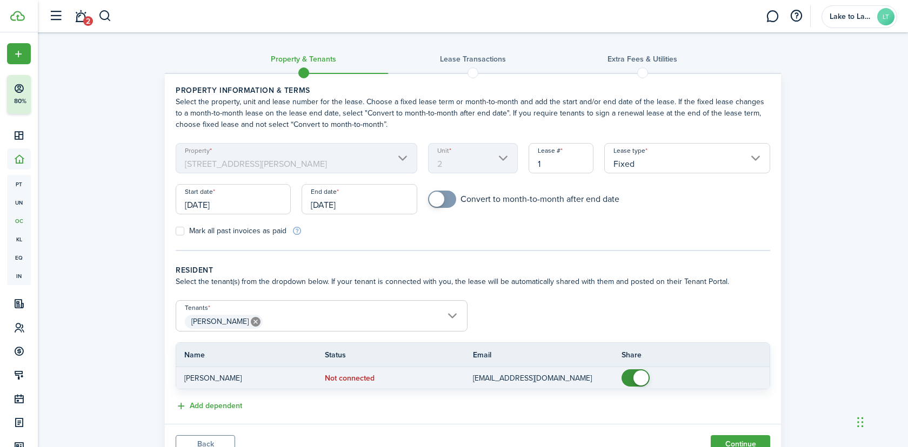
checkbox input "false"
click at [638, 373] on span at bounding box center [640, 378] width 15 height 15
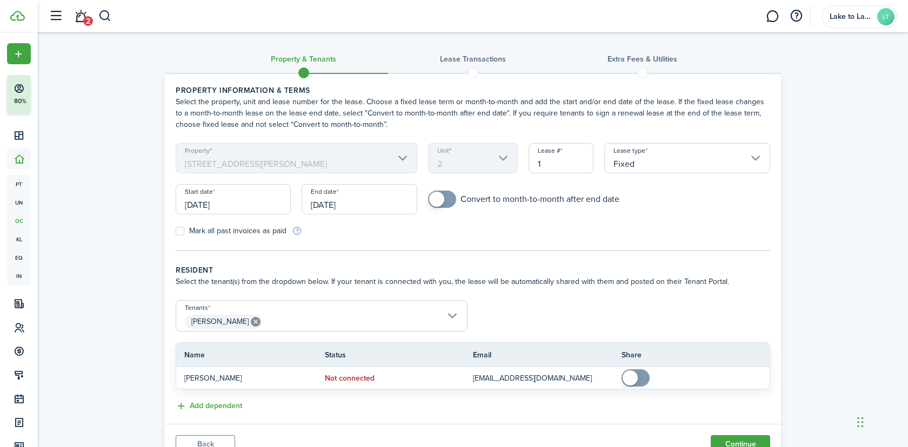
click at [223, 230] on label "Mark all past invoices as paid" at bounding box center [231, 231] width 111 height 9
click at [176, 231] on input "Mark all past invoices as paid" at bounding box center [175, 231] width 1 height 1
checkbox input "true"
click at [333, 203] on input "[DATE]" at bounding box center [358, 199] width 115 height 30
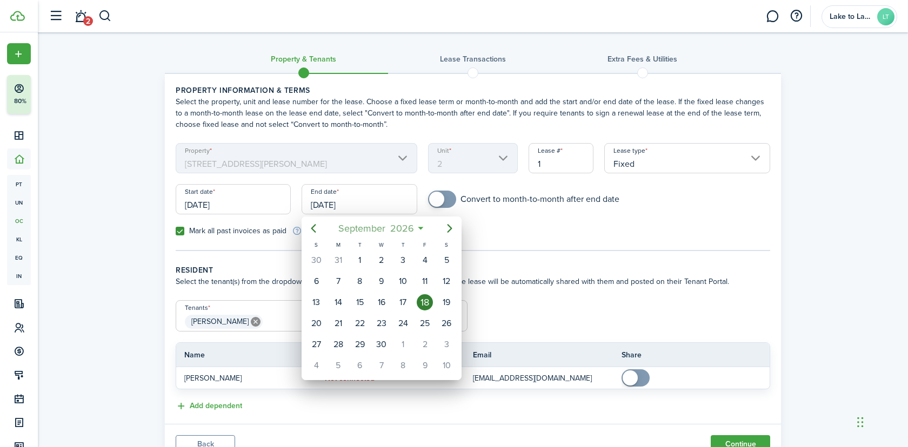
click at [377, 226] on span "September" at bounding box center [361, 228] width 52 height 19
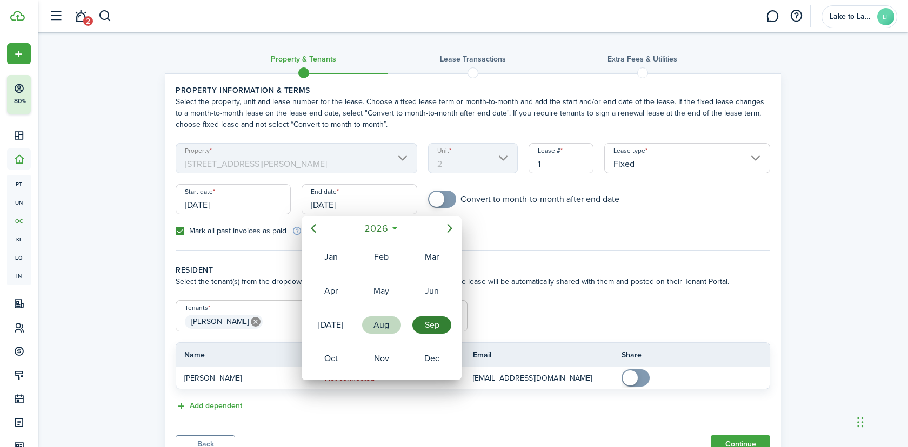
click at [390, 331] on div "Aug" at bounding box center [381, 325] width 39 height 17
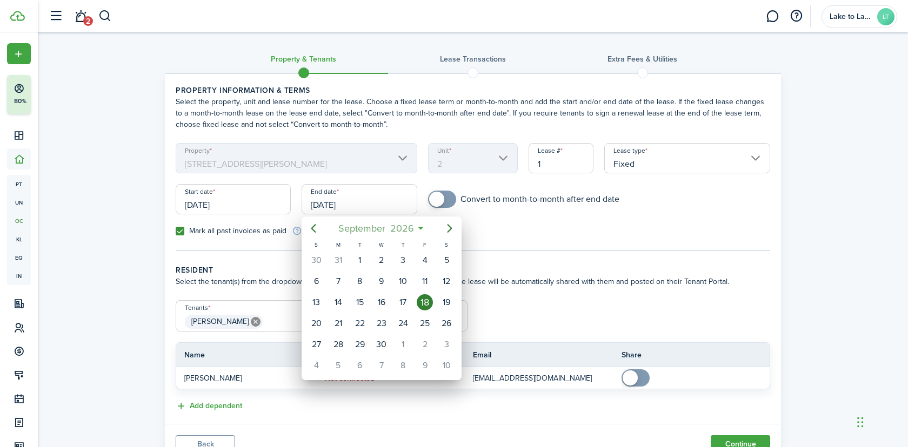
click at [387, 226] on span "2026" at bounding box center [401, 228] width 29 height 19
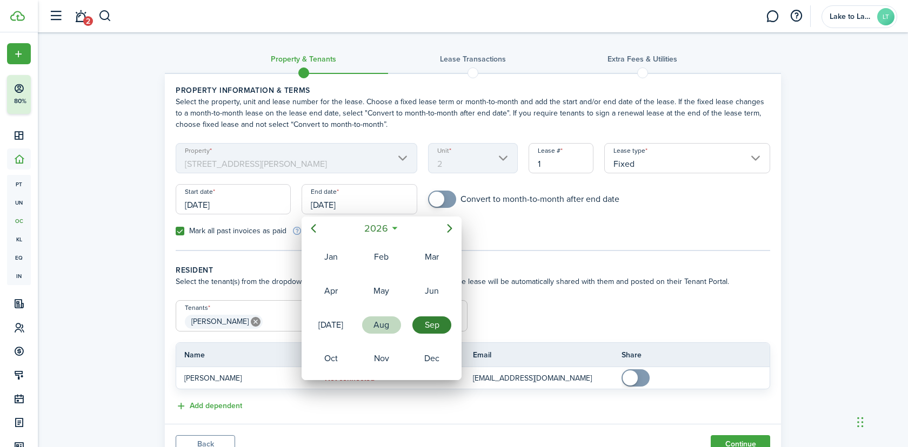
click at [378, 326] on div "Aug" at bounding box center [381, 325] width 39 height 17
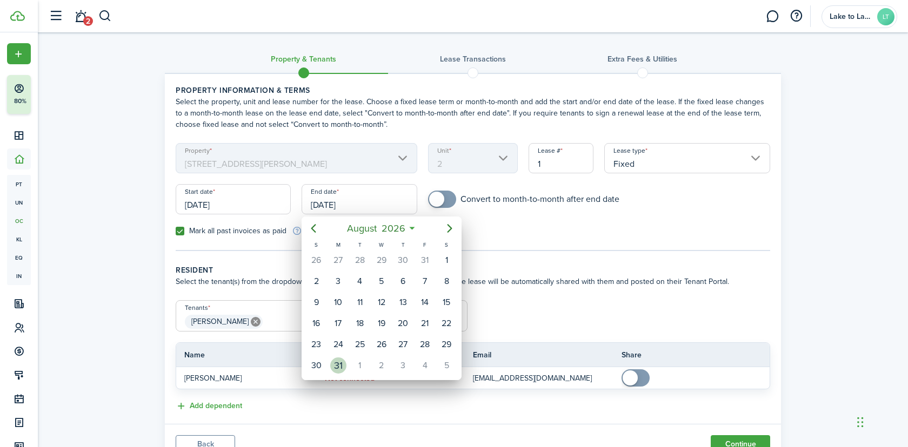
click at [343, 362] on div "31" at bounding box center [338, 366] width 16 height 16
type input "[DATE]"
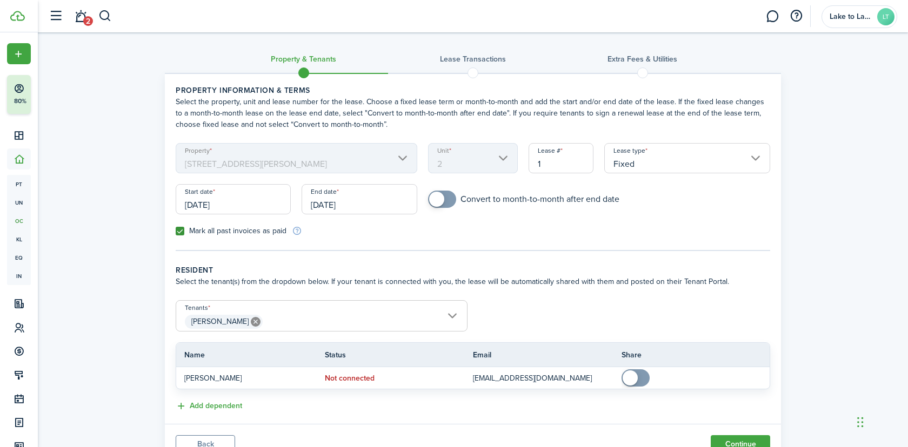
scroll to position [46, 0]
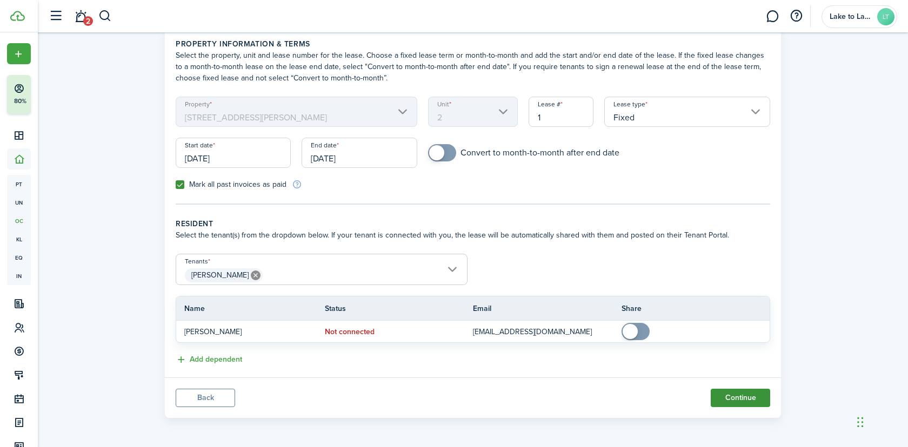
click at [733, 397] on button "Continue" at bounding box center [739, 398] width 59 height 18
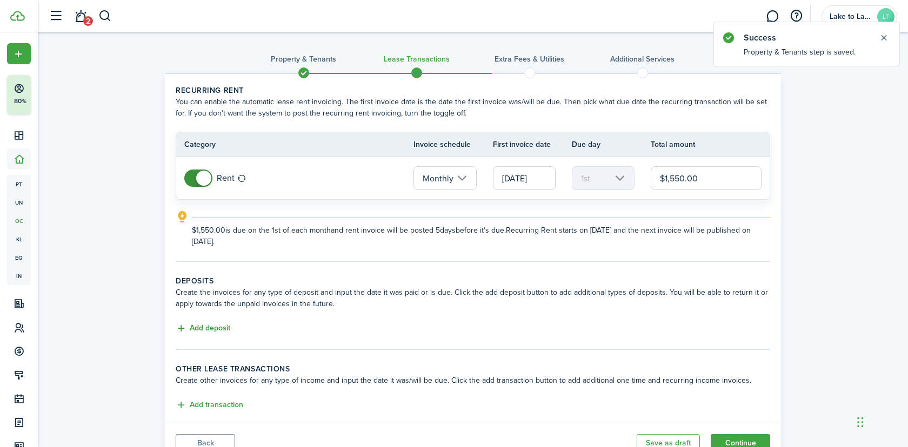
click at [212, 327] on button "Add deposit" at bounding box center [203, 329] width 55 height 12
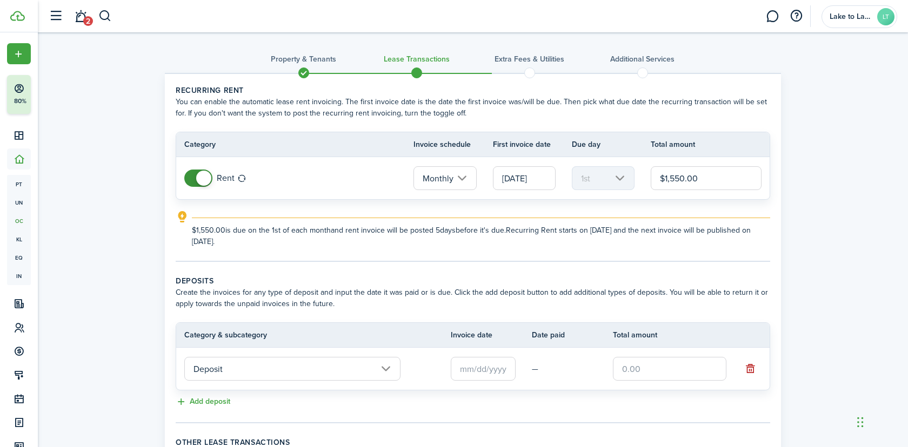
click at [484, 359] on input "text" at bounding box center [483, 369] width 65 height 24
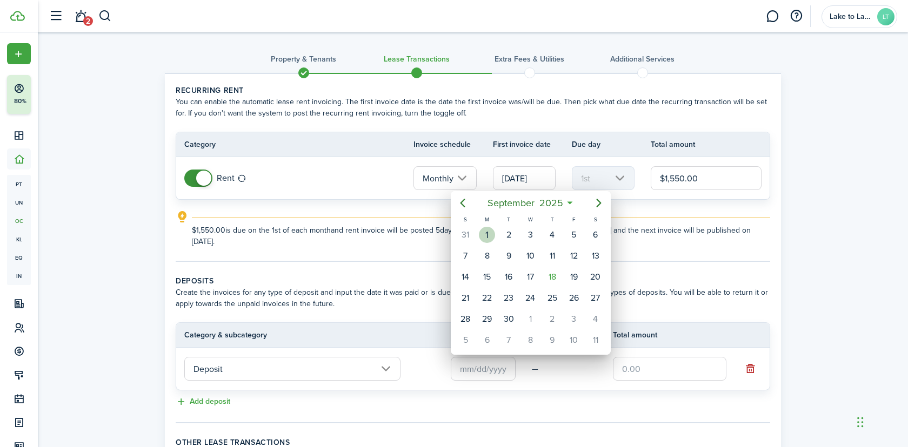
click at [489, 238] on div "1" at bounding box center [487, 235] width 16 height 16
type input "[DATE]"
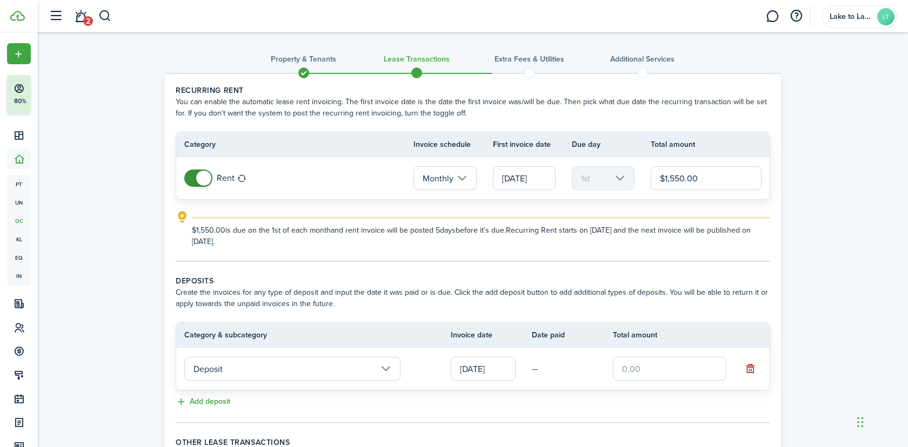
click at [660, 378] on input "text" at bounding box center [669, 369] width 113 height 24
paste input "$1,550"
click at [525, 178] on input "[DATE]" at bounding box center [524, 178] width 63 height 24
type input "$1,550.00"
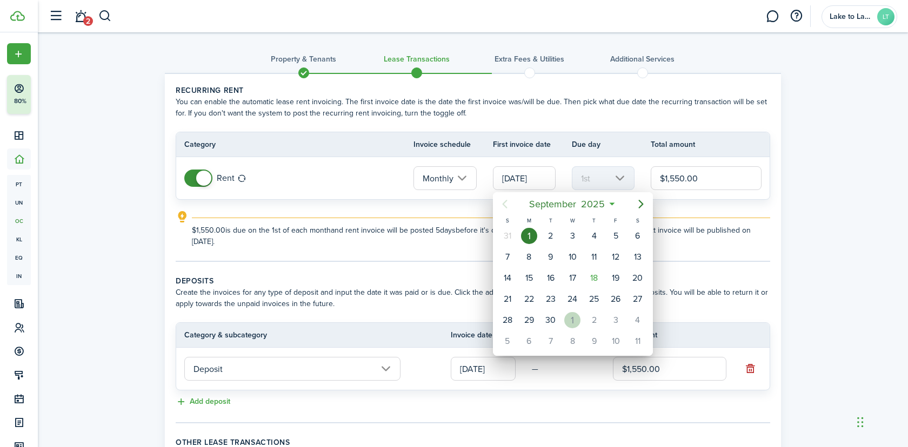
click at [565, 317] on div "1" at bounding box center [572, 320] width 16 height 16
type input "[DATE]"
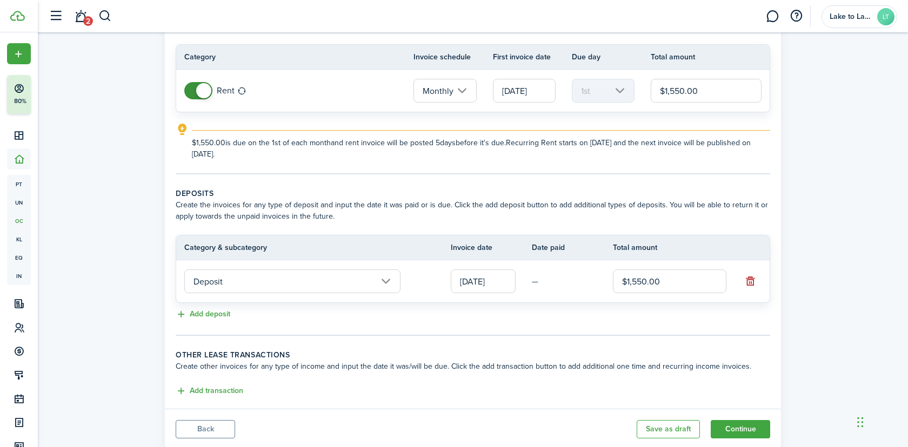
scroll to position [119, 0]
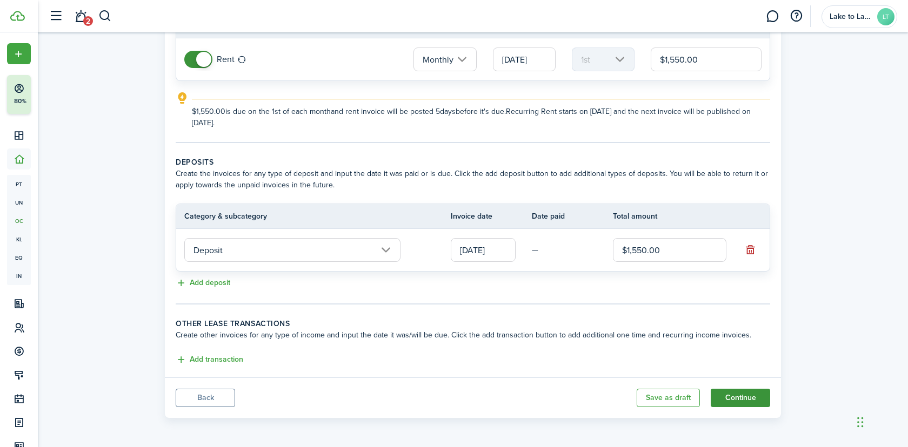
click at [735, 397] on button "Continue" at bounding box center [739, 398] width 59 height 18
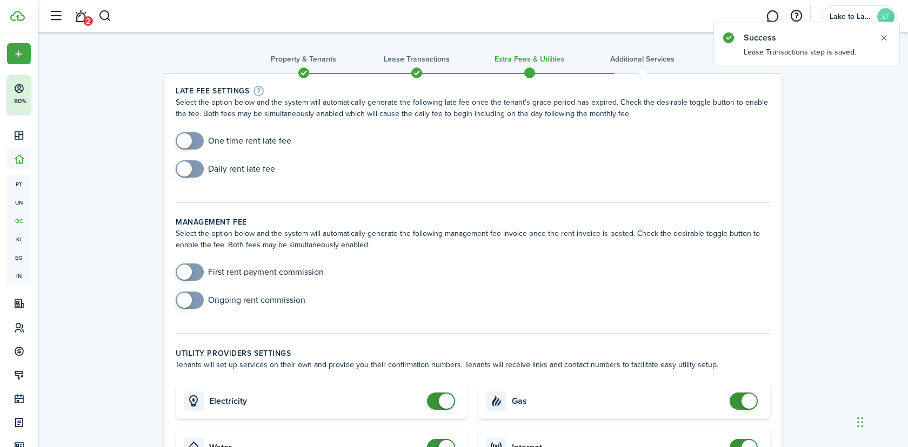
click at [204, 146] on input "checkbox" at bounding box center [234, 140] width 116 height 17
checkbox input "true"
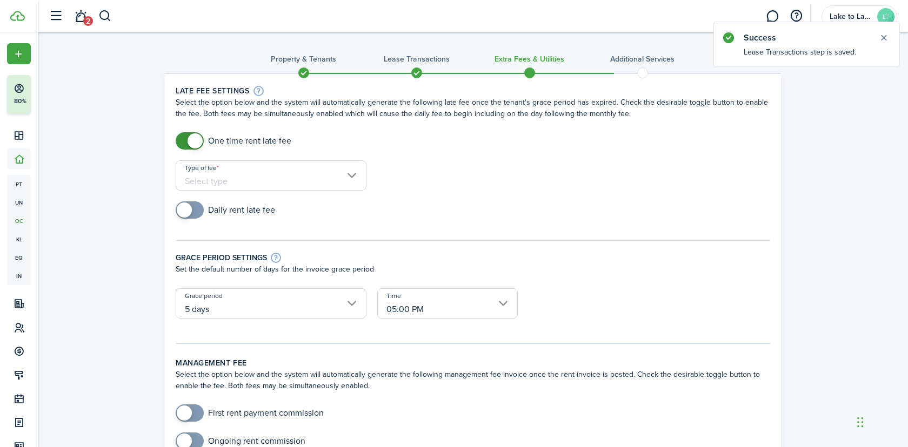
click at [234, 171] on input "Type of fee" at bounding box center [271, 175] width 191 height 30
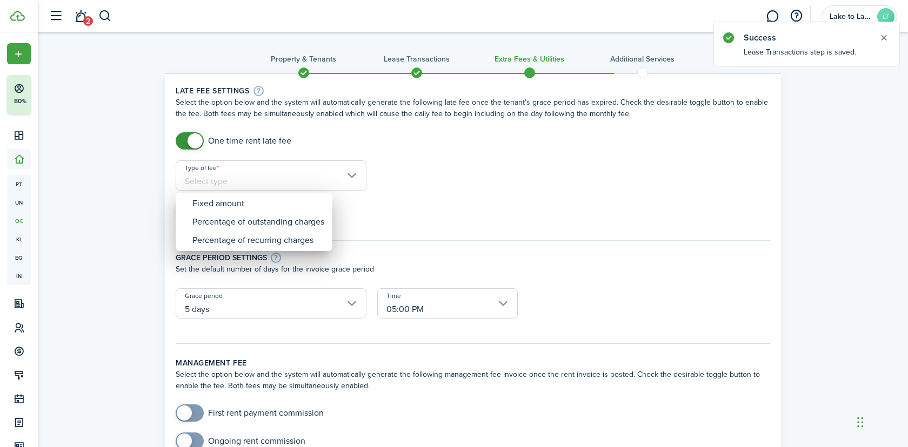
click at [257, 194] on div "Fixed amount" at bounding box center [258, 203] width 132 height 18
type input "Fixed amount"
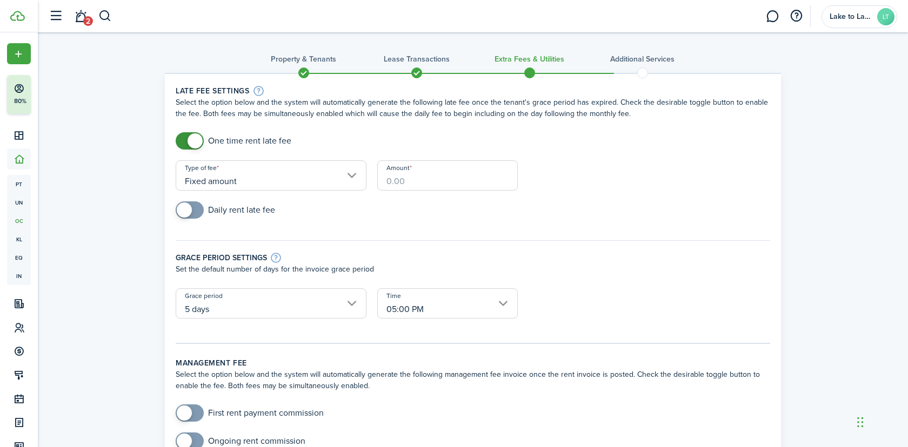
click at [424, 174] on input "Amount" at bounding box center [447, 175] width 140 height 30
paste input "$50"
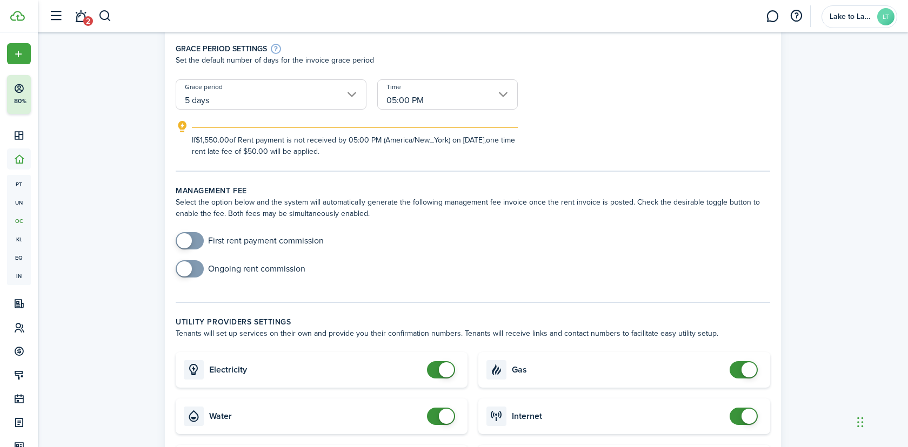
scroll to position [241, 0]
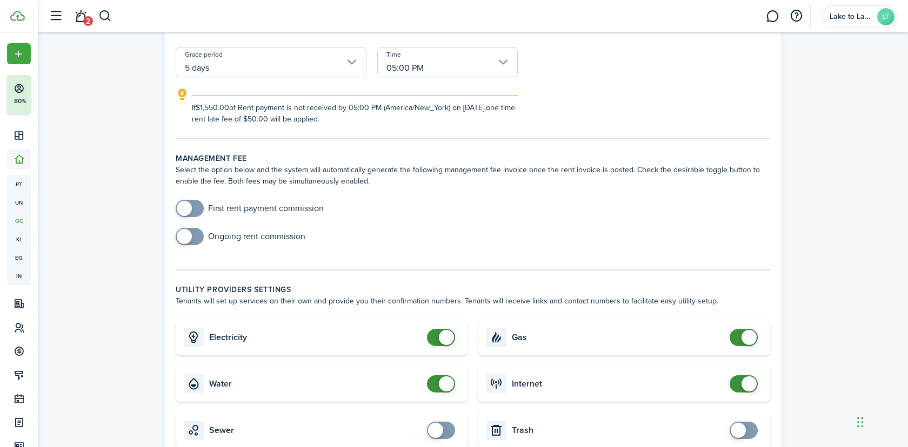
type input "$50"
checkbox input "false"
click at [447, 339] on span at bounding box center [446, 337] width 15 height 15
type input "$50.00"
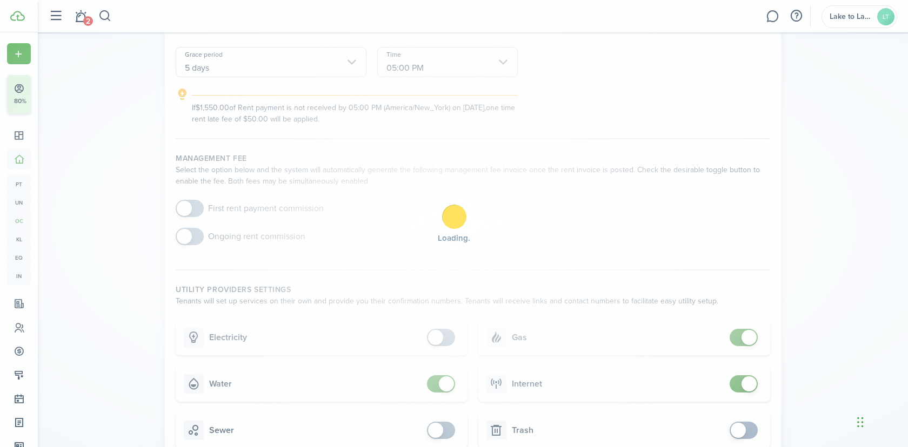
checkbox input "false"
click at [438, 381] on span at bounding box center [440, 383] width 11 height 17
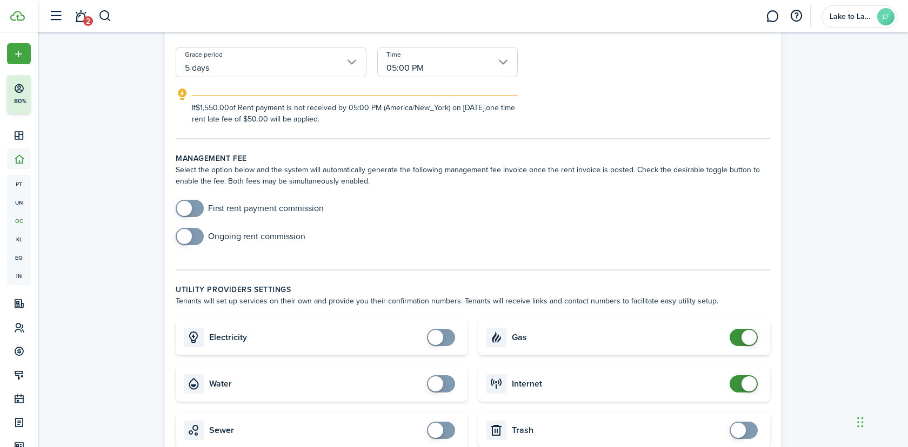
checkbox input "false"
click at [745, 339] on span at bounding box center [748, 337] width 15 height 15
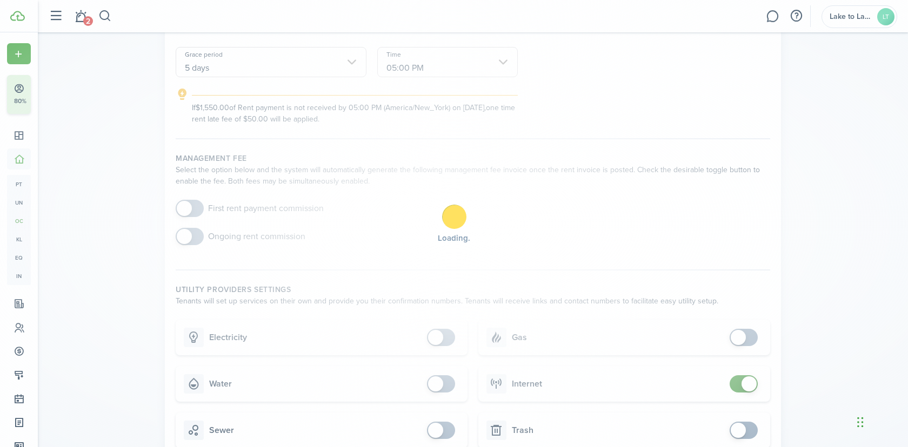
click at [745, 386] on div "Loading" at bounding box center [454, 223] width 908 height 447
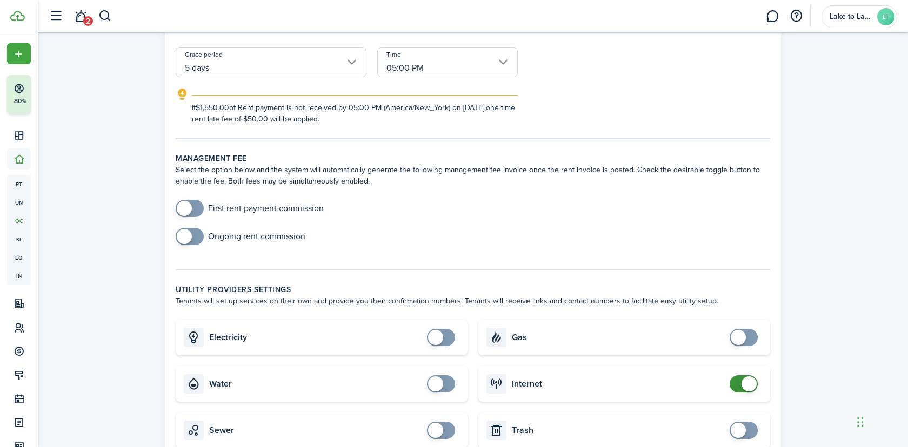
checkbox input "false"
click at [745, 386] on span at bounding box center [748, 384] width 15 height 15
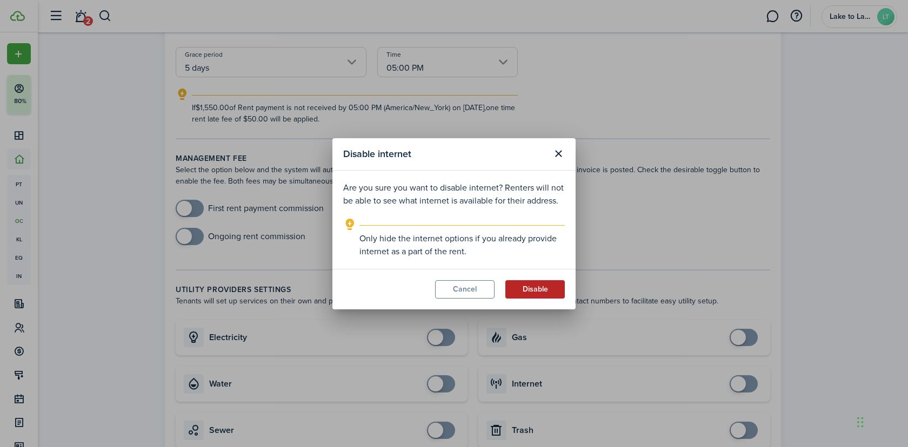
click at [540, 287] on button "Disable" at bounding box center [534, 289] width 59 height 18
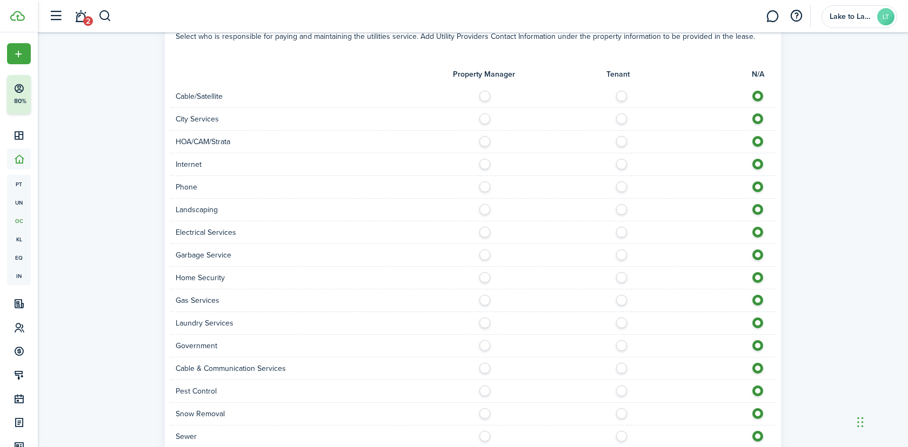
scroll to position [803, 0]
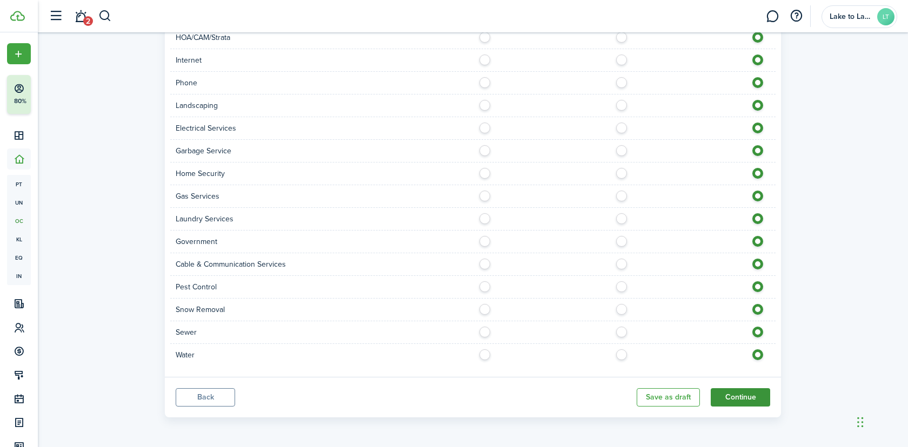
click at [742, 406] on button "Continue" at bounding box center [739, 397] width 59 height 18
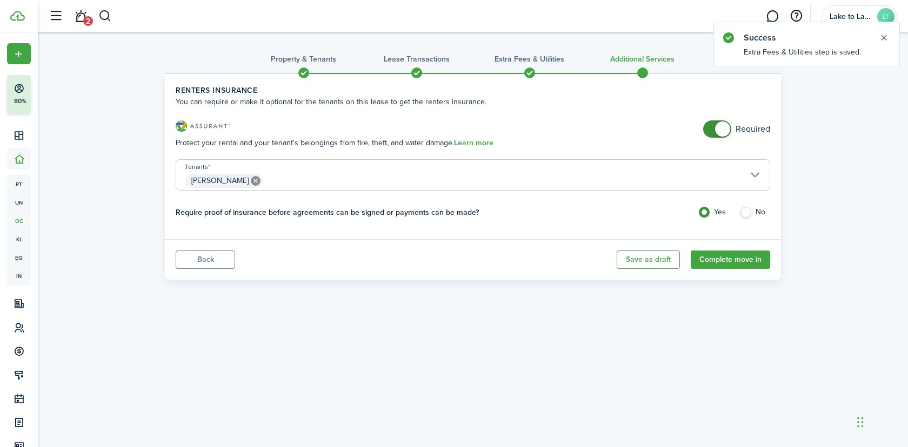
checkbox input "false"
click at [720, 129] on span at bounding box center [722, 129] width 15 height 15
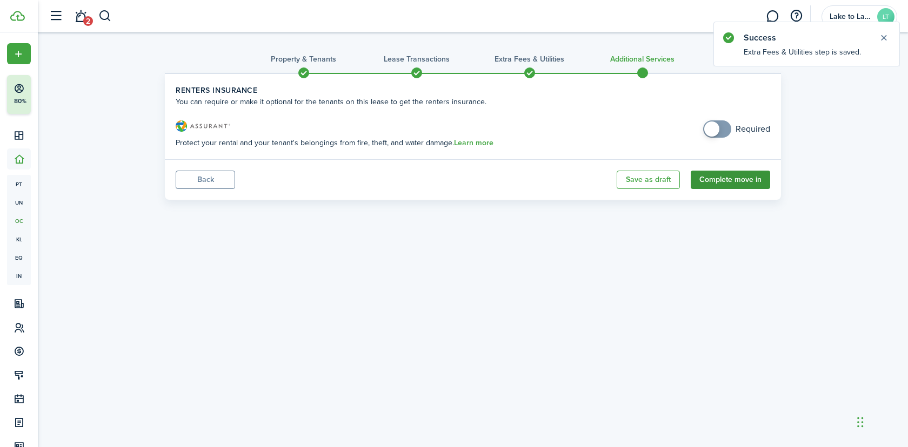
click at [748, 184] on button "Complete move in" at bounding box center [729, 180] width 79 height 18
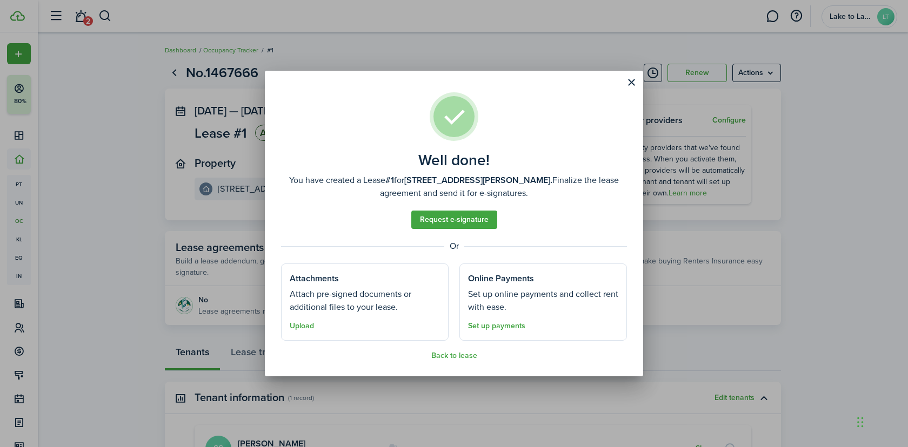
click at [202, 287] on div "Well done! You have created a Lease #1 for [STREET_ADDRESS][PERSON_NAME]. Final…" at bounding box center [454, 223] width 908 height 447
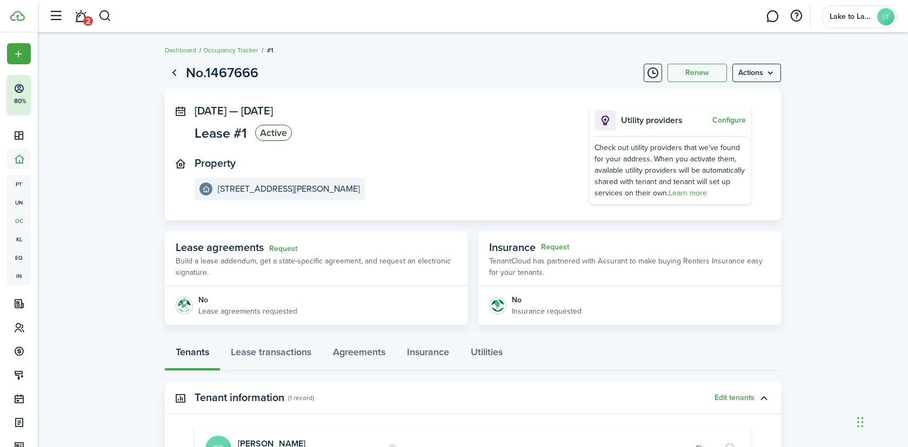
scroll to position [102, 0]
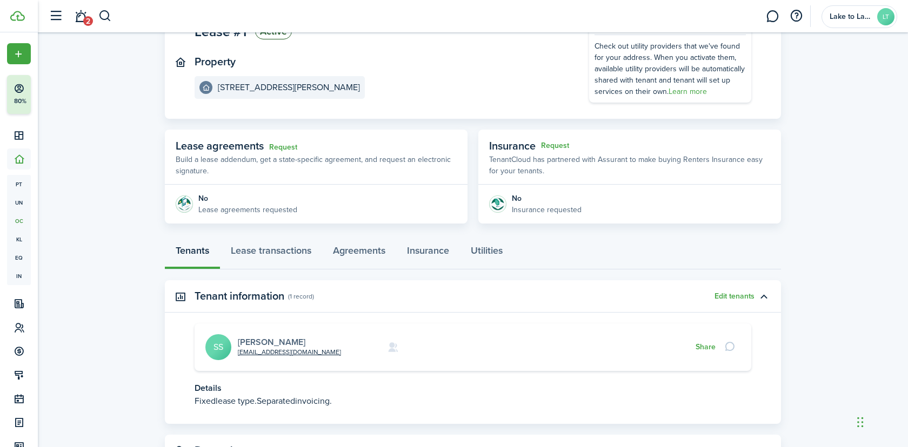
click at [296, 343] on link "[PERSON_NAME]" at bounding box center [272, 342] width 68 height 12
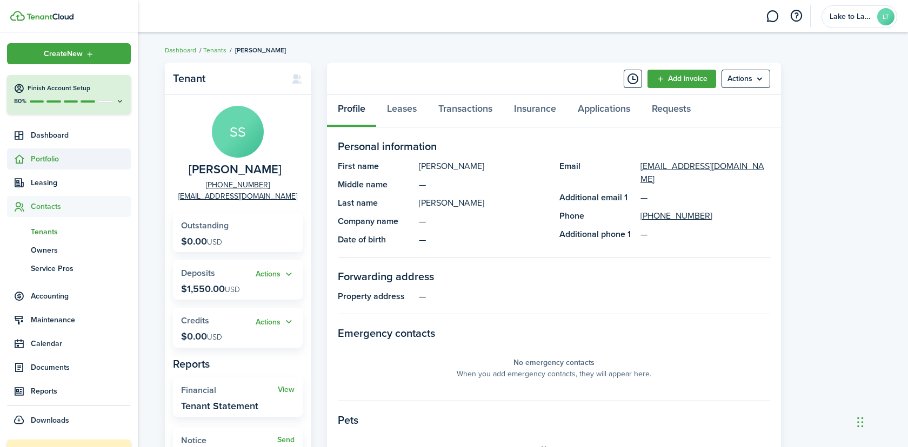
click at [49, 159] on span "Portfolio" at bounding box center [81, 158] width 100 height 11
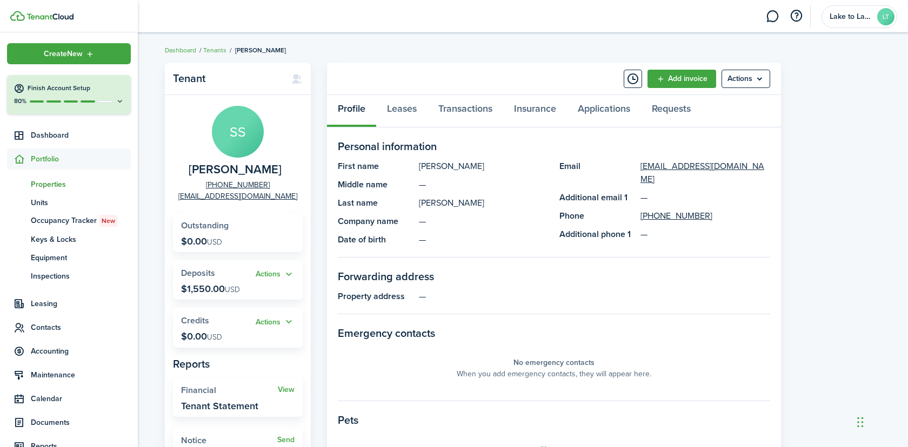
click at [49, 182] on span "Properties" at bounding box center [81, 184] width 100 height 11
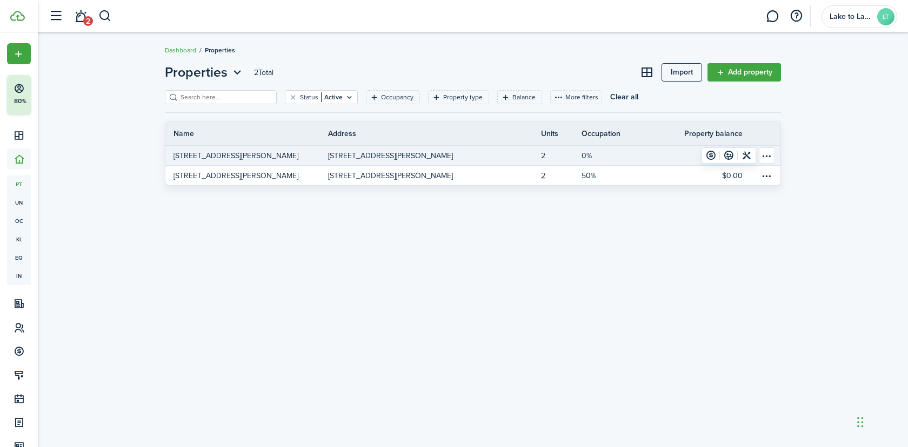
click at [542, 156] on link "2" at bounding box center [561, 155] width 41 height 19
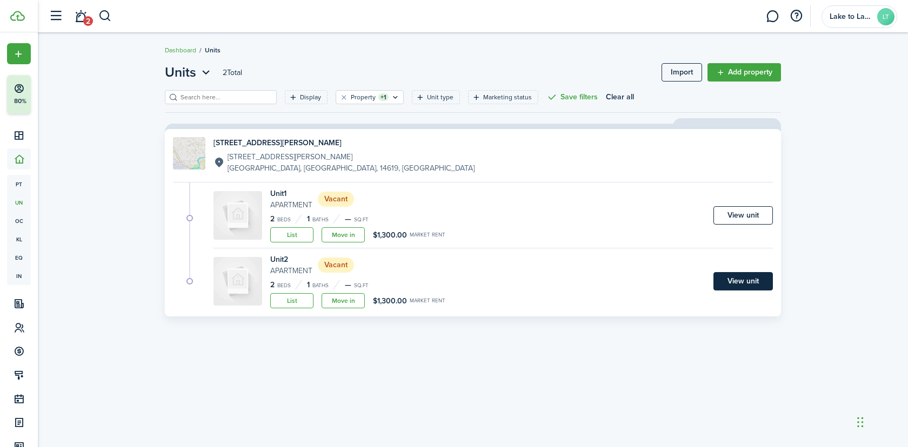
click at [735, 283] on link "View unit" at bounding box center [742, 281] width 59 height 18
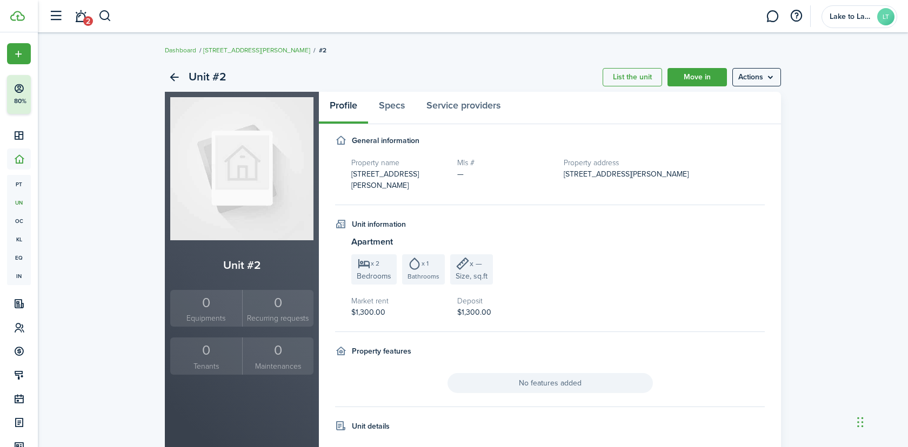
click at [210, 351] on div "0" at bounding box center [206, 350] width 66 height 21
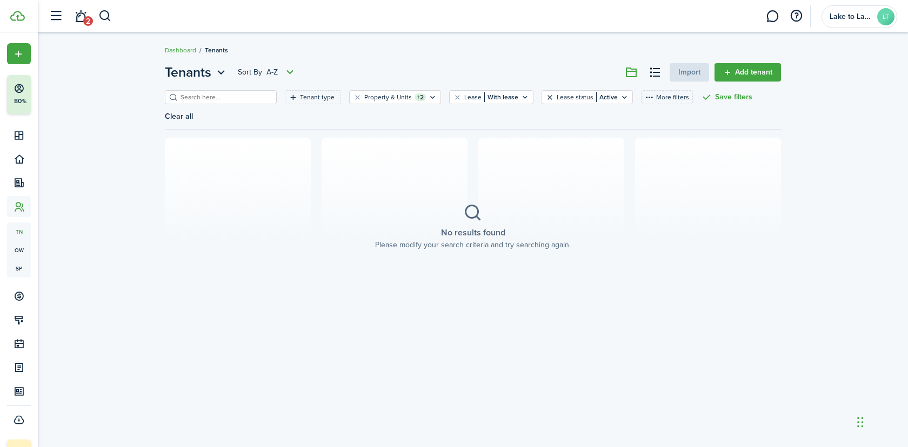
click at [545, 96] on button "Clear filter" at bounding box center [549, 97] width 9 height 9
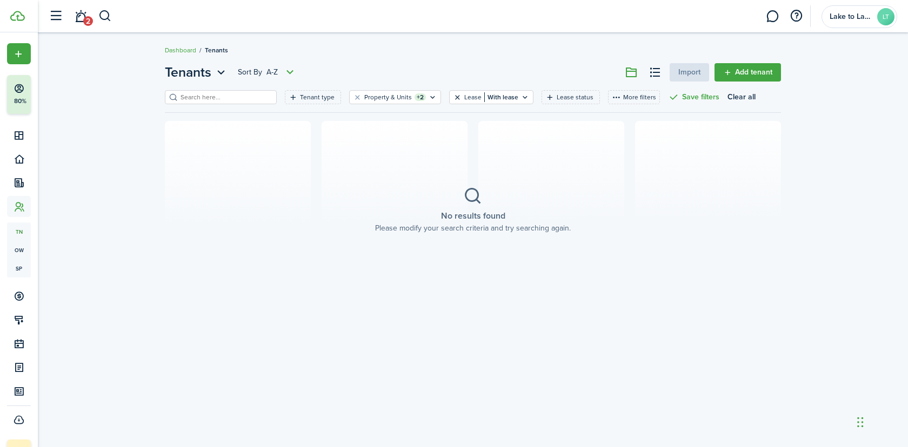
click at [453, 98] on button "Clear filter" at bounding box center [457, 97] width 9 height 9
click at [353, 96] on button "Clear filter" at bounding box center [357, 97] width 9 height 9
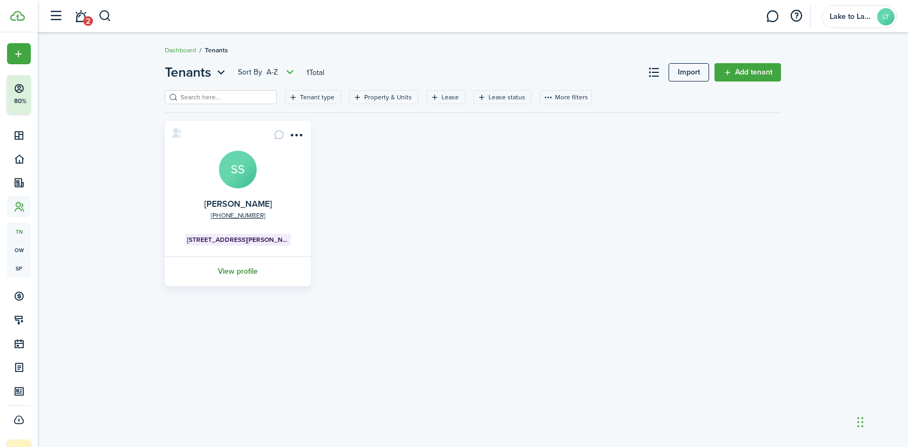
click at [247, 272] on link "View profile" at bounding box center [237, 272] width 149 height 30
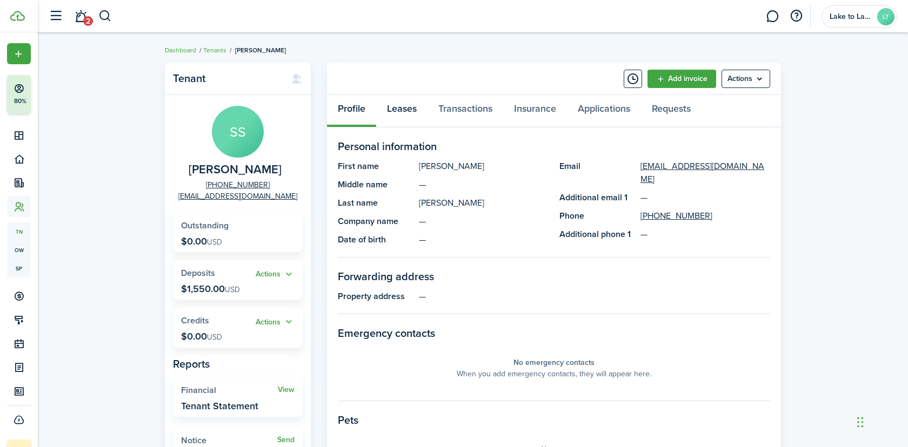
click at [408, 112] on link "Leases" at bounding box center [401, 111] width 51 height 32
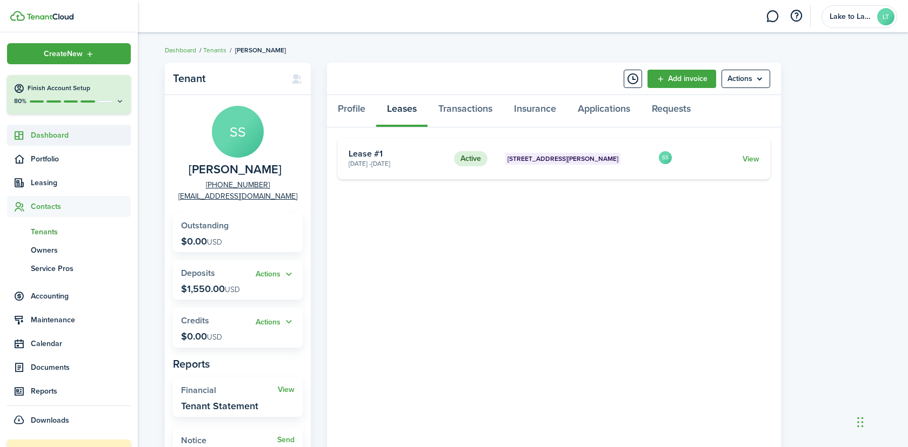
click at [34, 144] on link "Dashboard" at bounding box center [69, 135] width 124 height 21
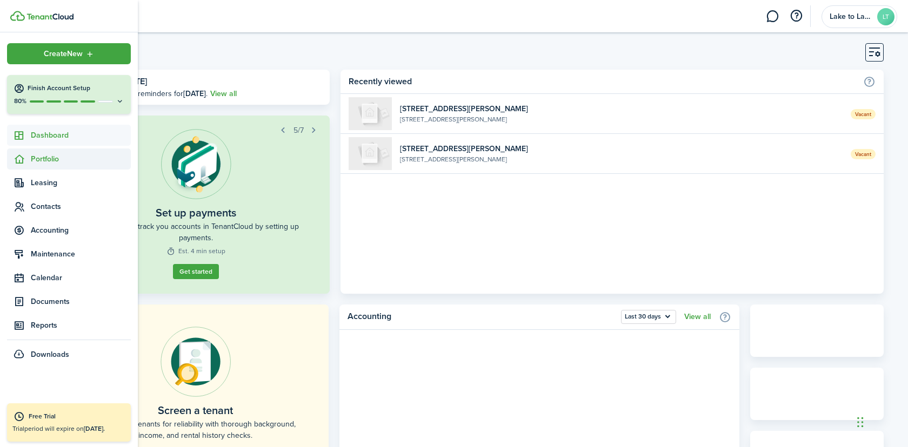
click at [43, 161] on span "Portfolio" at bounding box center [81, 158] width 100 height 11
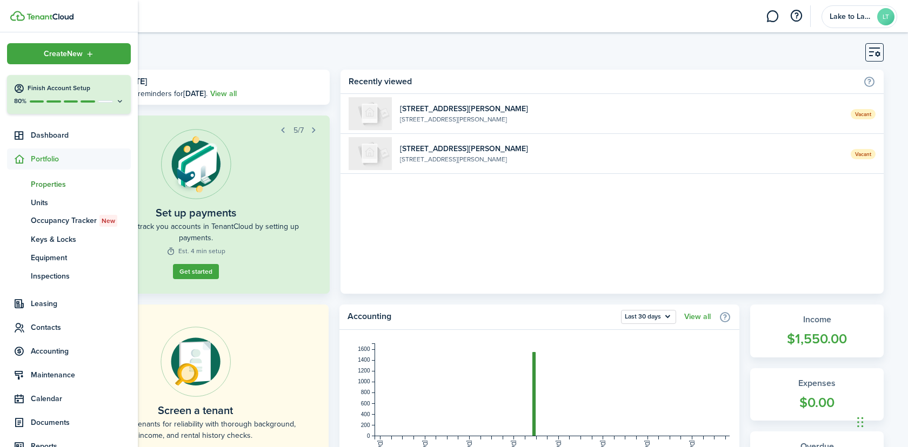
click at [46, 183] on span "Properties" at bounding box center [81, 184] width 100 height 11
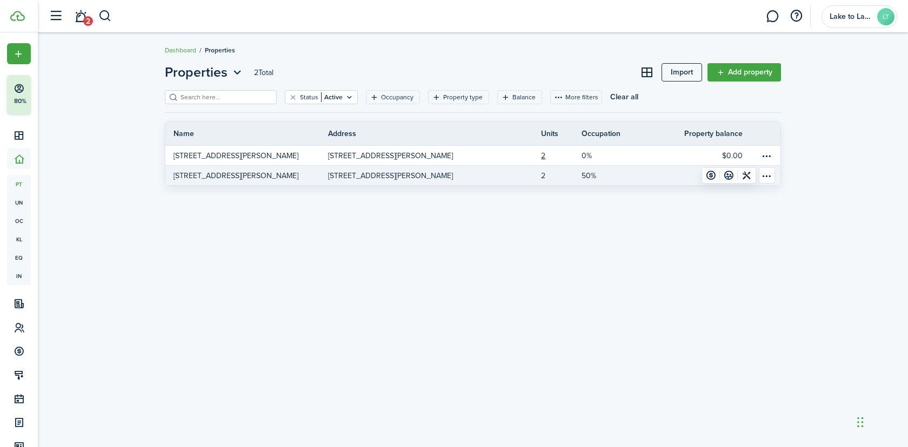
click at [543, 177] on link "2" at bounding box center [561, 175] width 41 height 19
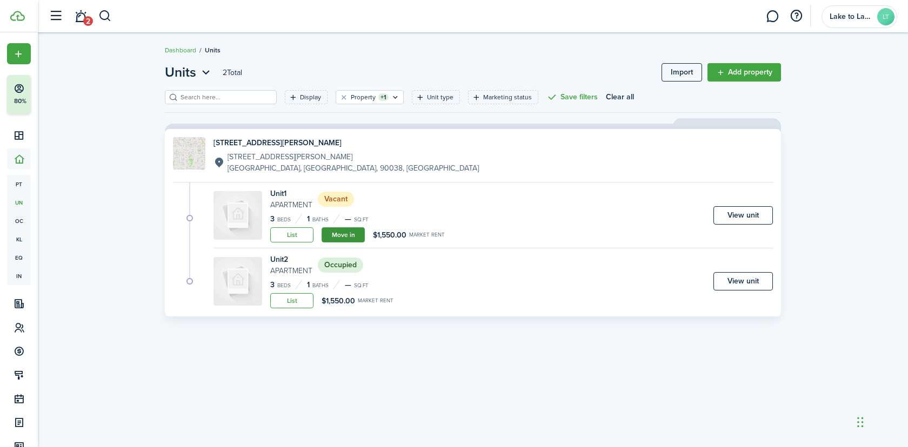
click at [337, 238] on link "Move in" at bounding box center [342, 234] width 43 height 15
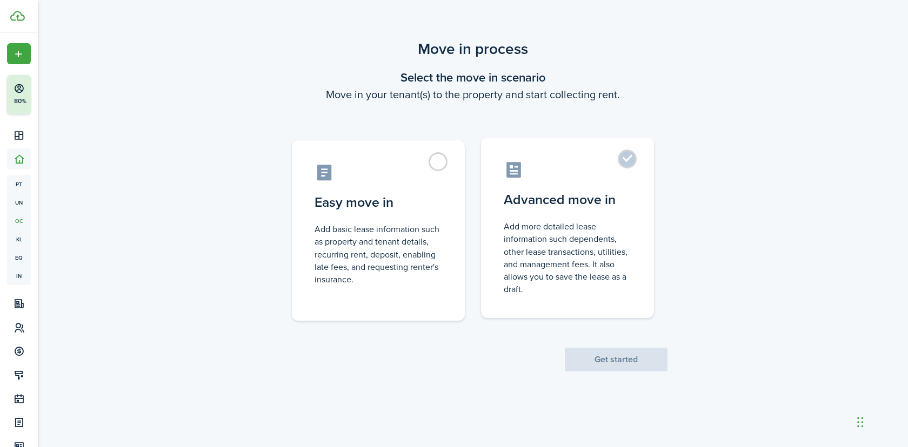
click at [567, 241] on control-radio-card-description "Add more detailed lease information such dependents, other lease transactions, …" at bounding box center [566, 257] width 127 height 75
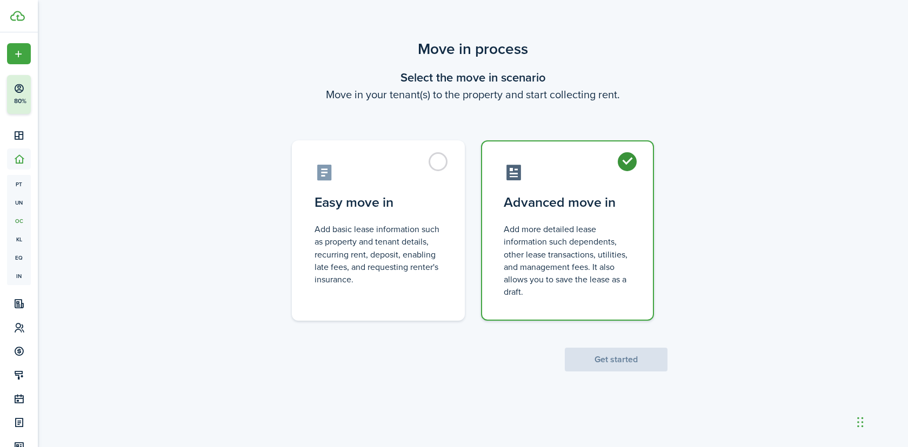
radio input "true"
click at [614, 354] on button "Get started" at bounding box center [616, 360] width 103 height 24
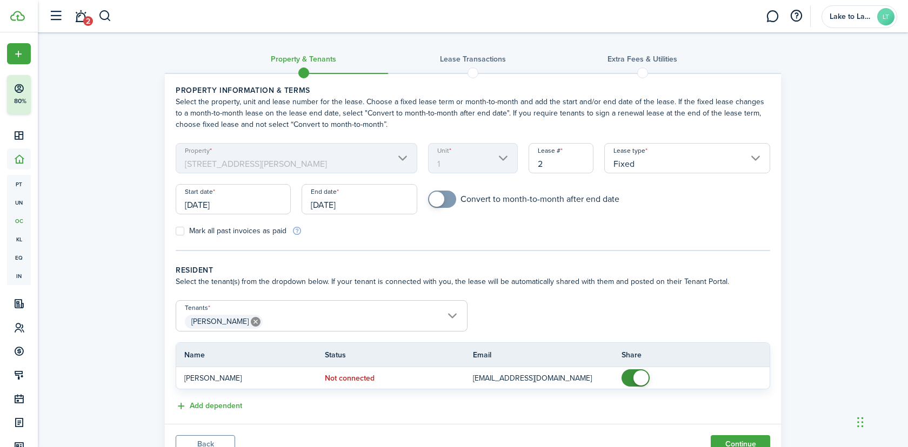
click at [284, 324] on span "[PERSON_NAME]" at bounding box center [321, 322] width 291 height 18
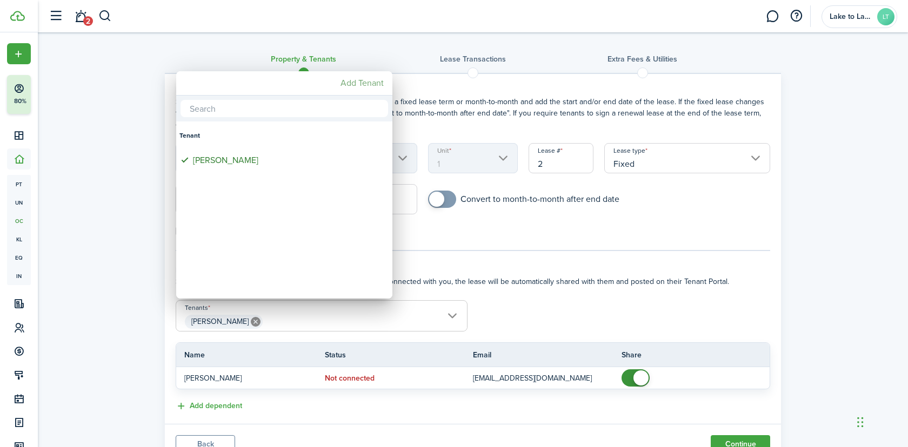
click at [362, 82] on mbsc-button "Add Tenant" at bounding box center [362, 82] width 52 height 19
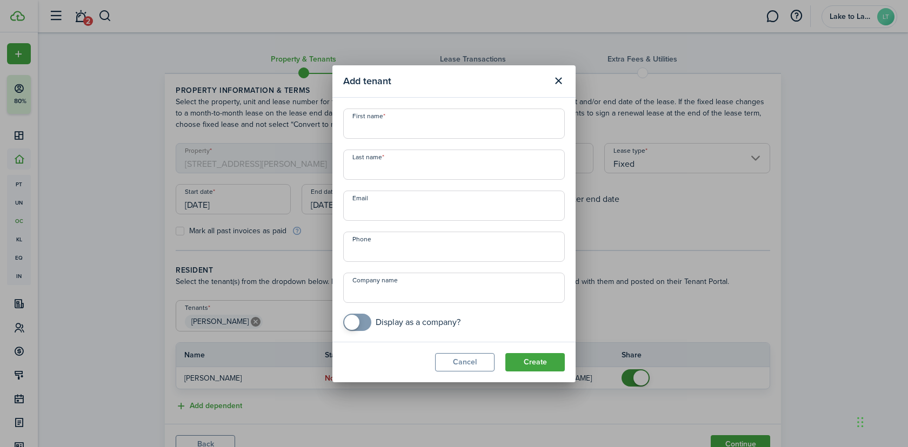
click at [408, 125] on input "First name" at bounding box center [453, 124] width 221 height 30
paste input "[PERSON_NAME]"
type input "[PERSON_NAME]"
click at [456, 170] on input "Last name" at bounding box center [453, 165] width 221 height 30
paste input "[PERSON_NAME]"
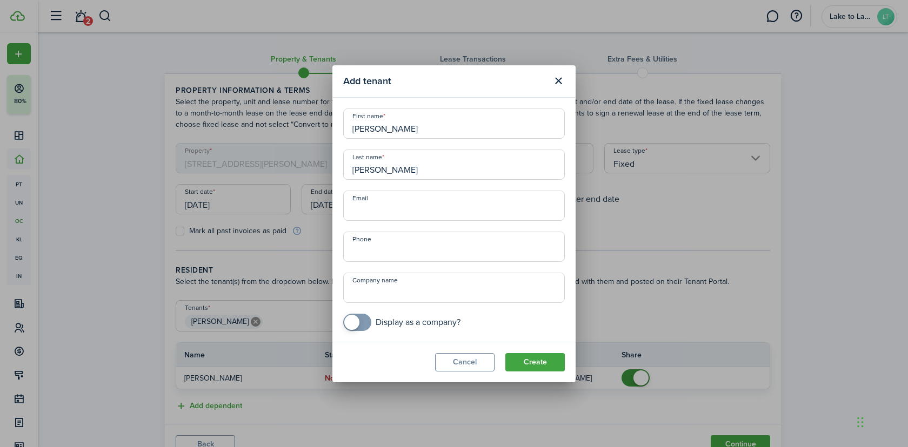
type input "[PERSON_NAME]"
click at [446, 197] on input "Email" at bounding box center [453, 206] width 221 height 30
paste input "[EMAIL_ADDRESS][DOMAIN_NAME]"
type input "[EMAIL_ADDRESS][DOMAIN_NAME]"
click at [409, 245] on input "+1" at bounding box center [453, 247] width 221 height 30
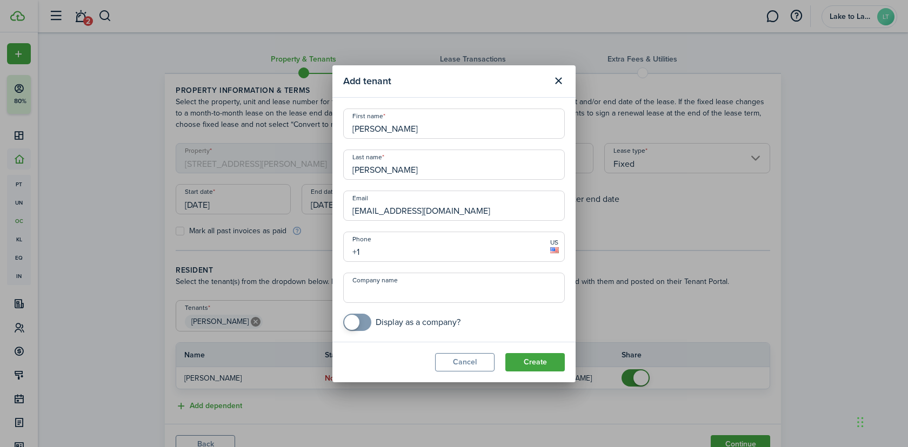
click at [411, 247] on input "+1" at bounding box center [453, 247] width 221 height 30
paste input "[PHONE_NUMBER]"
type input "[PHONE_NUMBER]"
click at [553, 359] on button "Create" at bounding box center [534, 362] width 59 height 18
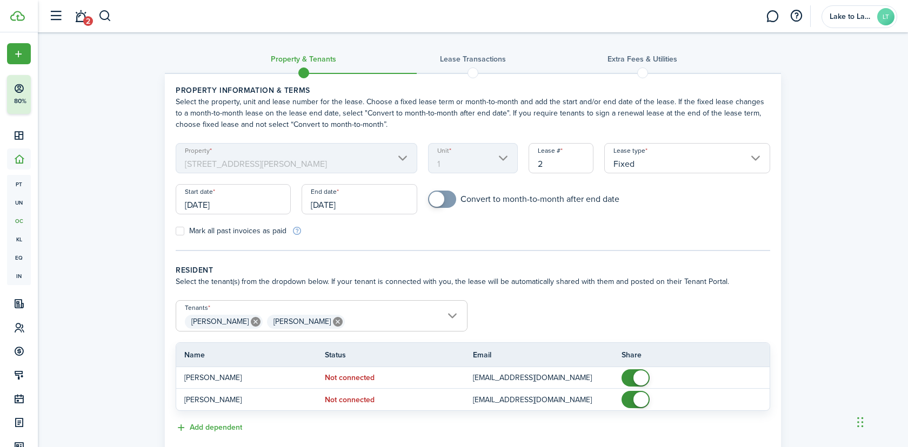
click at [258, 321] on icon at bounding box center [256, 322] width 10 height 10
type input "[PERSON_NAME]"
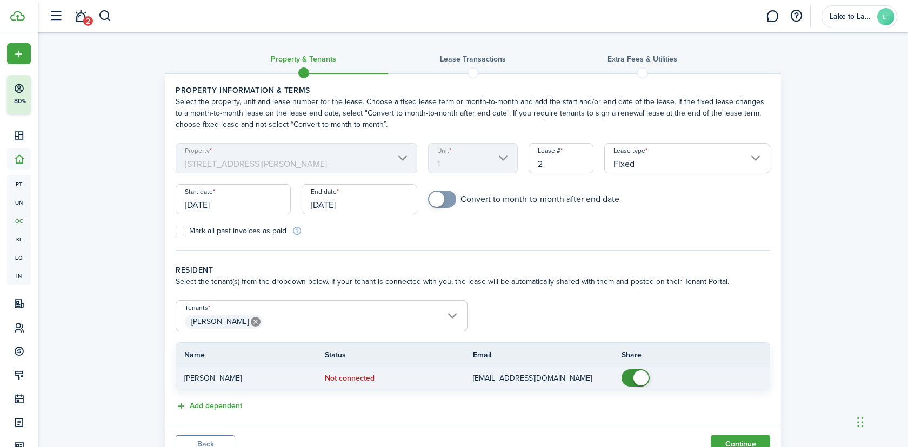
checkbox input "false"
click at [639, 374] on span at bounding box center [640, 378] width 15 height 15
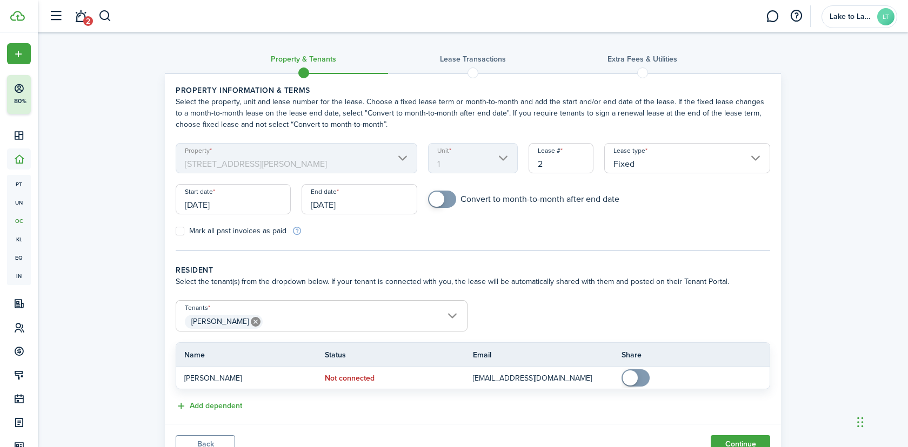
click at [256, 202] on input "[DATE]" at bounding box center [233, 199] width 115 height 30
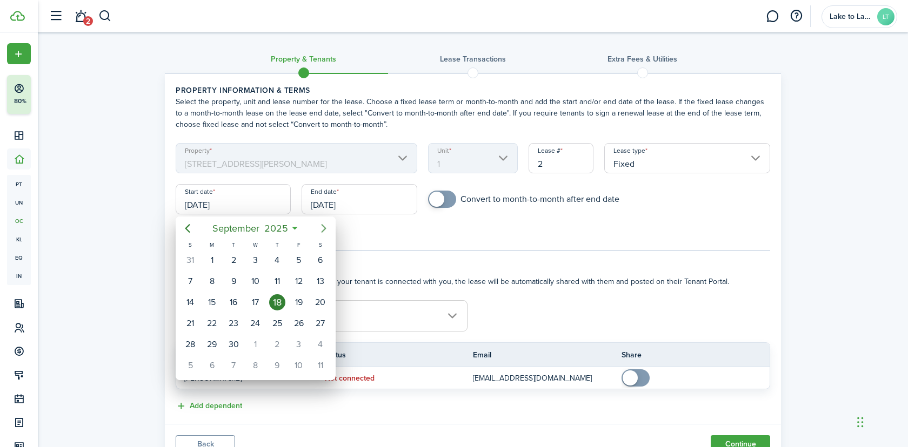
click at [318, 225] on icon "Next page" at bounding box center [323, 228] width 13 height 13
click at [317, 339] on div "1" at bounding box center [320, 345] width 16 height 16
type input "[DATE]"
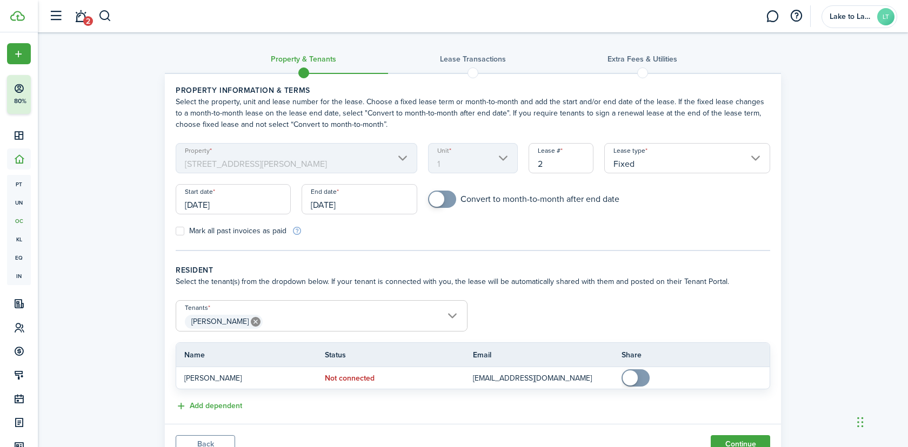
click at [370, 191] on input "[DATE]" at bounding box center [358, 199] width 115 height 30
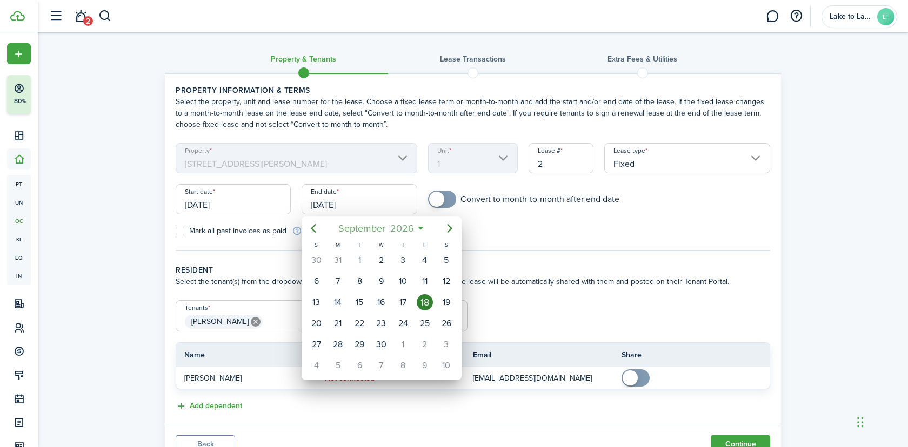
click at [374, 226] on span "September" at bounding box center [361, 228] width 52 height 19
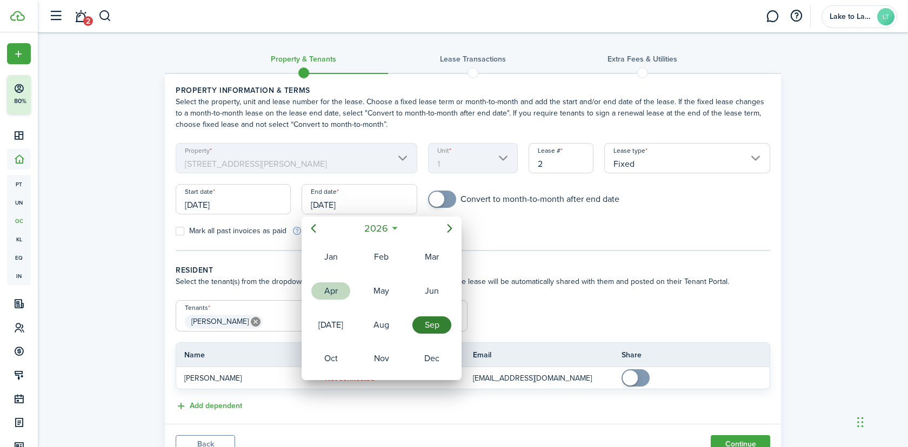
click at [339, 295] on div "Apr" at bounding box center [330, 291] width 39 height 17
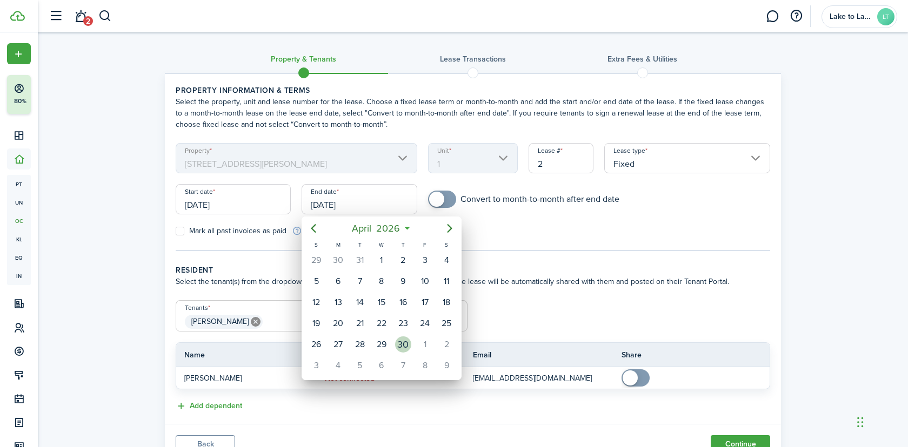
click at [402, 347] on div "30" at bounding box center [403, 345] width 16 height 16
type input "[DATE]"
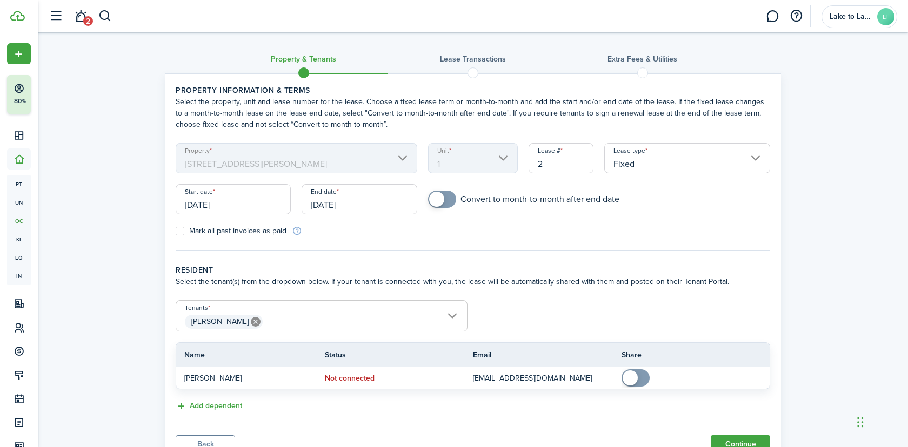
click at [254, 231] on label "Mark all past invoices as paid" at bounding box center [231, 231] width 111 height 9
click at [176, 231] on input "Mark all past invoices as paid" at bounding box center [175, 231] width 1 height 1
checkbox input "true"
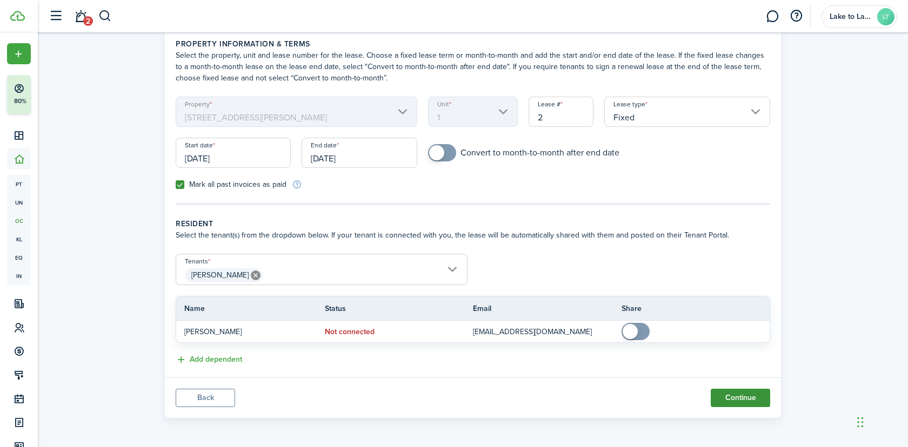
click at [742, 402] on button "Continue" at bounding box center [739, 398] width 59 height 18
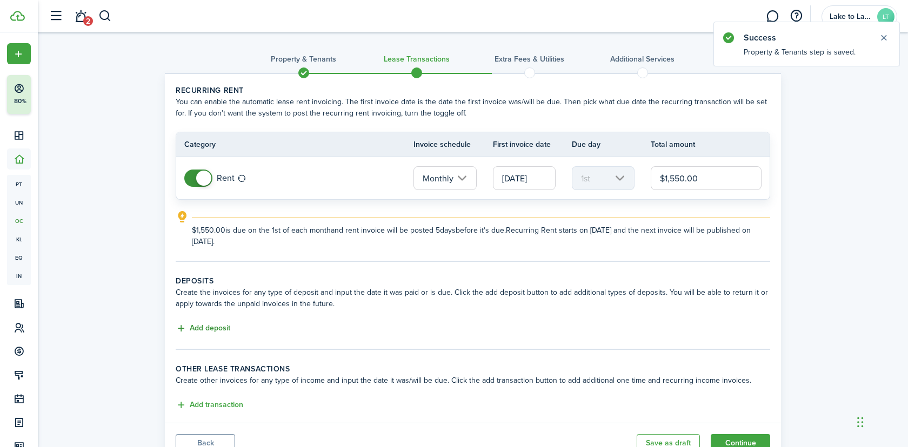
click at [204, 324] on button "Add deposit" at bounding box center [203, 329] width 55 height 12
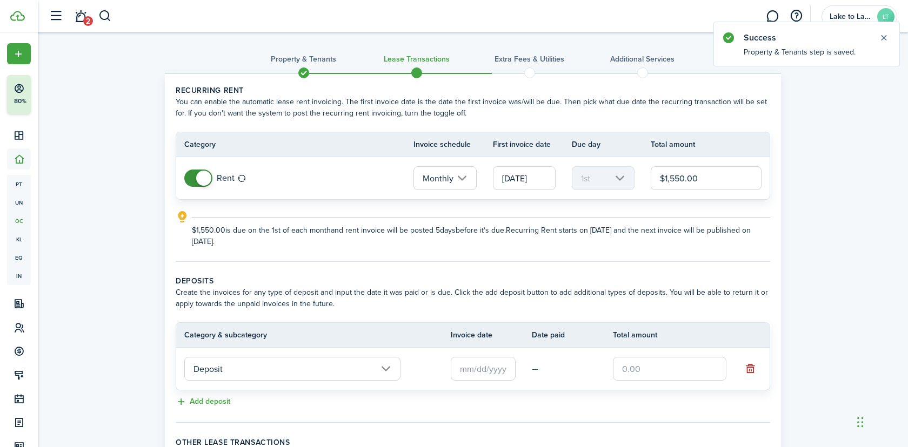
click at [658, 372] on input "text" at bounding box center [669, 369] width 113 height 24
paste input "$1,550"
type input "$1,550.00"
click at [483, 372] on input "text" at bounding box center [483, 369] width 65 height 24
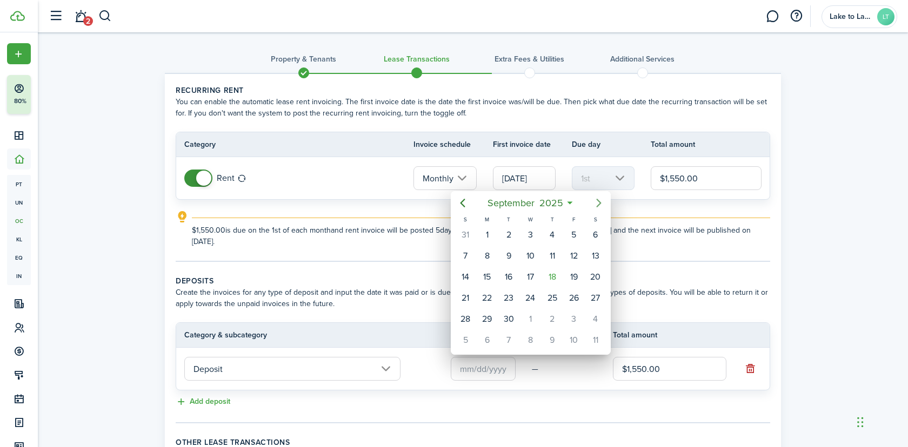
click at [595, 203] on icon "Next page" at bounding box center [598, 203] width 13 height 13
click at [592, 315] on div "1" at bounding box center [595, 319] width 16 height 16
type input "[DATE]"
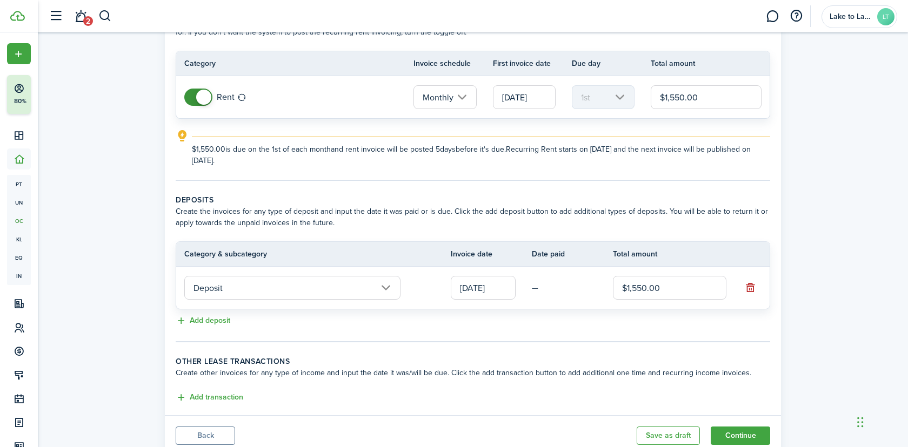
scroll to position [119, 0]
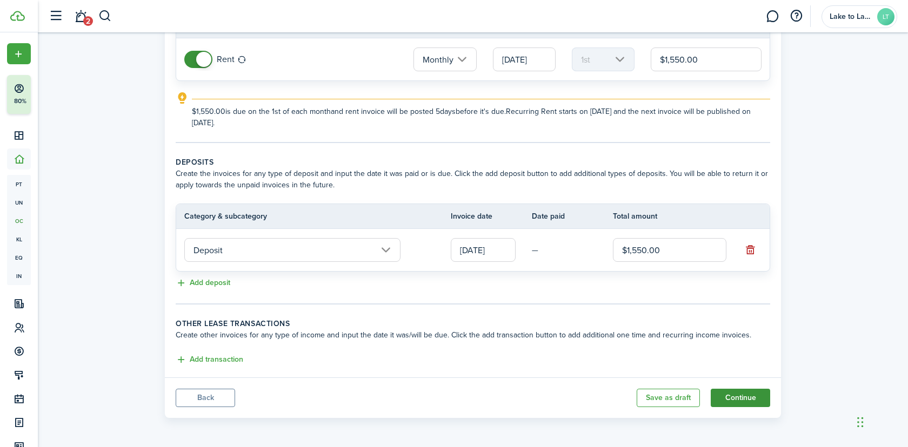
click at [737, 395] on button "Continue" at bounding box center [739, 398] width 59 height 18
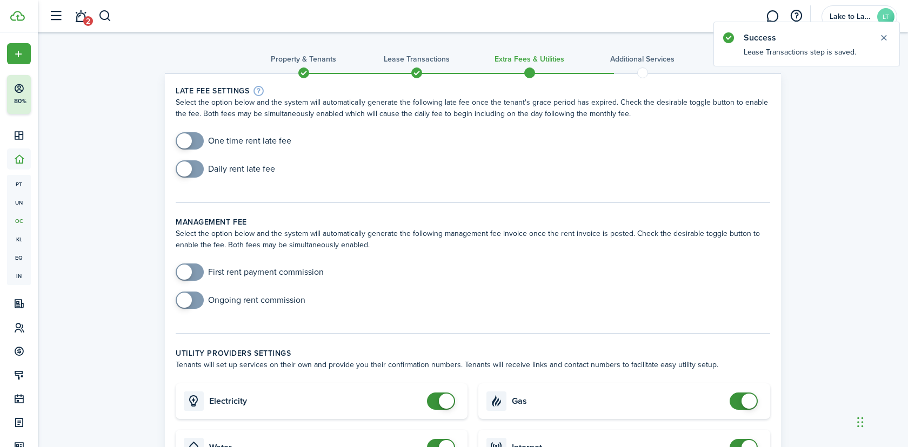
click at [244, 142] on input "checkbox" at bounding box center [234, 140] width 116 height 17
checkbox input "true"
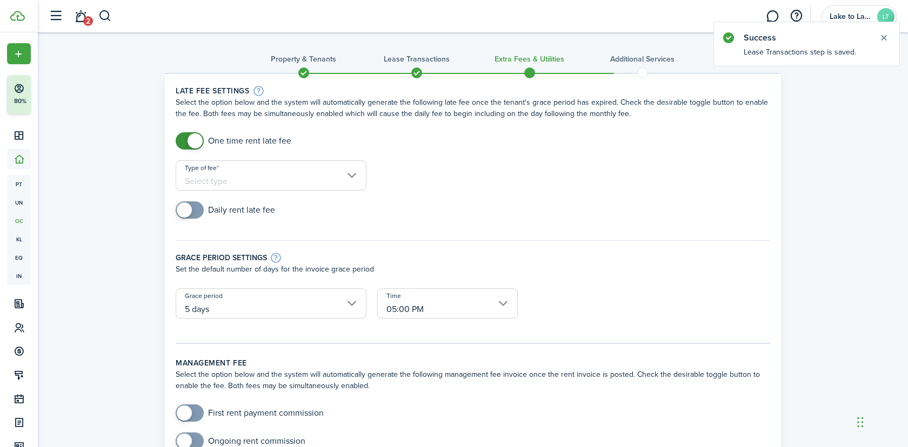
click at [247, 172] on input "Type of fee" at bounding box center [271, 175] width 191 height 30
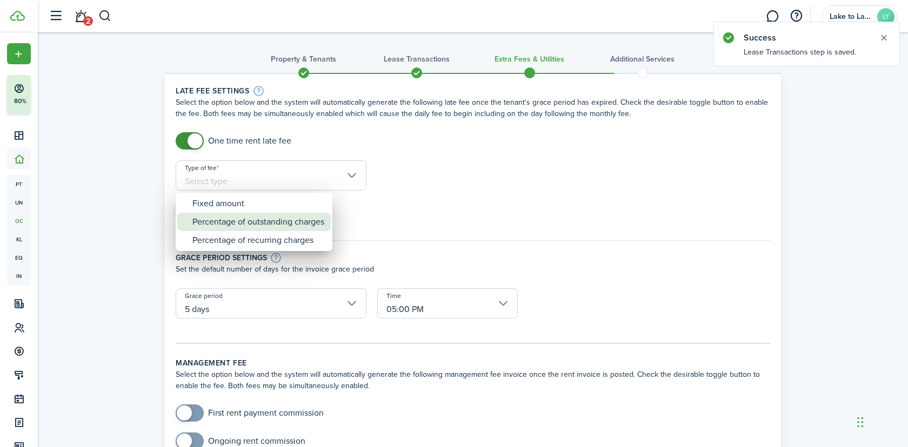
click at [257, 216] on div "Percentage of outstanding charges" at bounding box center [258, 222] width 132 height 18
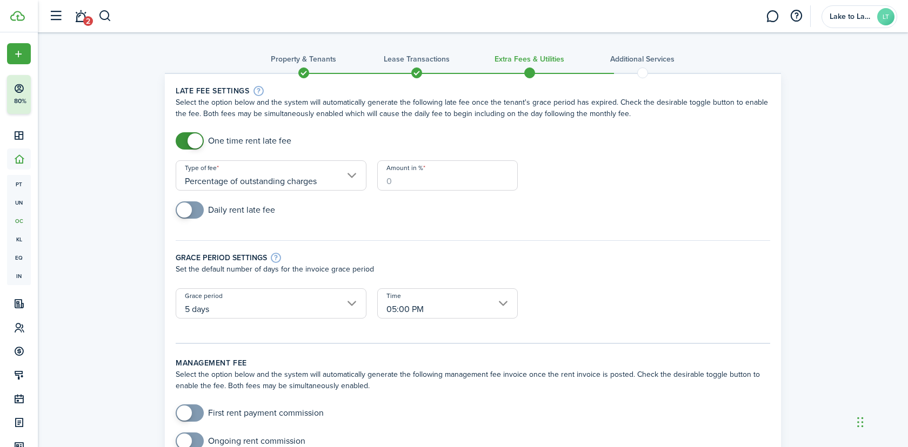
click at [267, 183] on input "Percentage of outstanding charges" at bounding box center [271, 175] width 191 height 30
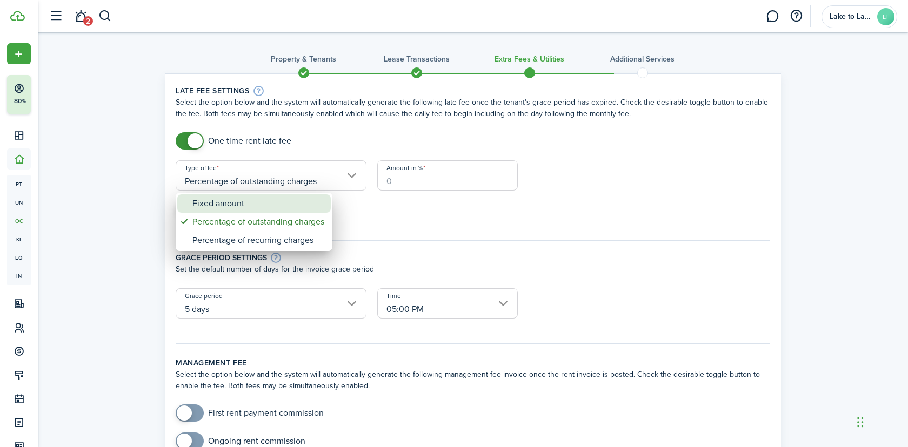
click at [246, 204] on div "Fixed amount" at bounding box center [258, 203] width 132 height 18
type input "Fixed amount"
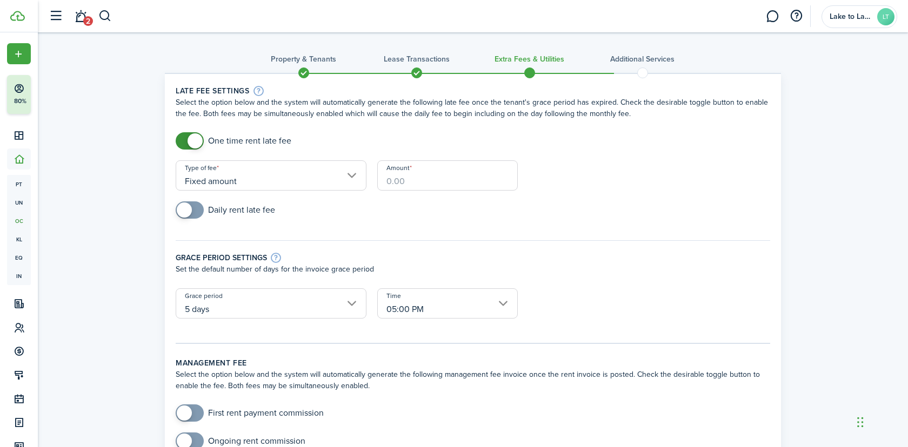
click at [446, 166] on input "Amount" at bounding box center [447, 175] width 140 height 30
paste input "$50"
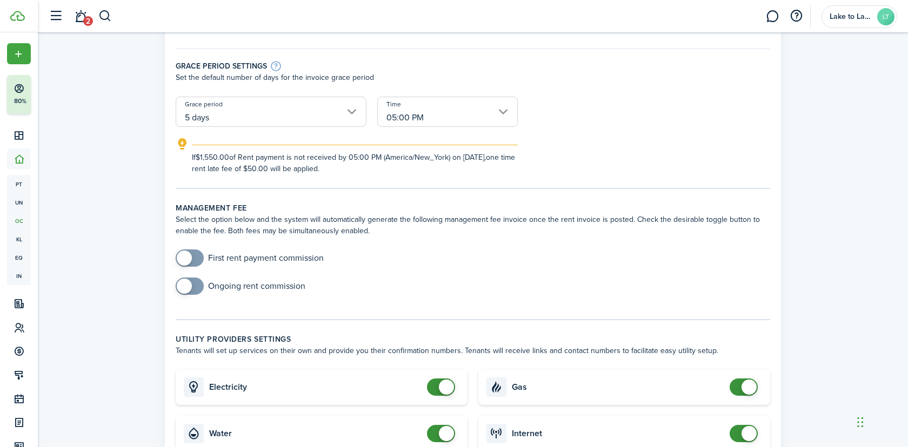
scroll to position [213, 0]
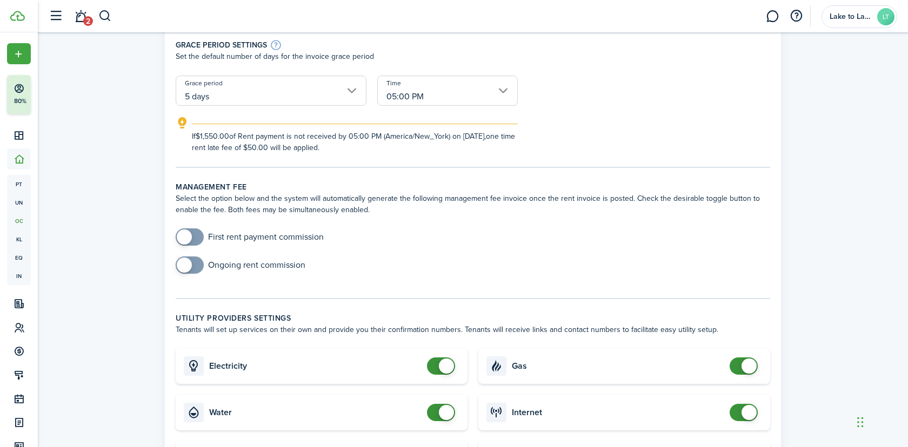
type input "$50.00"
checkbox input "false"
click at [444, 367] on span at bounding box center [446, 366] width 15 height 15
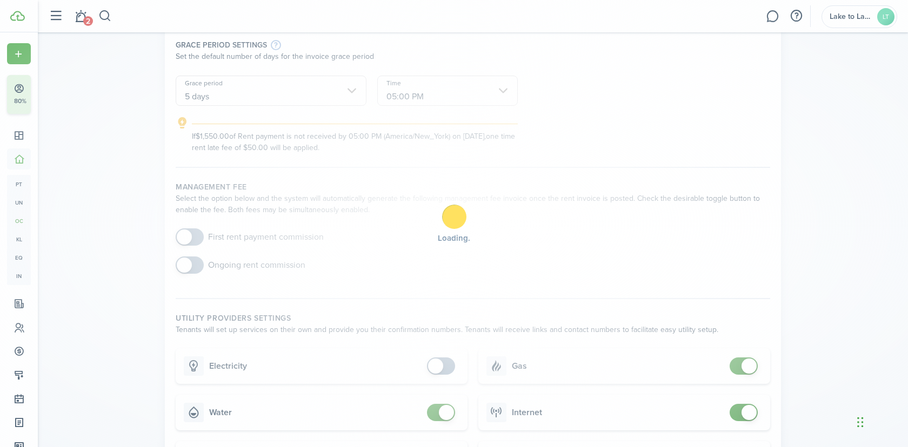
click at [445, 402] on div "Loading" at bounding box center [454, 223] width 908 height 447
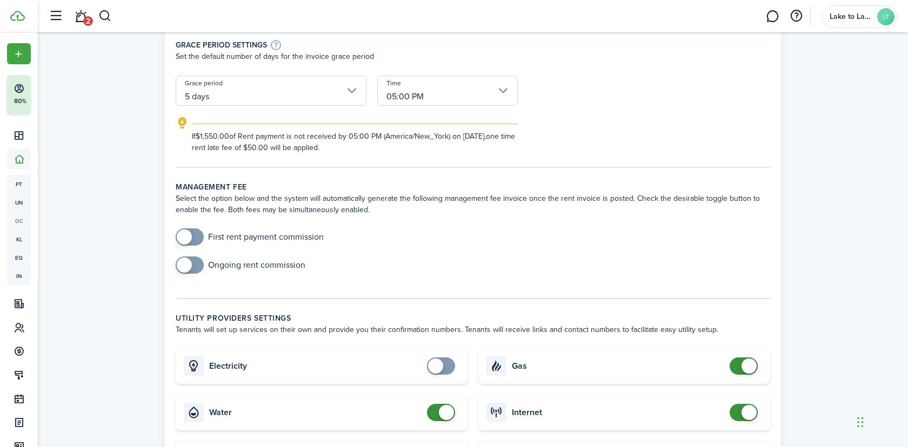
checkbox input "false"
click at [446, 413] on span at bounding box center [446, 412] width 15 height 15
checkbox input "false"
click at [748, 362] on span at bounding box center [748, 366] width 15 height 15
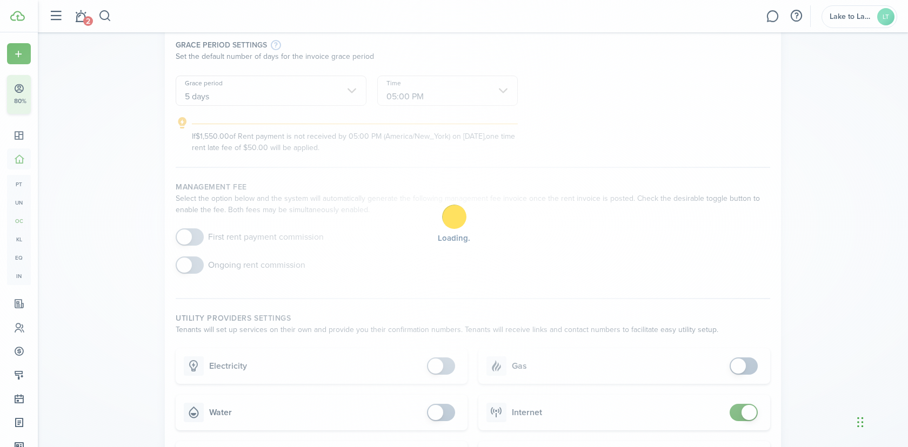
click at [750, 418] on div "Loading" at bounding box center [454, 223] width 908 height 447
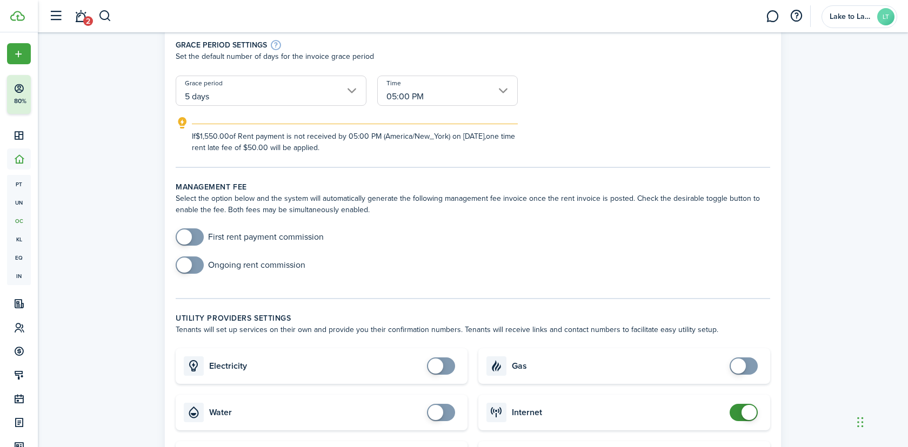
checkbox input "false"
click at [740, 409] on span at bounding box center [743, 412] width 11 height 17
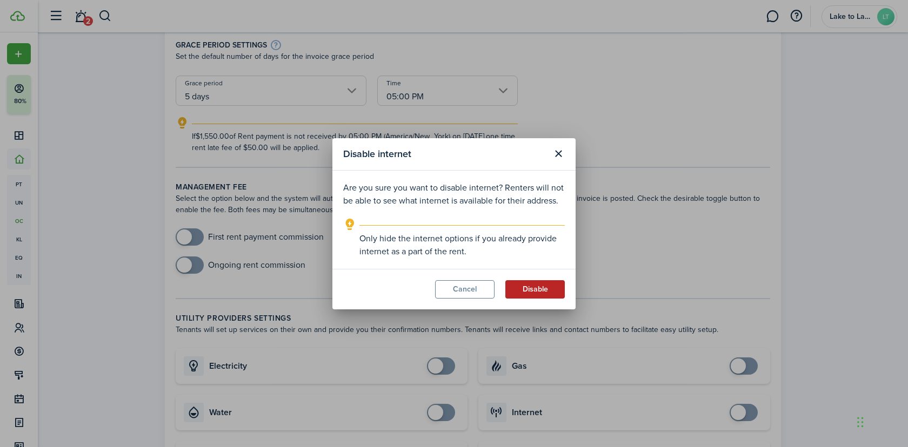
click at [543, 287] on button "Disable" at bounding box center [534, 289] width 59 height 18
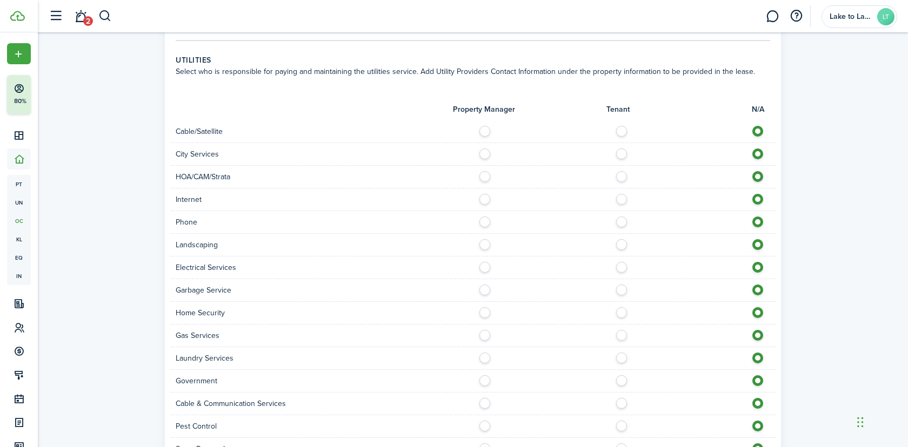
scroll to position [803, 0]
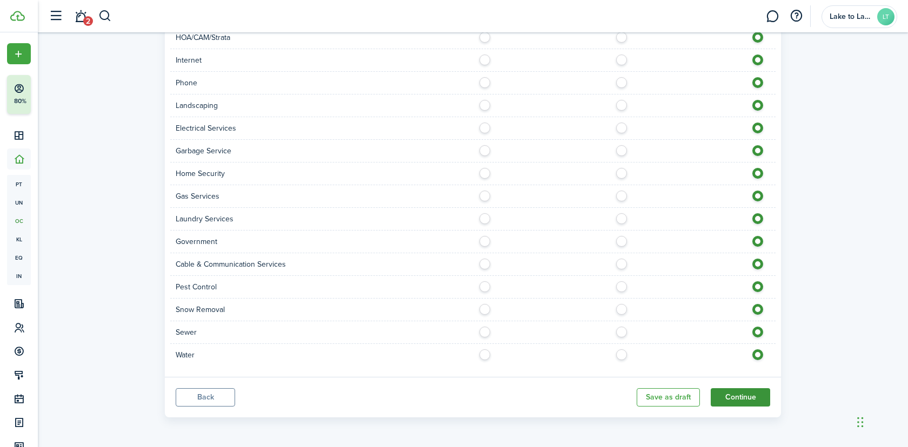
click at [755, 400] on button "Continue" at bounding box center [739, 397] width 59 height 18
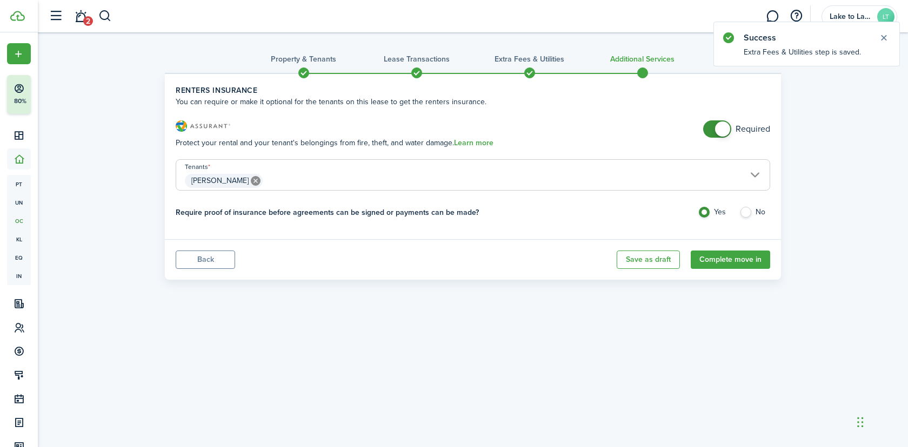
checkbox input "false"
click at [722, 132] on span at bounding box center [722, 129] width 15 height 15
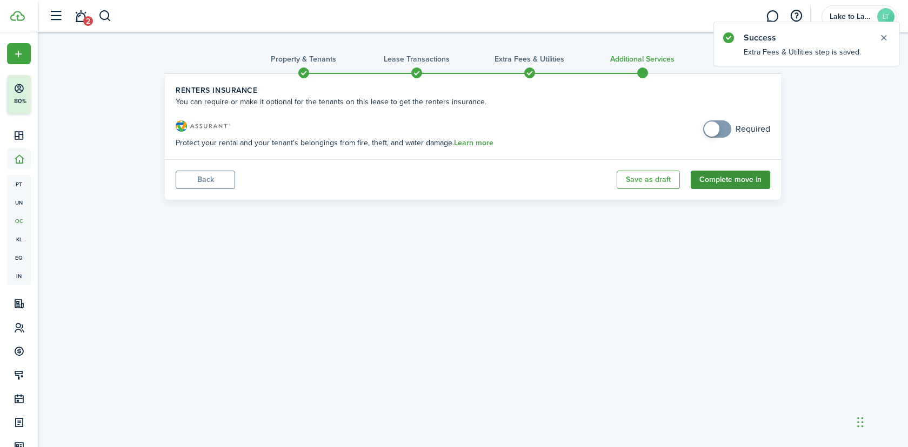
click at [736, 184] on button "Complete move in" at bounding box center [729, 180] width 79 height 18
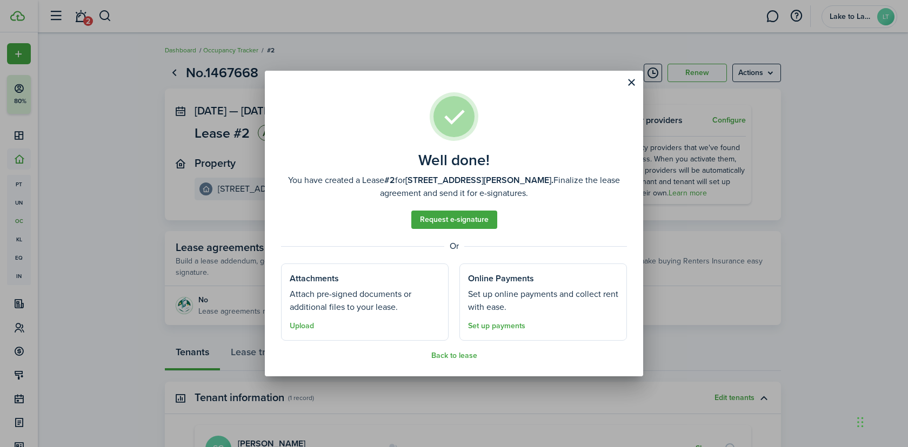
click at [238, 243] on div "Well done! You have created a Lease #2 for [STREET_ADDRESS][PERSON_NAME]. Final…" at bounding box center [454, 223] width 908 height 447
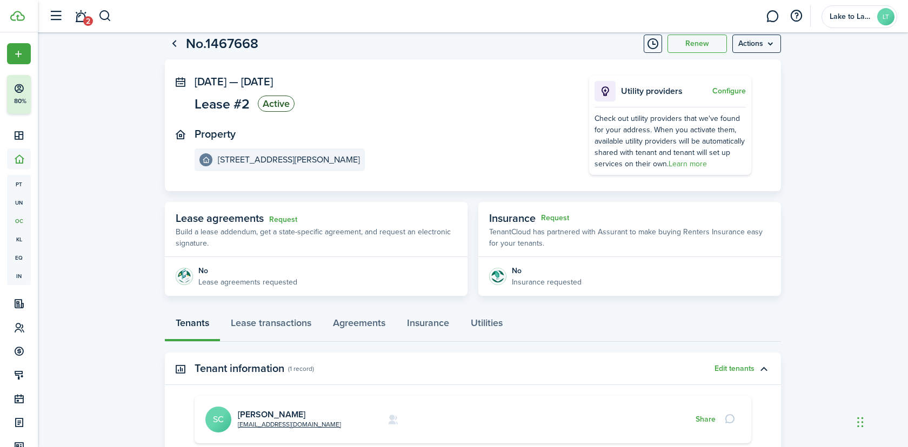
scroll to position [61, 0]
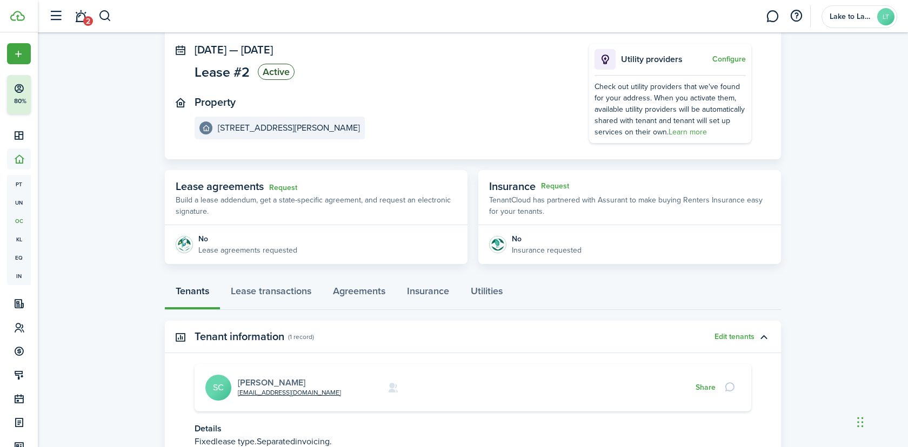
click at [277, 380] on link "[PERSON_NAME]" at bounding box center [272, 383] width 68 height 12
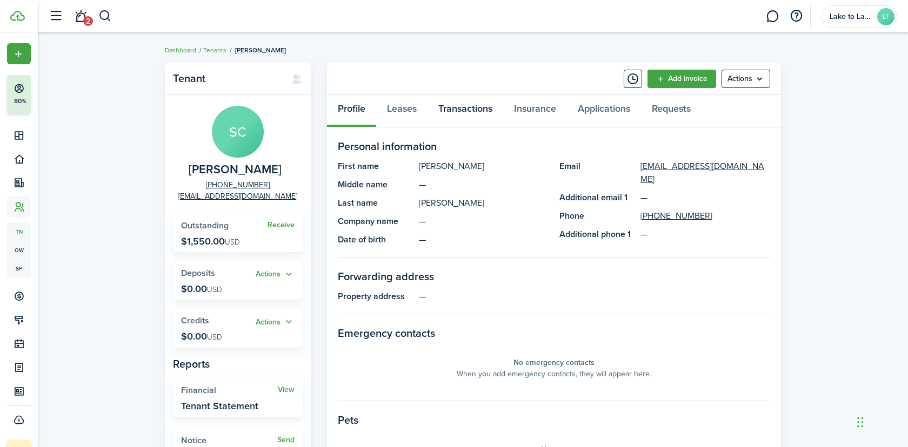
click at [470, 110] on link "Transactions" at bounding box center [465, 111] width 76 height 32
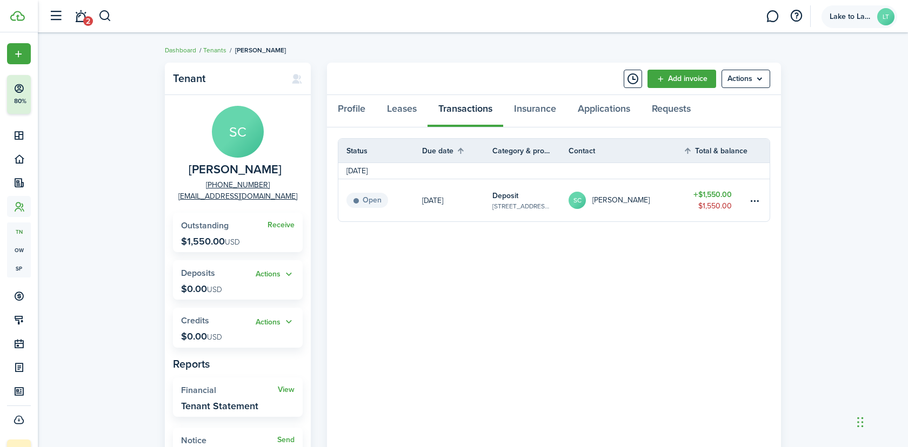
click at [857, 19] on span "Lake to Lake Enterprises LLC" at bounding box center [850, 17] width 43 height 8
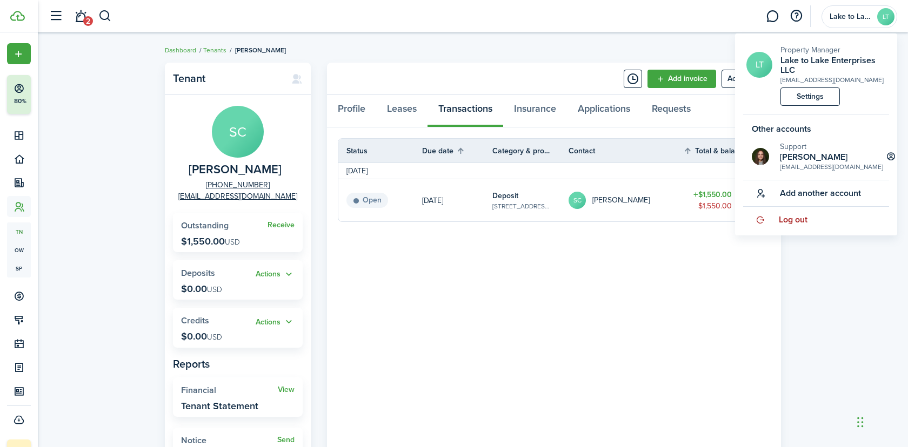
click at [790, 218] on span "Log out" at bounding box center [792, 220] width 29 height 10
